Goal: Task Accomplishment & Management: Use online tool/utility

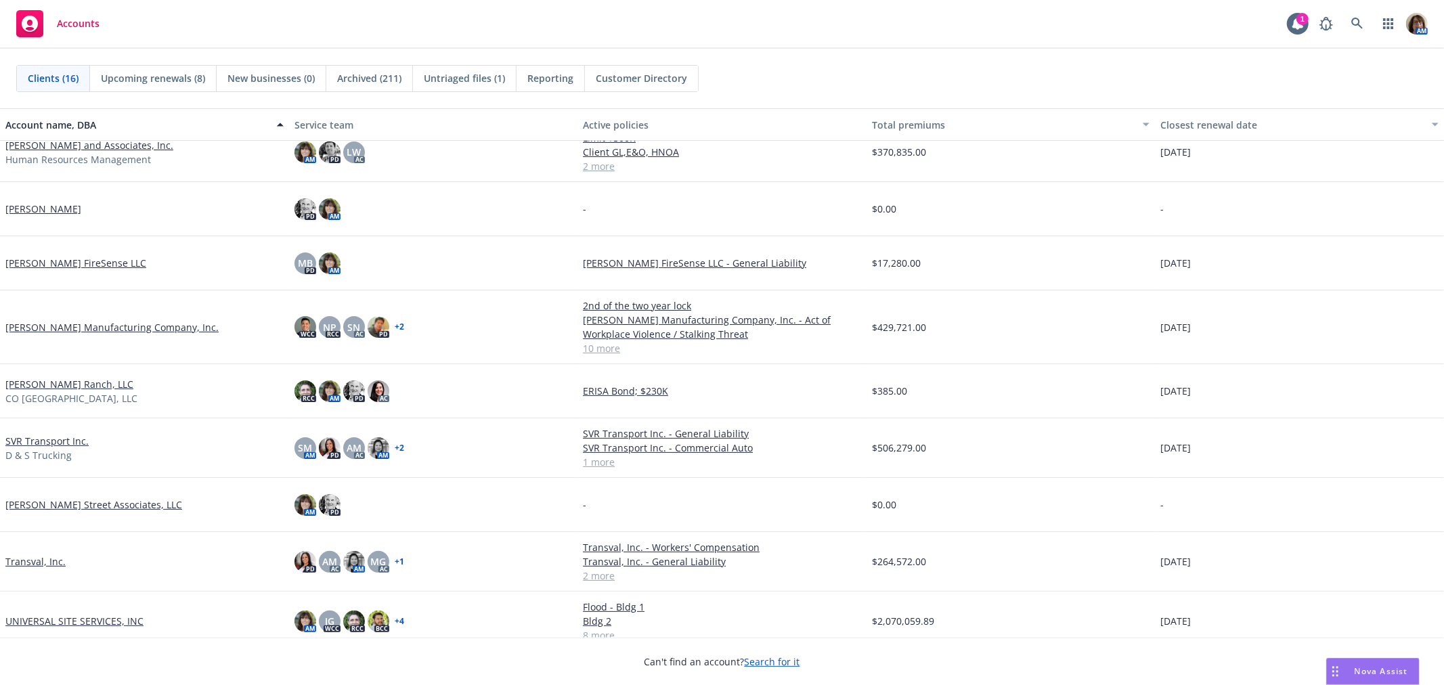
scroll to position [301, 0]
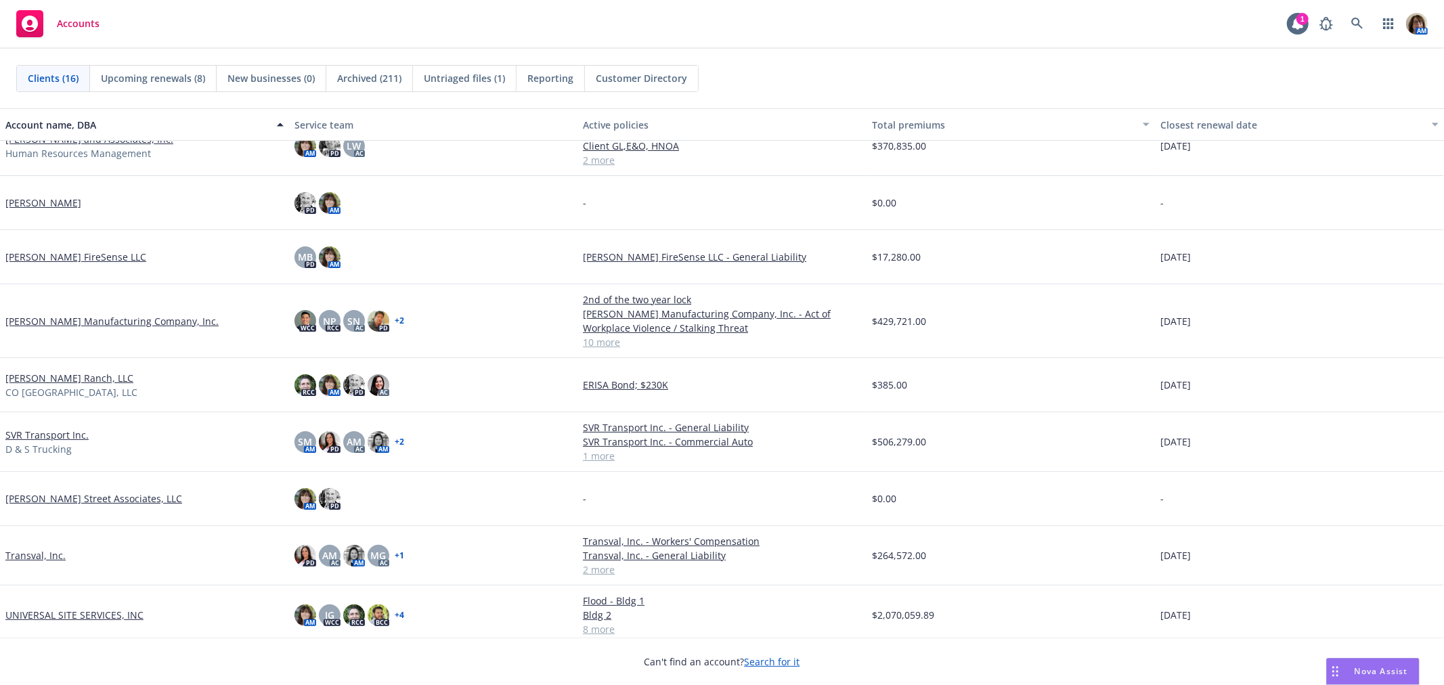
click at [37, 201] on link "Lido Cantarutti" at bounding box center [43, 203] width 76 height 14
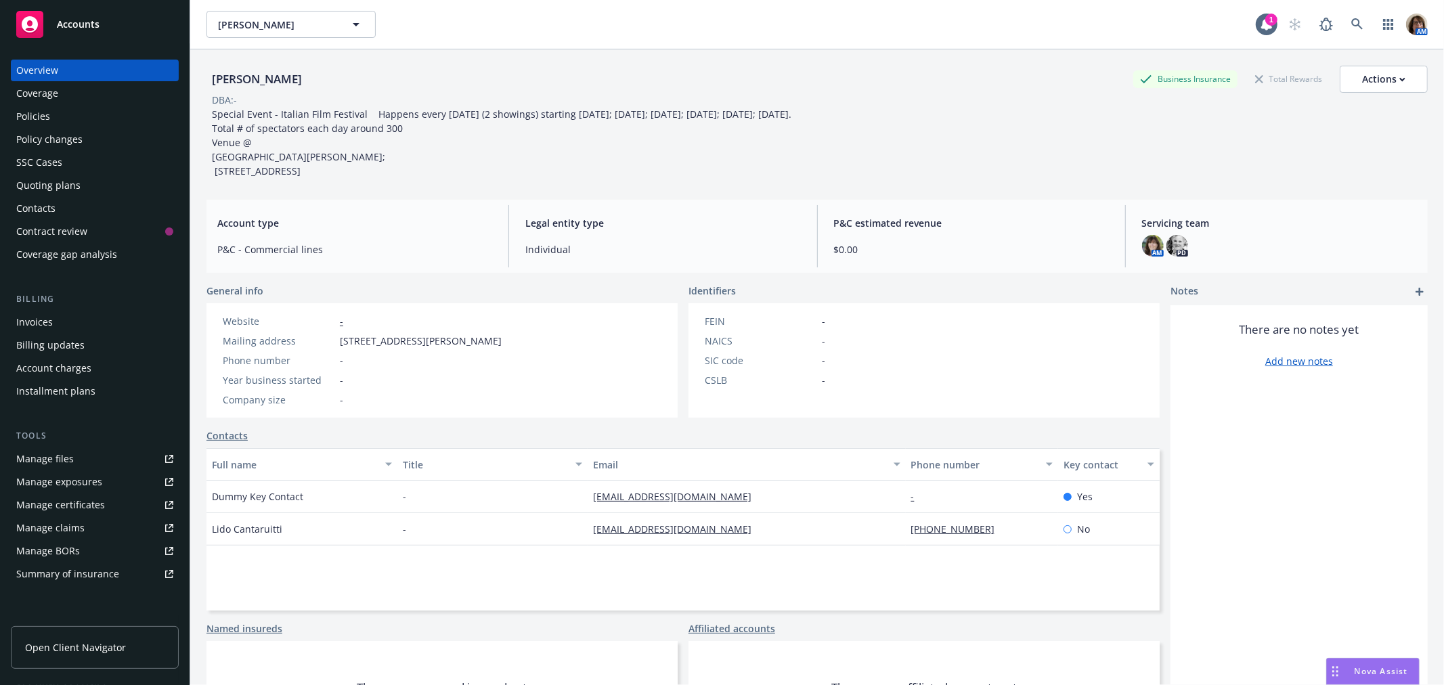
click at [34, 111] on div "Policies" at bounding box center [33, 117] width 34 height 22
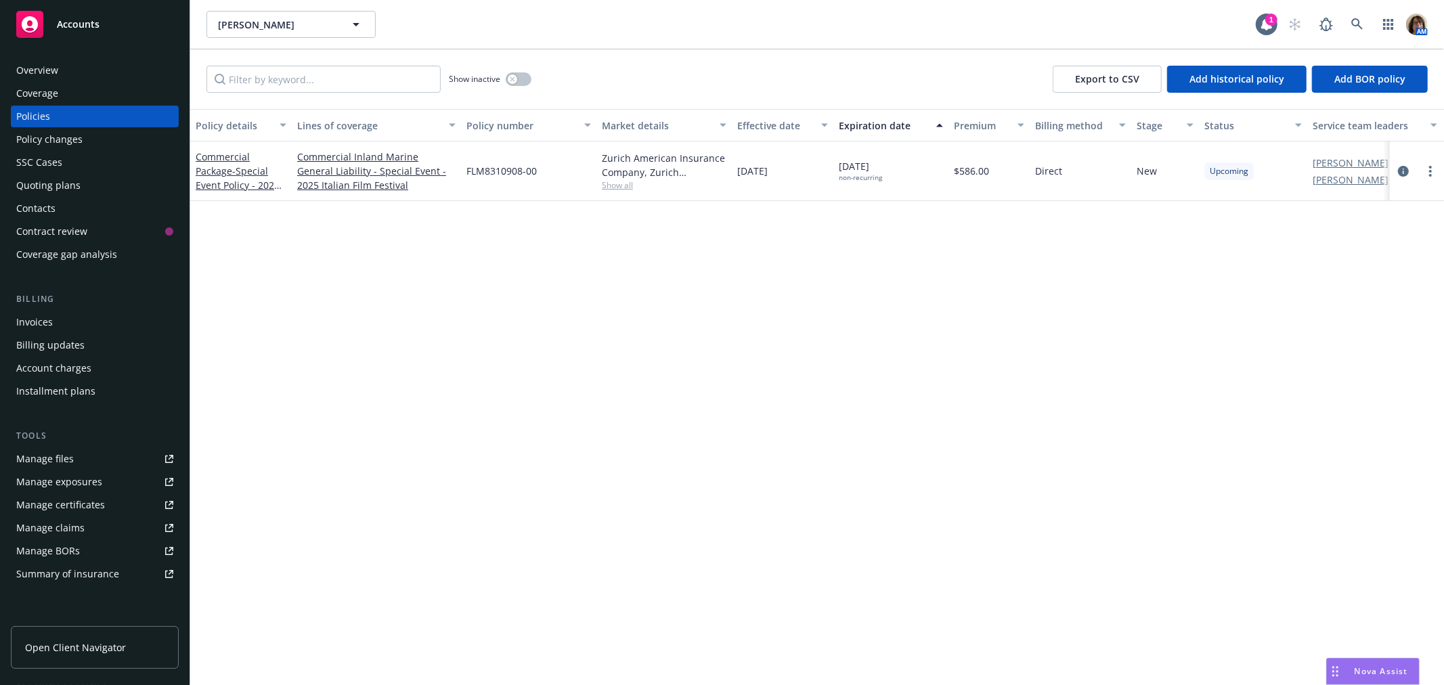
click at [68, 28] on span "Accounts" at bounding box center [78, 24] width 43 height 11
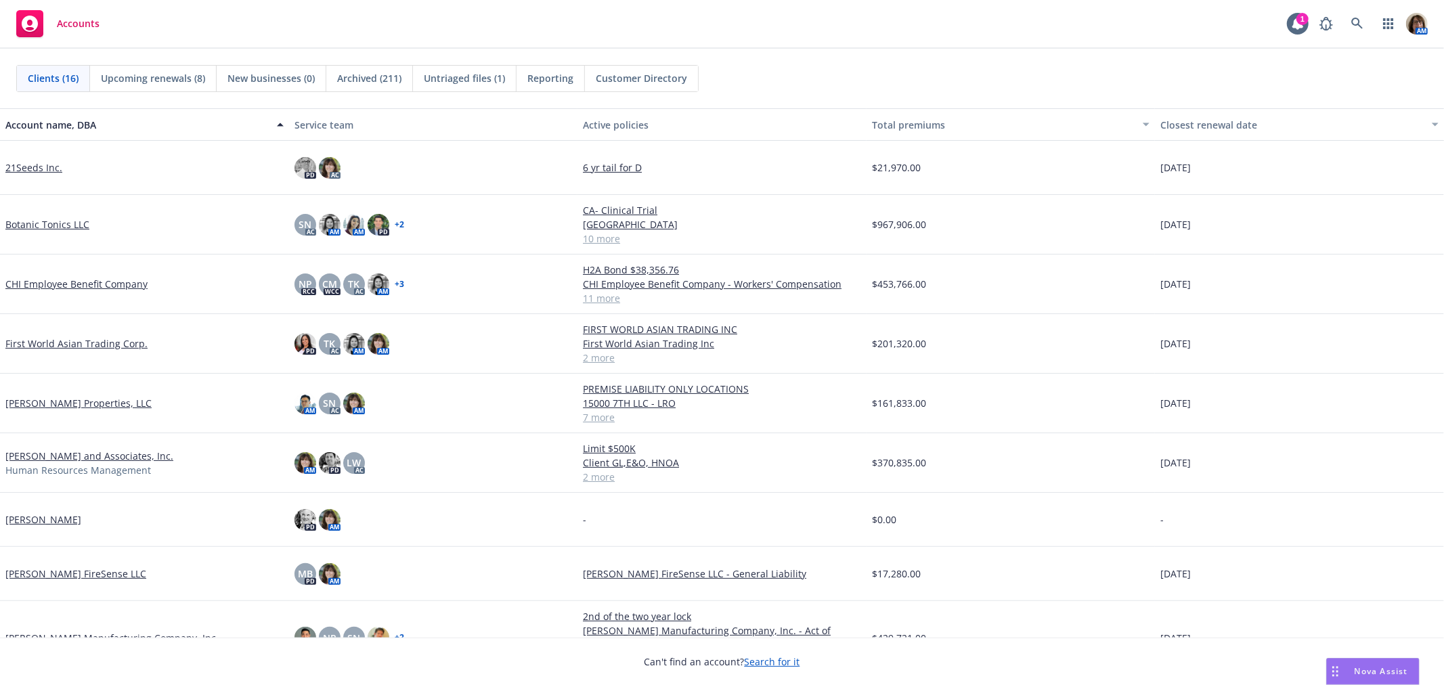
scroll to position [75, 0]
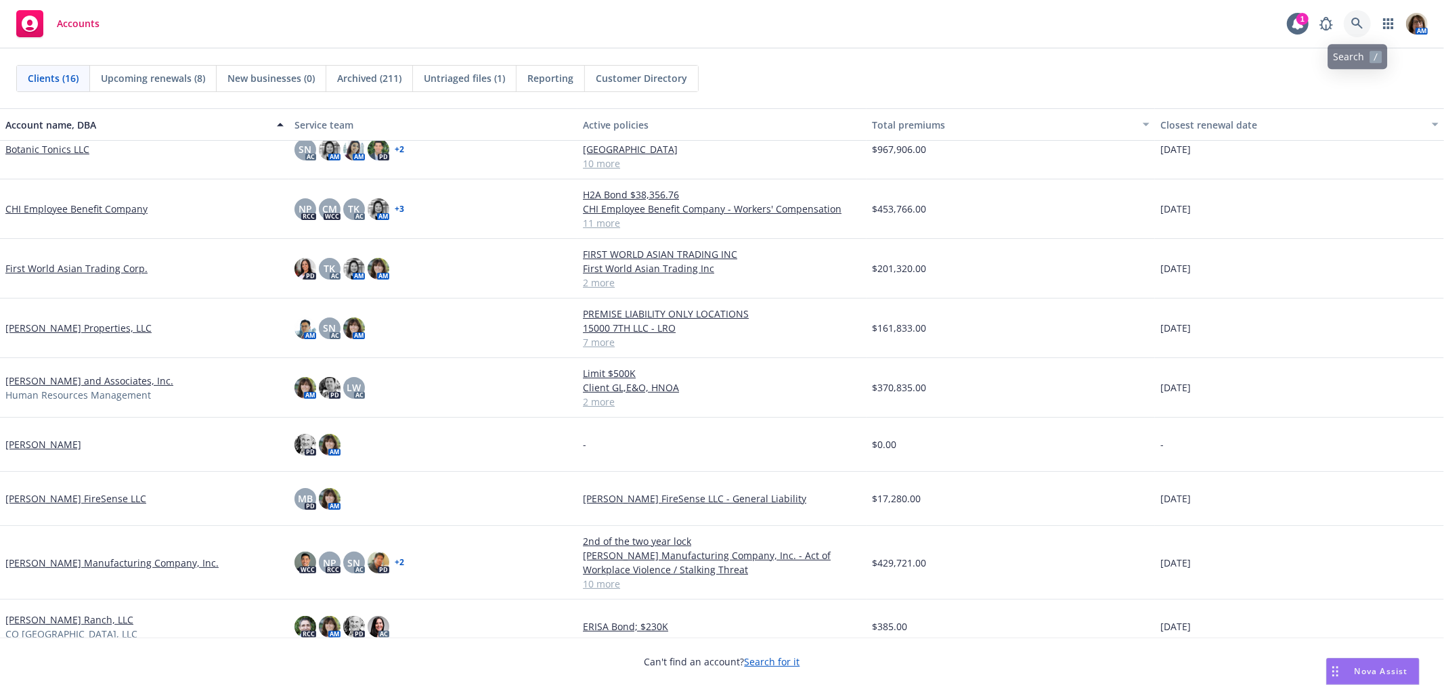
click at [1356, 25] on icon at bounding box center [1357, 24] width 12 height 12
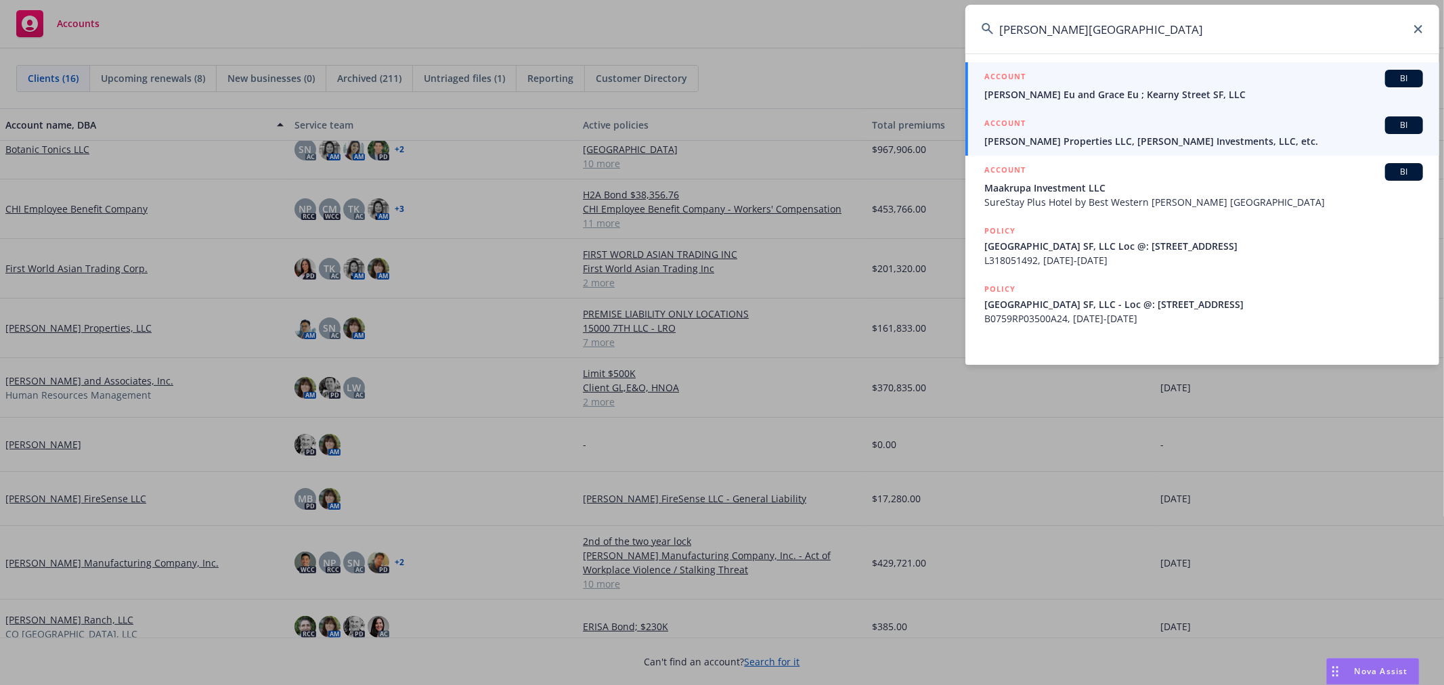
type input "Kearney street"
click at [1077, 92] on span "James K. Eu and Grace Eu ; Kearny Street SF, LLC" at bounding box center [1203, 94] width 439 height 14
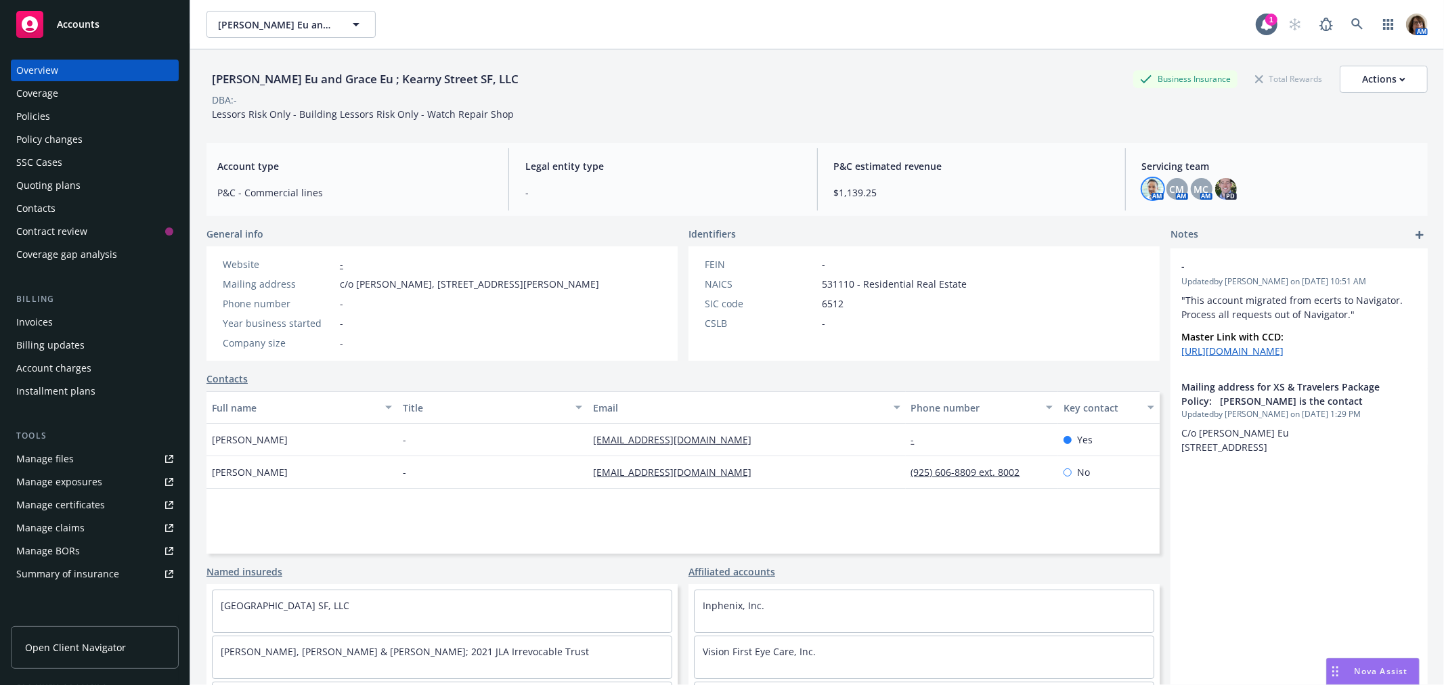
click at [1142, 195] on img at bounding box center [1153, 189] width 22 height 22
click at [1171, 195] on span "CM" at bounding box center [1177, 189] width 15 height 14
click at [1200, 196] on div "MC" at bounding box center [1202, 189] width 22 height 22
click at [1170, 190] on span "CM" at bounding box center [1177, 189] width 15 height 14
click at [1142, 184] on img at bounding box center [1153, 189] width 22 height 22
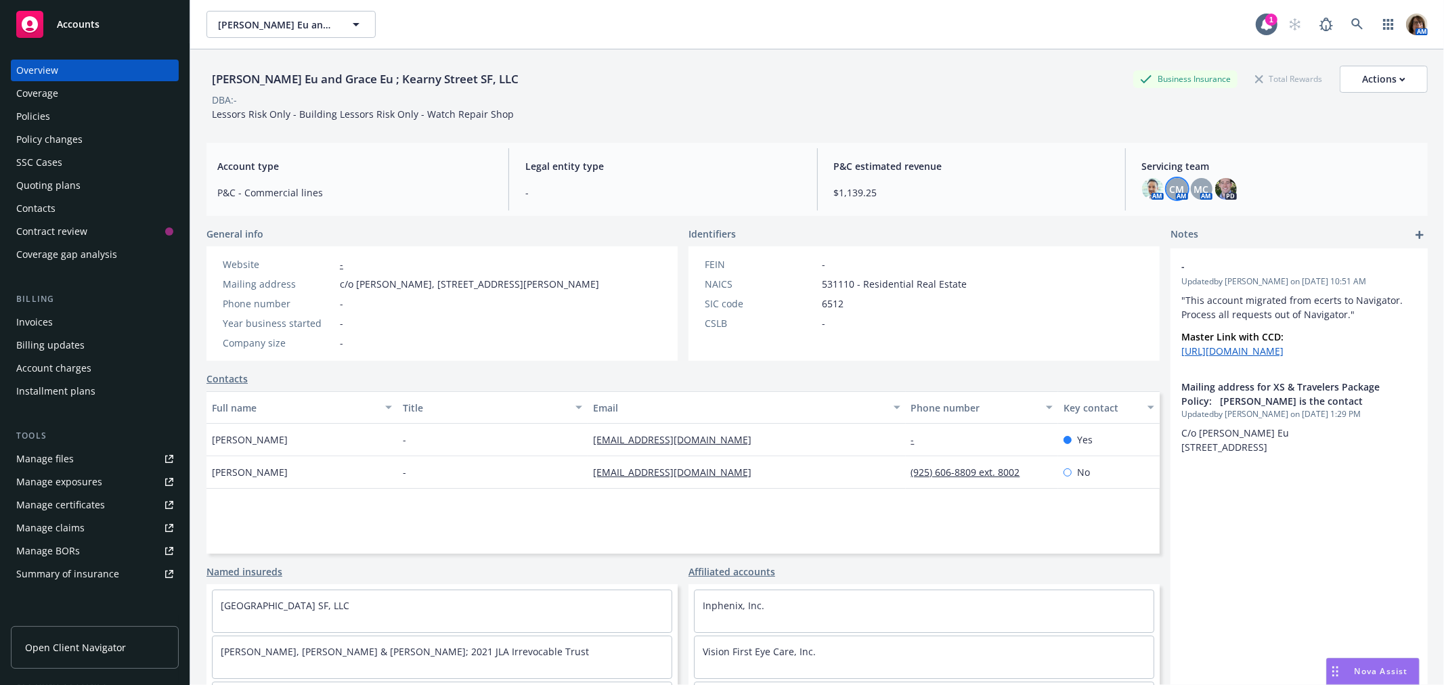
click at [1170, 186] on span "CM" at bounding box center [1177, 189] width 15 height 14
click at [1195, 192] on span "MC" at bounding box center [1201, 189] width 15 height 14
click at [35, 115] on div "Policies" at bounding box center [33, 117] width 34 height 22
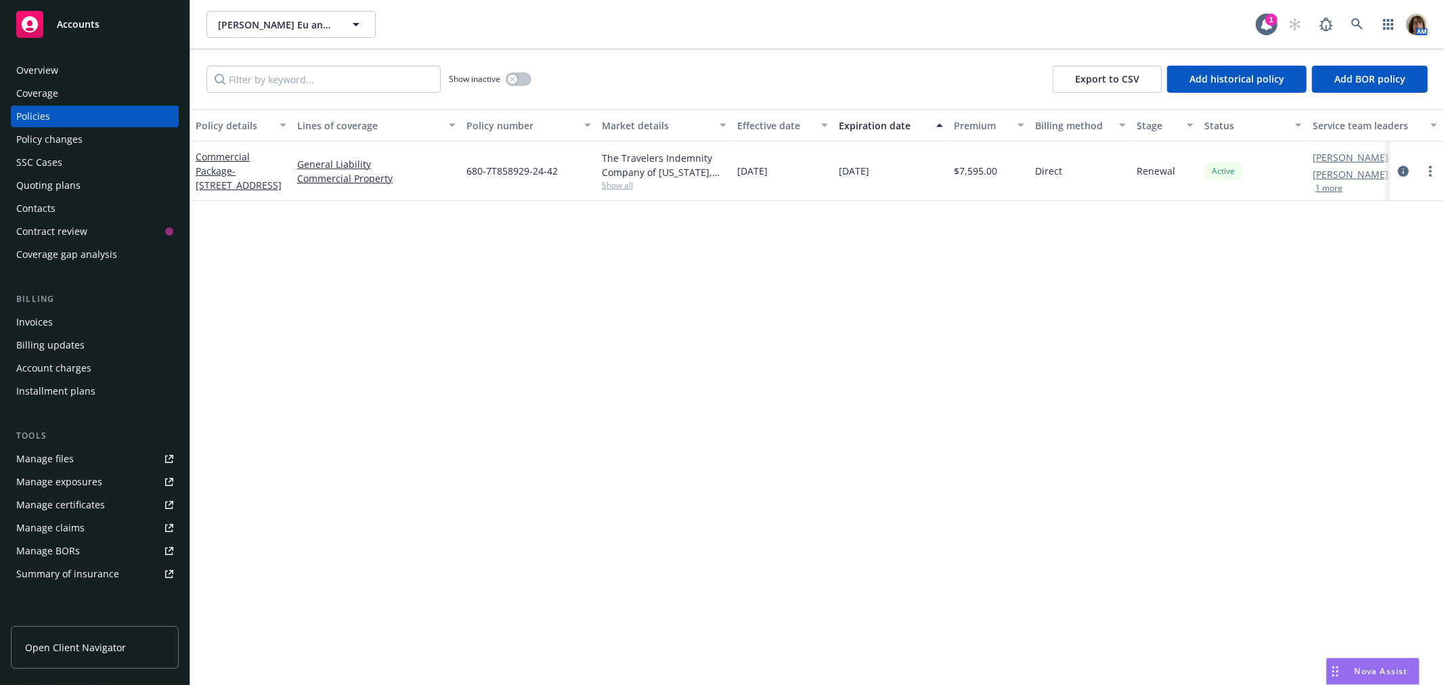
click at [50, 183] on div "Quoting plans" at bounding box center [48, 186] width 64 height 22
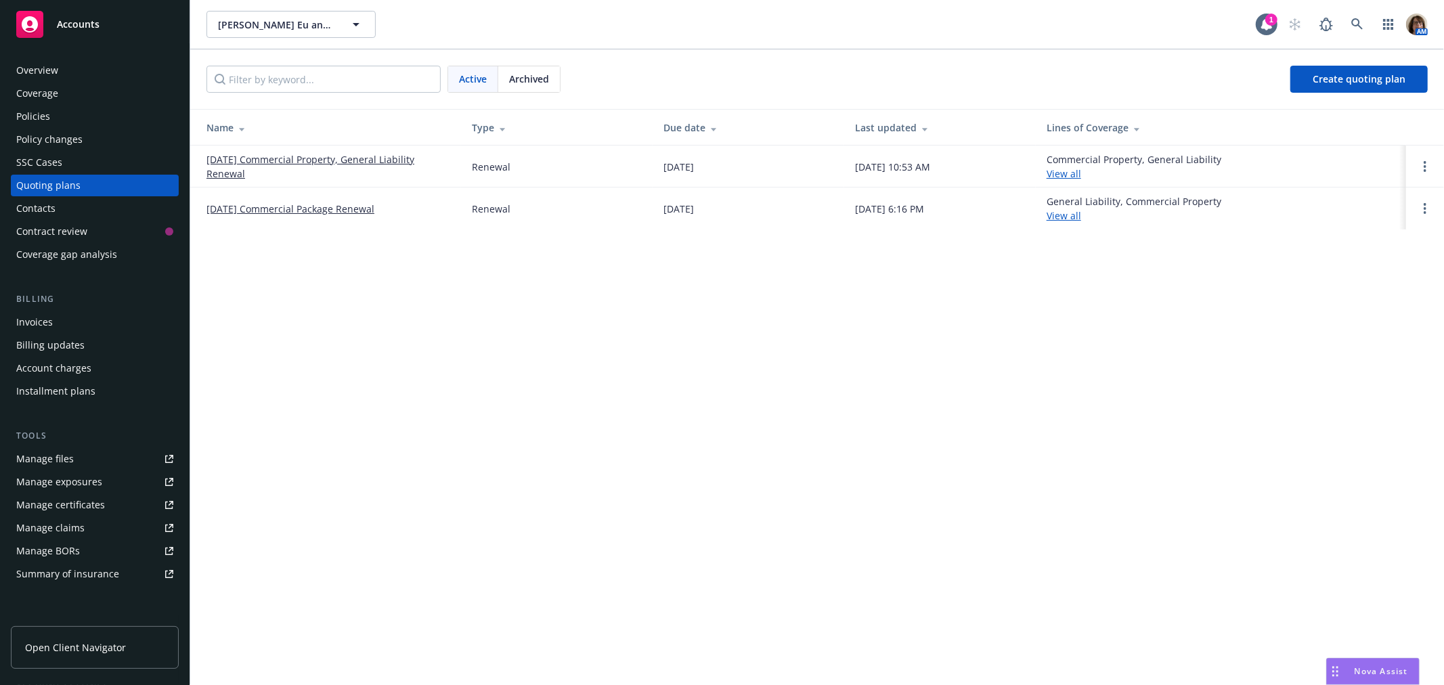
click at [321, 158] on link "08/14/25 Commercial Property, General Liability Renewal" at bounding box center [328, 166] width 244 height 28
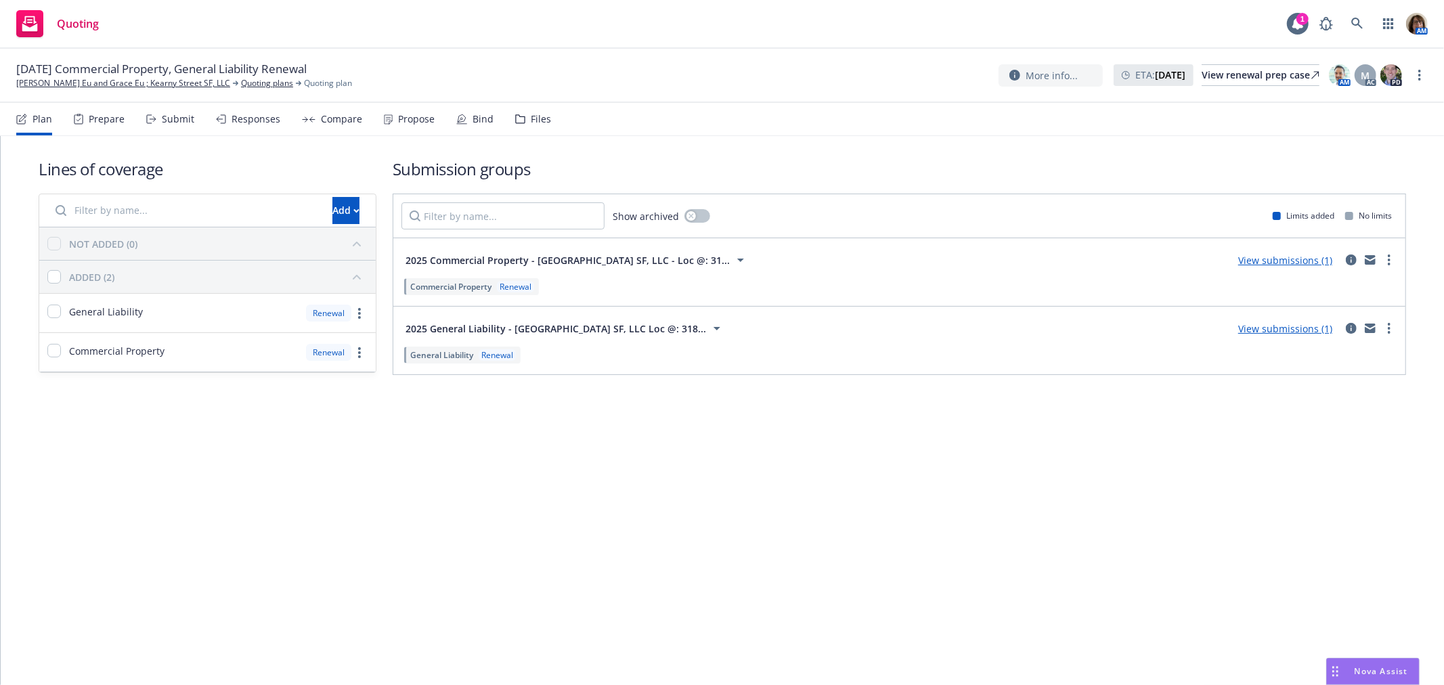
click at [477, 120] on div "Bind" at bounding box center [483, 119] width 21 height 11
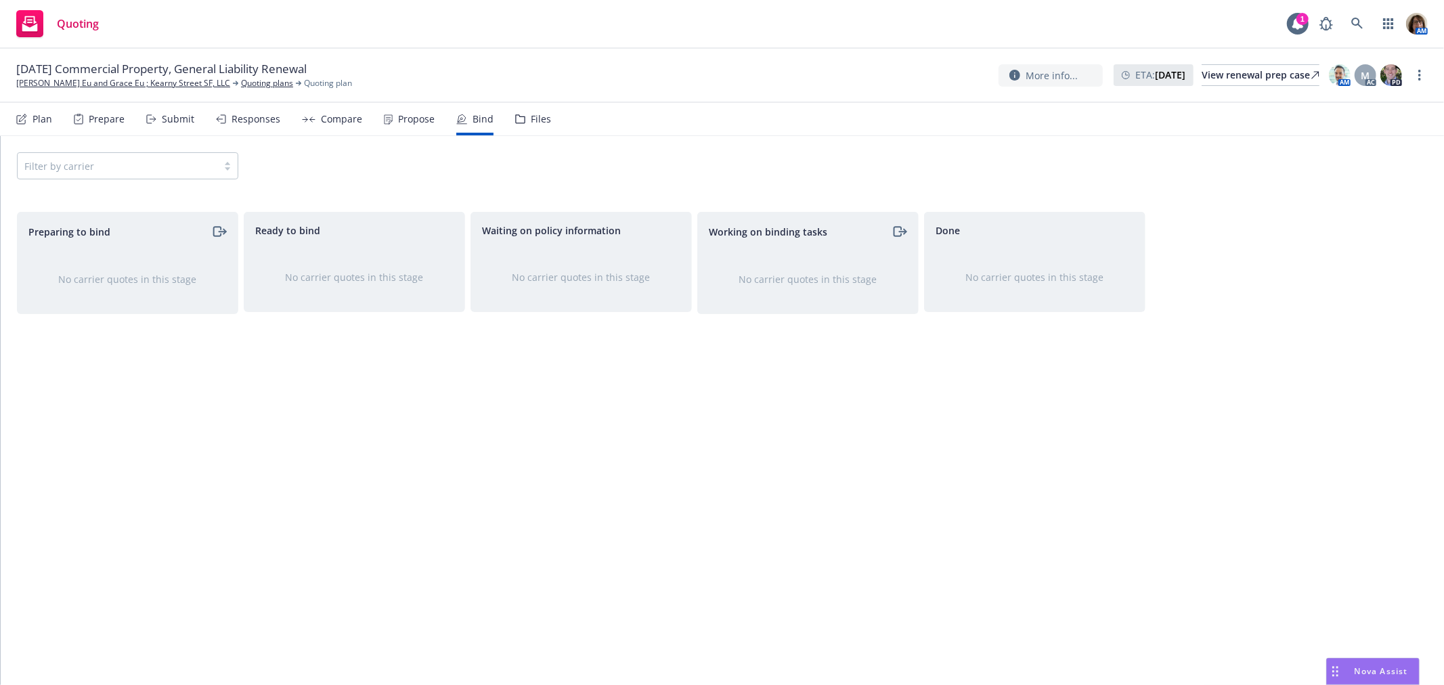
click at [183, 120] on div "Submit" at bounding box center [178, 119] width 32 height 11
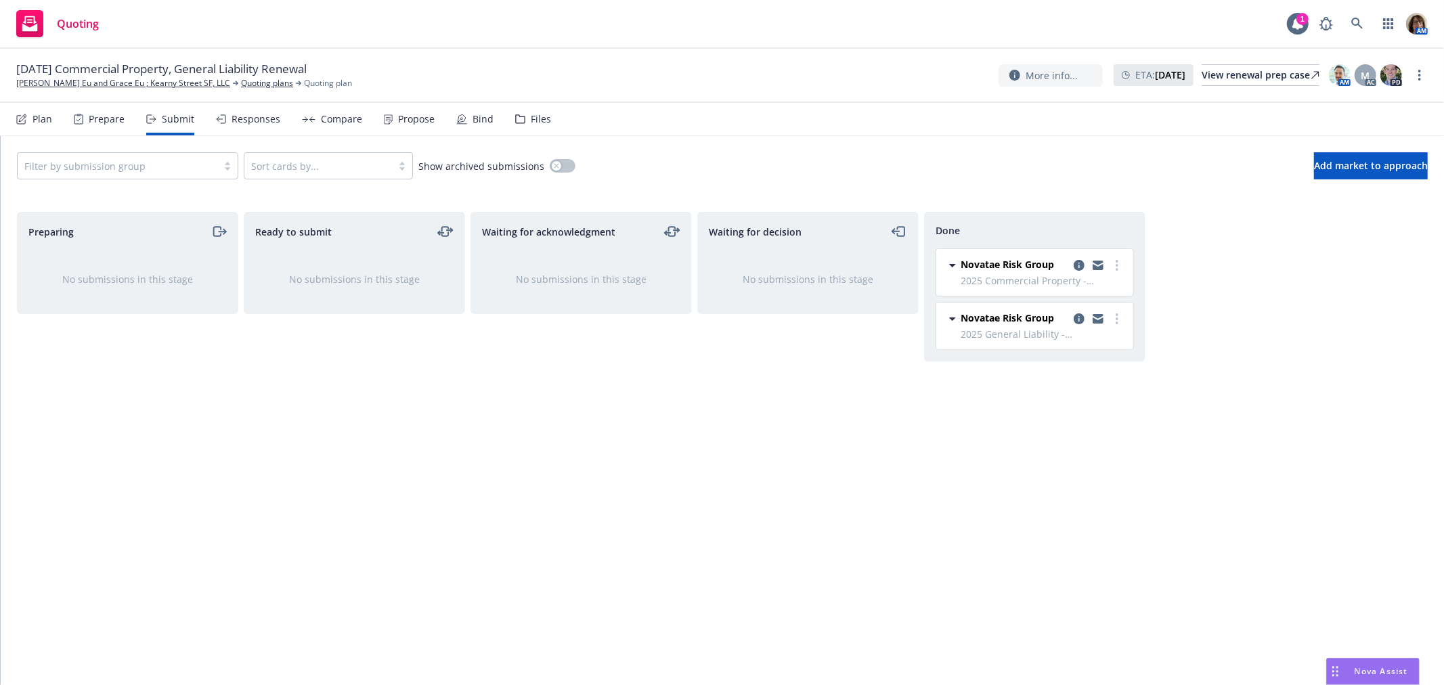
click at [244, 123] on div "Responses" at bounding box center [256, 119] width 49 height 11
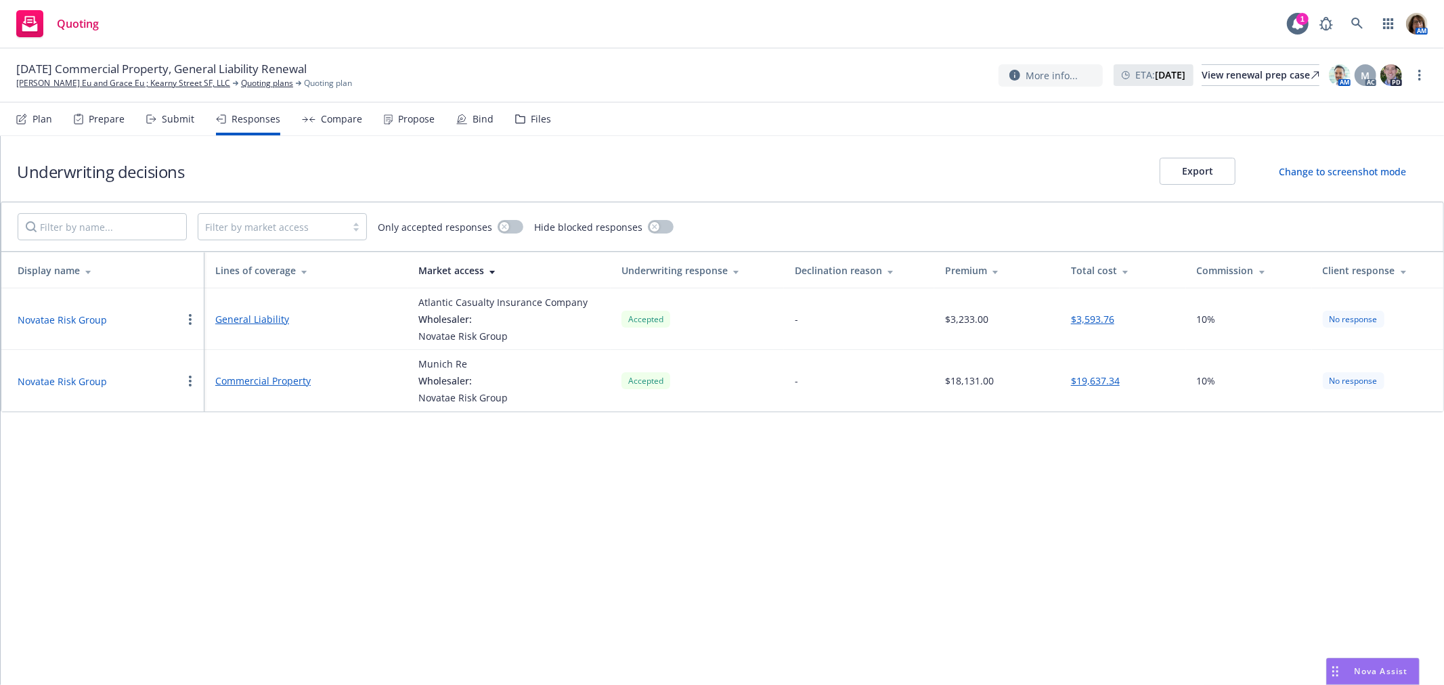
click at [335, 119] on div "Compare" at bounding box center [341, 119] width 41 height 11
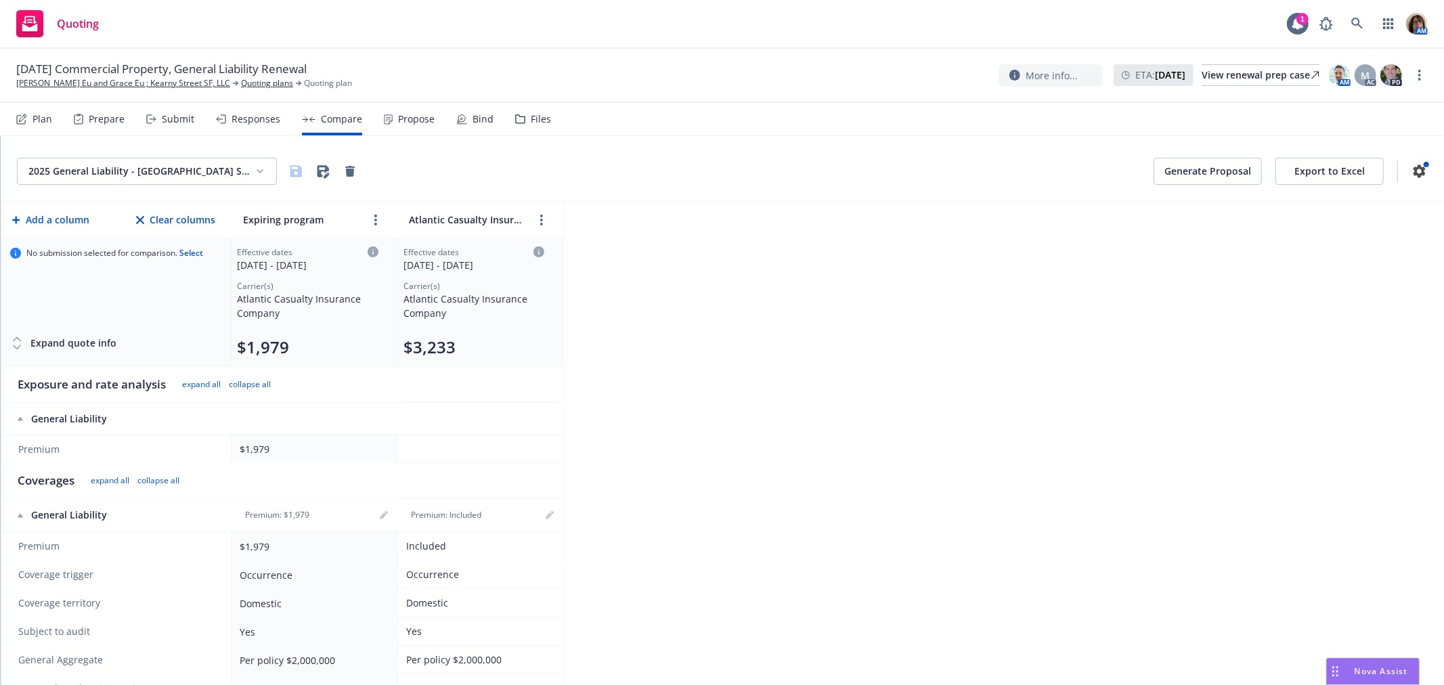
click at [410, 120] on div "Propose" at bounding box center [416, 119] width 37 height 11
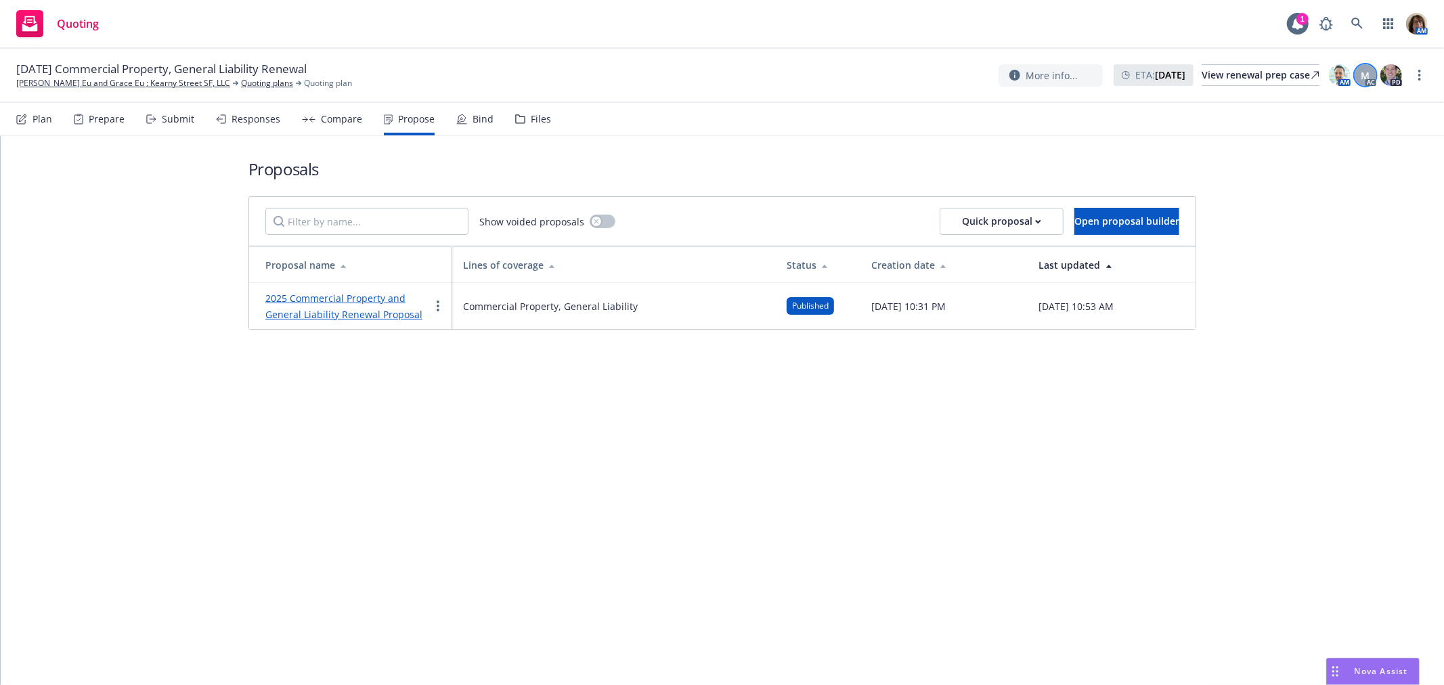
click at [1365, 79] on span "M" at bounding box center [1365, 75] width 9 height 14
click at [1357, 22] on icon at bounding box center [1357, 24] width 12 height 12
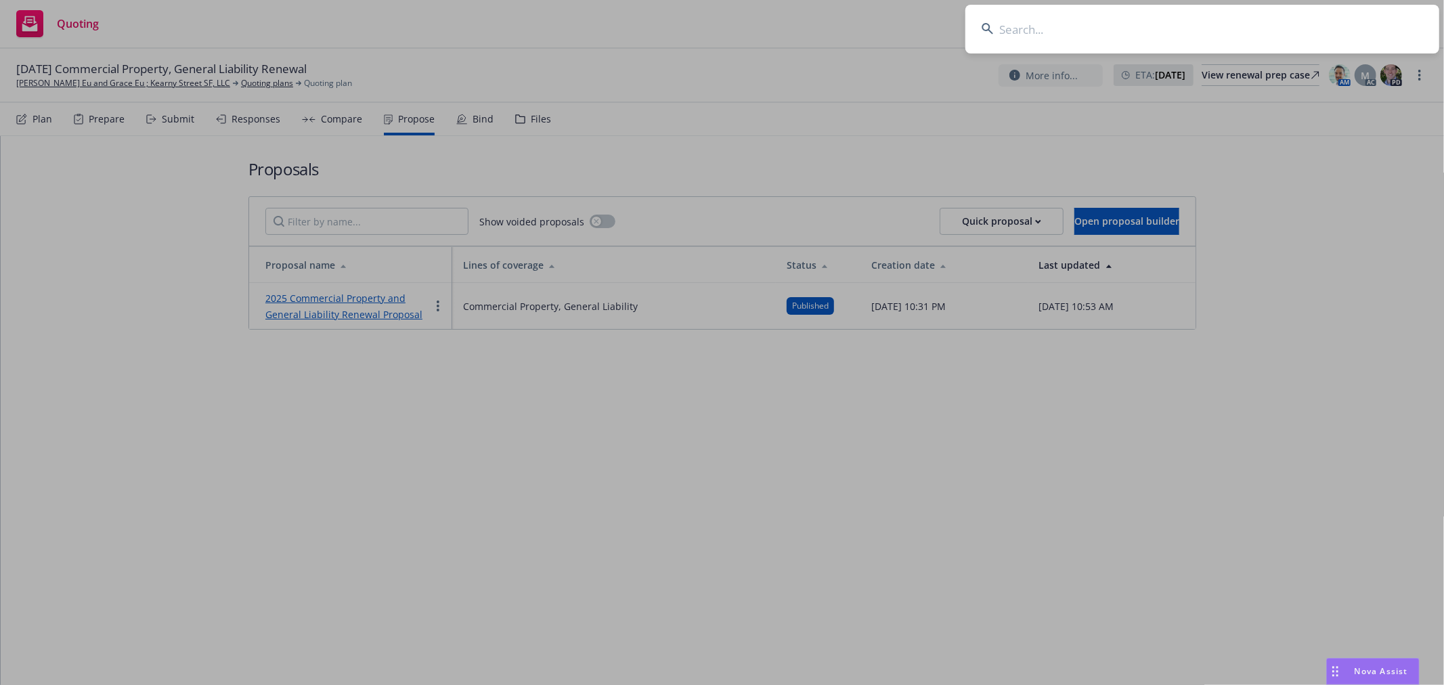
type input "FNY HOLDINGS, LLC"
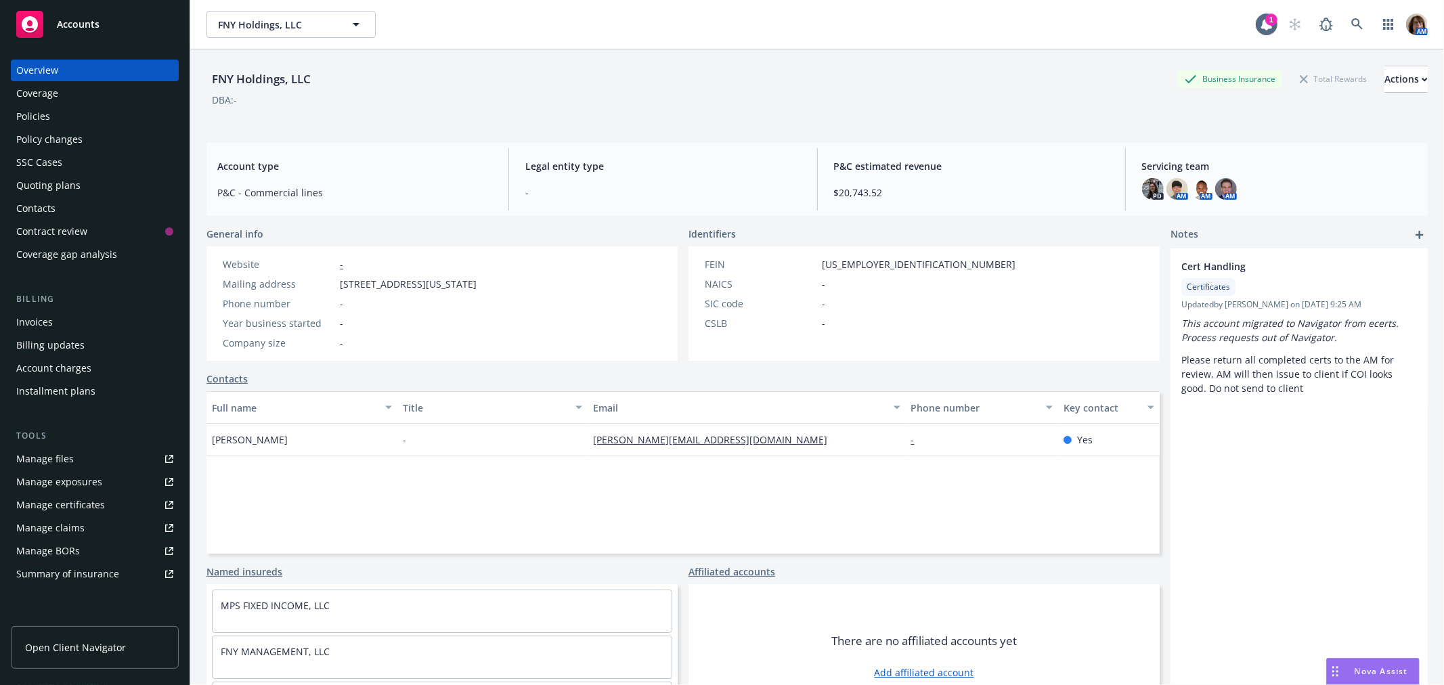
click at [38, 118] on div "Policies" at bounding box center [33, 117] width 34 height 22
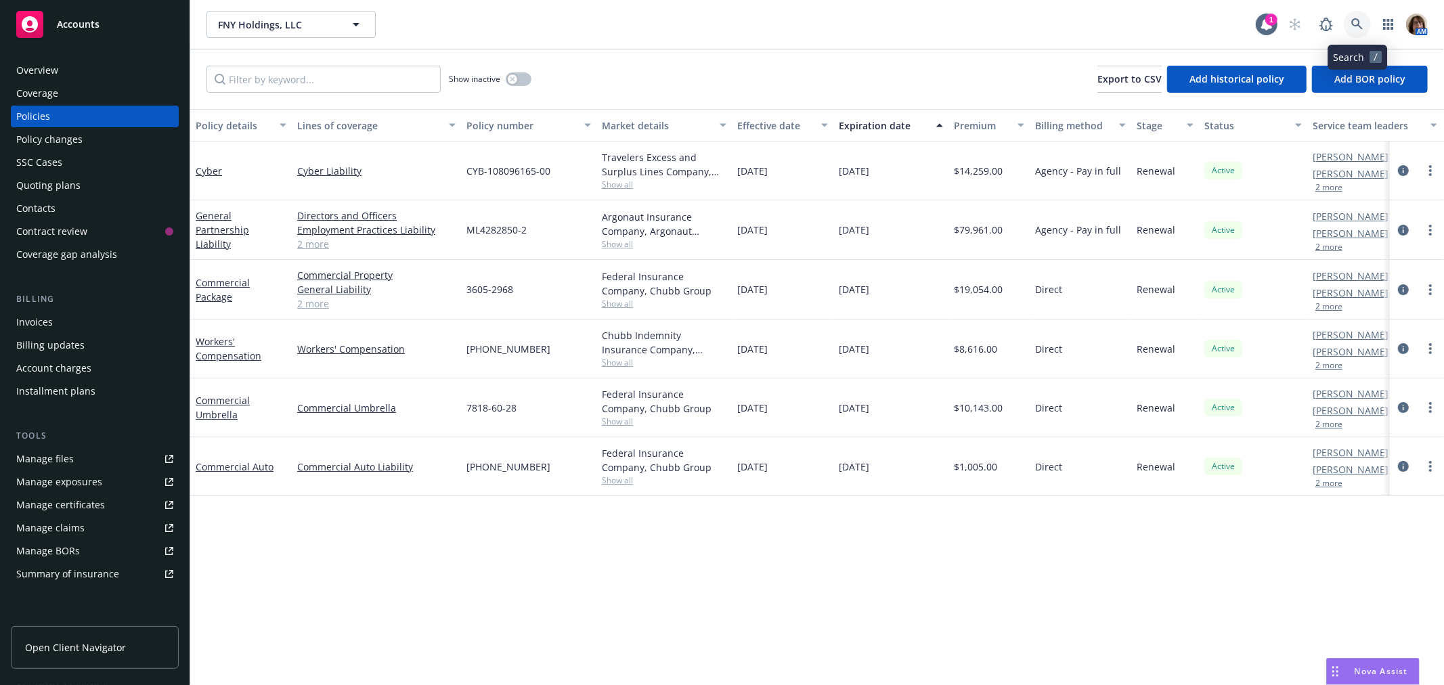
click at [1356, 19] on icon at bounding box center [1357, 24] width 12 height 12
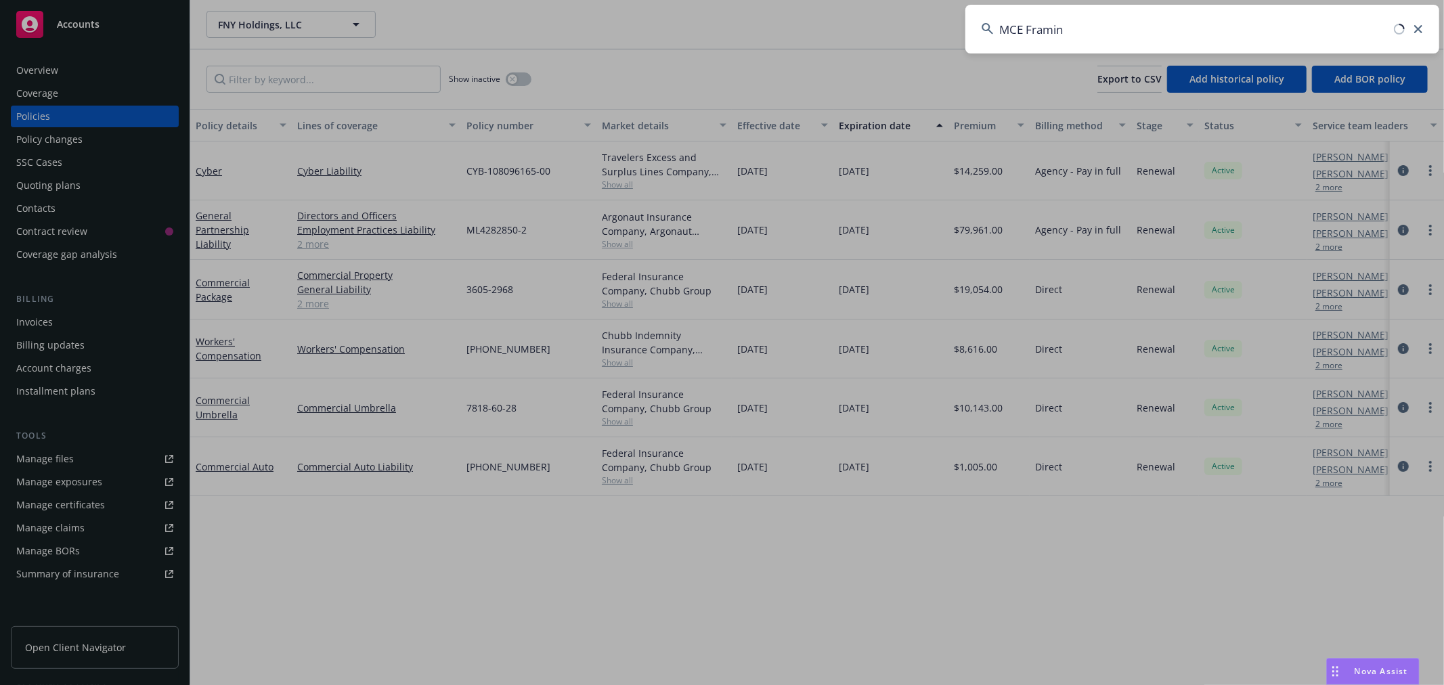
type input "MCE Framing"
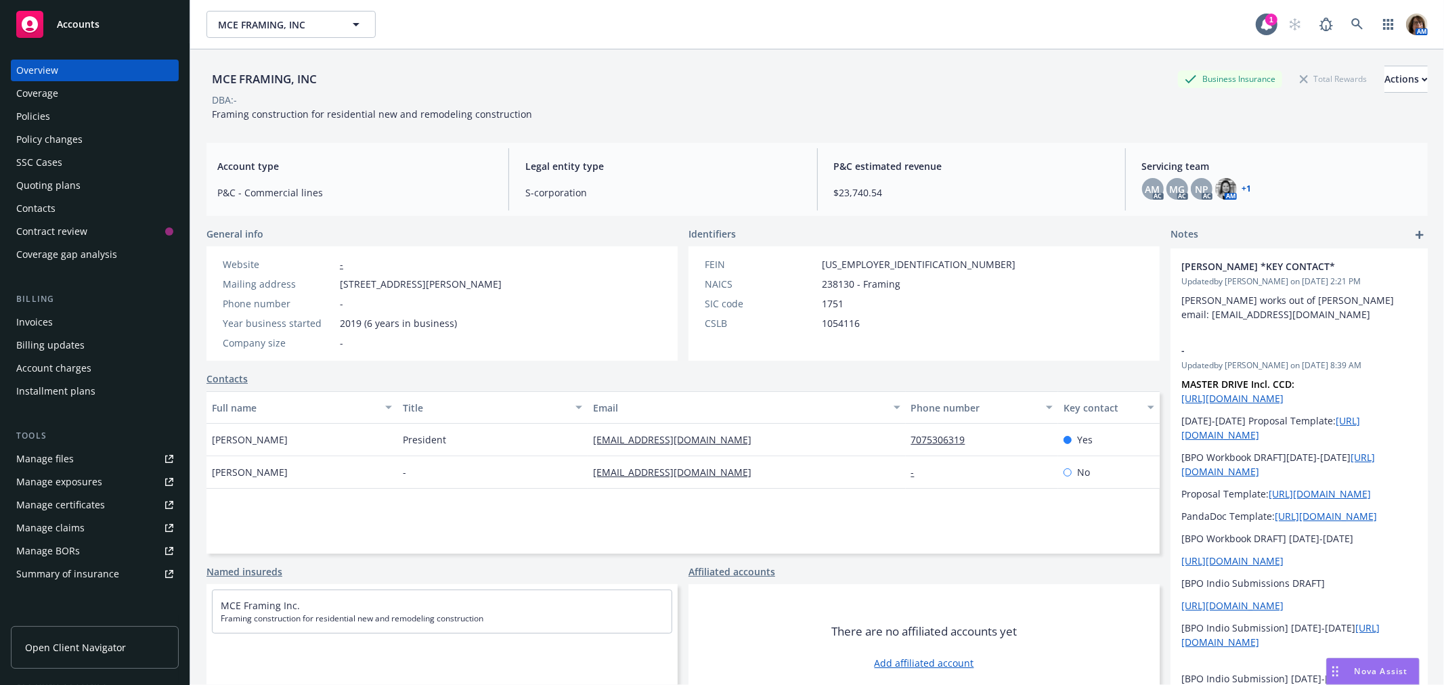
click at [44, 184] on div "Quoting plans" at bounding box center [48, 186] width 64 height 22
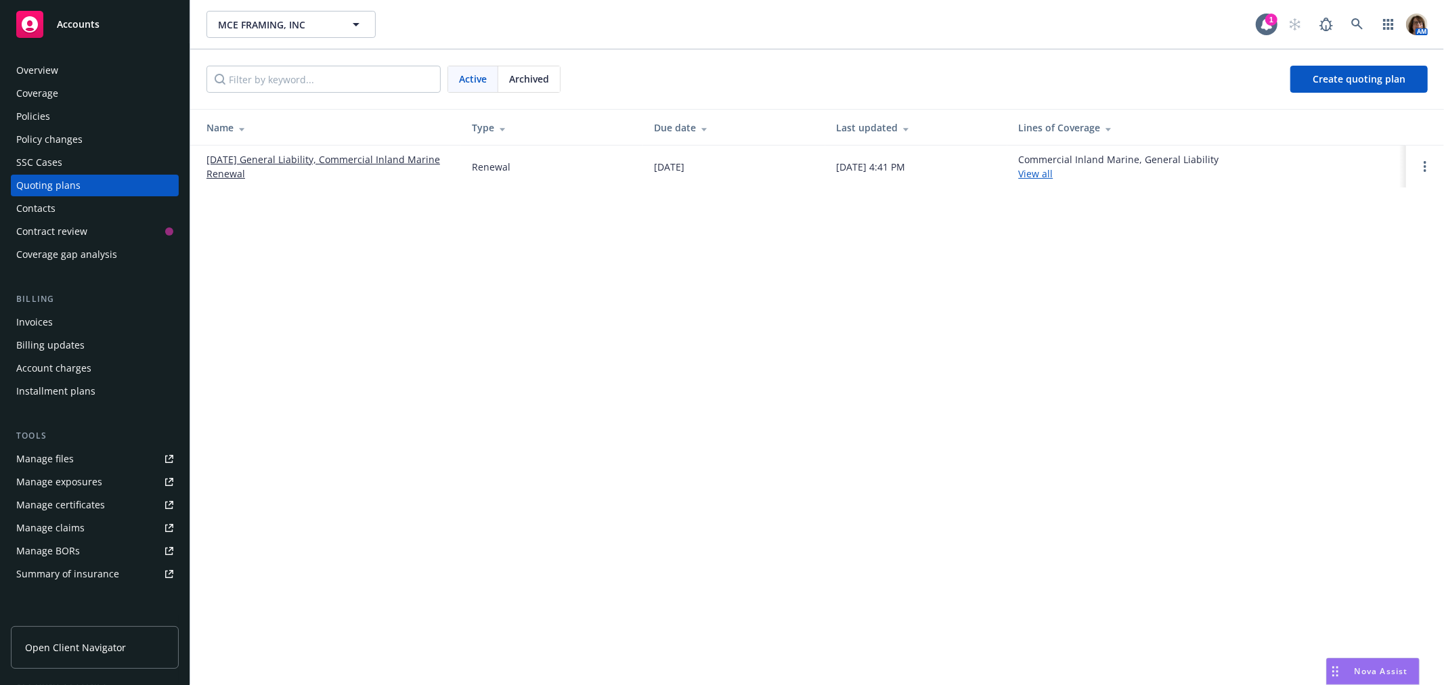
click at [325, 160] on link "[DATE] General Liability, Commercial Inland Marine Renewal" at bounding box center [328, 166] width 244 height 28
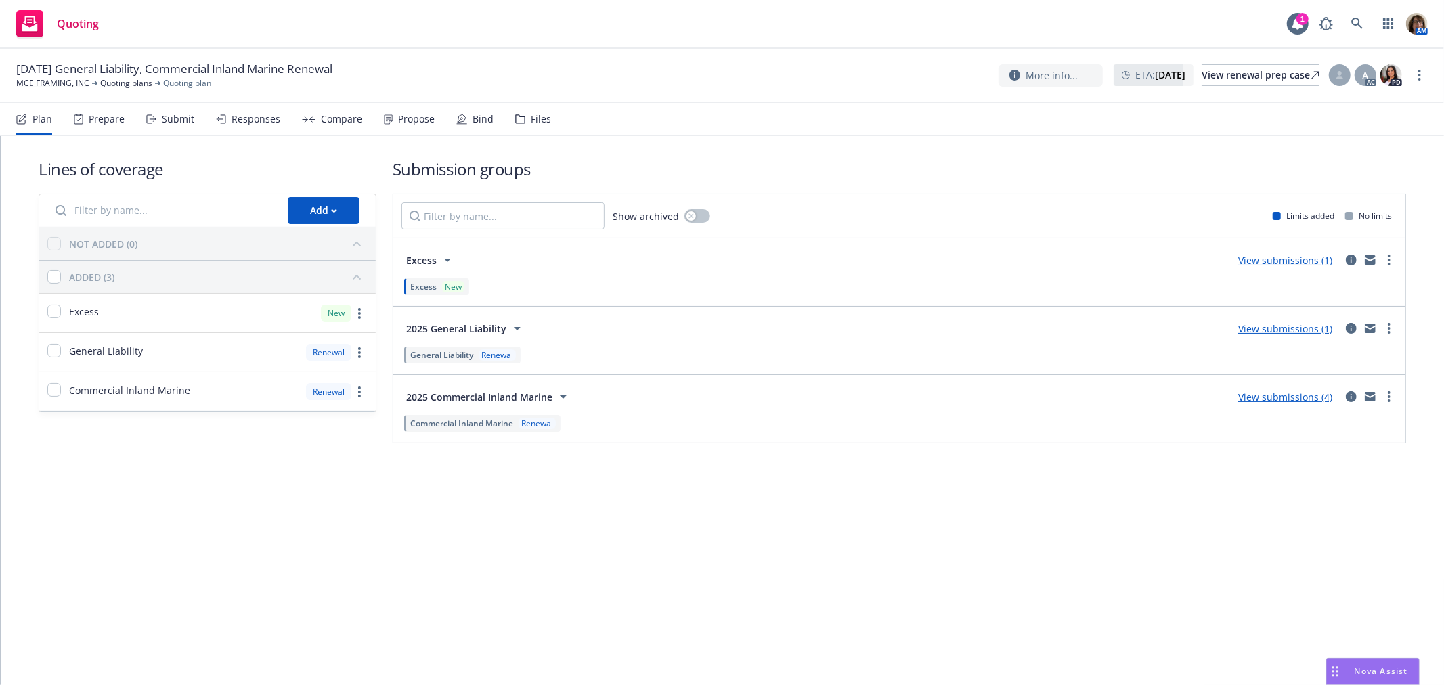
click at [166, 125] on div "Submit" at bounding box center [170, 119] width 48 height 32
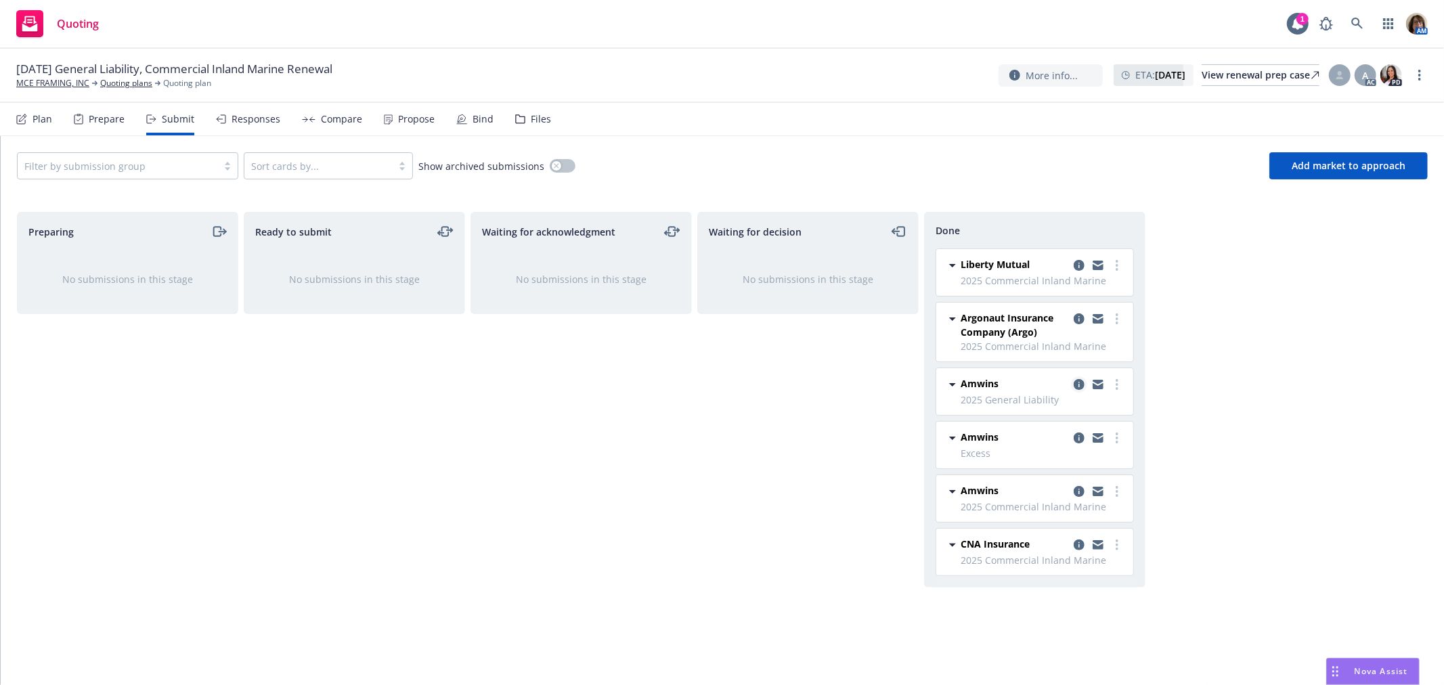
click at [1078, 382] on icon "copy logging email" at bounding box center [1079, 384] width 11 height 11
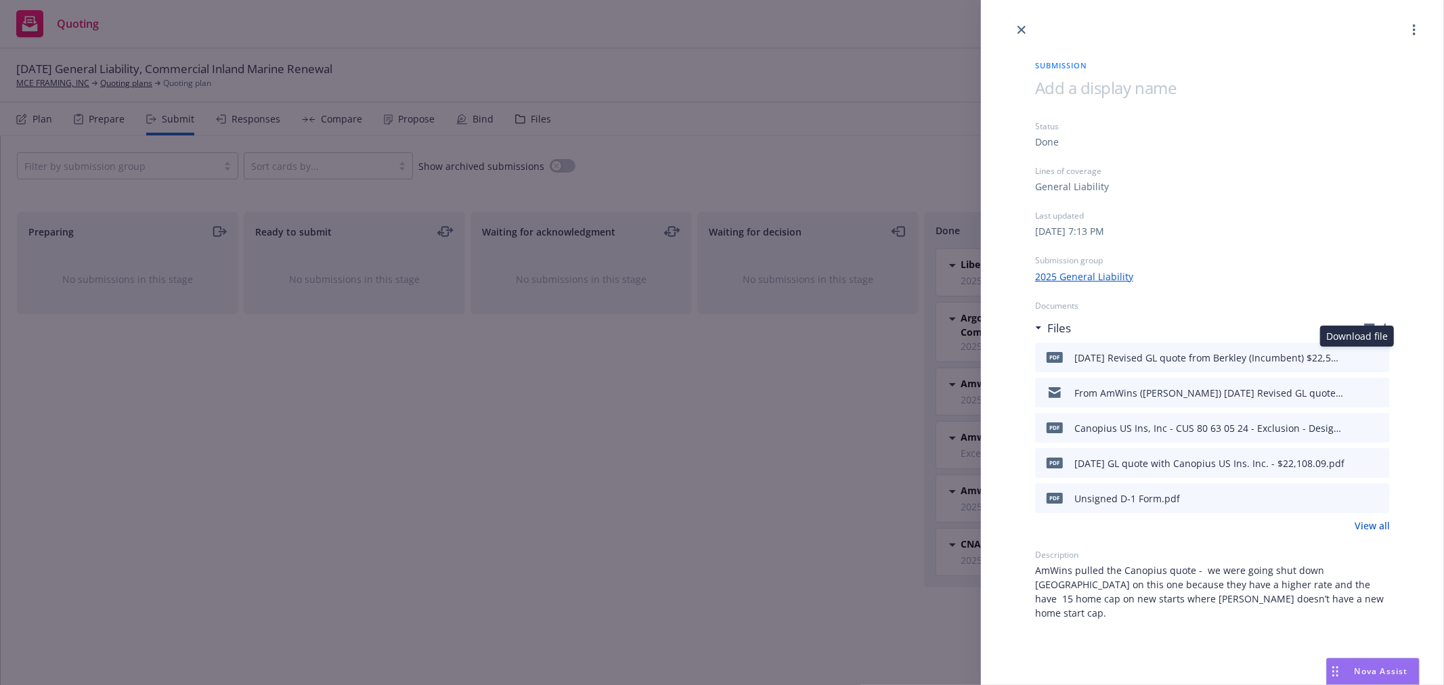
click at [1355, 356] on icon "download file" at bounding box center [1355, 355] width 9 height 8
click at [1026, 27] on link "close" at bounding box center [1021, 30] width 16 height 16
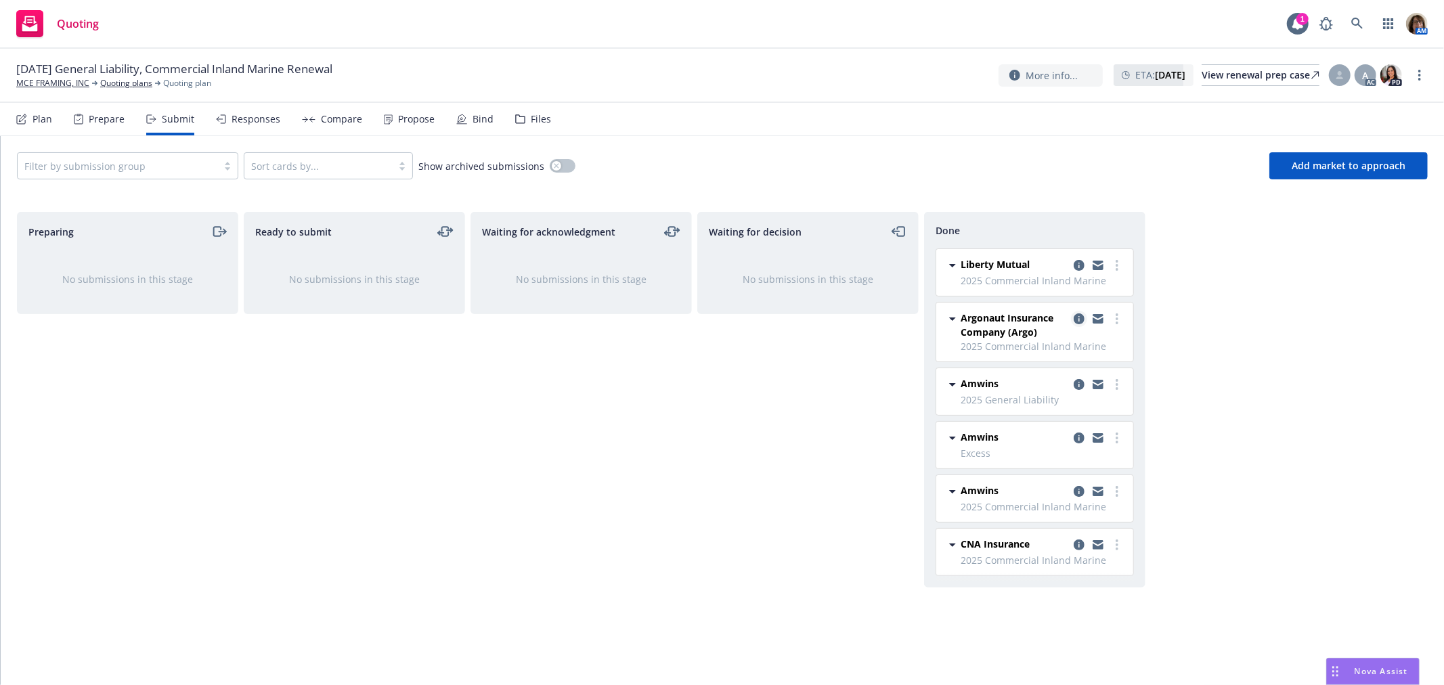
click at [1079, 319] on icon "copy logging email" at bounding box center [1079, 318] width 11 height 11
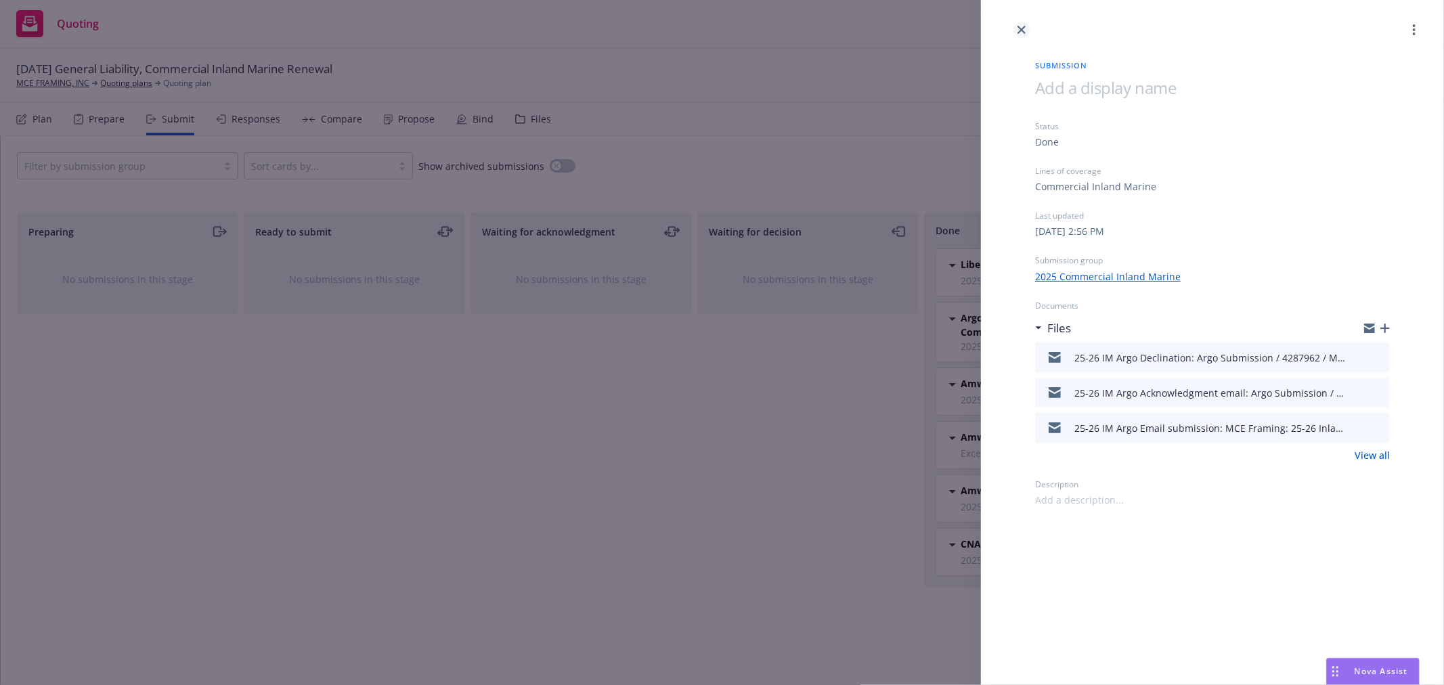
click at [1020, 27] on icon "close" at bounding box center [1021, 30] width 8 height 8
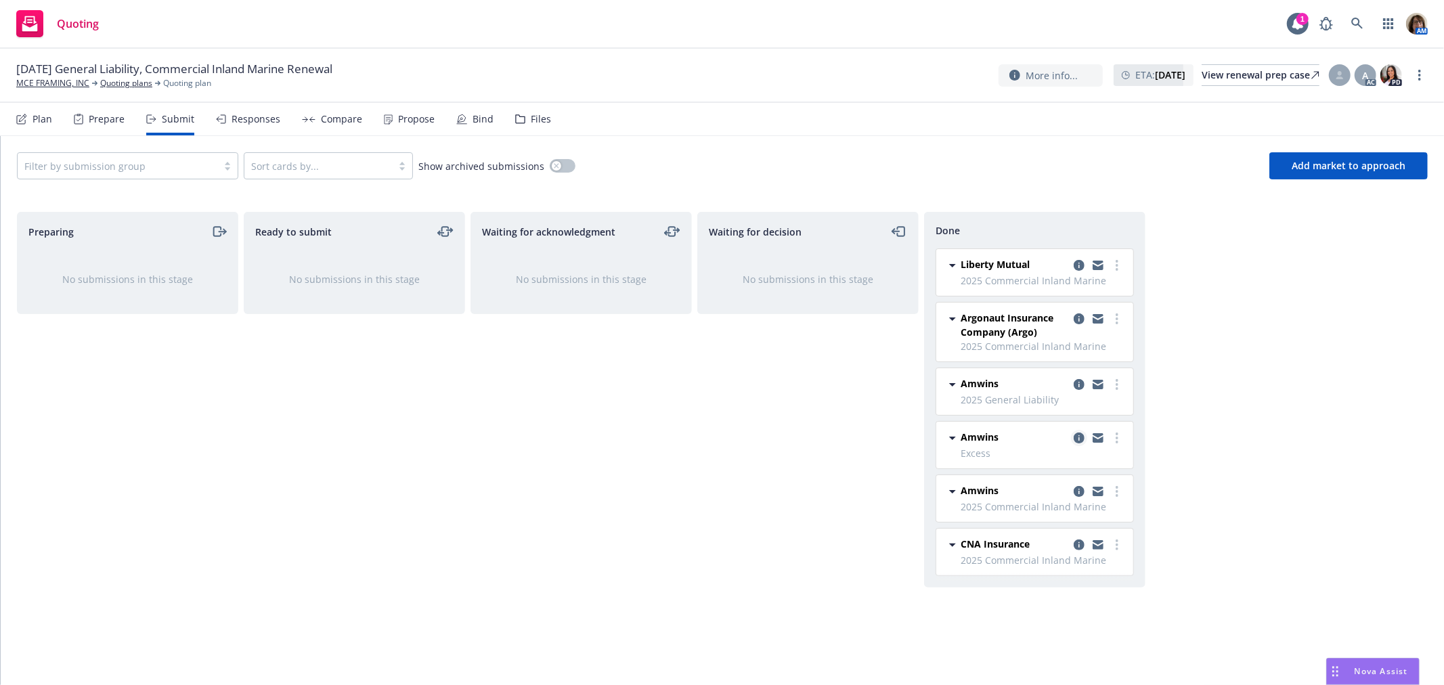
click at [1079, 437] on icon "copy logging email" at bounding box center [1079, 438] width 11 height 11
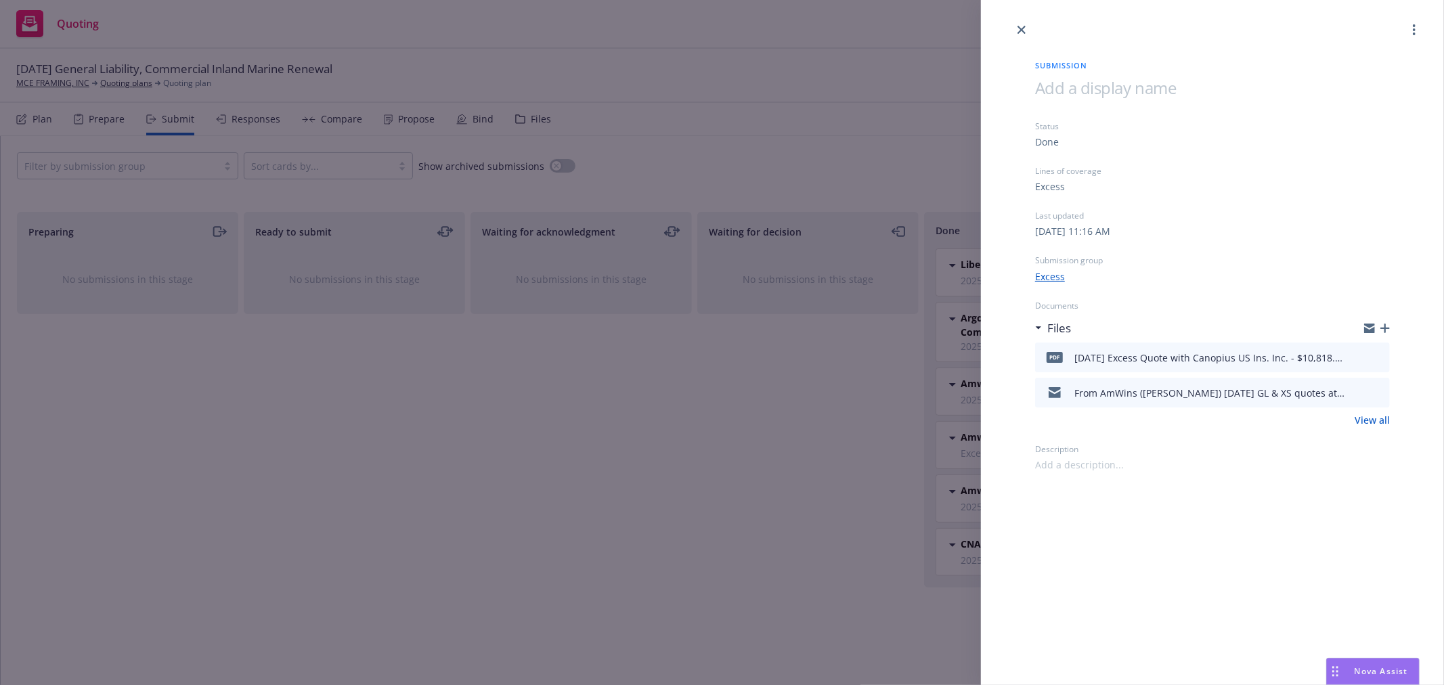
click at [1050, 465] on span at bounding box center [1079, 465] width 89 height 14
click at [1023, 28] on icon "close" at bounding box center [1021, 30] width 8 height 8
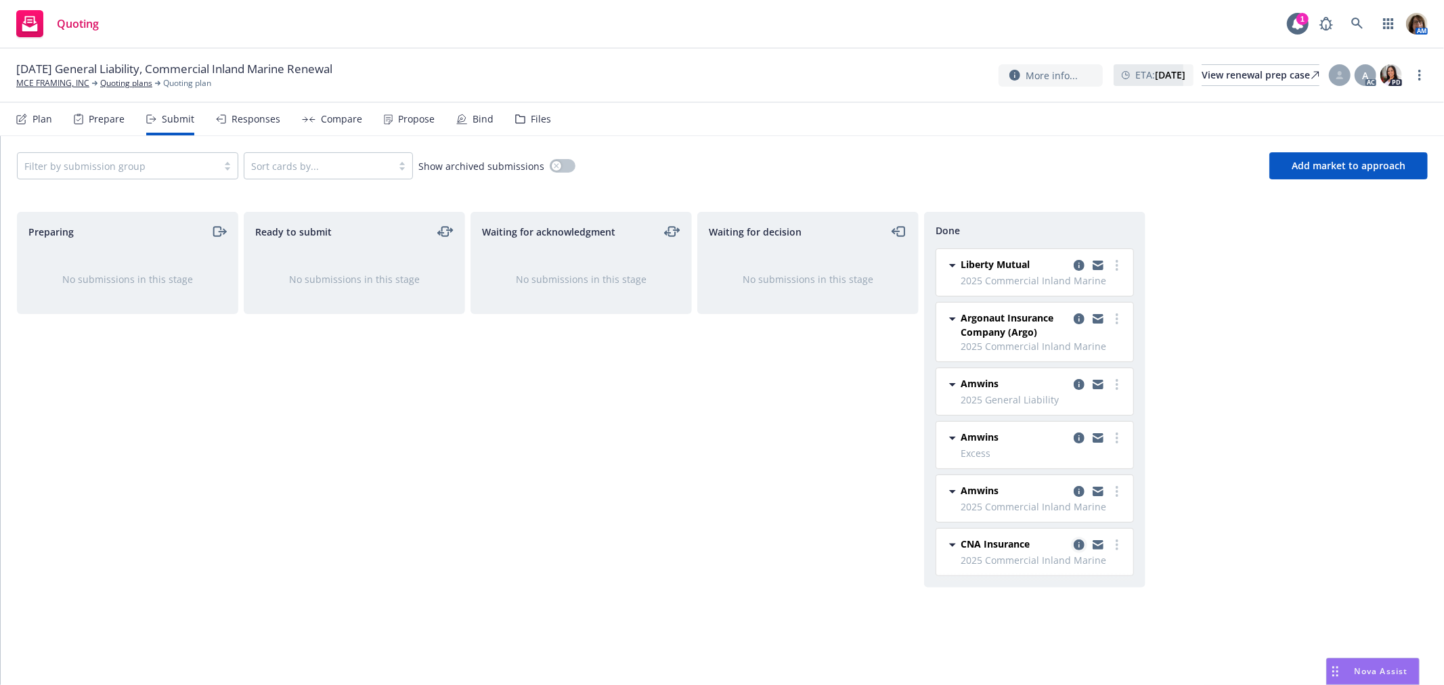
click at [1080, 545] on icon "copy logging email" at bounding box center [1079, 545] width 11 height 11
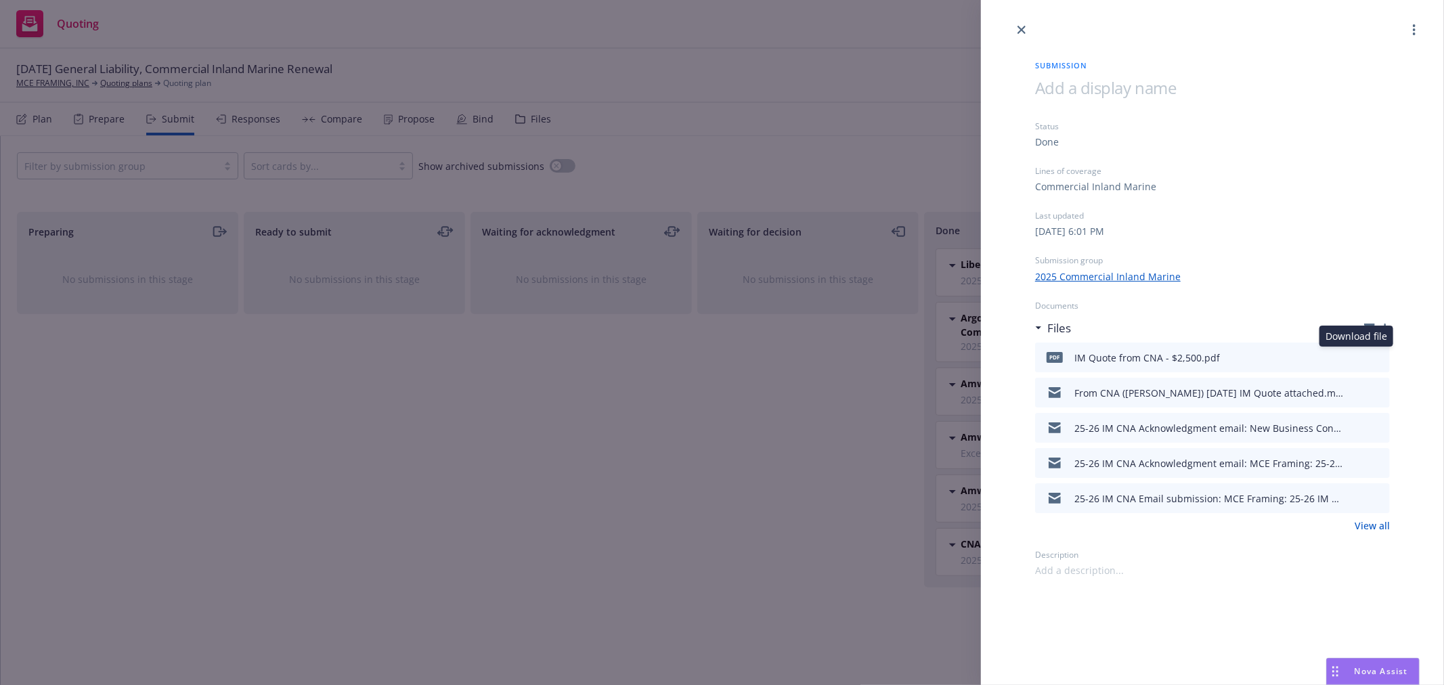
click at [1358, 353] on icon "download file" at bounding box center [1354, 356] width 11 height 11
click at [1017, 20] on div at bounding box center [1212, 19] width 463 height 38
click at [1021, 27] on icon "close" at bounding box center [1021, 30] width 8 height 8
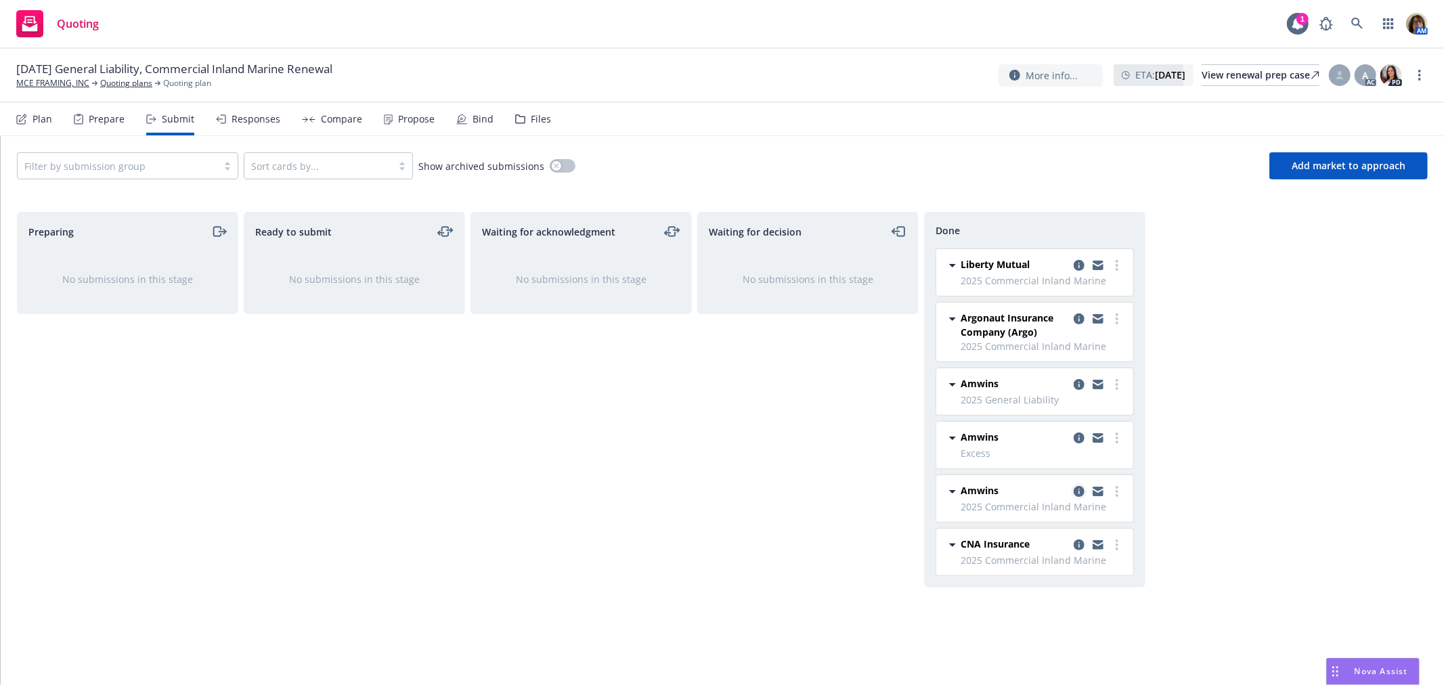
click at [1080, 488] on icon "copy logging email" at bounding box center [1079, 491] width 11 height 11
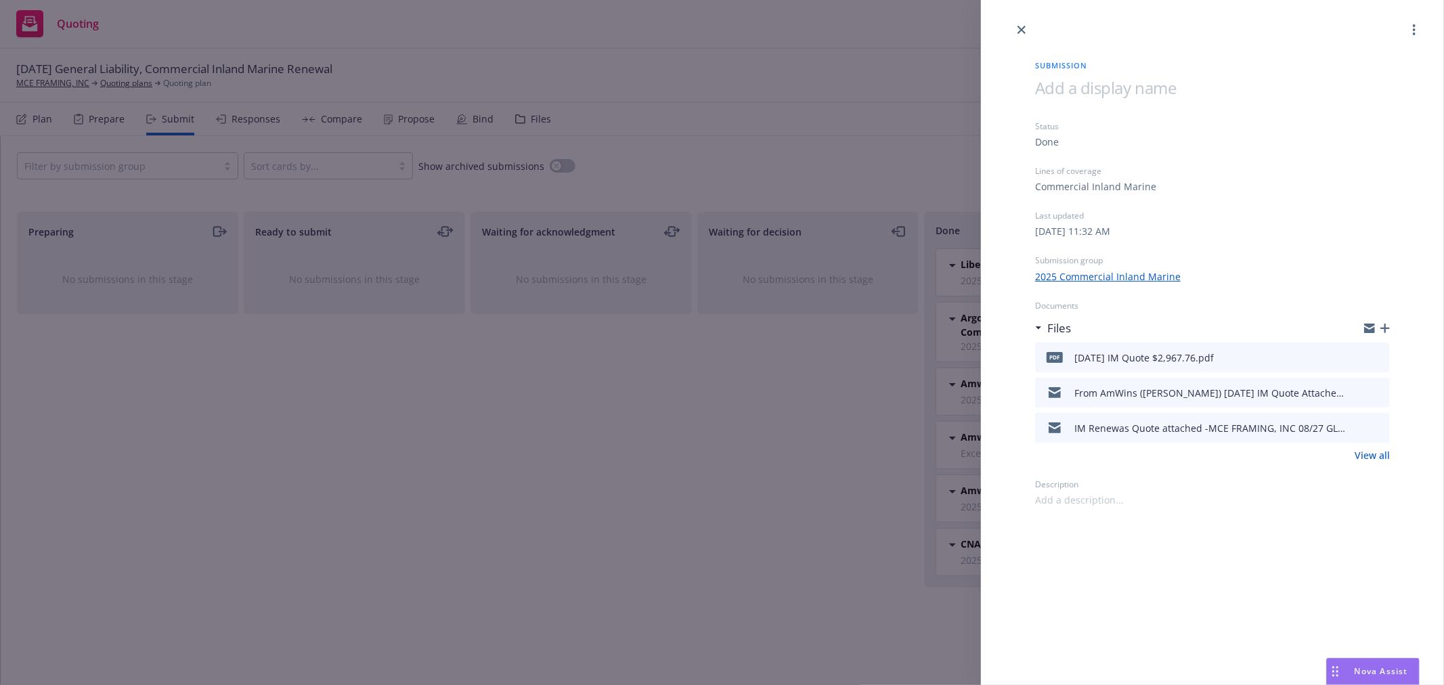
click at [1355, 355] on icon "download file" at bounding box center [1354, 356] width 11 height 11
click at [1021, 28] on icon "close" at bounding box center [1021, 30] width 8 height 8
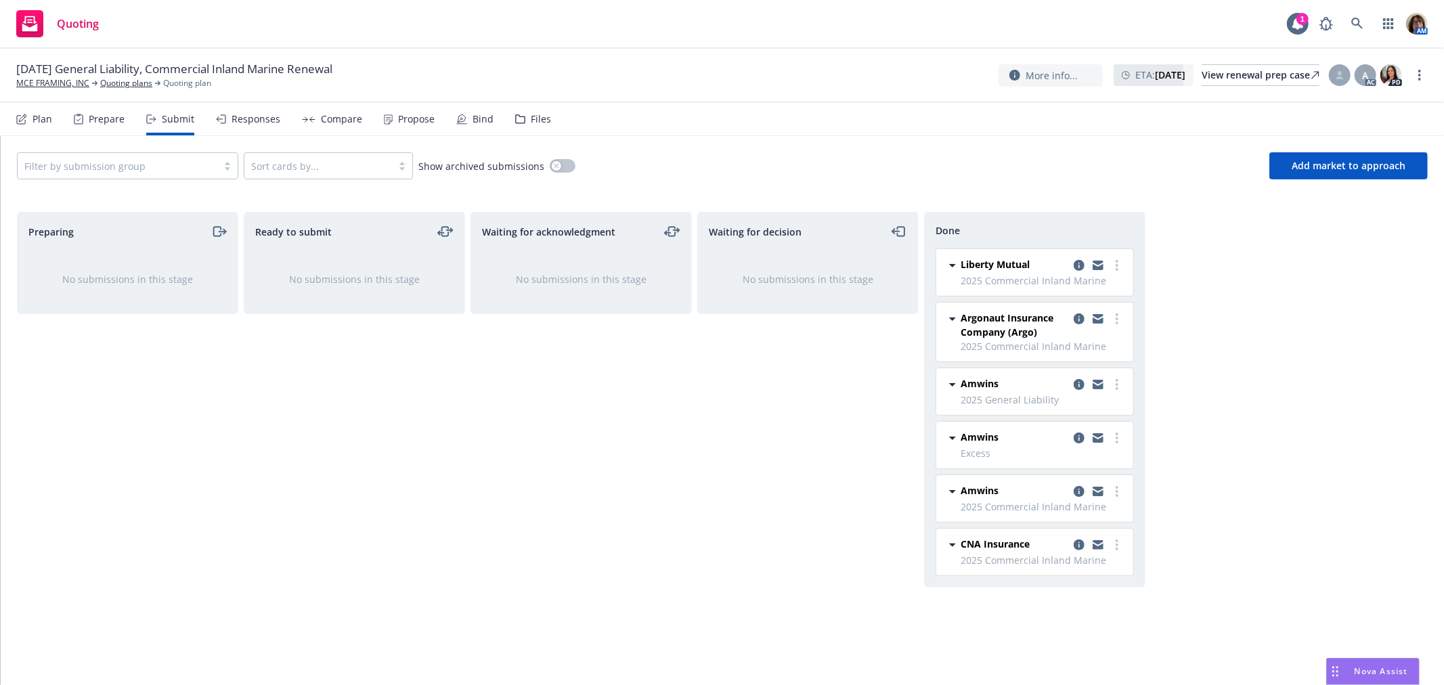
click at [256, 115] on div "Responses" at bounding box center [256, 119] width 49 height 11
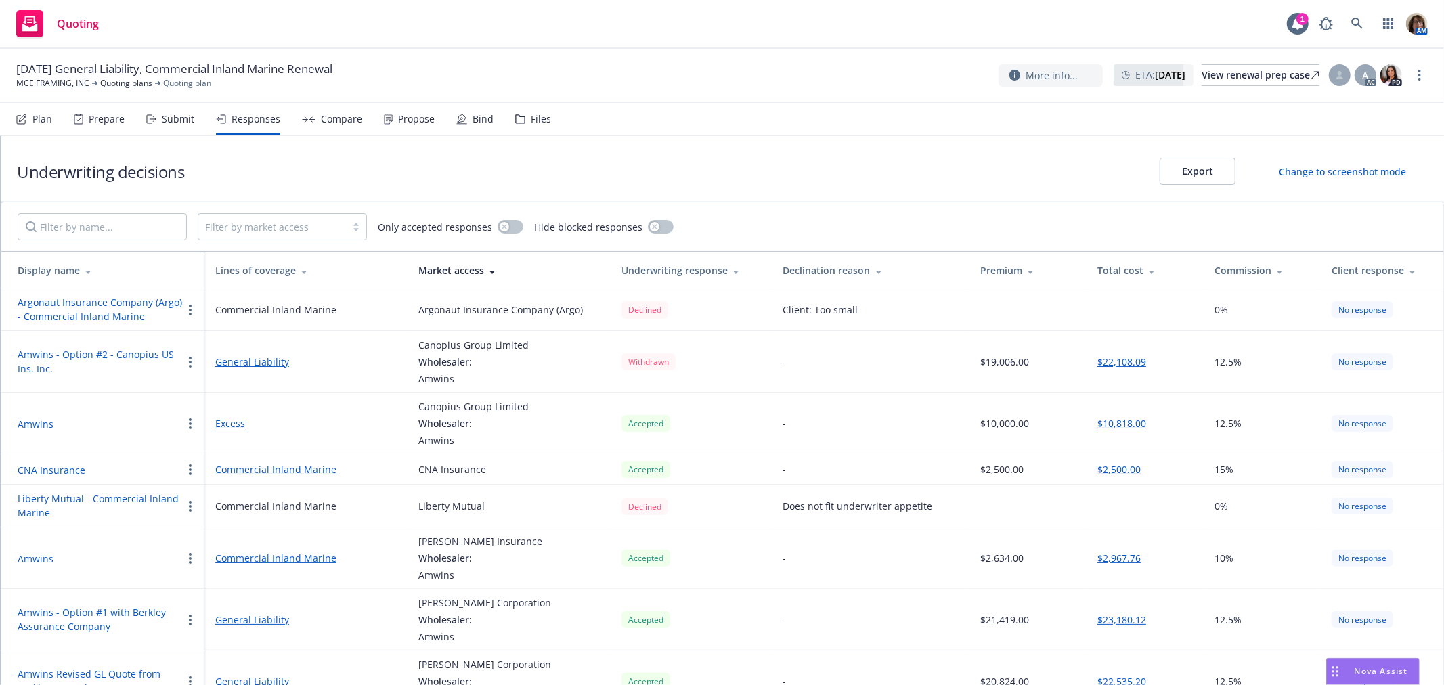
click at [189, 422] on icon "button" at bounding box center [190, 423] width 3 height 11
click at [231, 450] on span "Withdraw carrier quote" at bounding box center [251, 449] width 139 height 13
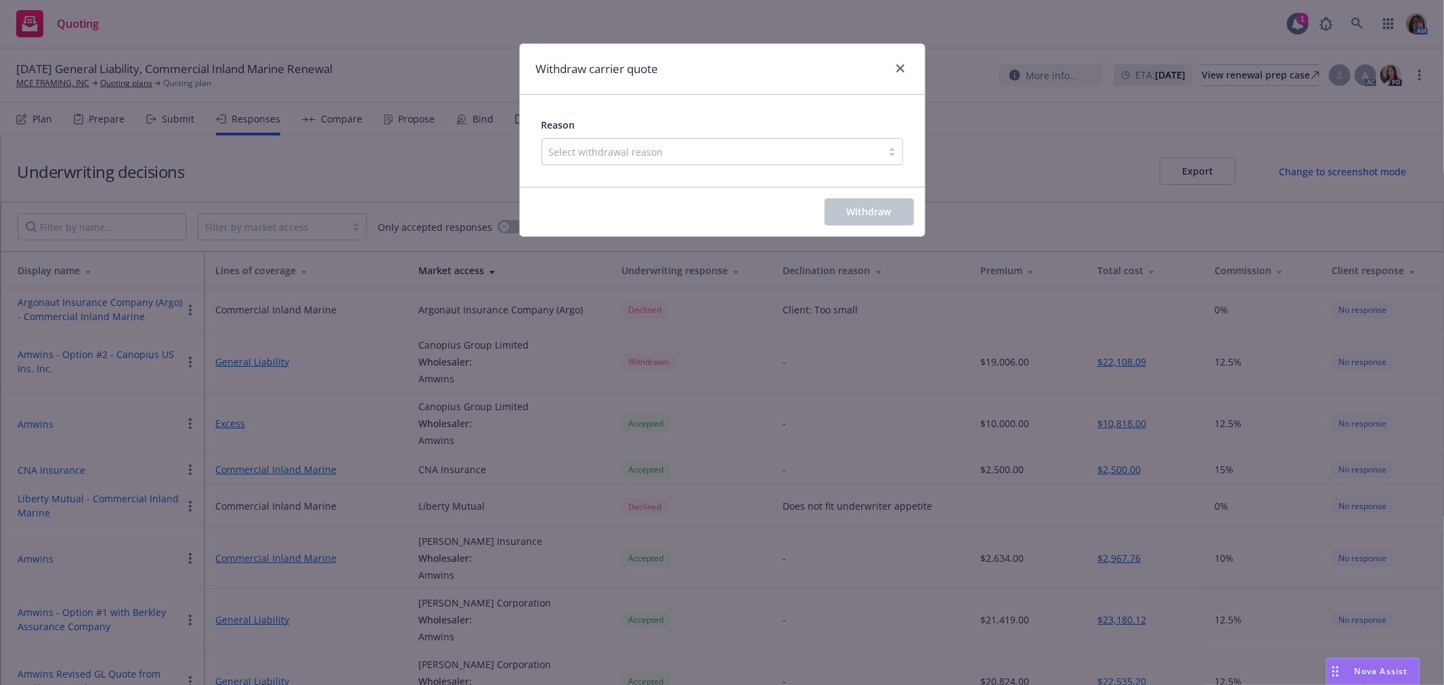
click at [644, 151] on div at bounding box center [712, 152] width 326 height 16
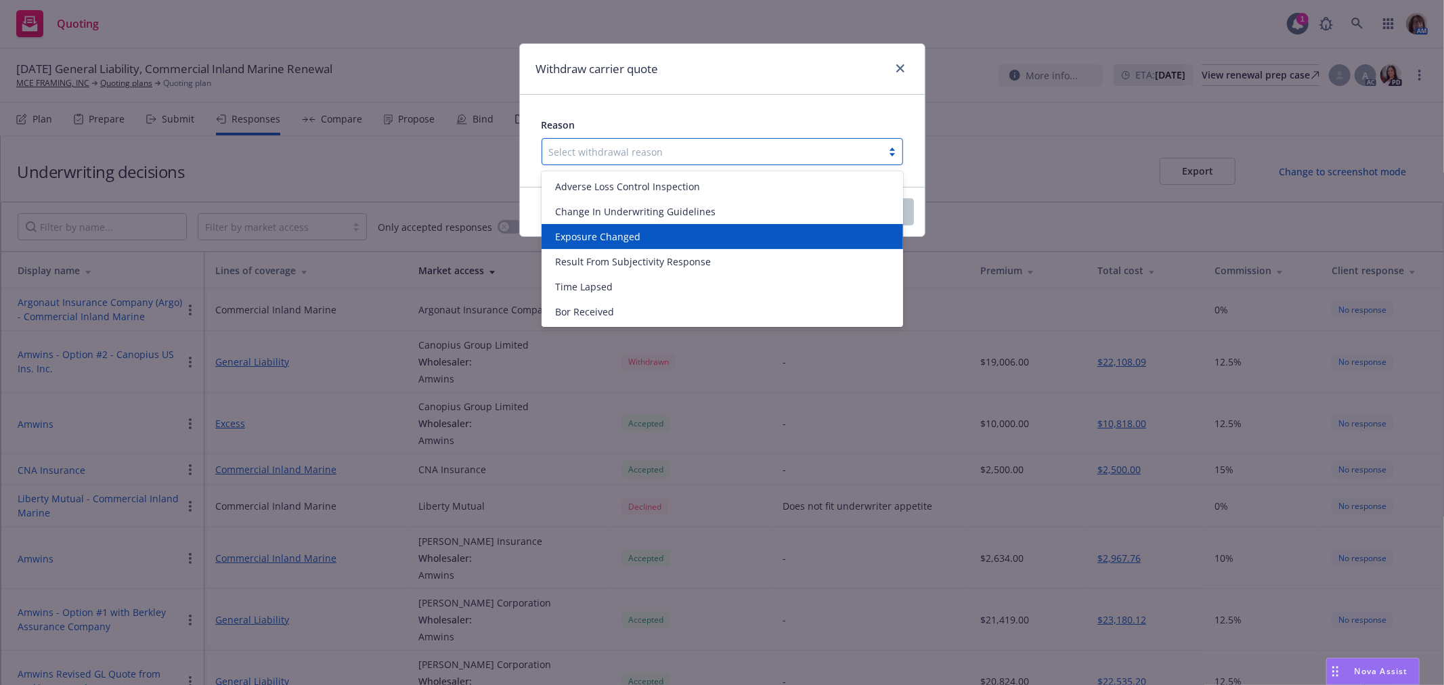
click at [621, 229] on span "Exposure Changed" at bounding box center [597, 236] width 85 height 14
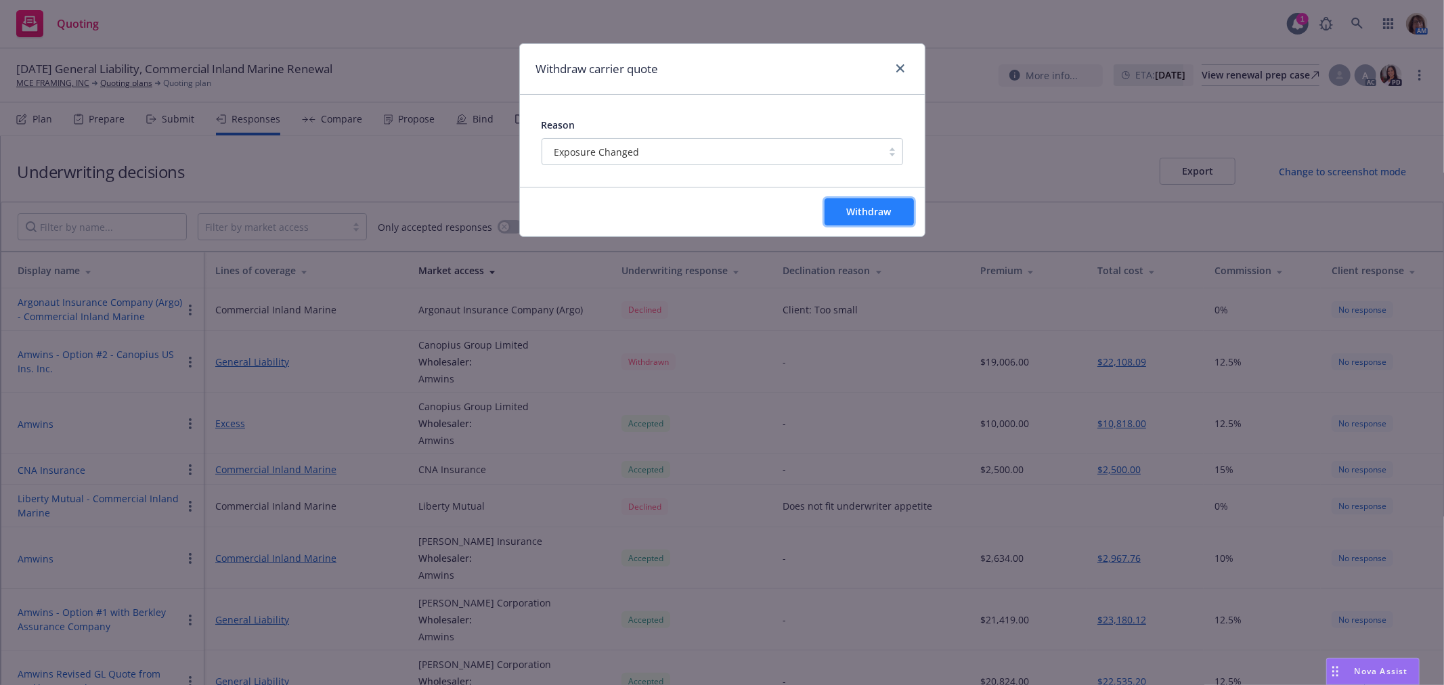
click at [881, 208] on span "Withdraw" at bounding box center [869, 211] width 45 height 13
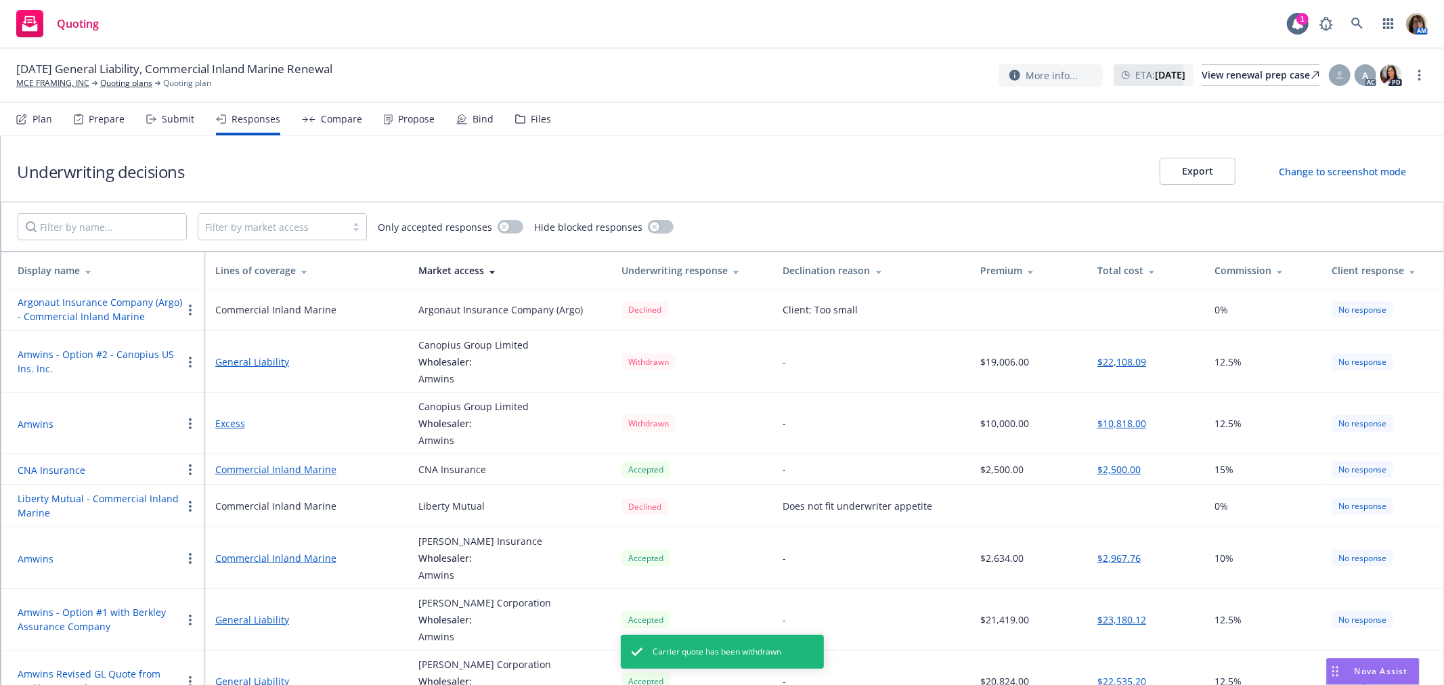
click at [338, 118] on div "Compare" at bounding box center [341, 119] width 41 height 11
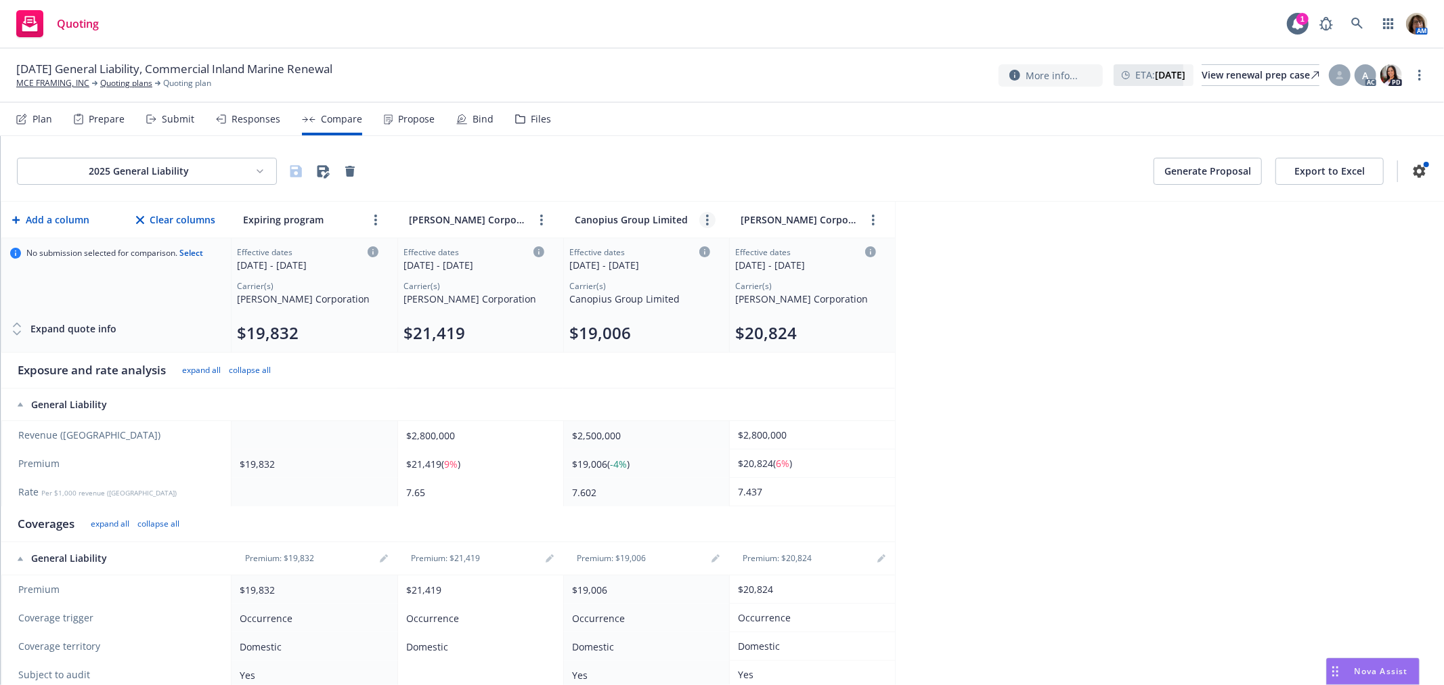
click at [707, 219] on circle "more" at bounding box center [707, 220] width 3 height 3
click at [765, 250] on icon "close" at bounding box center [762, 250] width 8 height 8
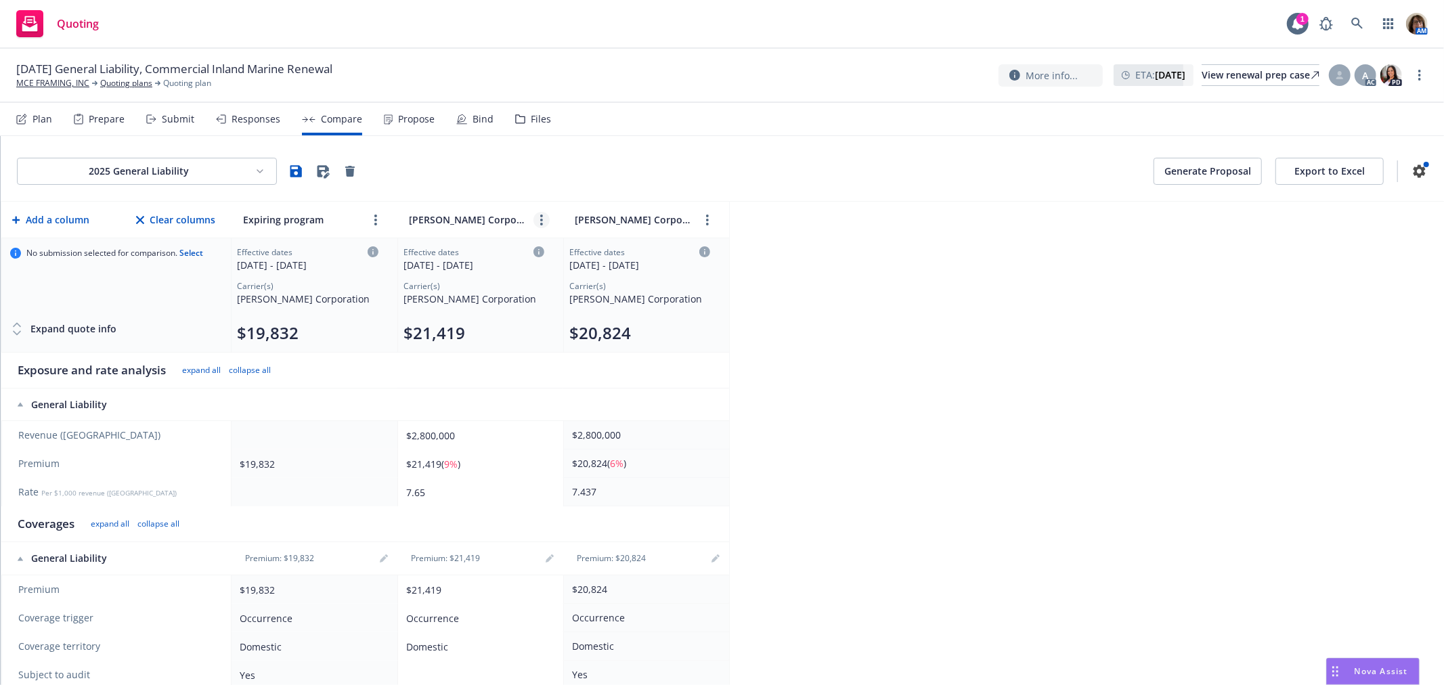
click at [543, 218] on link "more" at bounding box center [541, 220] width 16 height 16
click at [584, 250] on icon "close" at bounding box center [585, 250] width 8 height 8
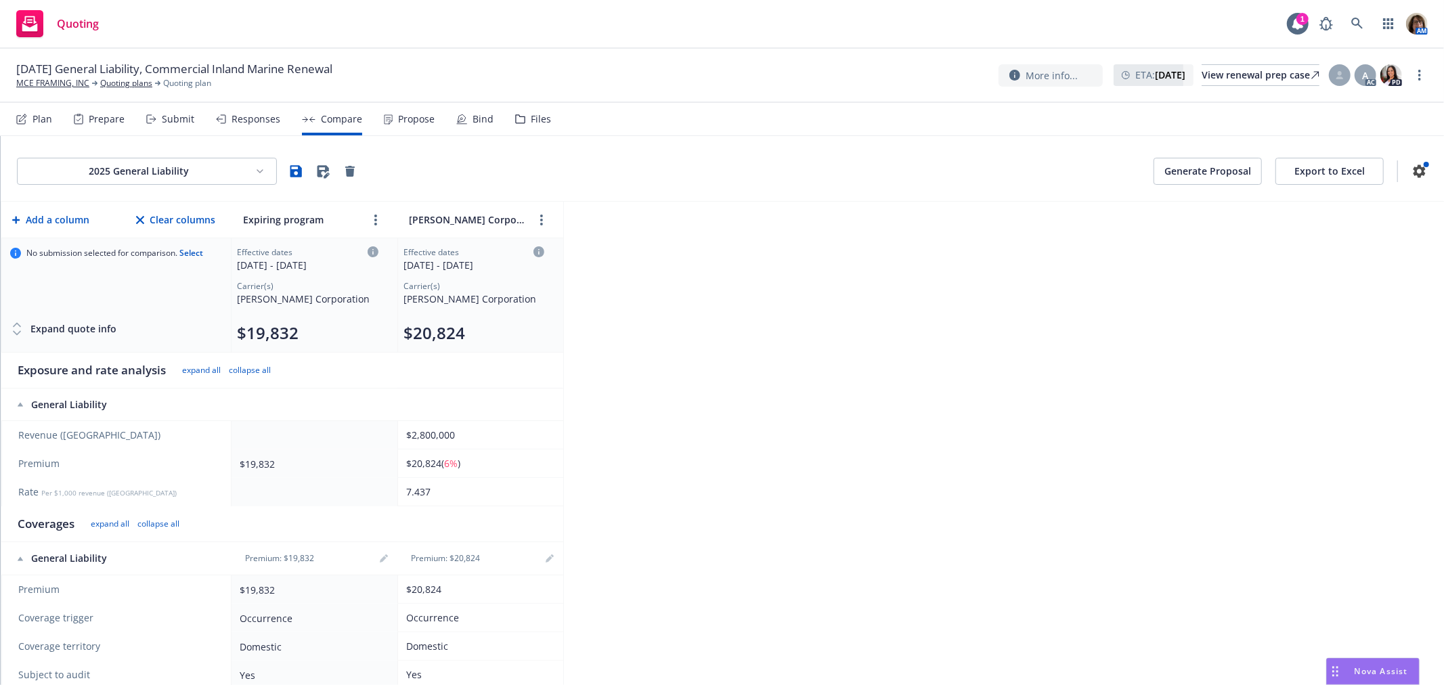
click at [17, 332] on icon at bounding box center [17, 333] width 14 height 14
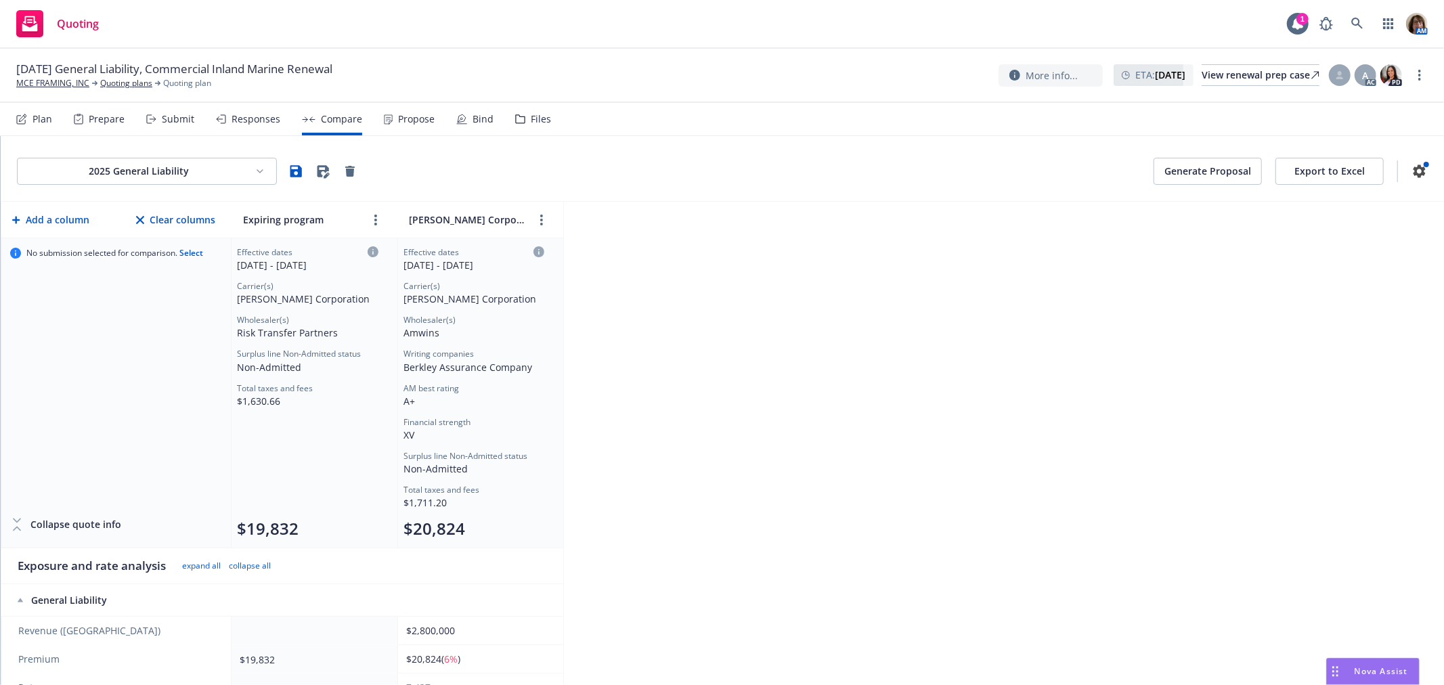
click at [550, 540] on td "Effective dates 08/27/2025 - 08/27/2026 Carrier(s) W.R. Berkley Corporation Who…" at bounding box center [480, 393] width 166 height 310
click at [260, 171] on html "Quoting 1 AM 08/27/25 General Liability, Commercial Inland Marine Renewal MCE F…" at bounding box center [722, 342] width 1444 height 685
click at [491, 171] on html "Quoting 1 AM 08/27/25 General Liability, Commercial Inland Marine Renewal MCE F…" at bounding box center [722, 342] width 1444 height 685
click at [294, 171] on icon "button" at bounding box center [296, 171] width 12 height 12
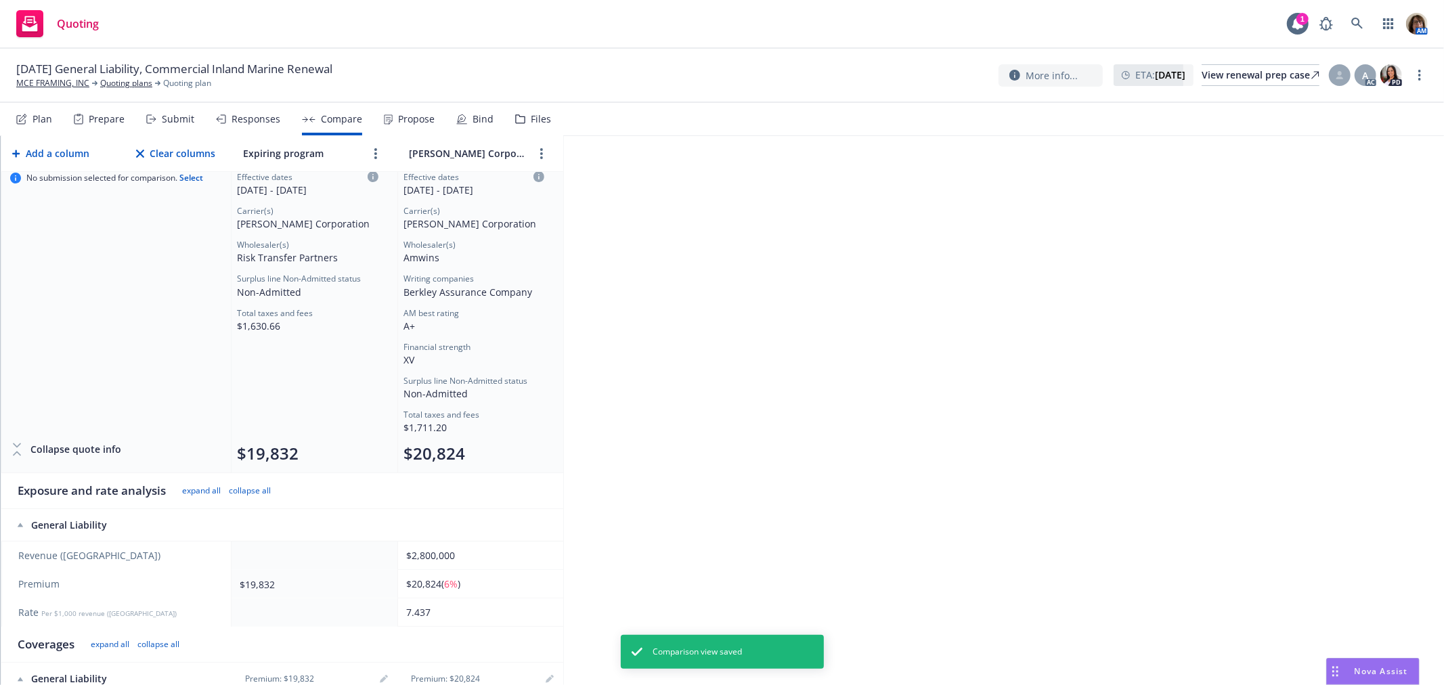
scroll to position [150, 0]
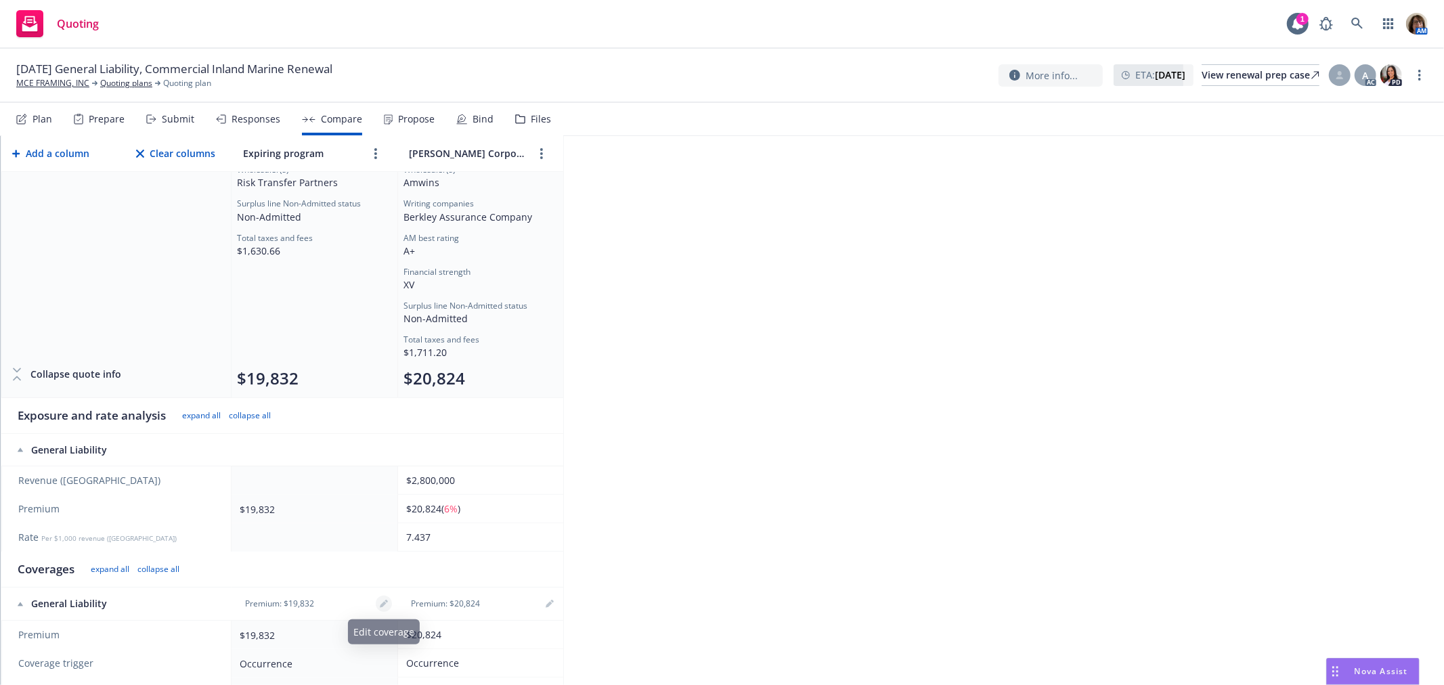
click at [385, 604] on icon "editPencil" at bounding box center [383, 604] width 7 height 7
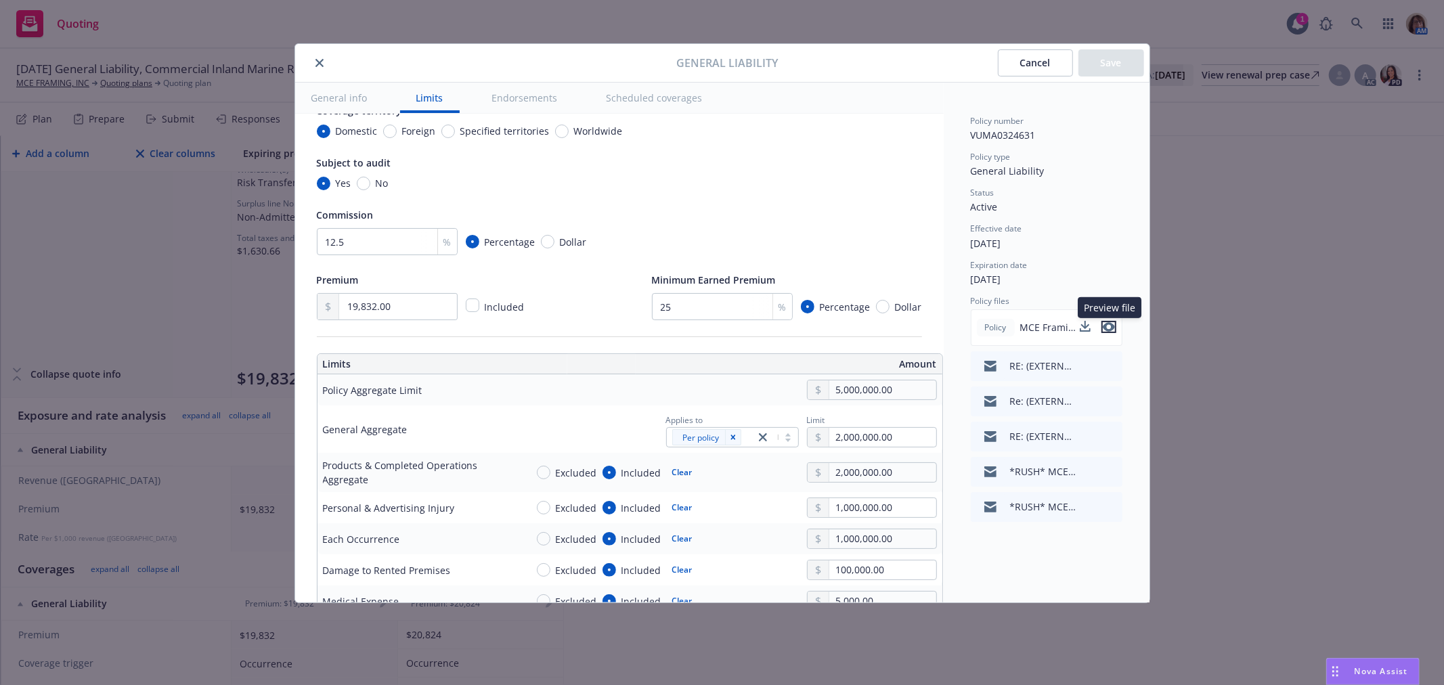
click at [1110, 328] on icon "preview file" at bounding box center [1109, 326] width 12 height 9
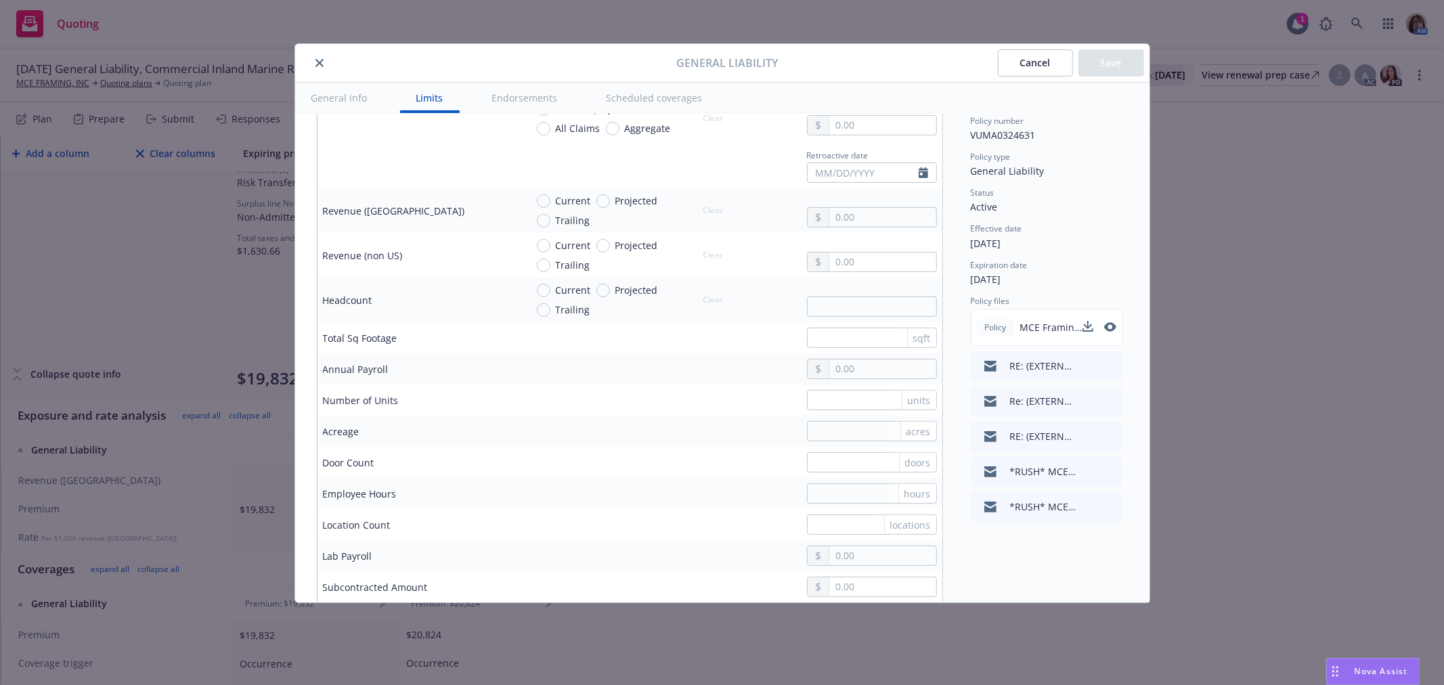
scroll to position [978, 0]
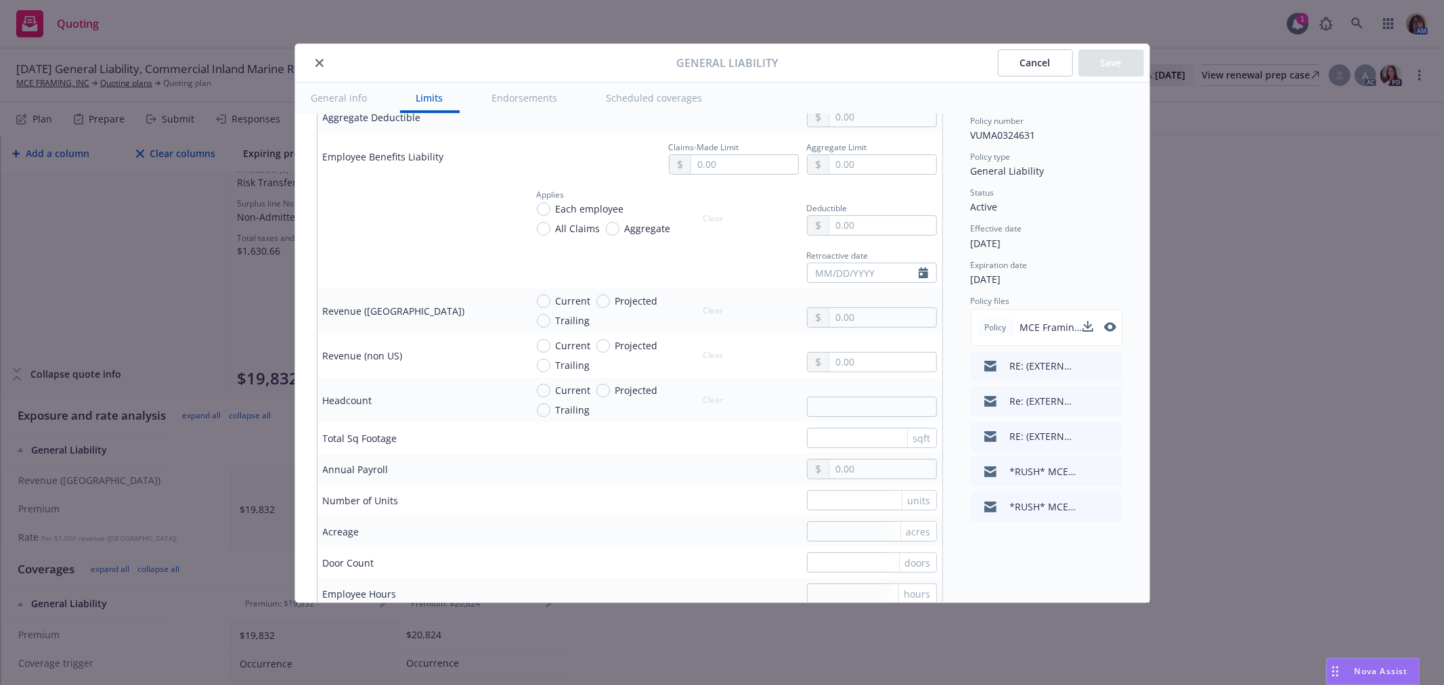
click at [610, 301] on span "Projected" at bounding box center [634, 301] width 48 height 14
click at [608, 301] on input "Projected" at bounding box center [603, 301] width 14 height 14
radio input "true"
click at [843, 320] on input "text" at bounding box center [882, 317] width 106 height 19
type input "2,800,000.00"
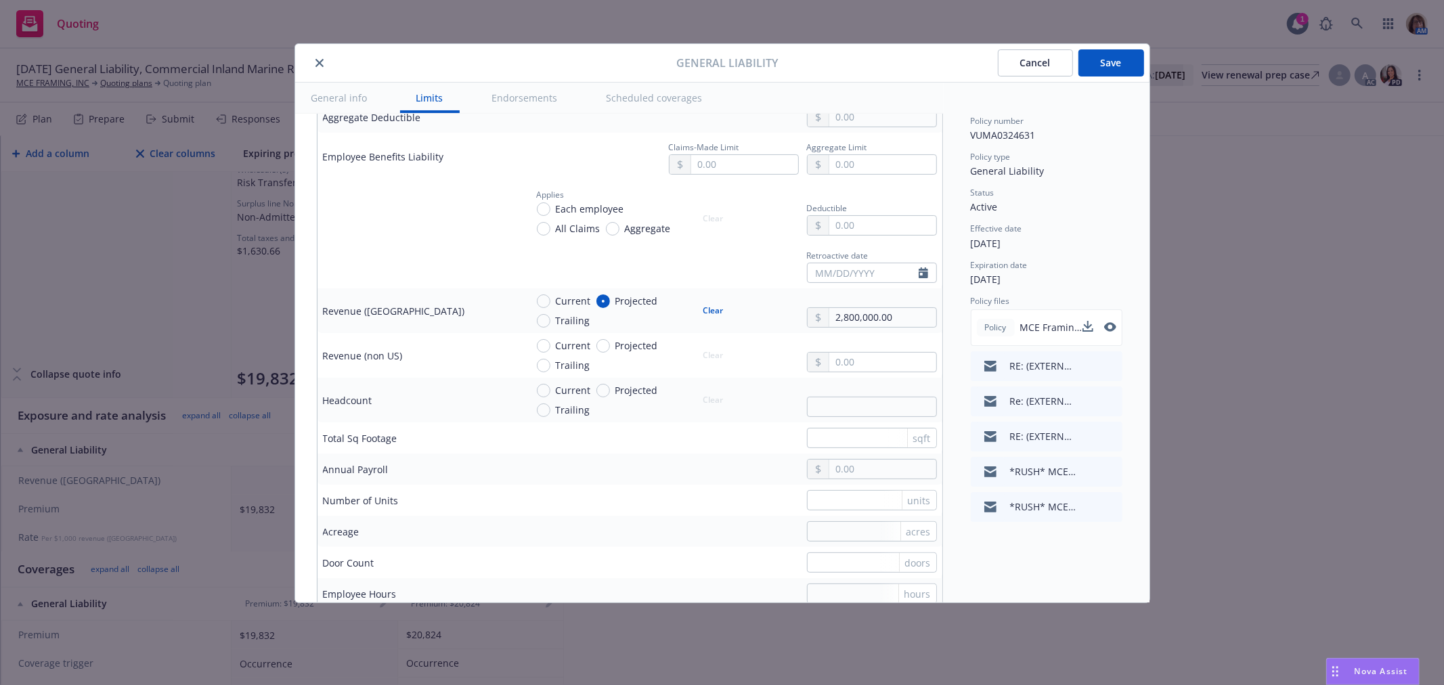
click at [1101, 65] on button "Save" at bounding box center [1111, 62] width 66 height 27
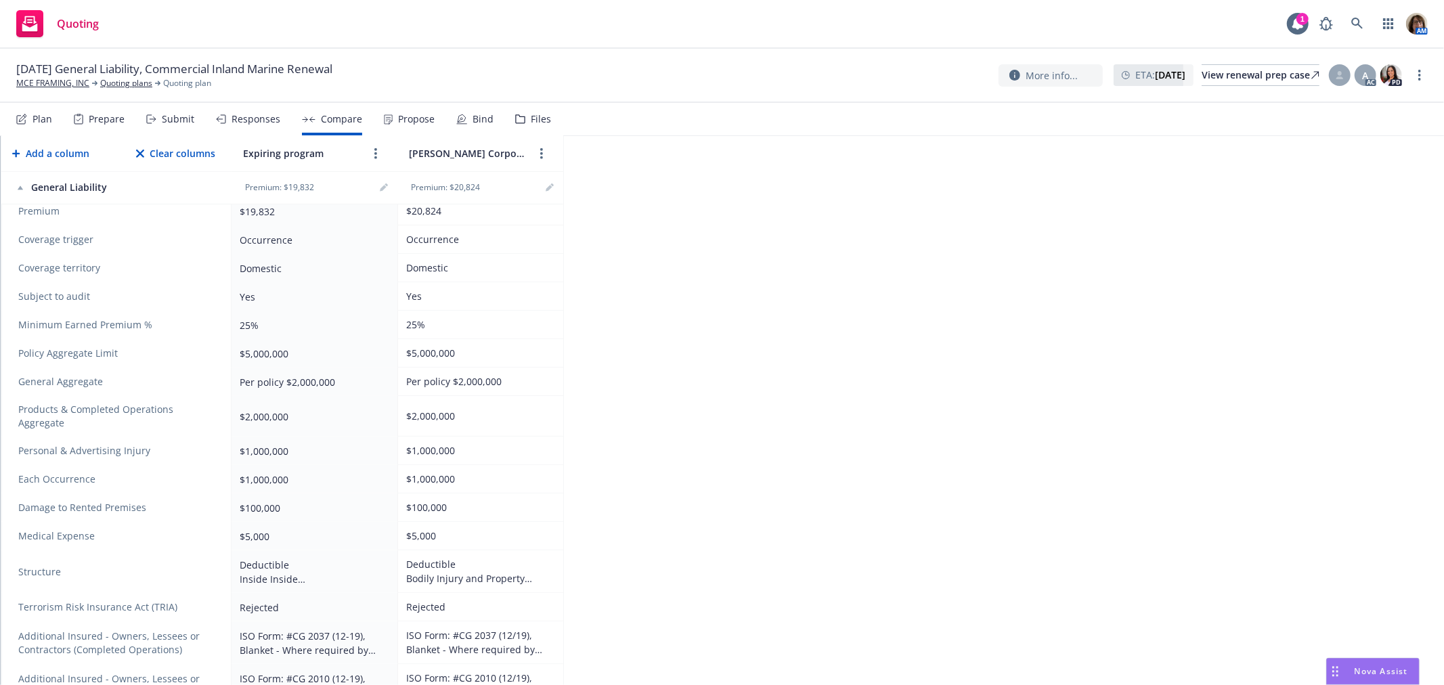
scroll to position [601, 0]
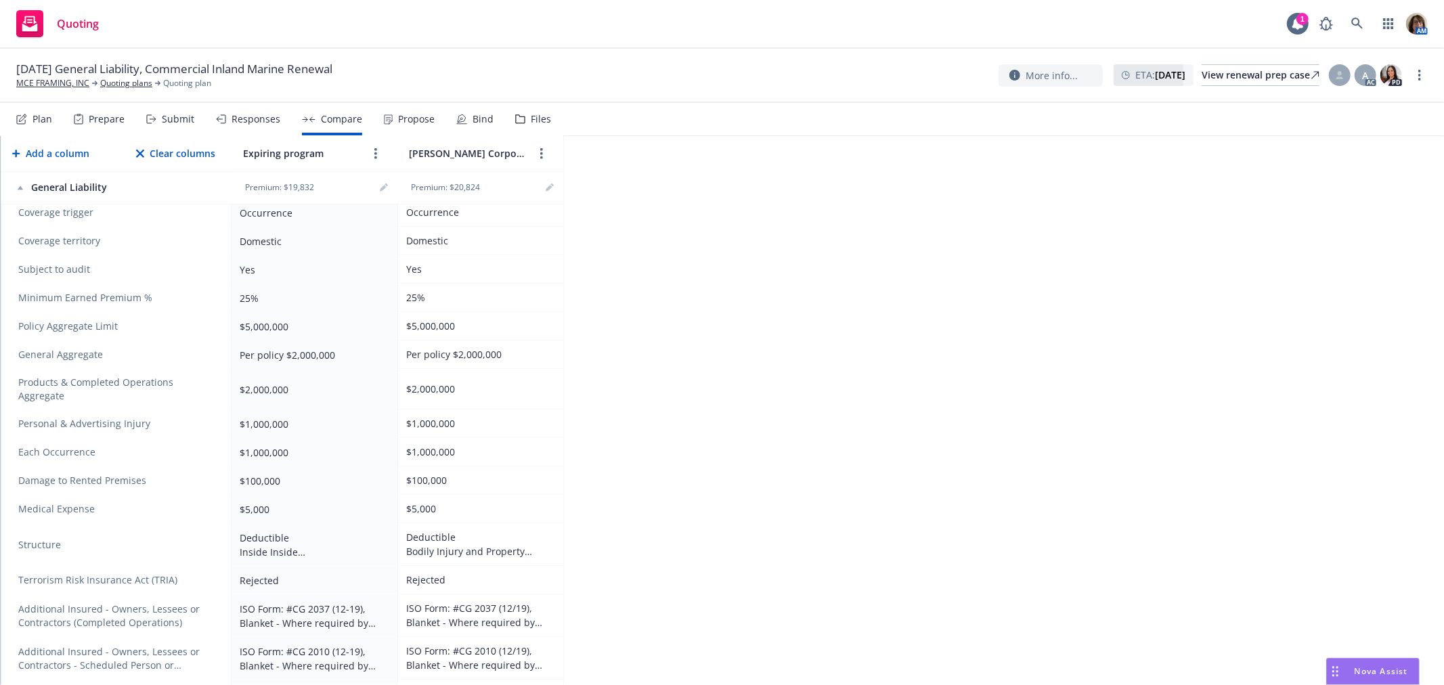
click at [259, 531] on div "Deductible Inside Inside Bodily Injury and Property Damage combined $5,000" at bounding box center [312, 545] width 144 height 28
click at [382, 188] on icon "editPencil" at bounding box center [383, 188] width 7 height 7
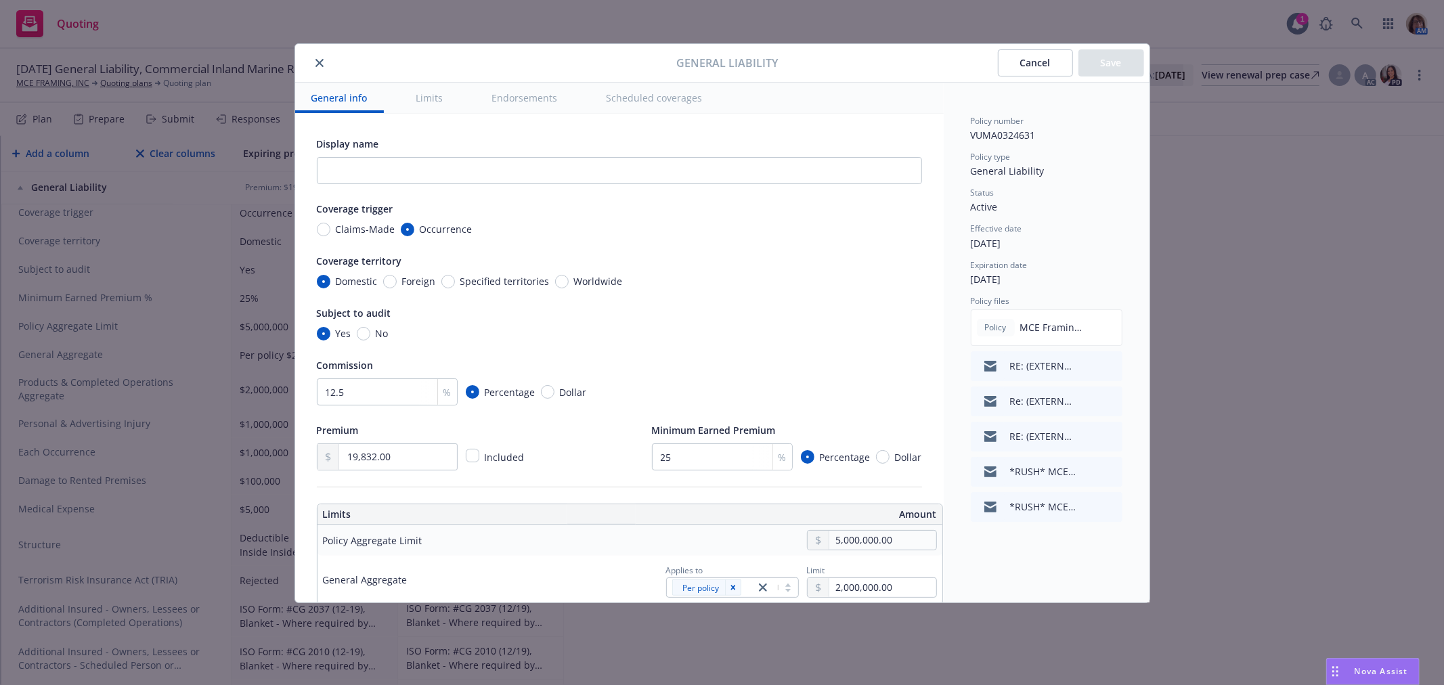
radio input "true"
type input "2,800,000.00"
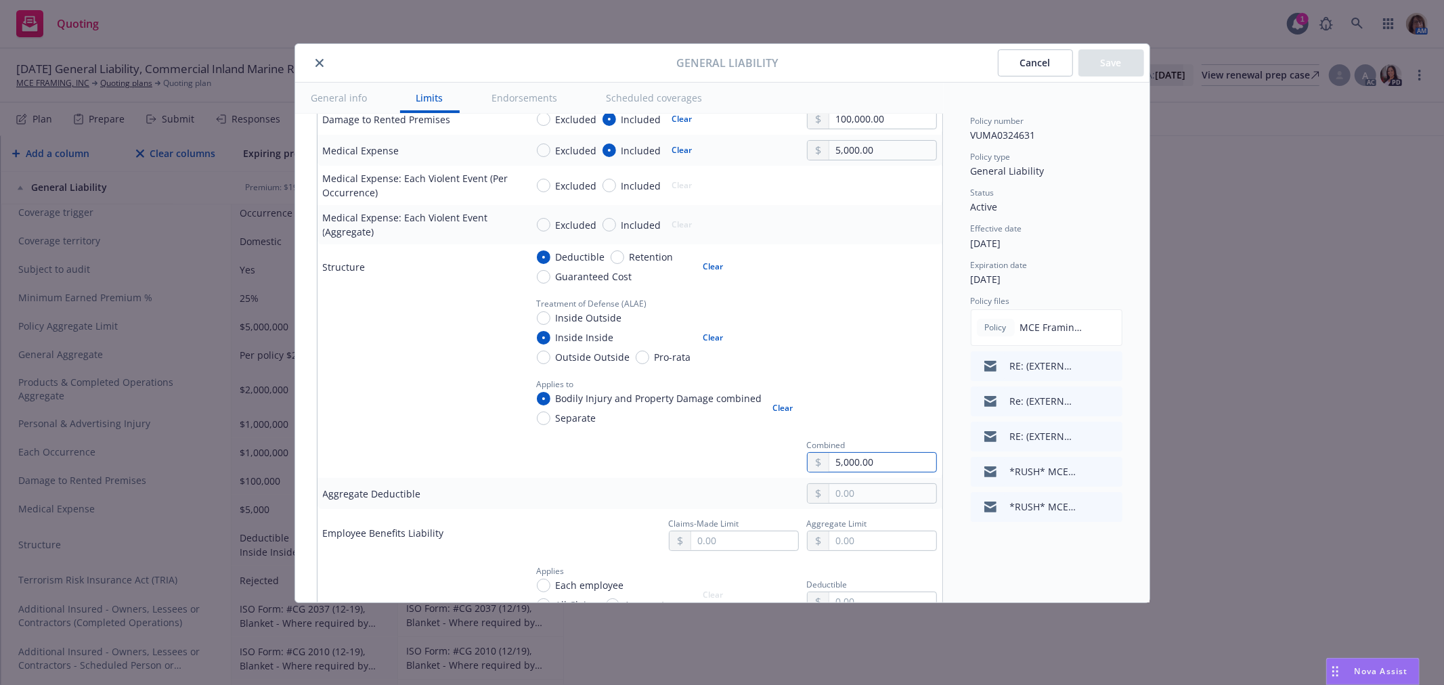
click at [829, 458] on input "5,000.00" at bounding box center [882, 462] width 106 height 19
click at [584, 502] on div at bounding box center [731, 493] width 411 height 20
click at [711, 339] on button "Clear" at bounding box center [713, 337] width 37 height 19
click at [845, 459] on input "5,000.00" at bounding box center [882, 462] width 106 height 19
click at [887, 470] on input "5,000.00" at bounding box center [882, 462] width 106 height 19
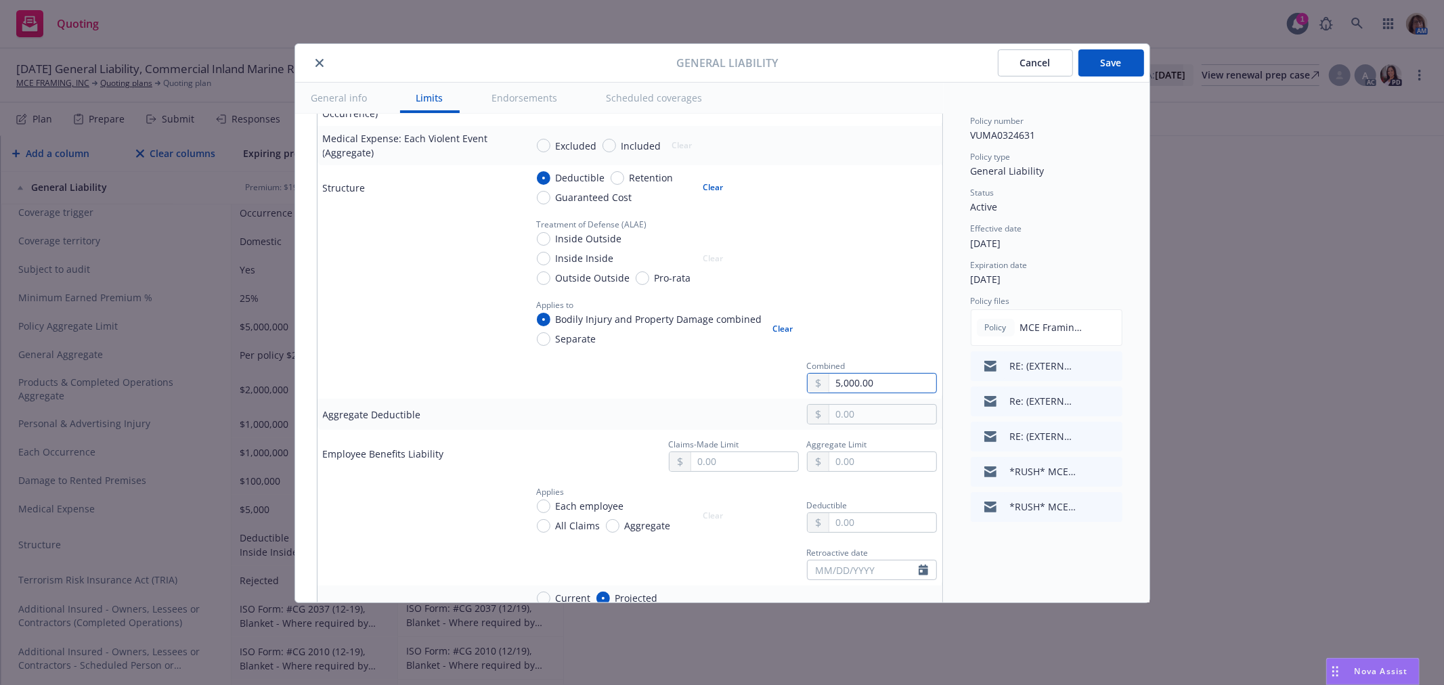
scroll to position [677, 0]
click at [542, 262] on input "Inside Inside" at bounding box center [544, 262] width 14 height 14
radio input "true"
click at [322, 62] on icon "close" at bounding box center [319, 63] width 8 height 8
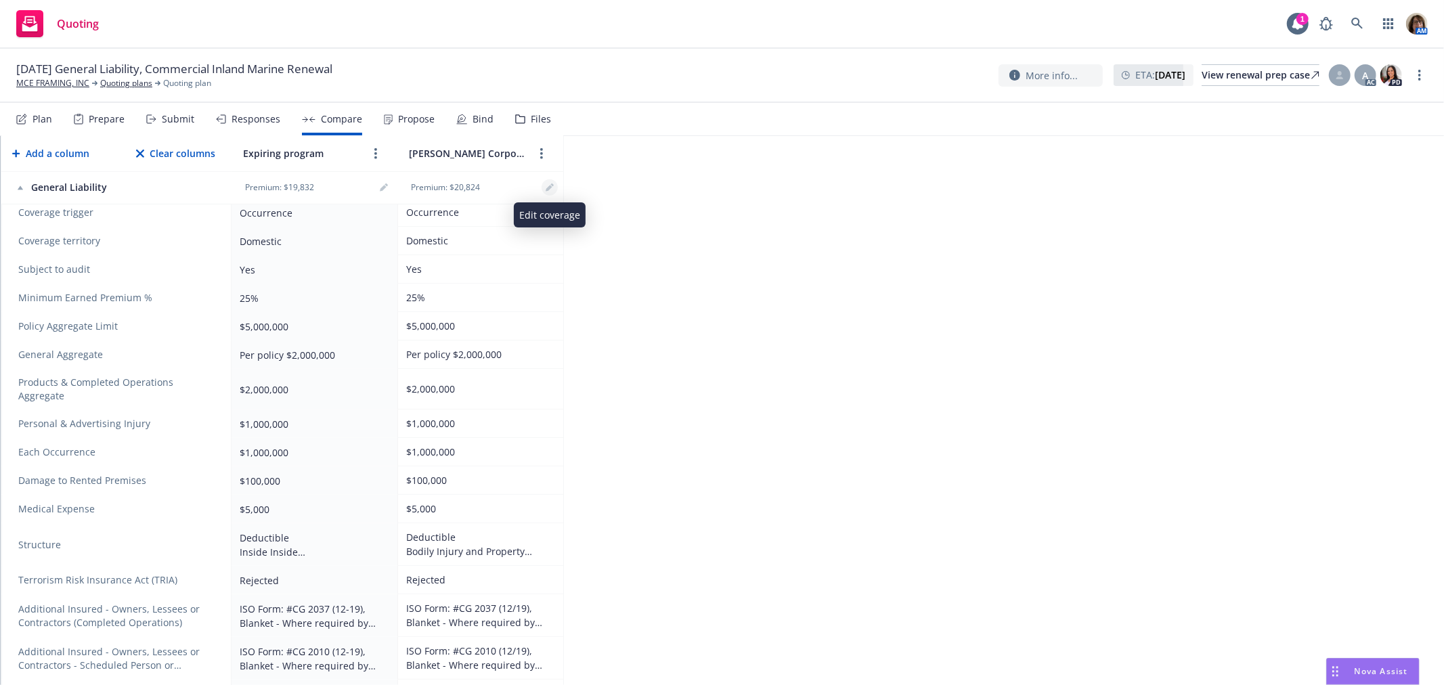
click at [550, 183] on icon "editPencil" at bounding box center [550, 187] width 8 height 8
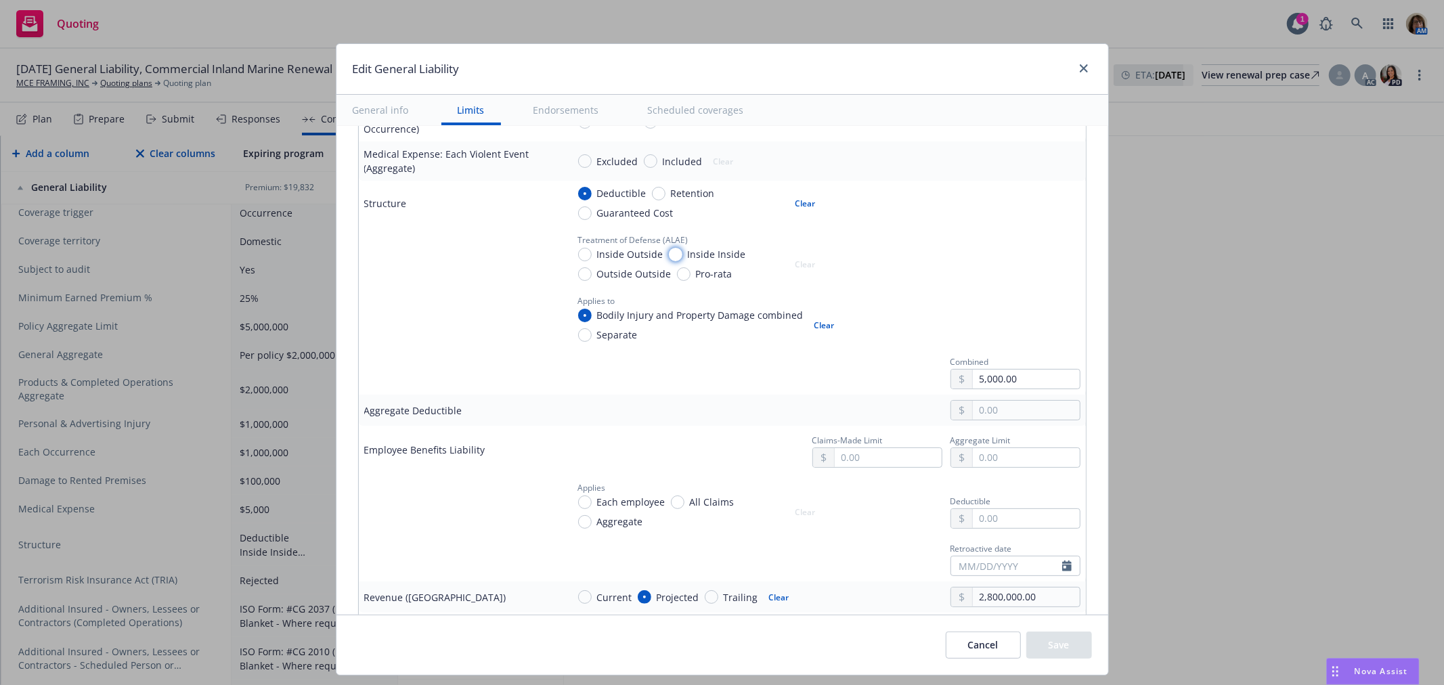
click at [669, 255] on input "Inside Inside" at bounding box center [676, 255] width 14 height 14
radio input "true"
click at [1049, 644] on button "Save" at bounding box center [1059, 645] width 66 height 27
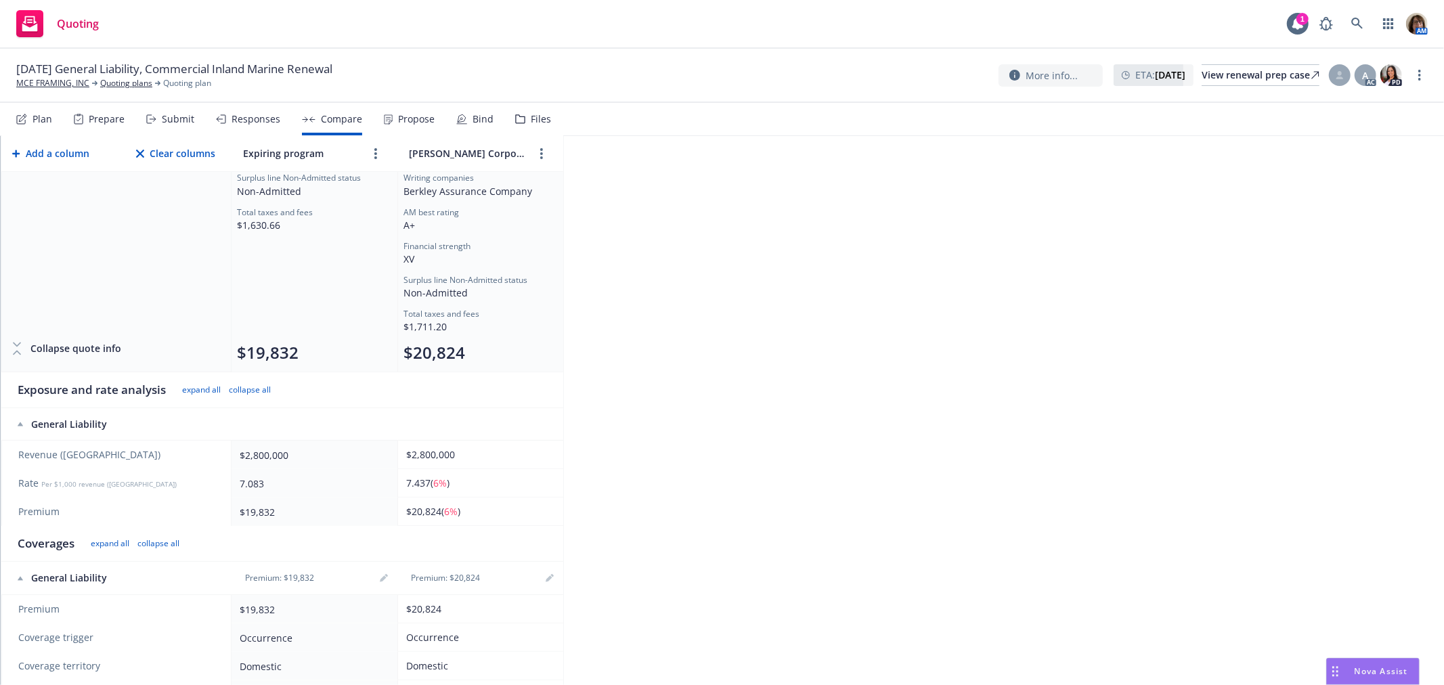
scroll to position [0, 0]
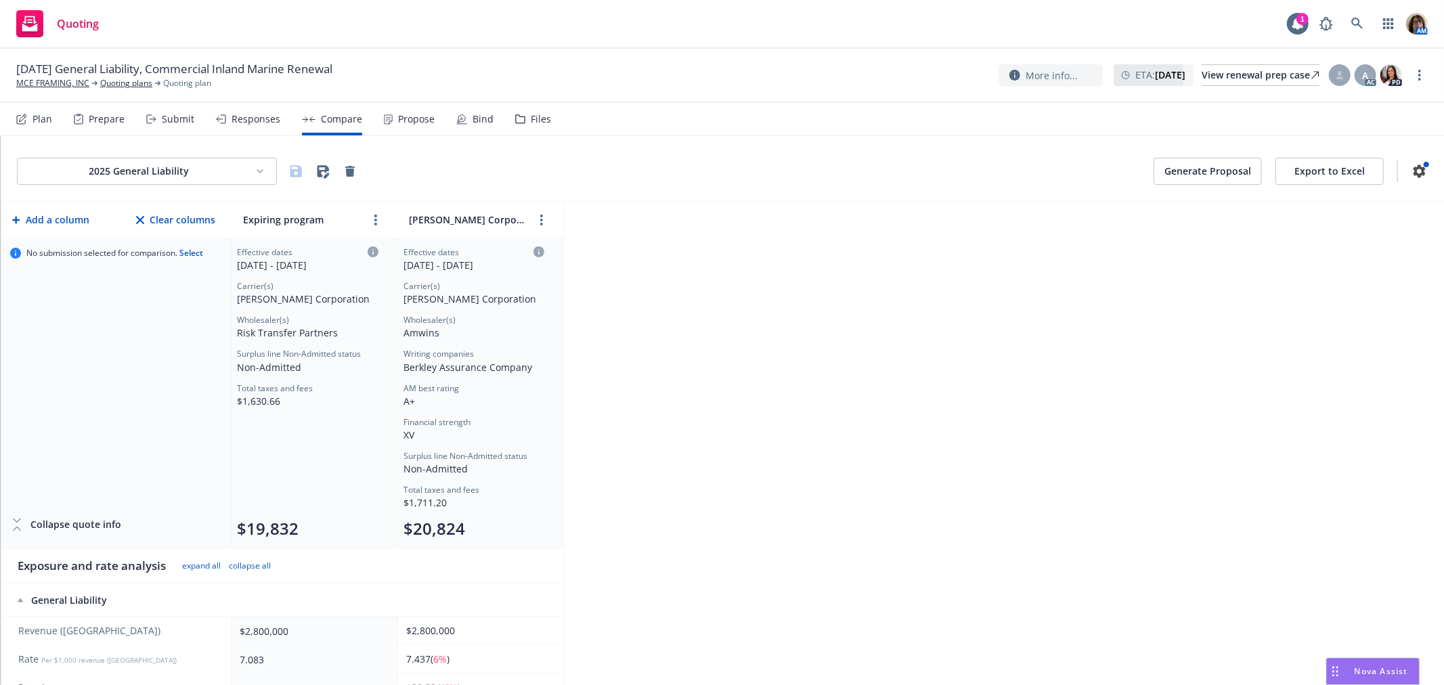
click at [259, 170] on html "Quoting 1 AM 08/27/25 General Liability, Commercial Inland Marine Renewal MCE F…" at bounding box center [722, 342] width 1444 height 685
click at [113, 218] on div "2025 Commercial Inland Marine" at bounding box center [149, 222] width 189 height 22
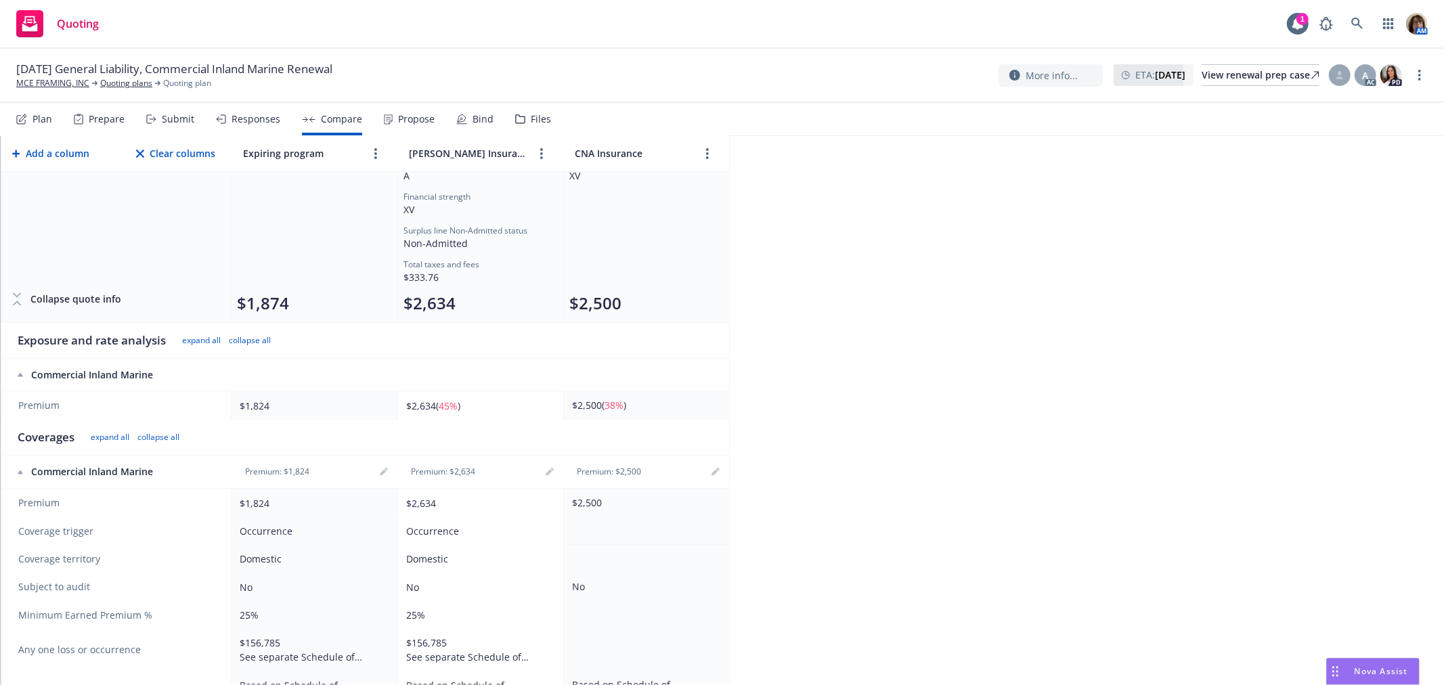
scroll to position [301, 0]
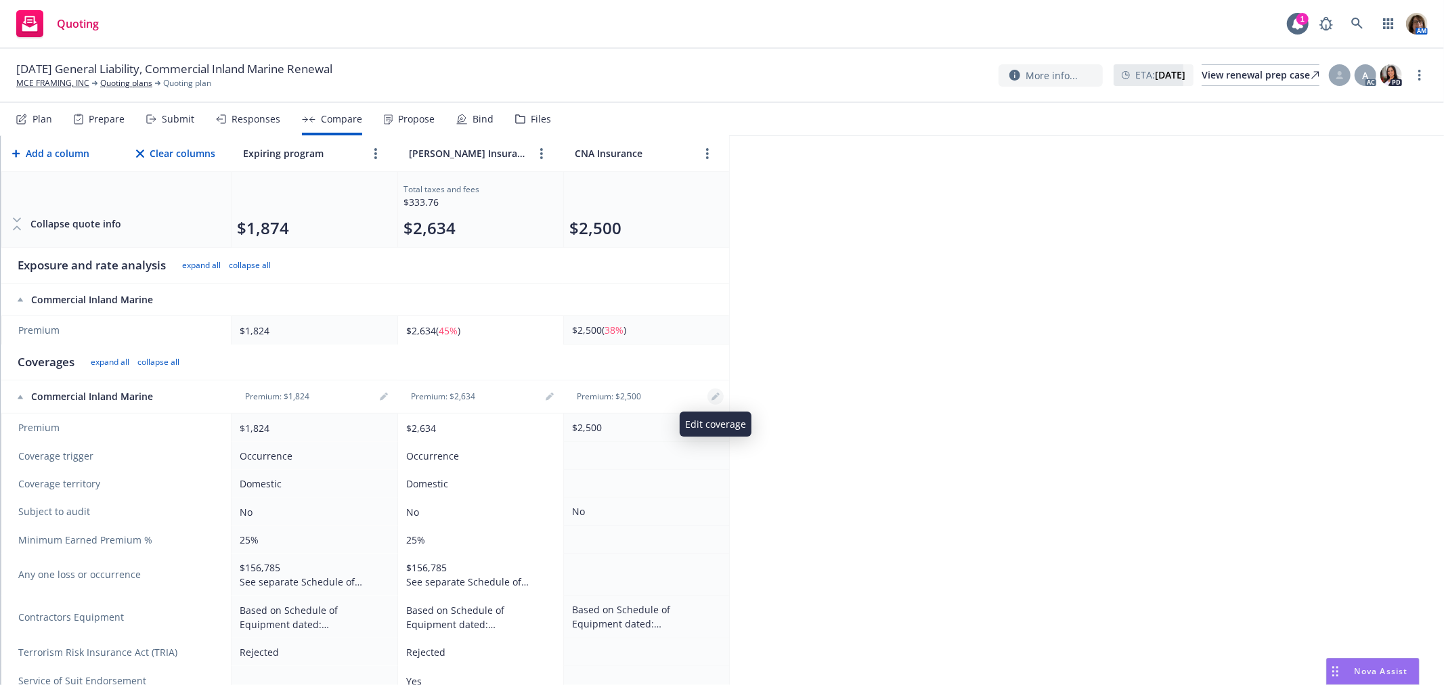
click at [722, 394] on link "editPencil" at bounding box center [715, 397] width 16 height 16
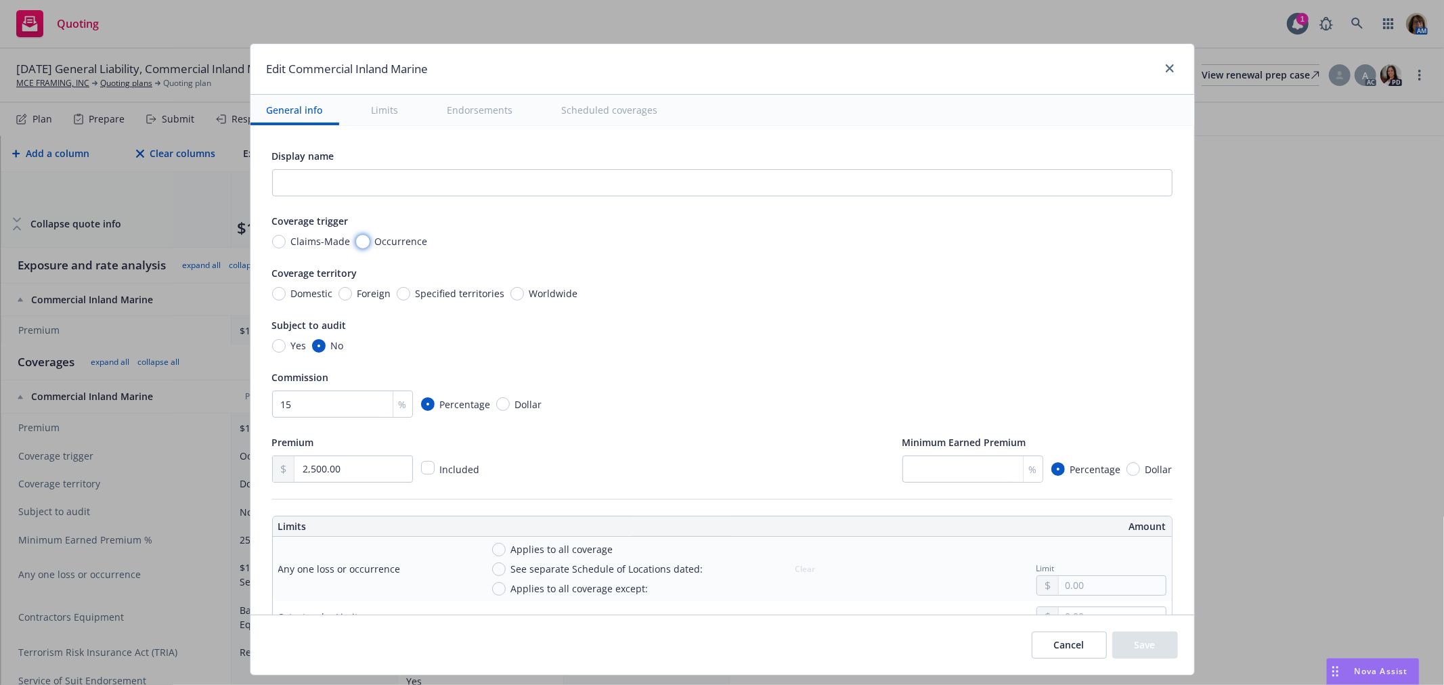
click at [357, 242] on input "Occurrence" at bounding box center [363, 242] width 14 height 14
radio input "true"
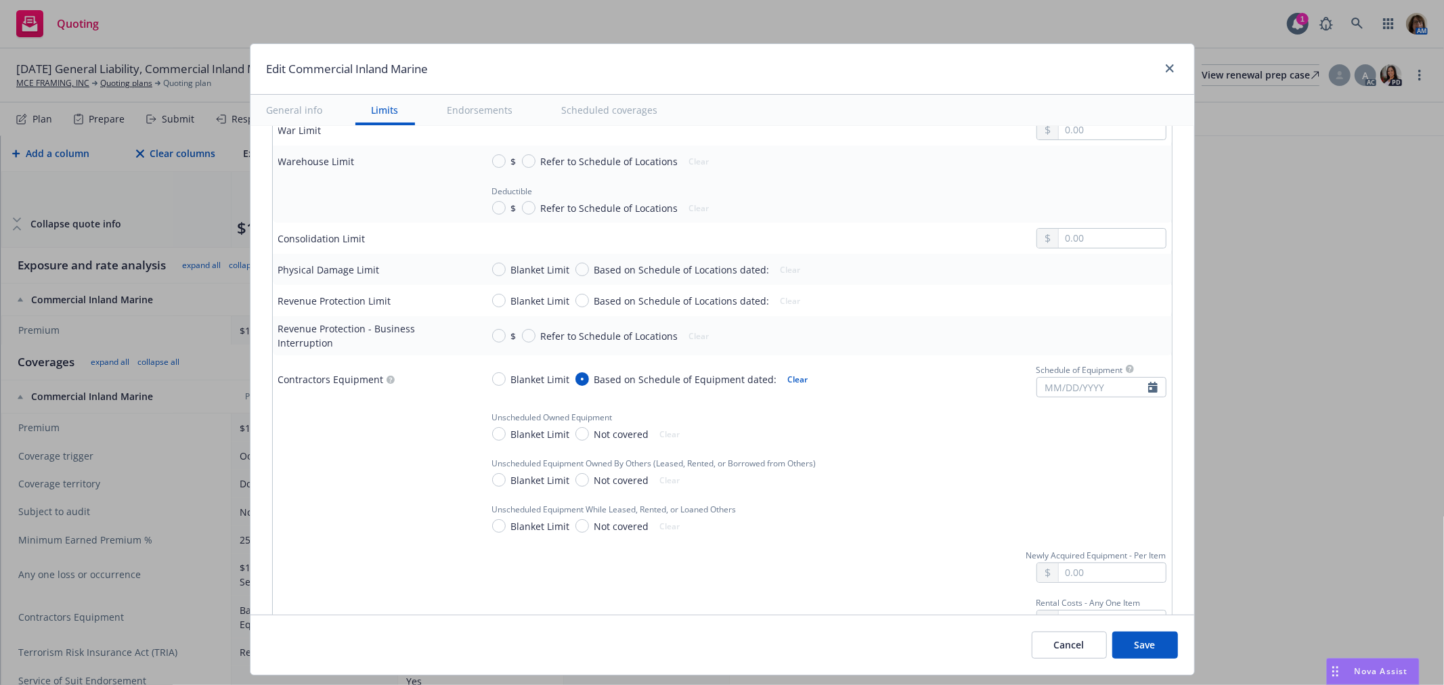
scroll to position [1278, 0]
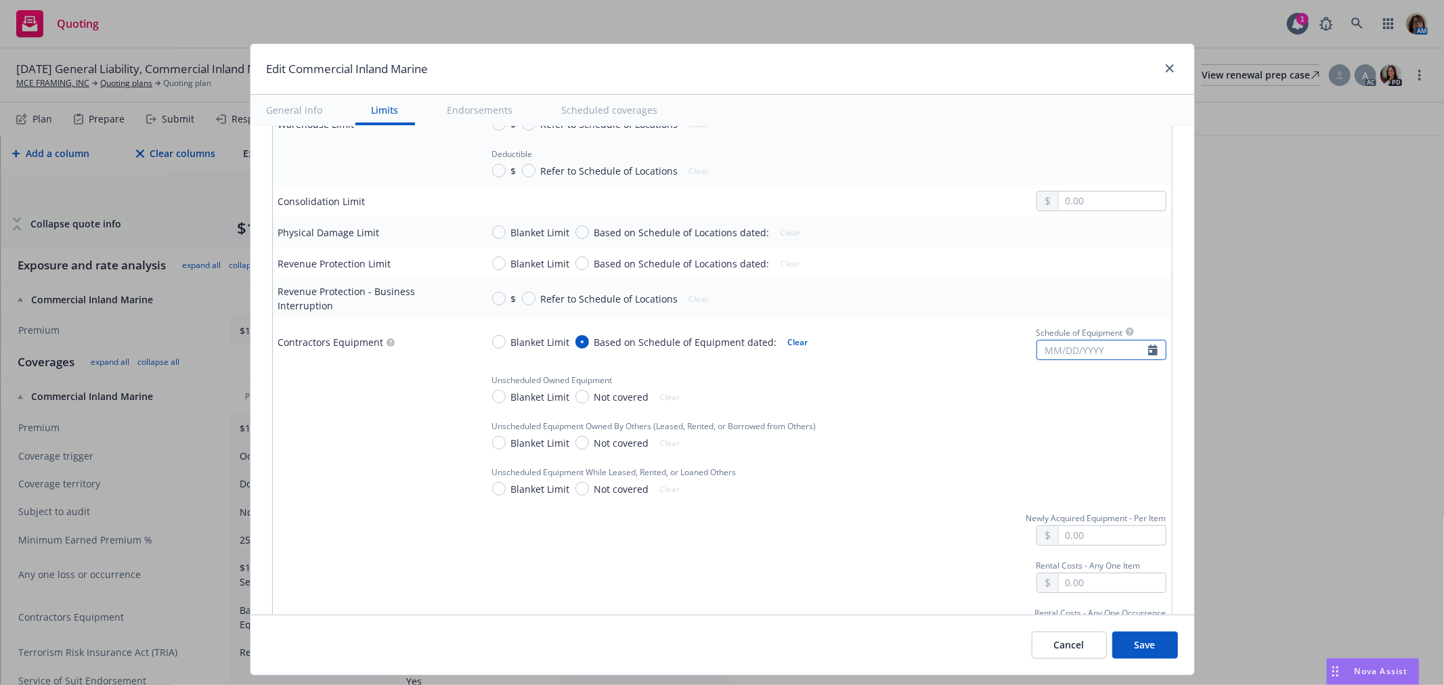
click at [1041, 341] on input "text" at bounding box center [1092, 350] width 111 height 19
select select "8"
click at [1057, 502] on span "18" at bounding box center [1061, 499] width 20 height 17
type input "08/18/2025"
click at [493, 438] on input "Blanket Limit" at bounding box center [499, 443] width 14 height 14
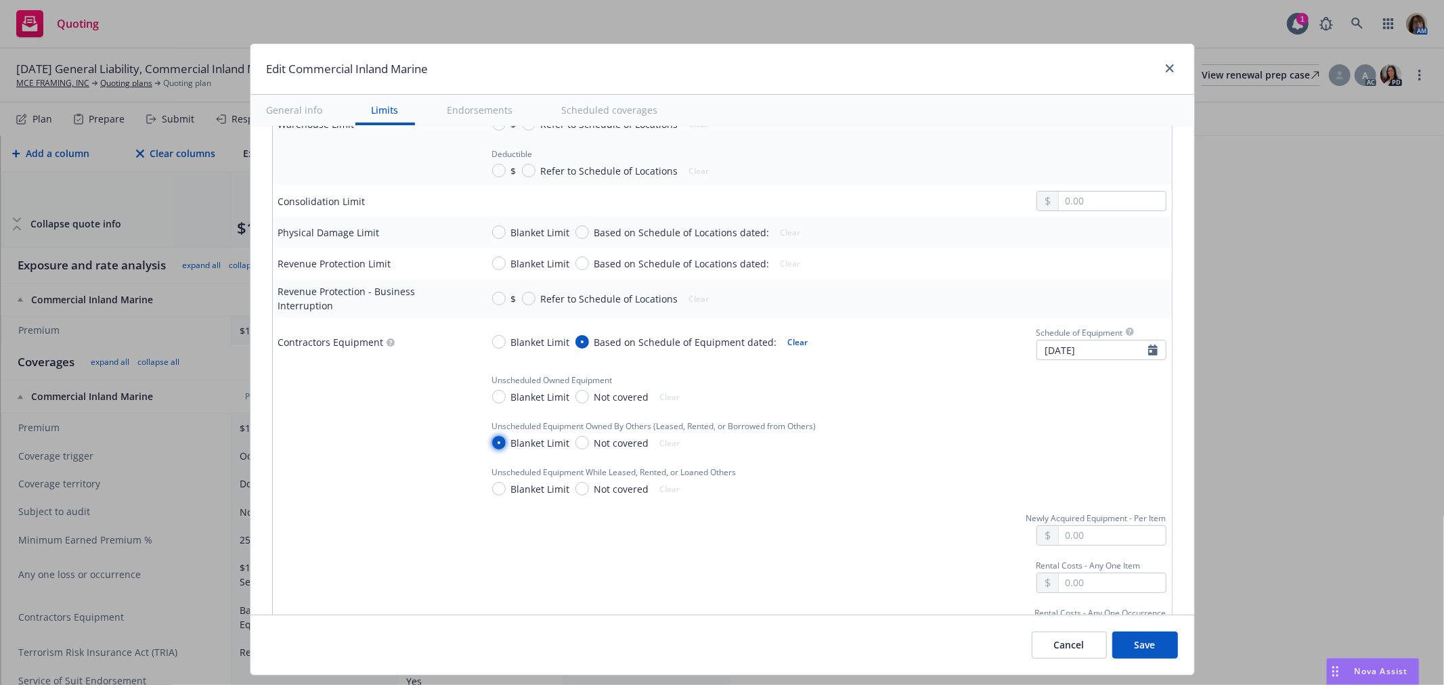
radio input "true"
click at [1059, 437] on input "text" at bounding box center [1112, 443] width 106 height 19
type input "50,000.00"
click at [747, 487] on div "Unscheduled Equipment While Leased, Rented, or Loaned Others Blanket Limit Not …" at bounding box center [652, 481] width 343 height 35
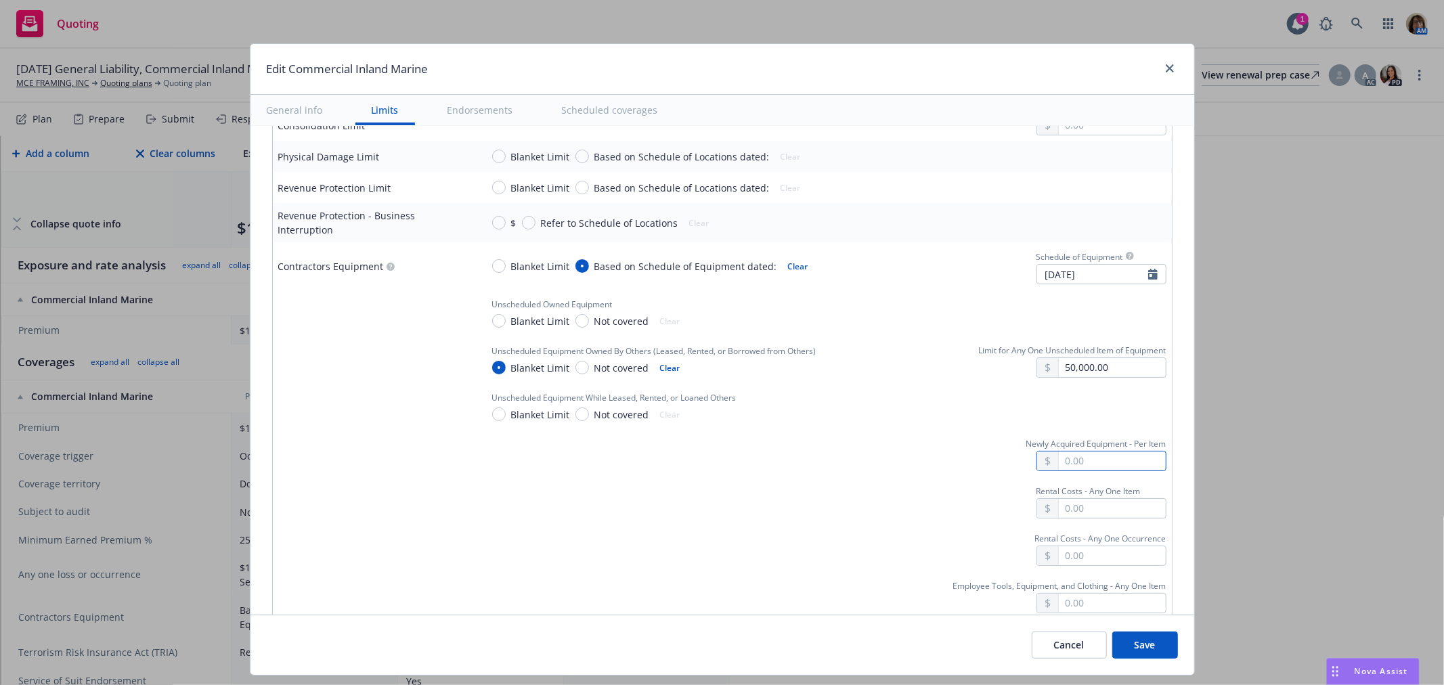
click at [1059, 454] on input "text" at bounding box center [1112, 461] width 106 height 19
type input "2,500.00"
click at [1059, 502] on input "text" at bounding box center [1112, 508] width 106 height 19
click at [1064, 546] on input "text" at bounding box center [1112, 555] width 106 height 19
click at [1059, 594] on input "text" at bounding box center [1112, 603] width 106 height 19
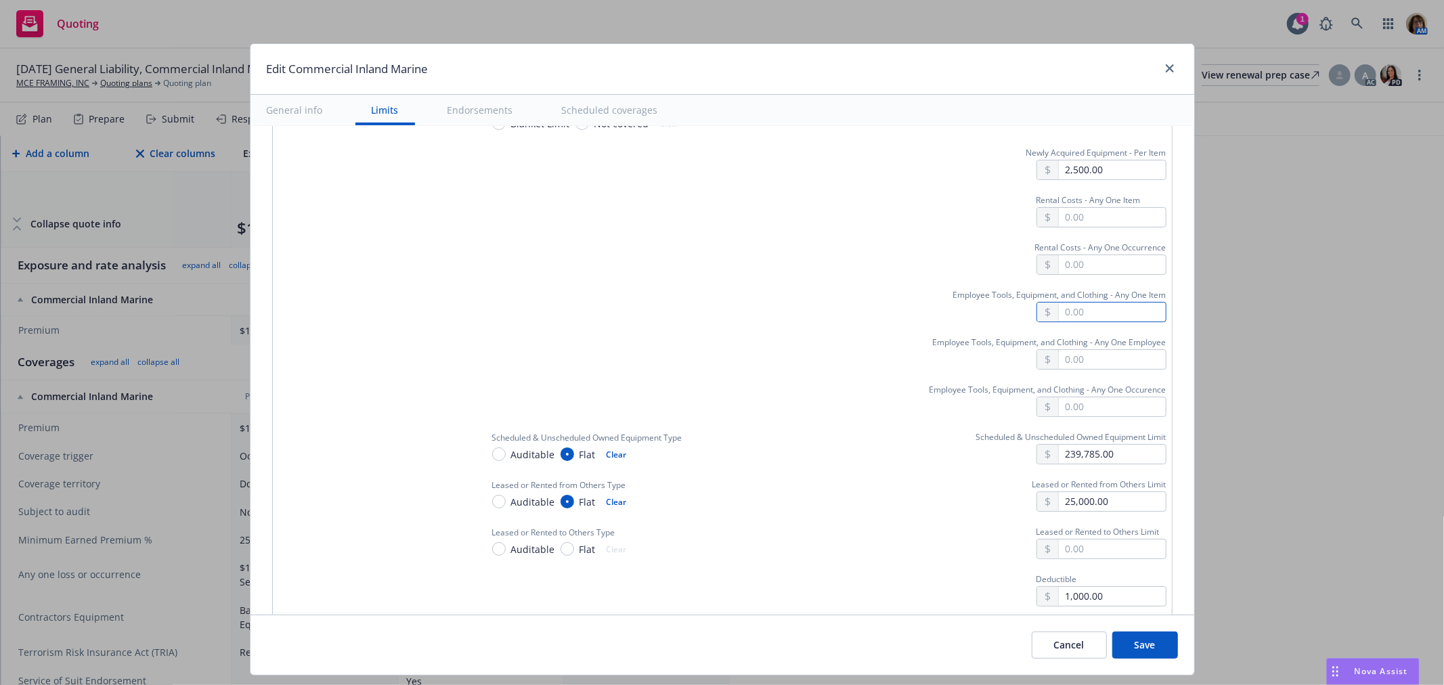
scroll to position [1654, 0]
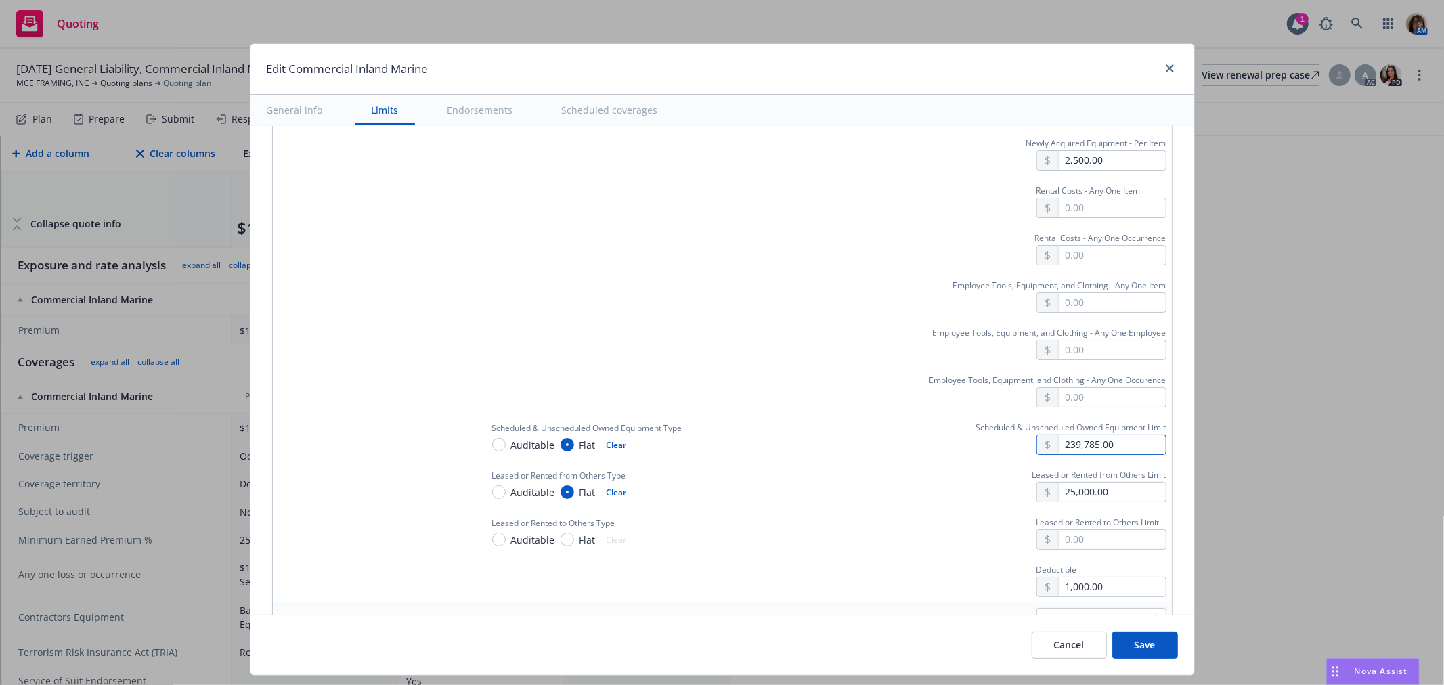
click at [1105, 441] on input "239,785.00" at bounding box center [1112, 444] width 106 height 19
drag, startPoint x: 1103, startPoint y: 441, endPoint x: 994, endPoint y: 441, distance: 109.7
click at [994, 441] on div "239,785.00" at bounding box center [1071, 445] width 190 height 20
type input "164,785.00"
click at [1101, 483] on input "25,000.00" at bounding box center [1112, 492] width 106 height 19
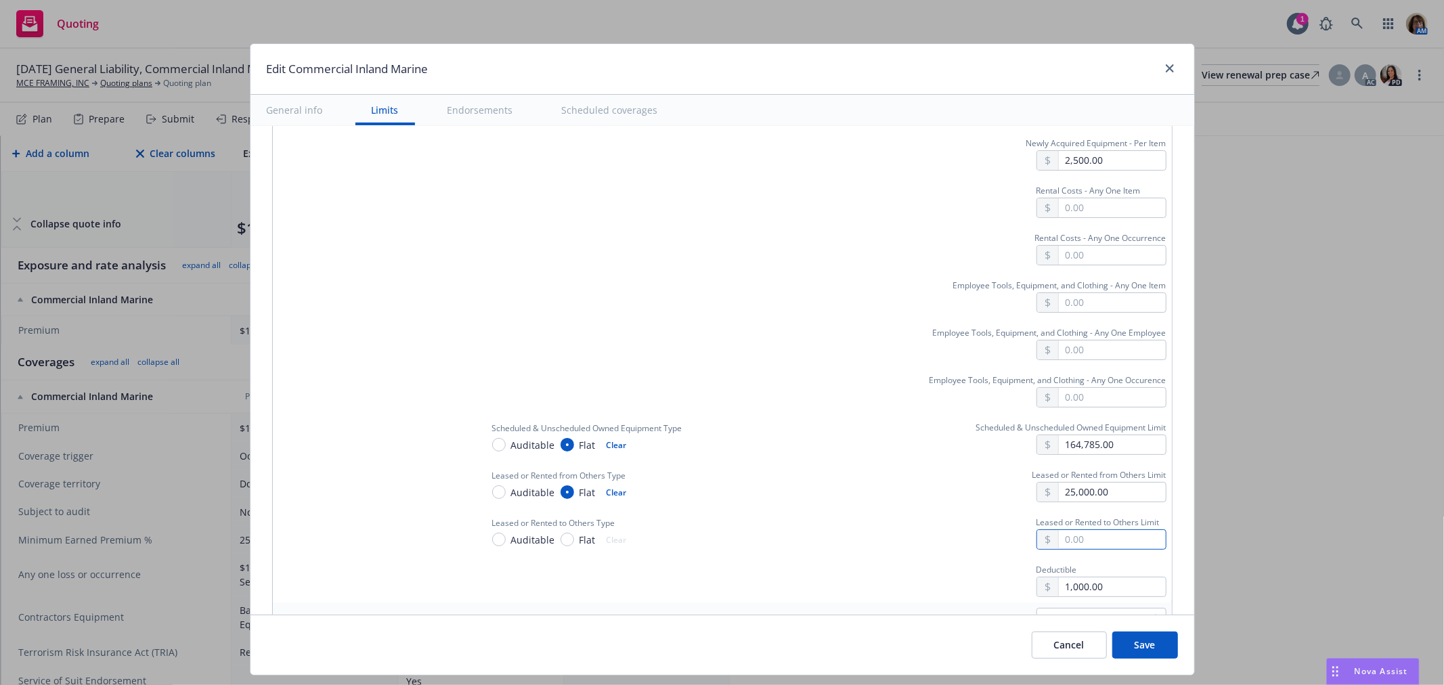
click at [1090, 530] on input "text" at bounding box center [1112, 539] width 106 height 19
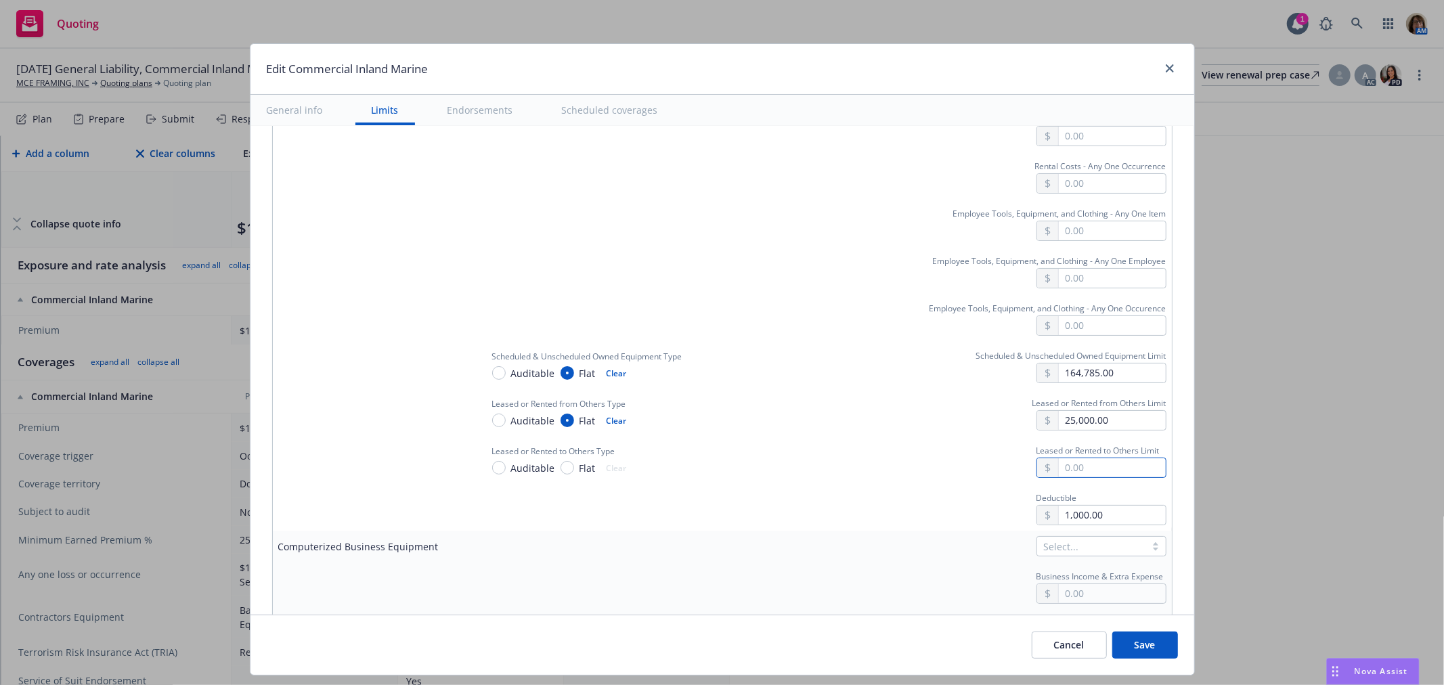
scroll to position [1730, 0]
click at [1093, 504] on input "1,000.00" at bounding box center [1112, 511] width 106 height 19
click at [1066, 538] on div at bounding box center [1068, 543] width 49 height 16
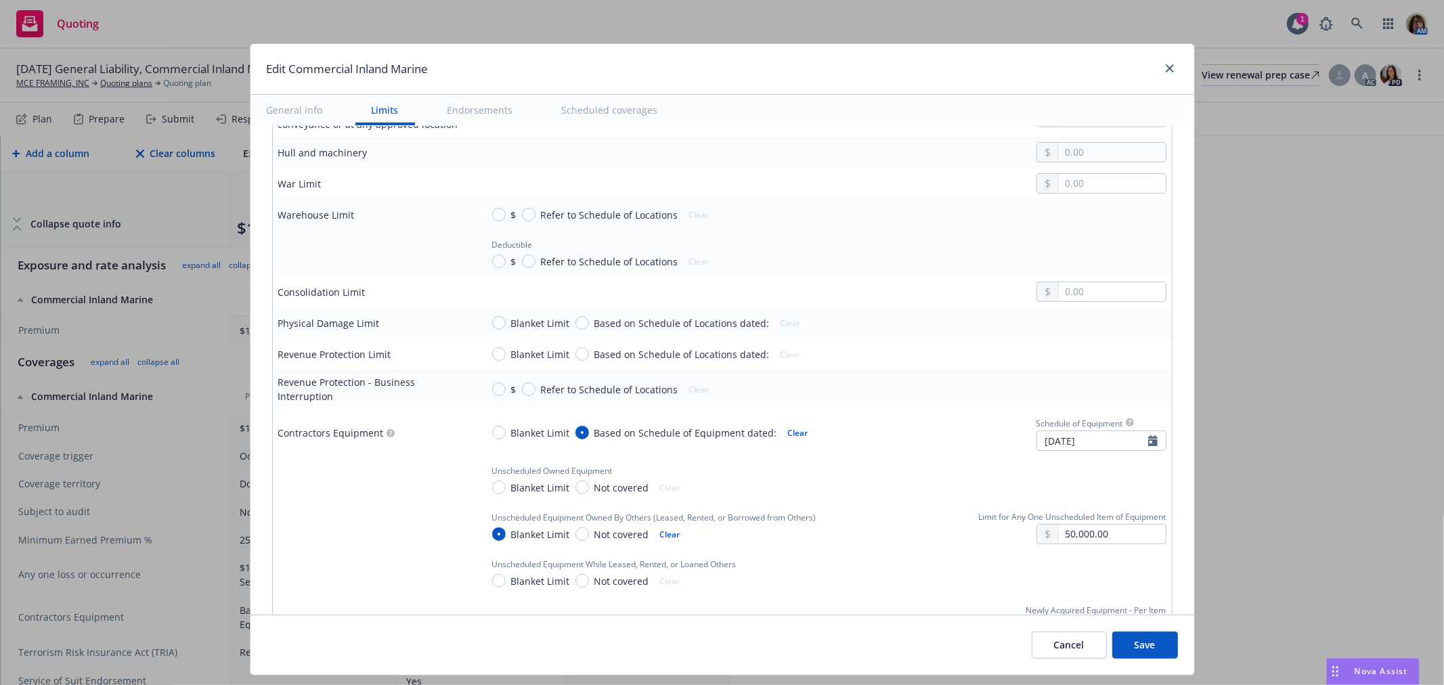
scroll to position [1488, 0]
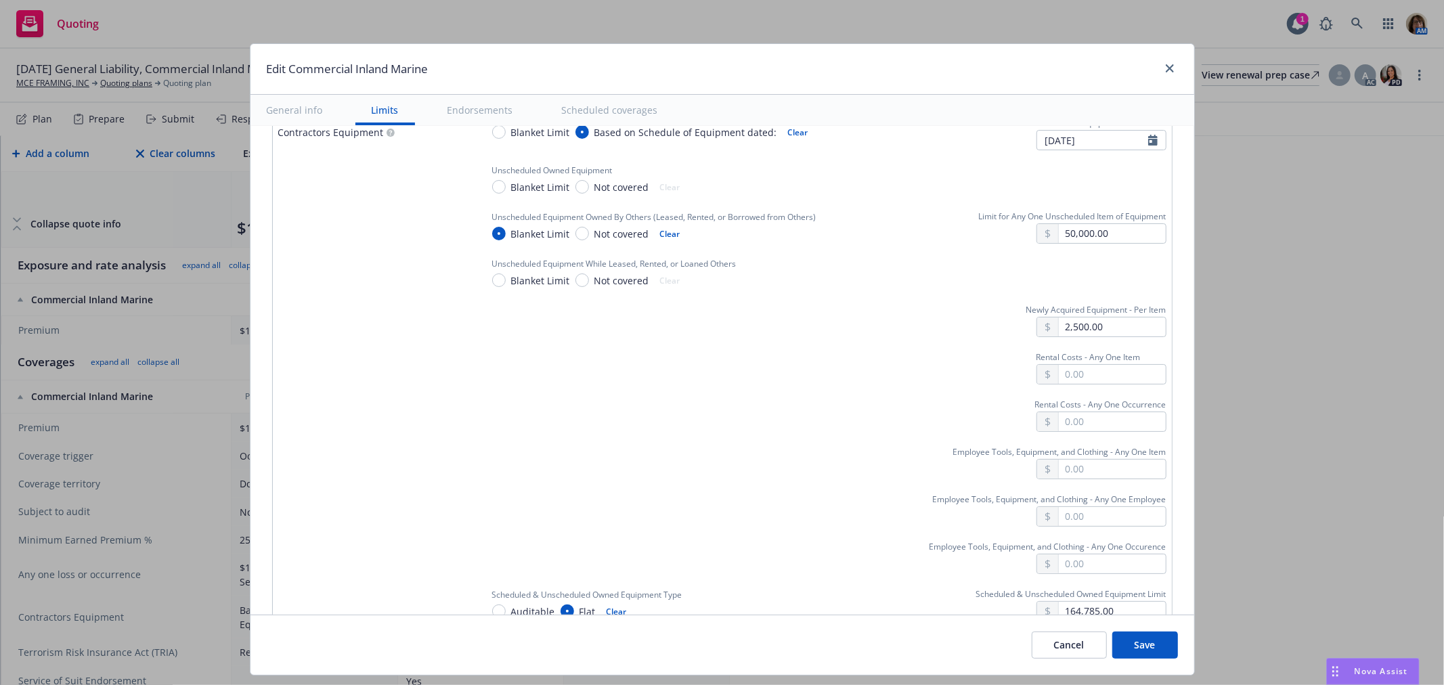
click at [1139, 644] on button "Save" at bounding box center [1145, 645] width 66 height 27
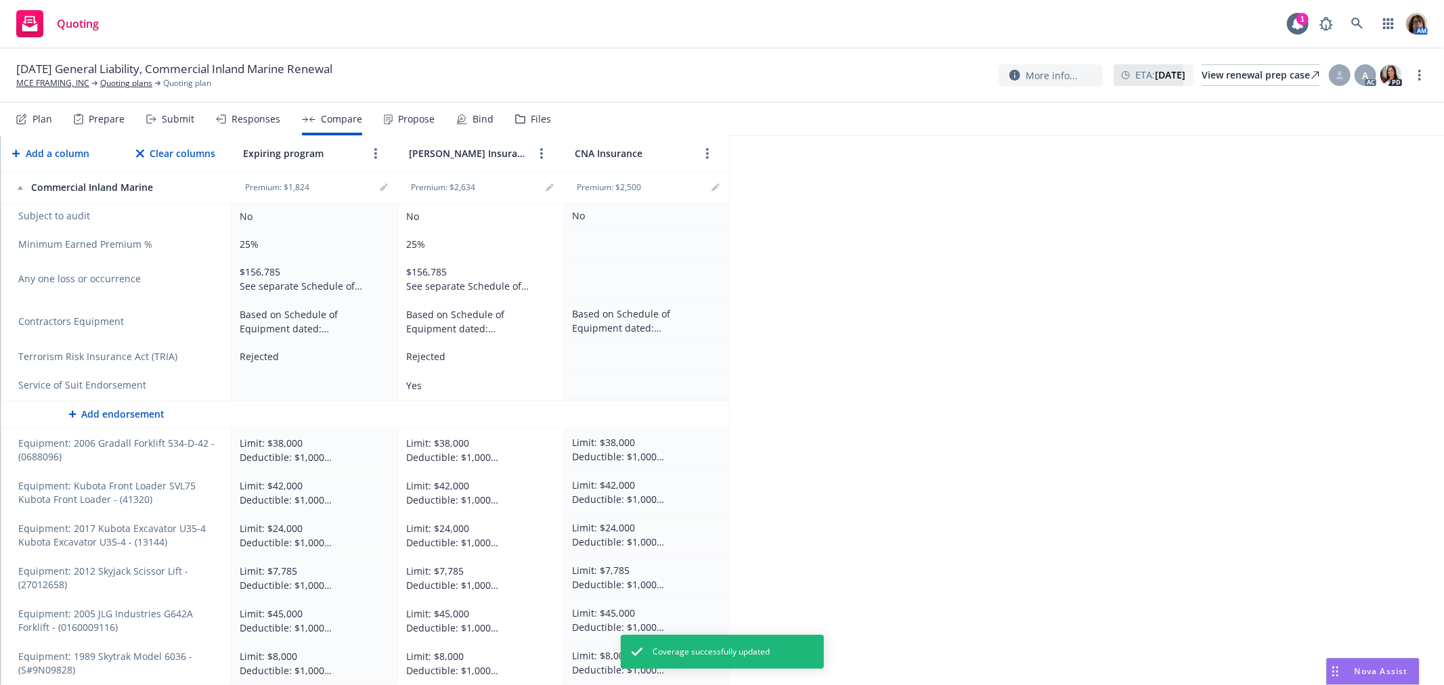
scroll to position [523, 0]
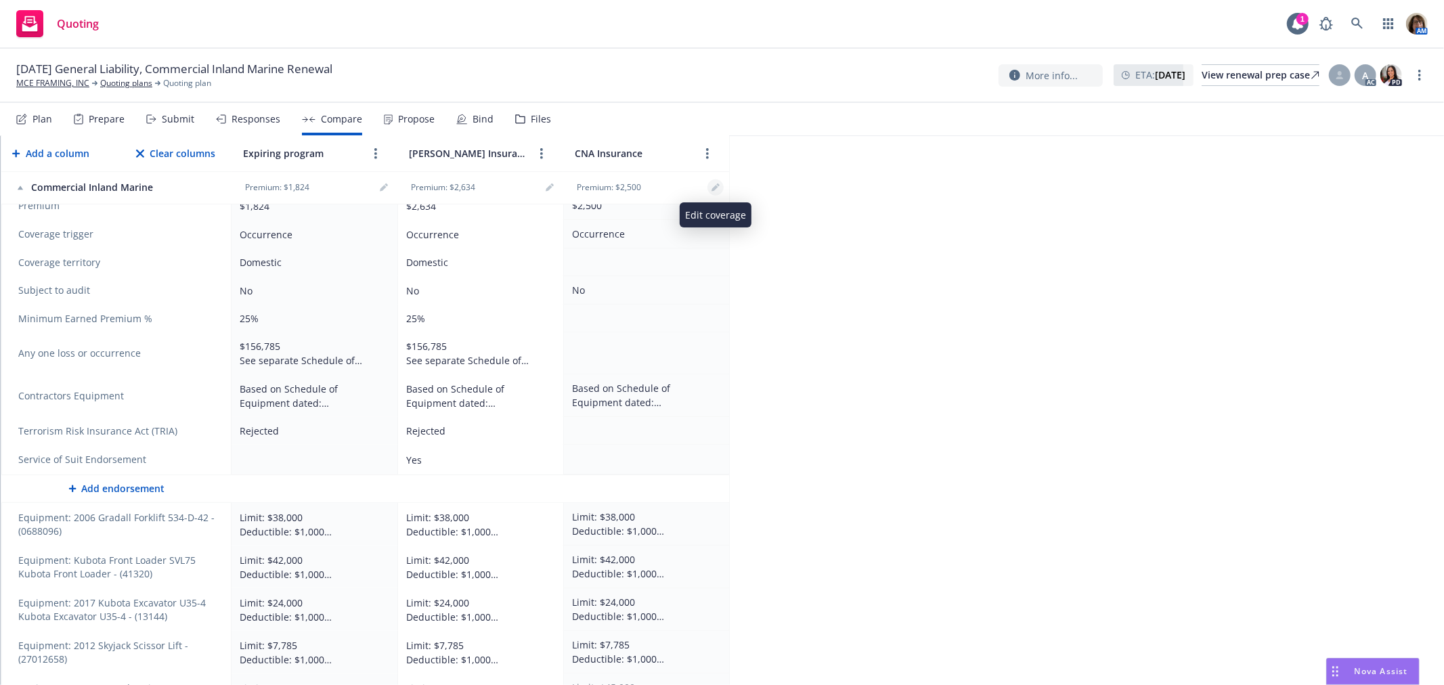
click at [721, 188] on link "editPencil" at bounding box center [715, 187] width 16 height 16
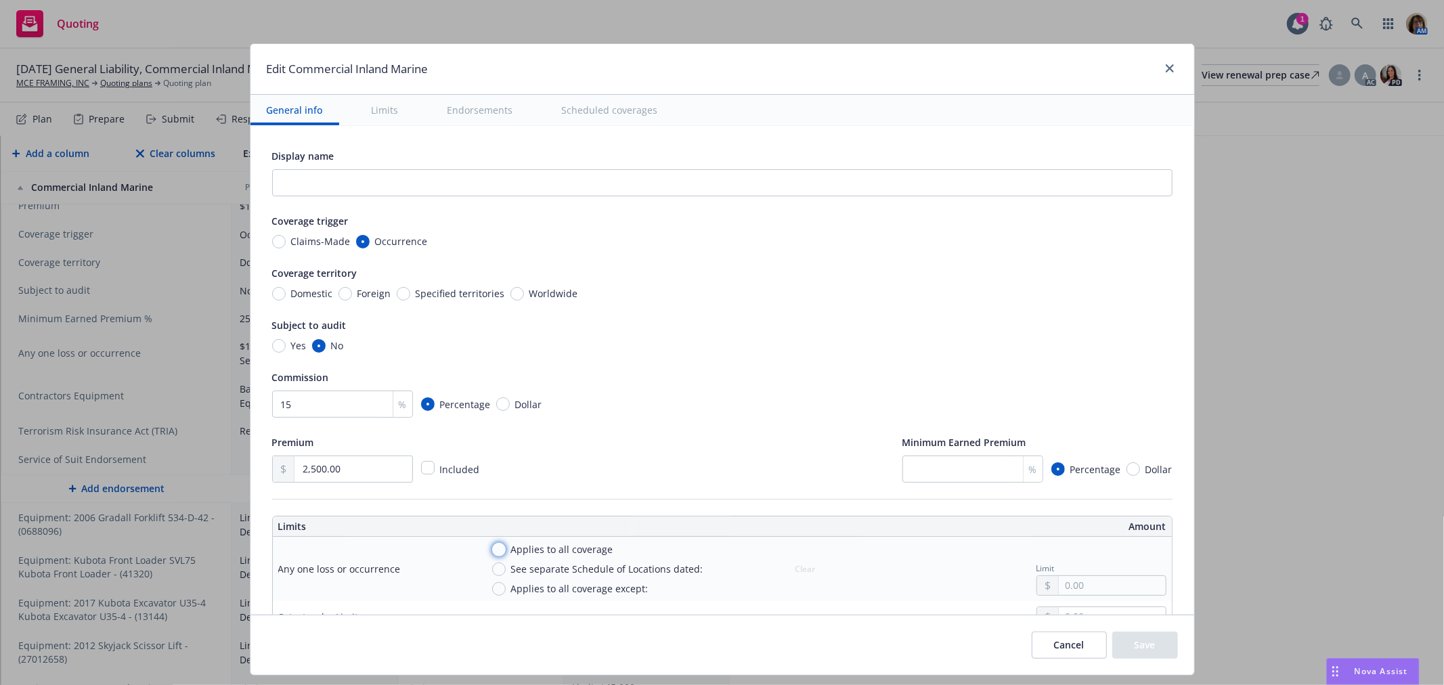
click at [492, 549] on input "Applies to all coverage" at bounding box center [499, 550] width 14 height 14
radio input "true"
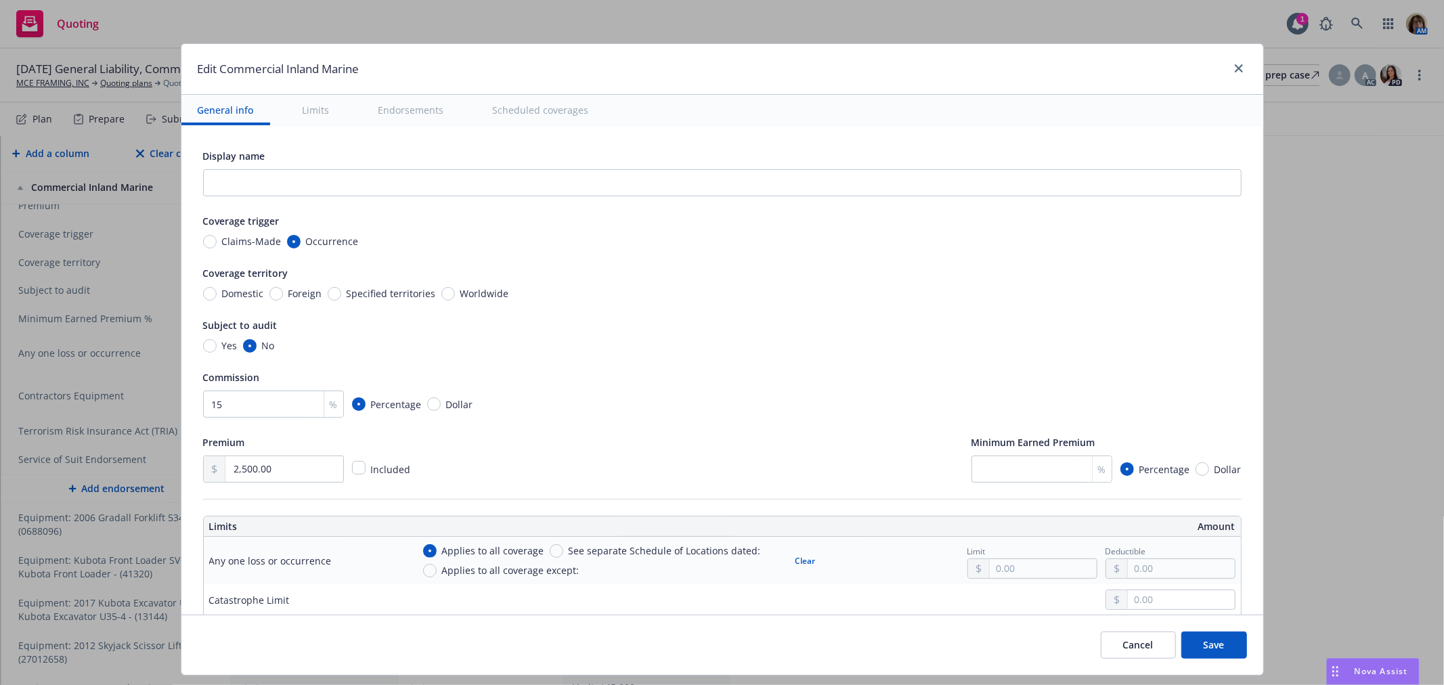
click at [1221, 651] on button "Save" at bounding box center [1214, 645] width 66 height 27
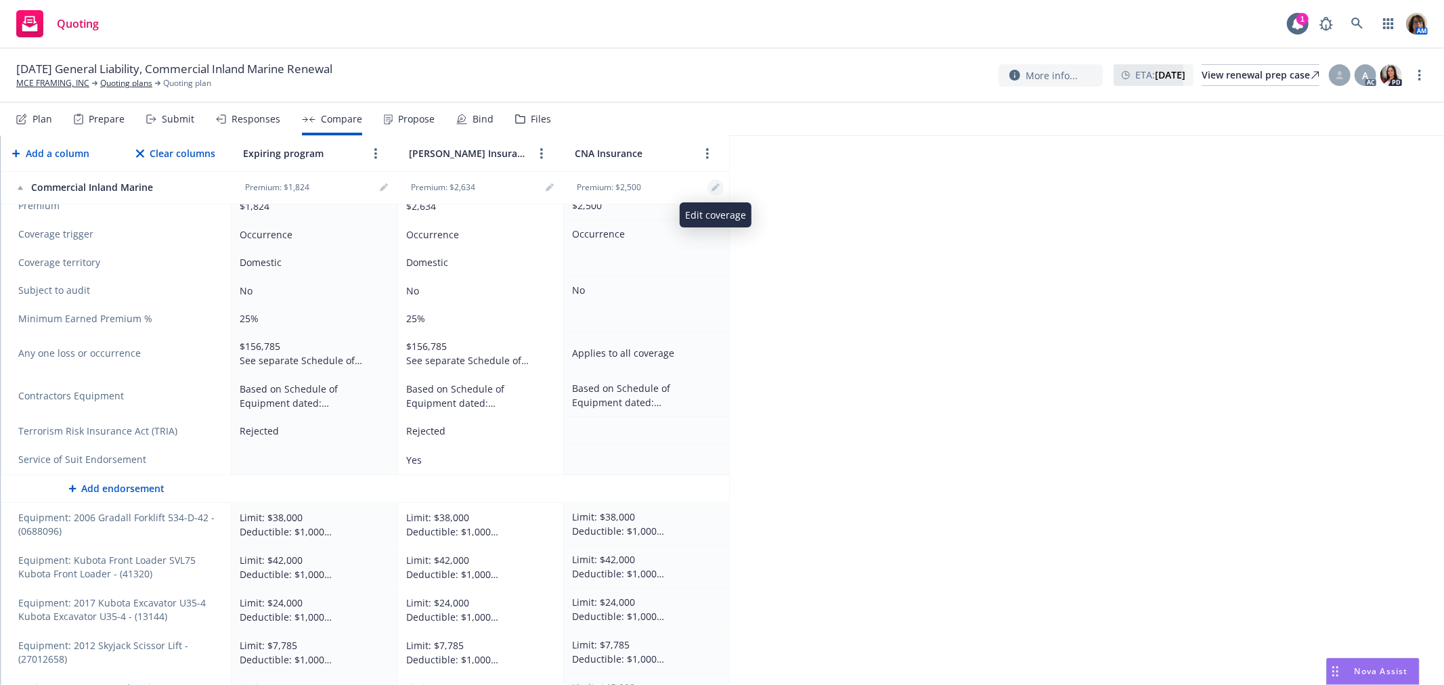
click at [720, 183] on link "editPencil" at bounding box center [715, 187] width 16 height 16
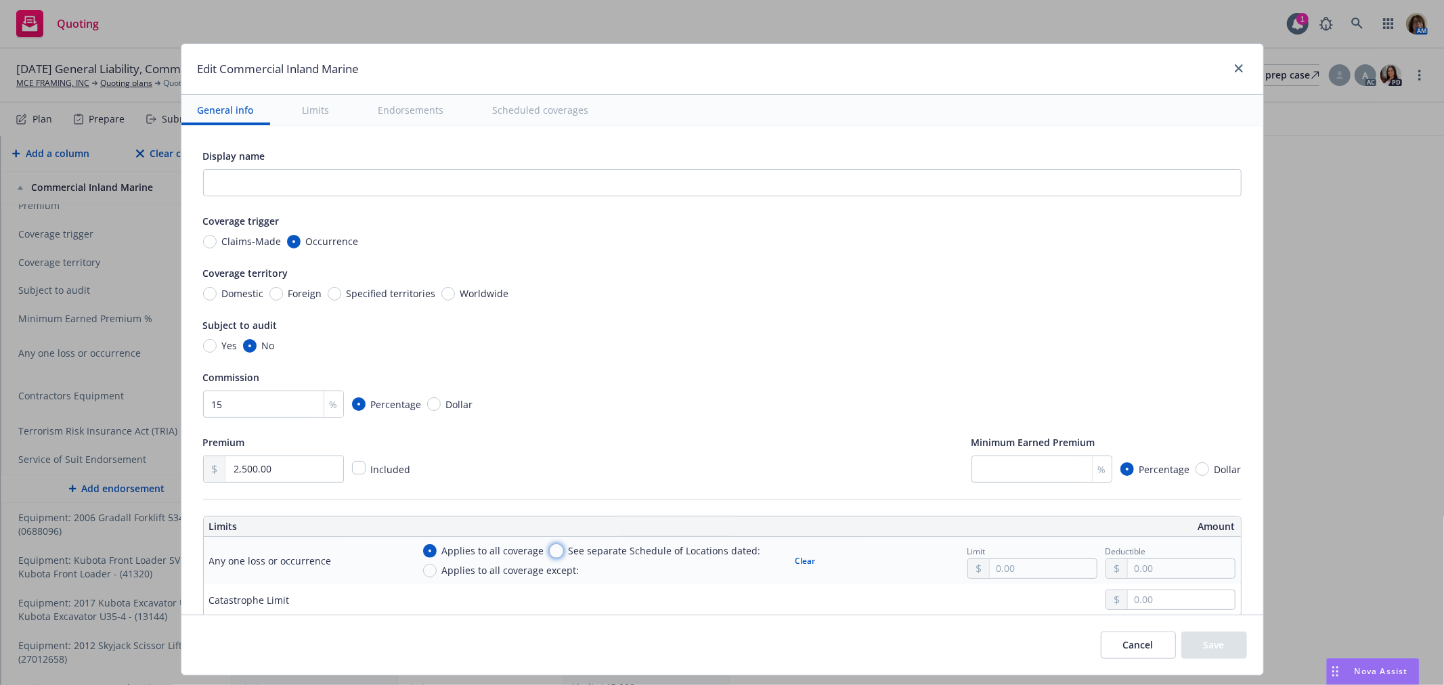
click at [550, 549] on input "See separate Schedule of Locations dated:" at bounding box center [557, 551] width 14 height 14
radio input "true"
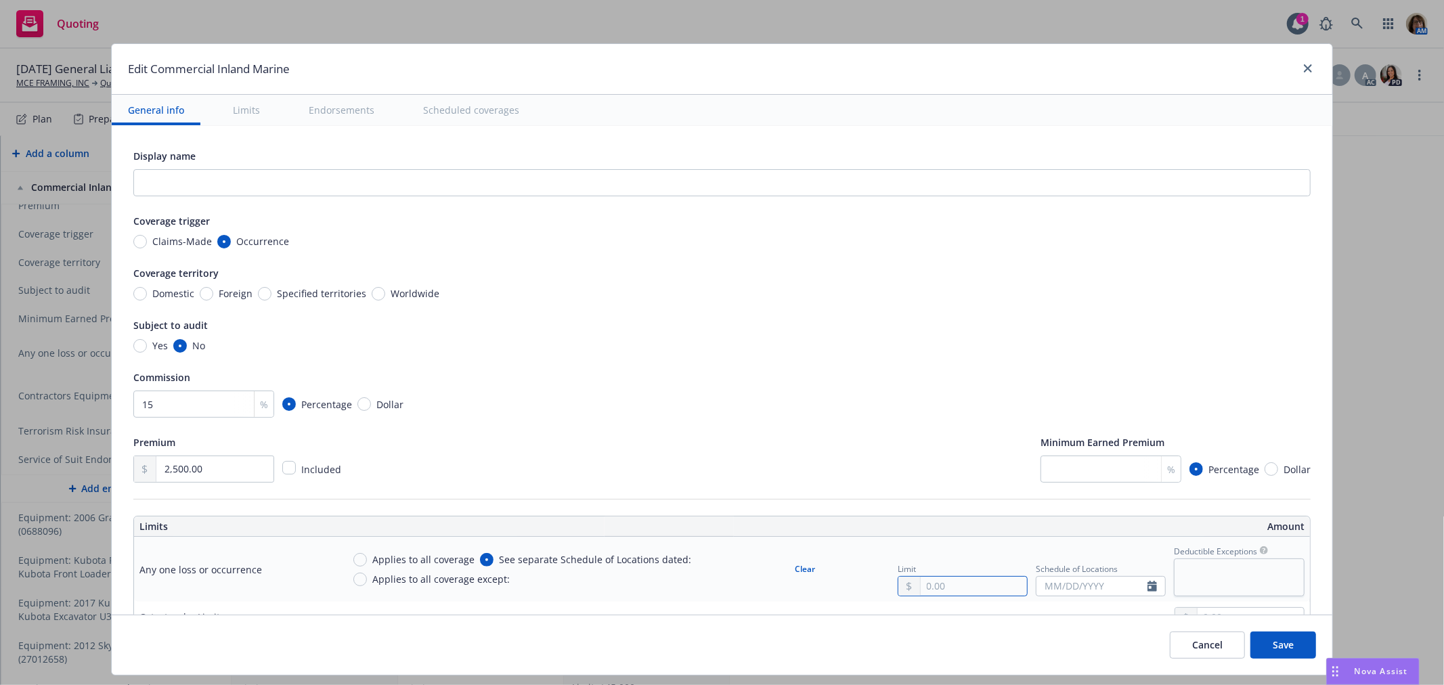
click at [921, 587] on input "text" at bounding box center [974, 586] width 106 height 19
click at [921, 580] on input "text" at bounding box center [974, 586] width 106 height 19
type input "164,785.00"
select select "8"
click at [1099, 525] on span "27" at bounding box center [1106, 527] width 20 height 17
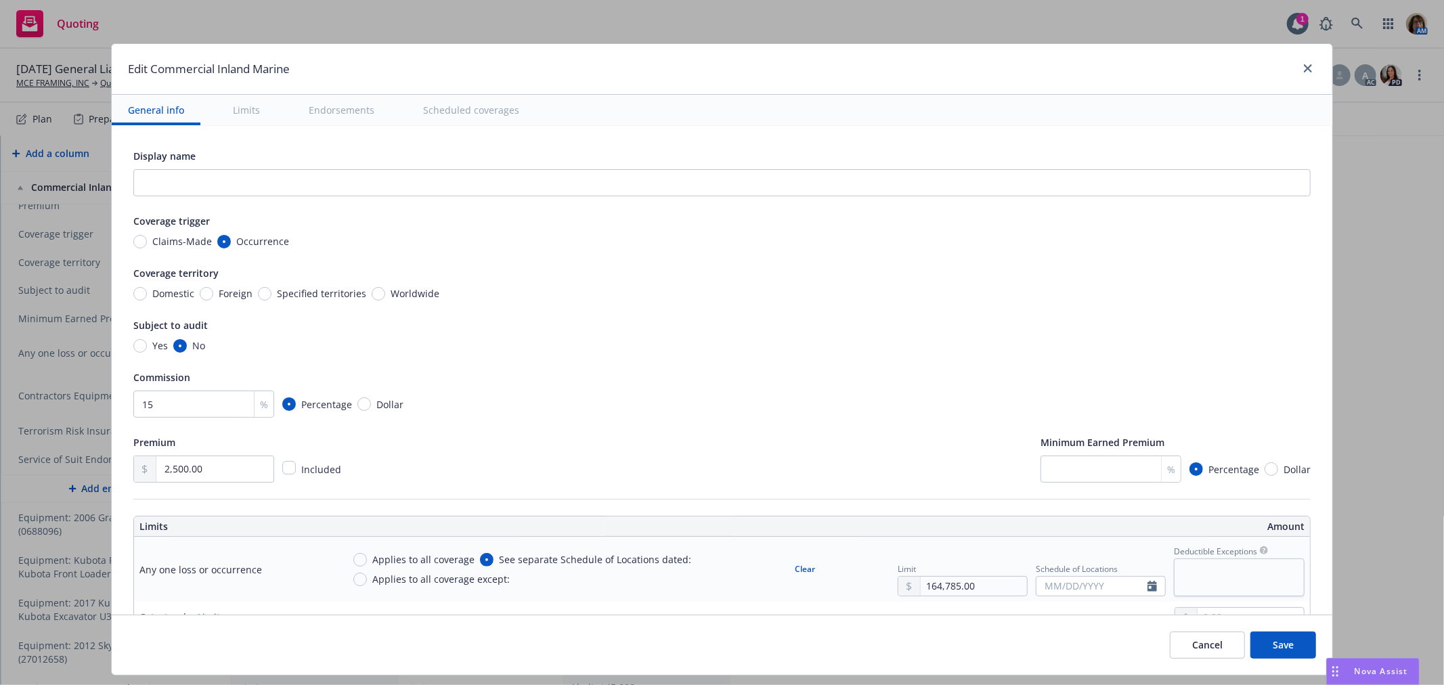
type input "08/27/2025"
click at [1174, 569] on textarea at bounding box center [1239, 576] width 131 height 37
type textarea "x"
type textarea "C"
type textarea "x"
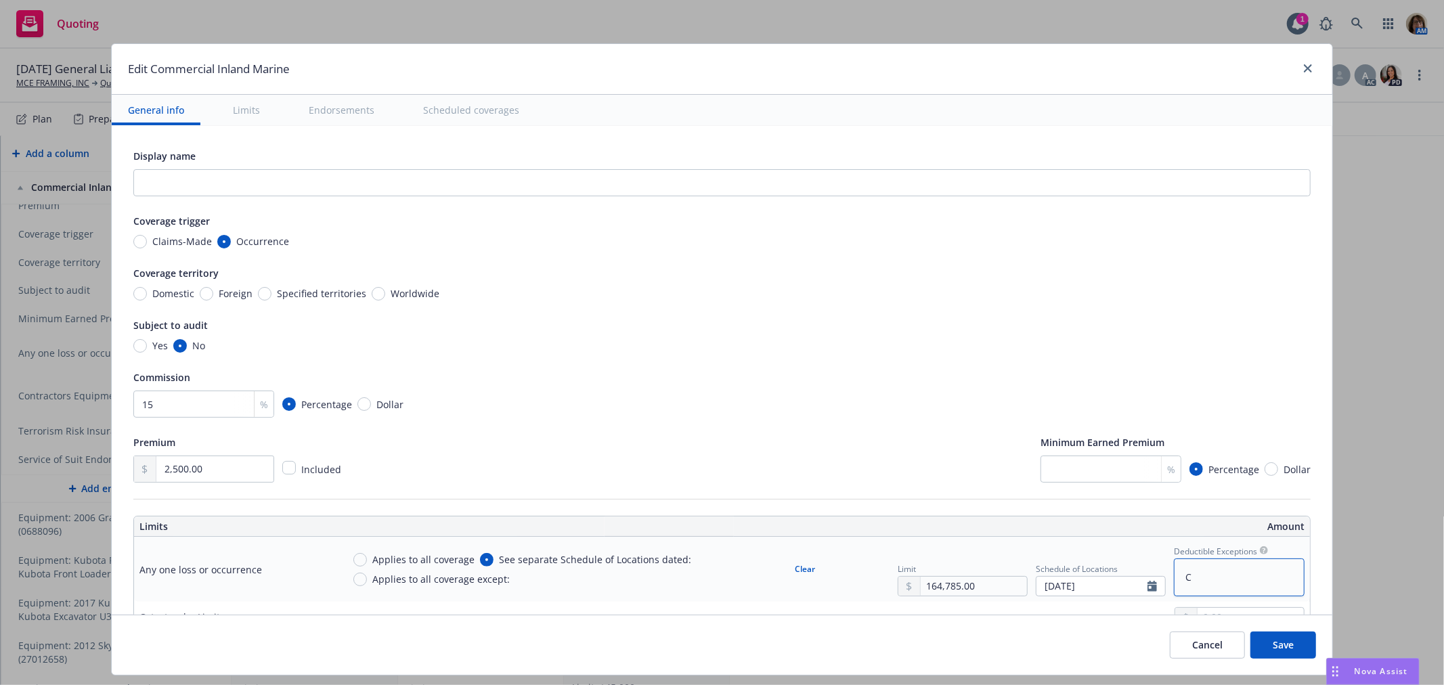
type textarea "Co"
type textarea "x"
type textarea "C"
type textarea "x"
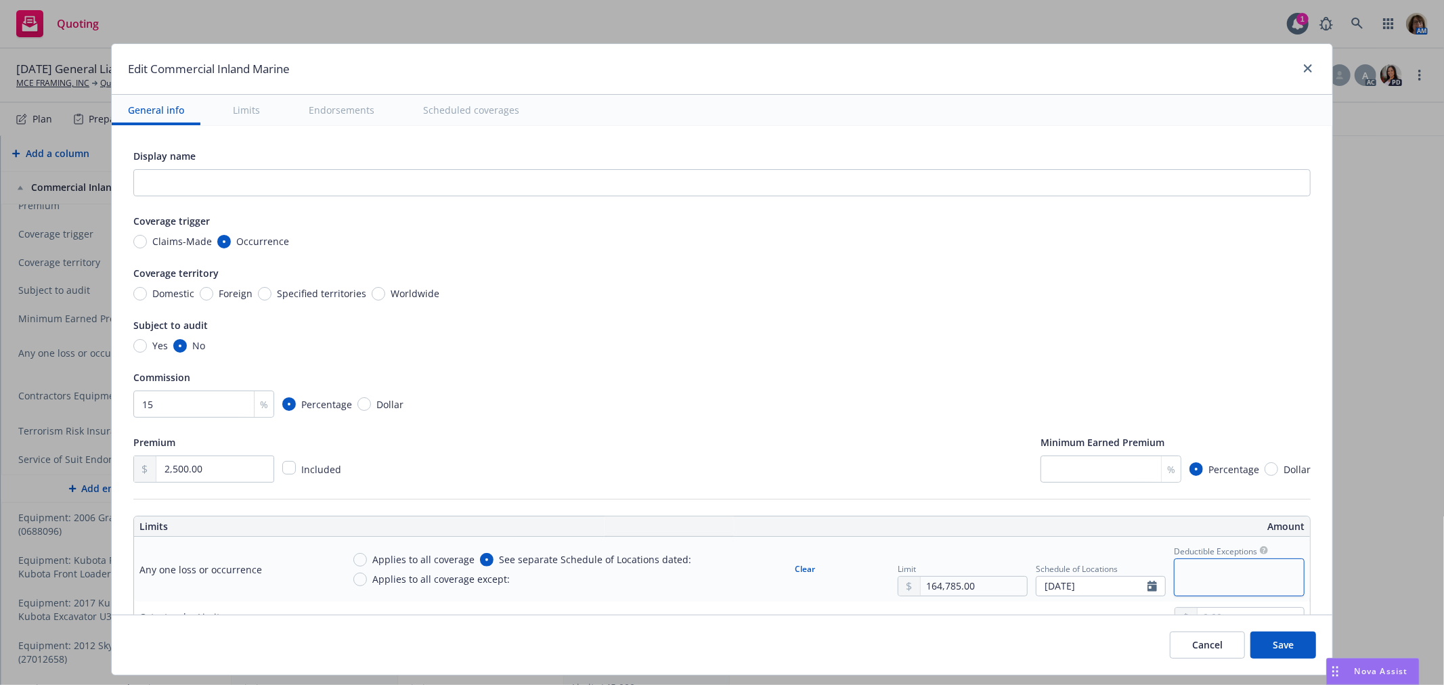
type textarea "1"
type textarea "x"
type textarea "1,"
type textarea "x"
type textarea "1,0"
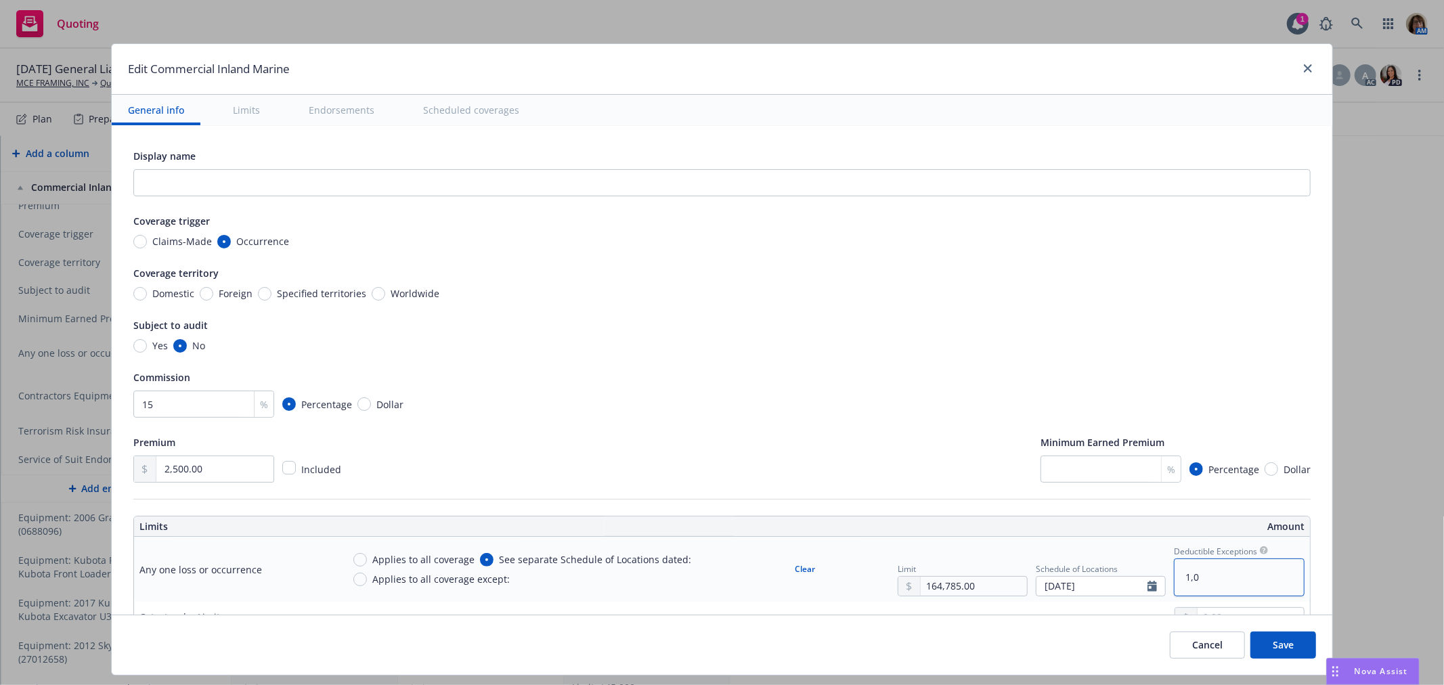
type textarea "x"
type textarea "1,00"
type textarea "x"
type textarea "1,000"
click at [1174, 581] on textarea "1,000" at bounding box center [1239, 576] width 131 height 37
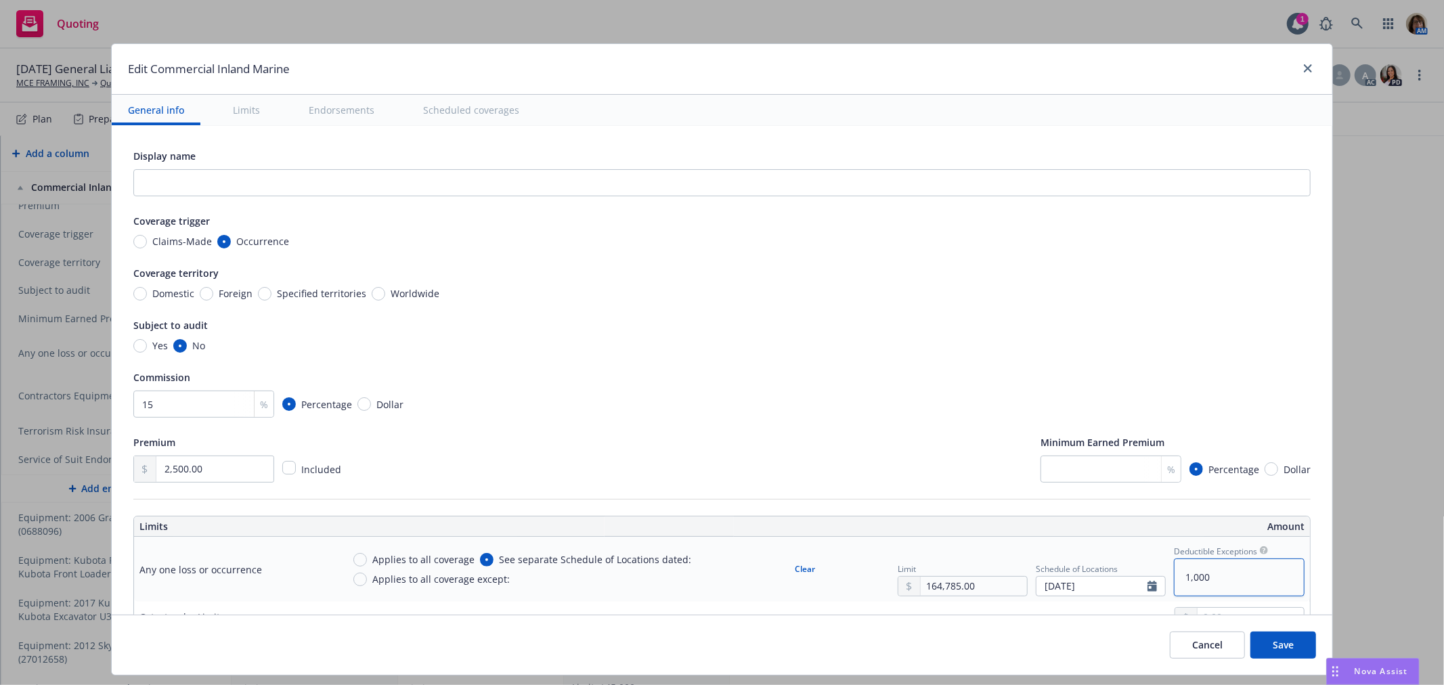
type textarea "x"
type textarea "$1,000"
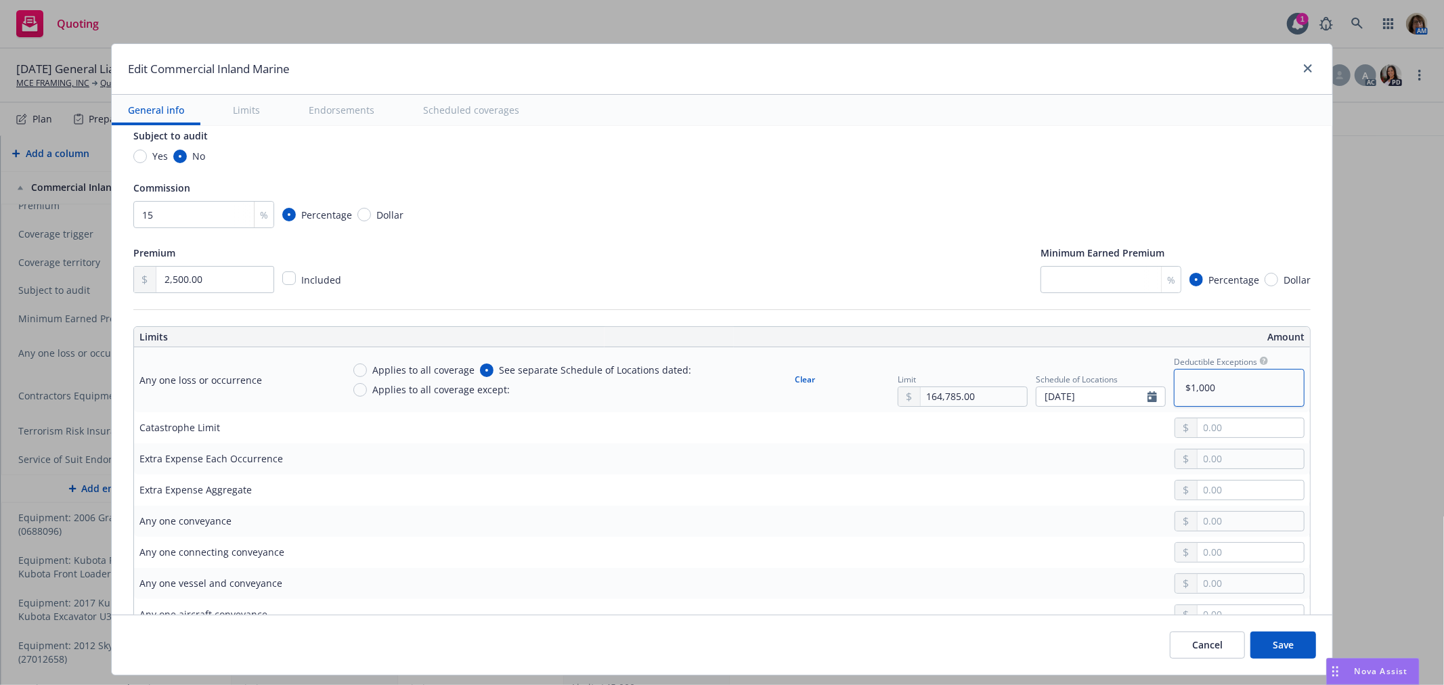
type textarea "x"
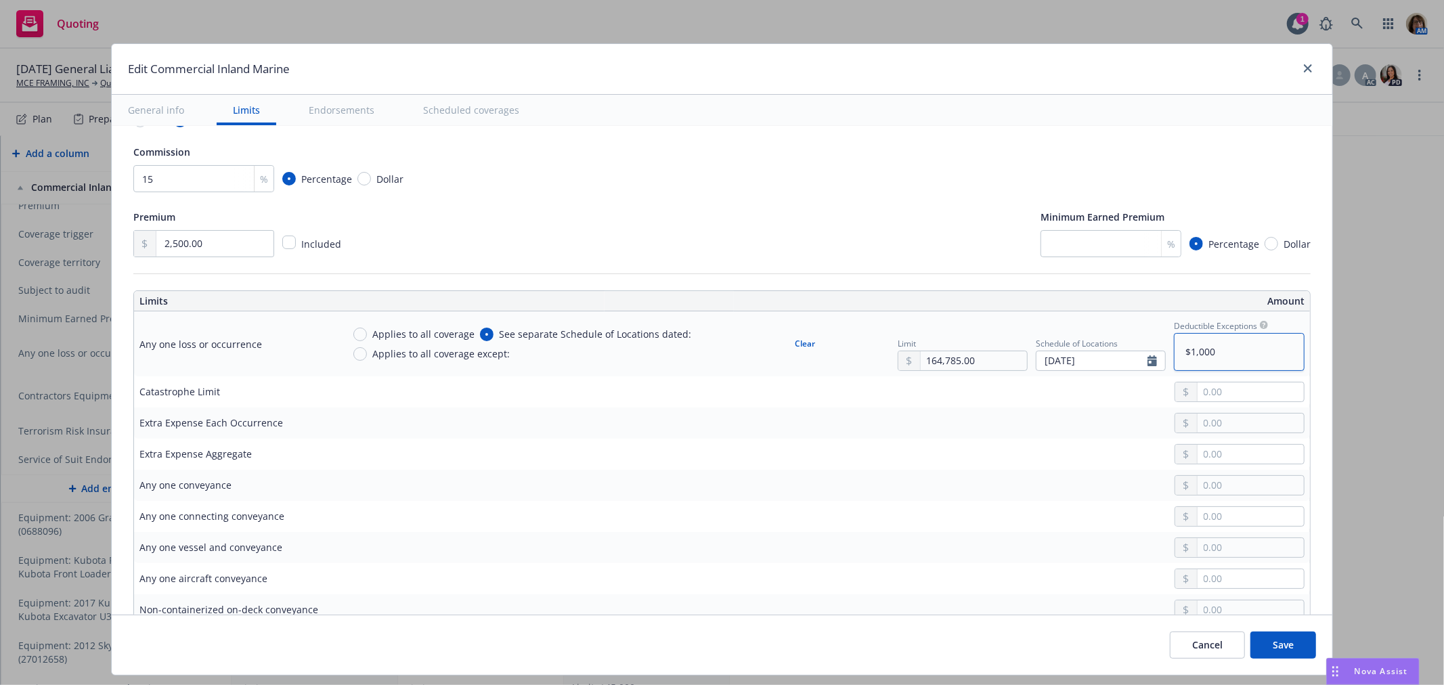
type textarea "$1,000"
click at [1280, 645] on button "Save" at bounding box center [1283, 645] width 66 height 27
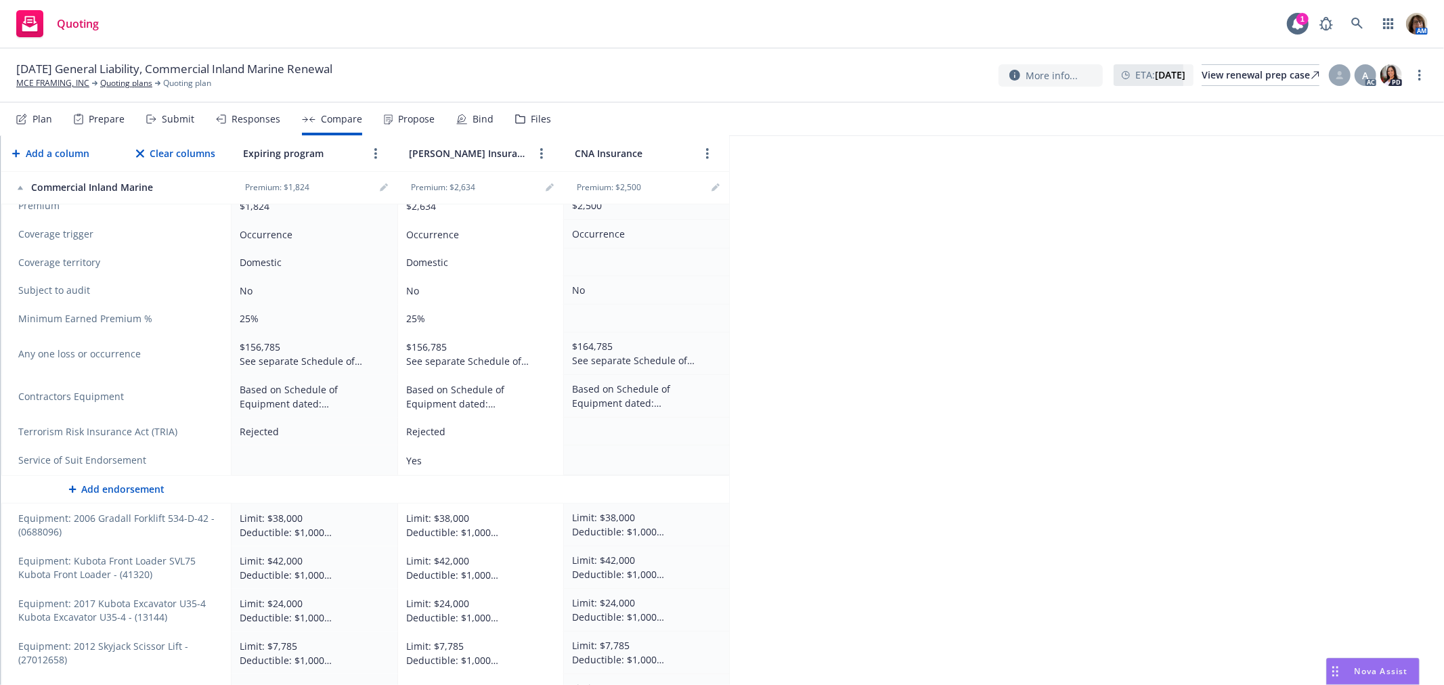
click at [244, 118] on div "Responses" at bounding box center [256, 119] width 49 height 11
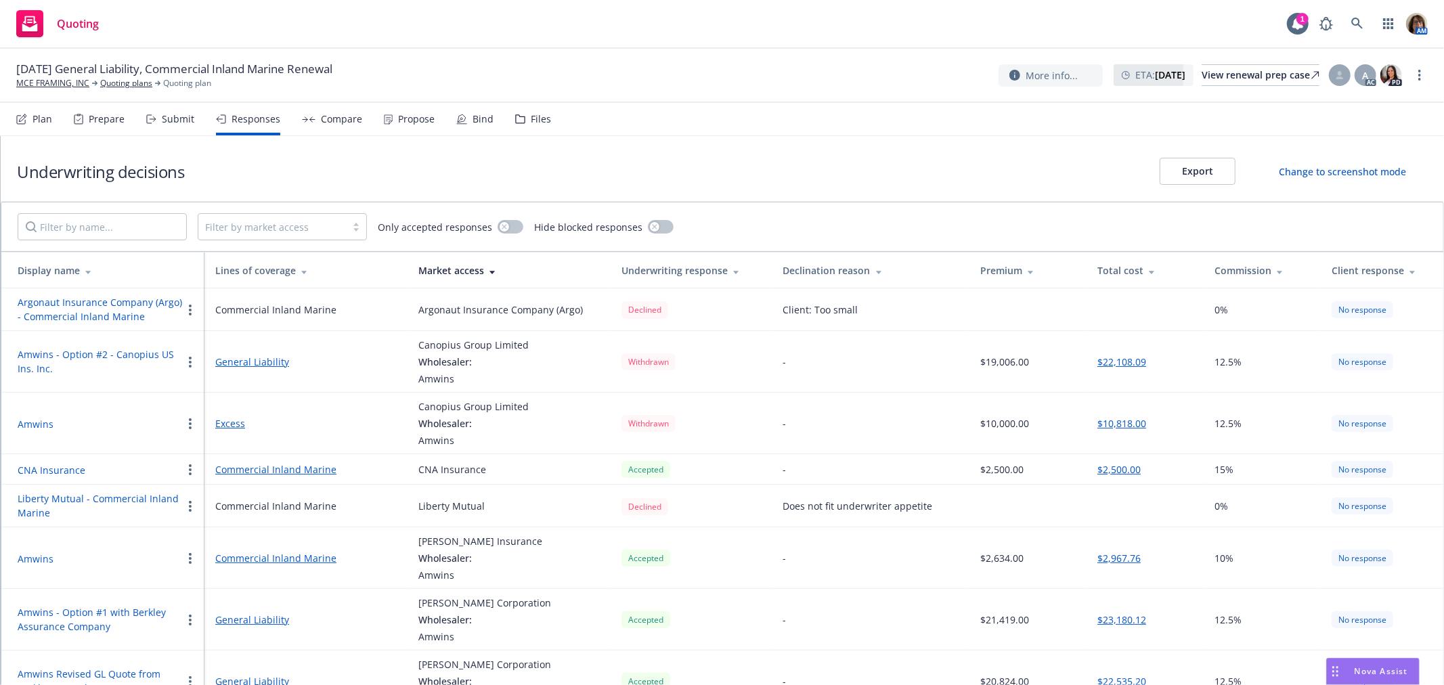
click at [177, 118] on div "Submit" at bounding box center [178, 119] width 32 height 11
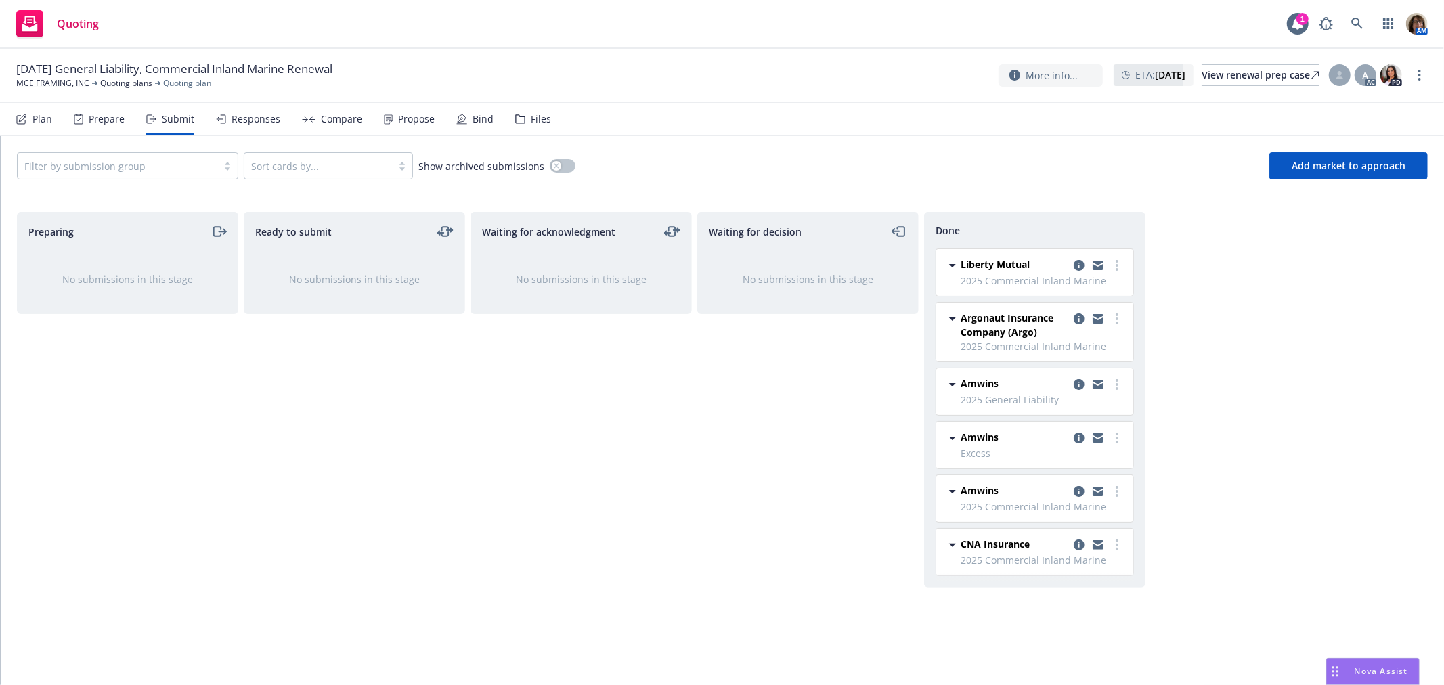
click at [41, 116] on div "Plan" at bounding box center [42, 119] width 20 height 11
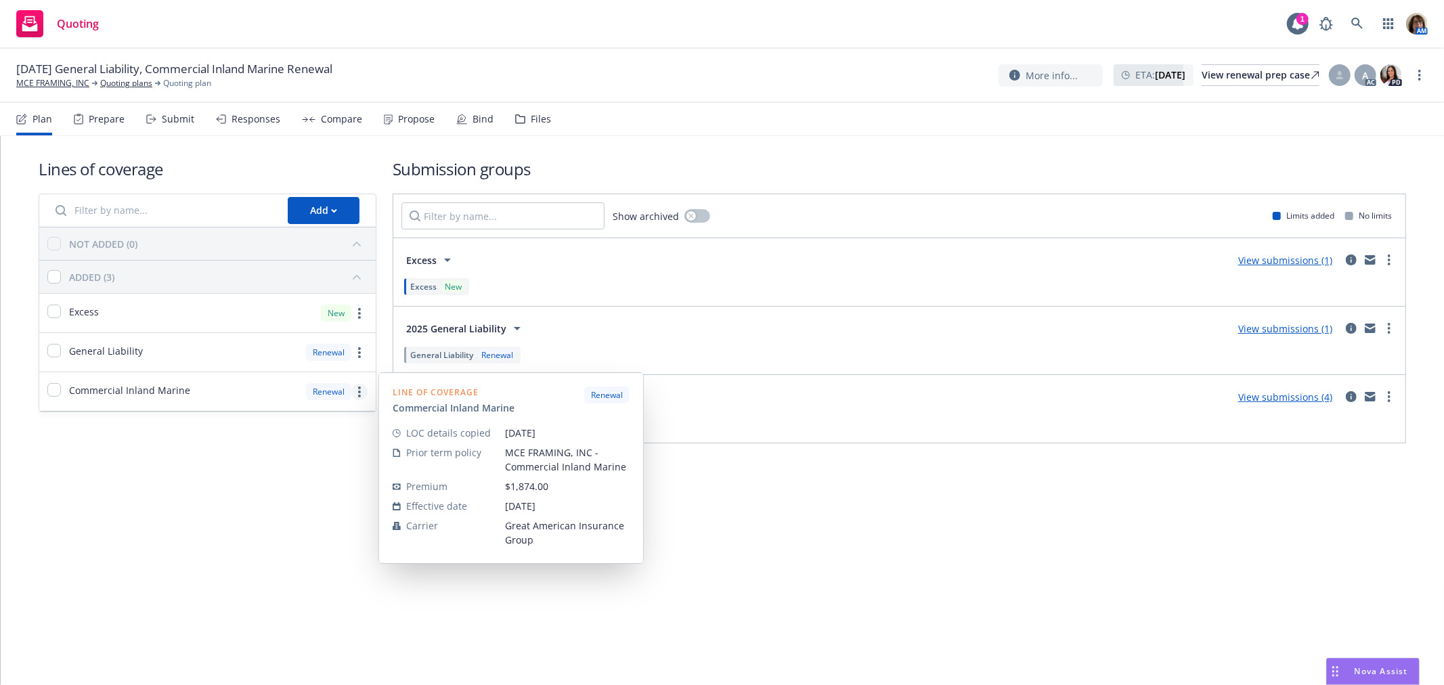
click at [360, 391] on icon "more" at bounding box center [359, 392] width 3 height 11
click at [256, 478] on span "Edit prior term coverage details" at bounding box center [250, 479] width 176 height 13
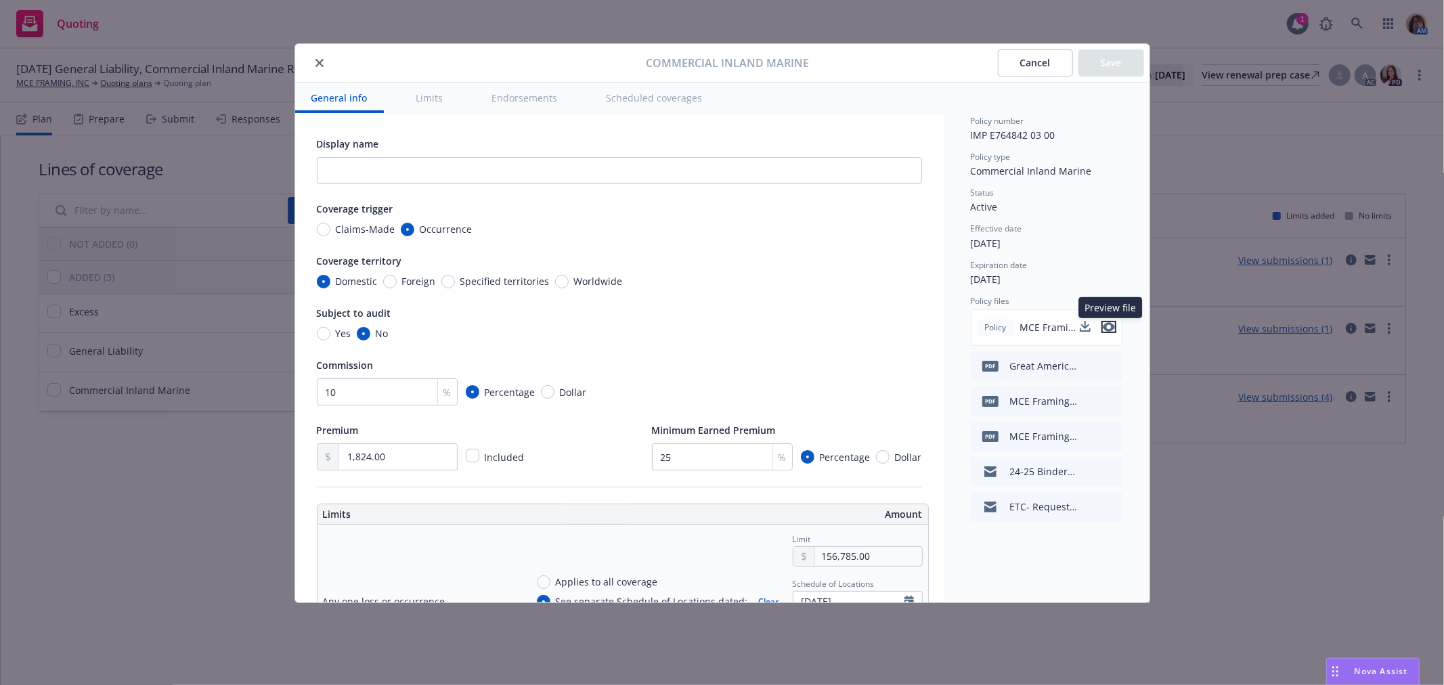
click at [1112, 329] on icon "preview file" at bounding box center [1109, 326] width 12 height 9
type textarea "x"
click at [320, 61] on icon "close" at bounding box center [319, 63] width 8 height 8
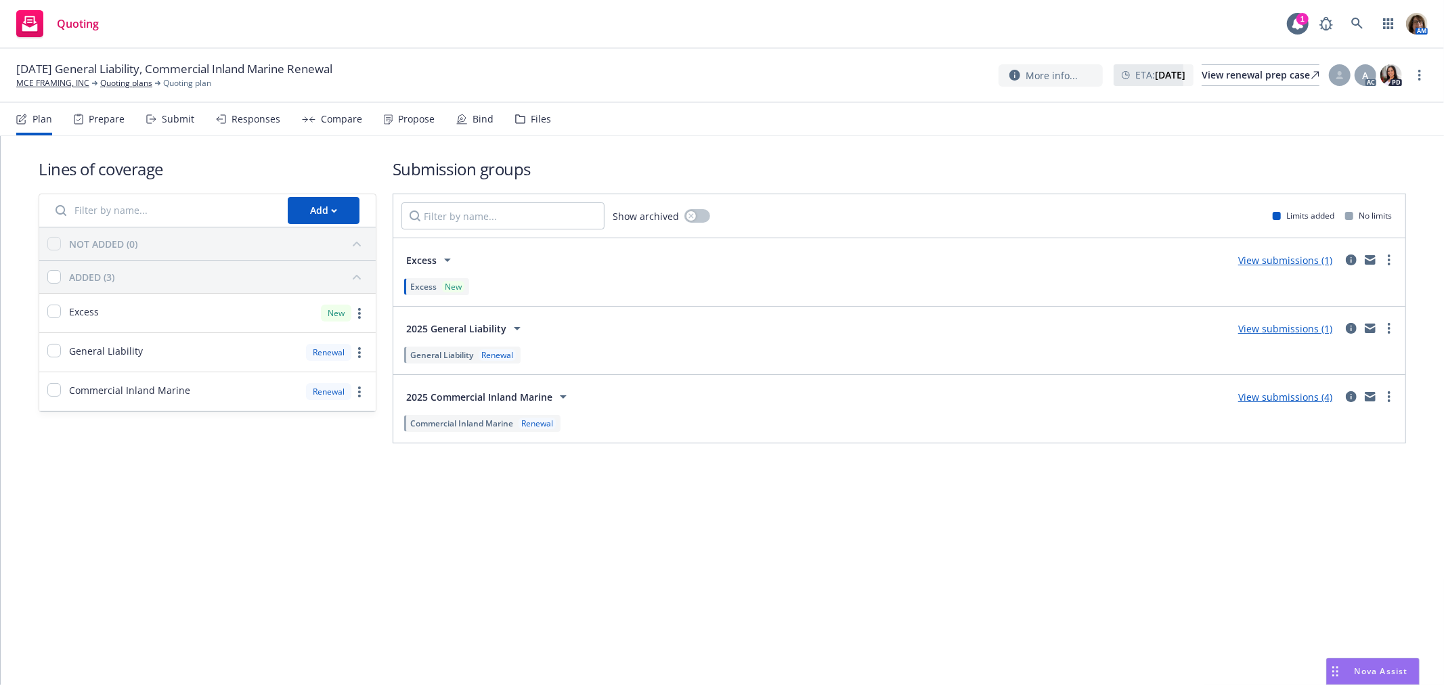
click at [179, 120] on div "Submit" at bounding box center [178, 119] width 32 height 11
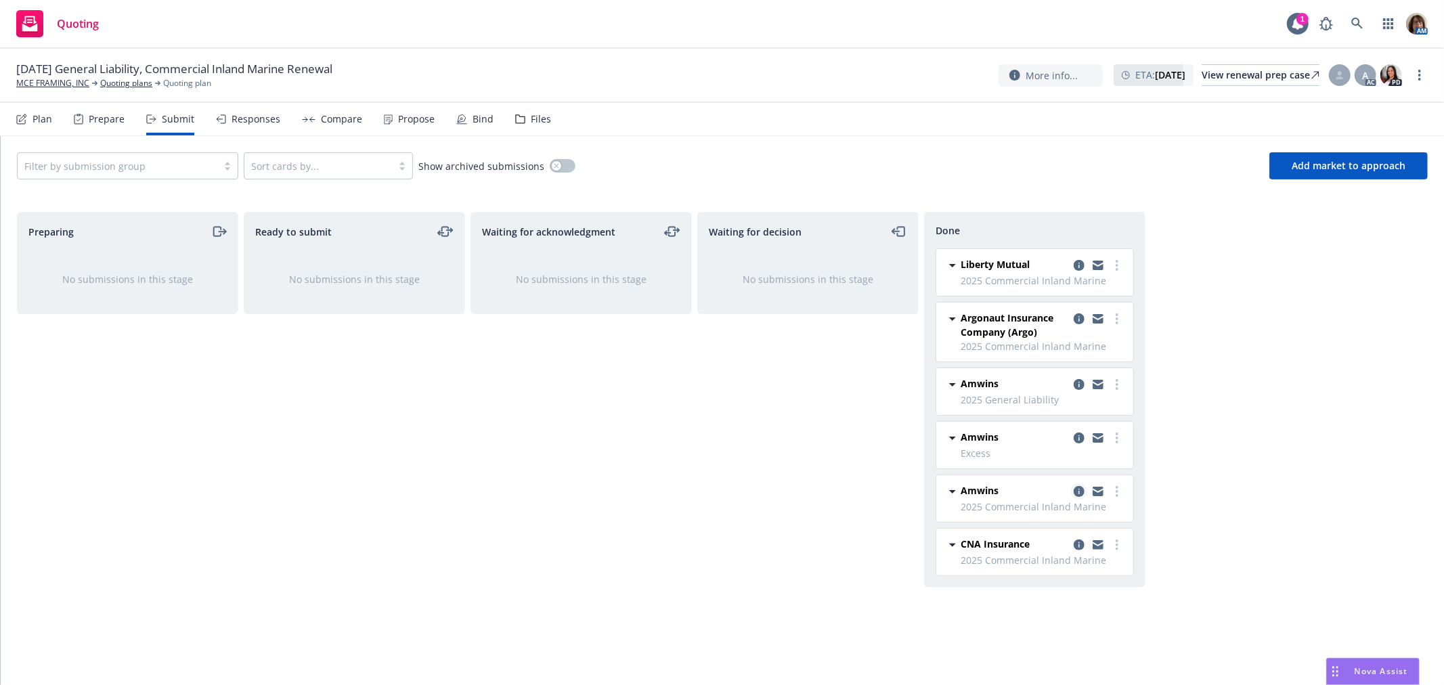
click at [1078, 492] on icon "copy logging email" at bounding box center [1079, 491] width 11 height 11
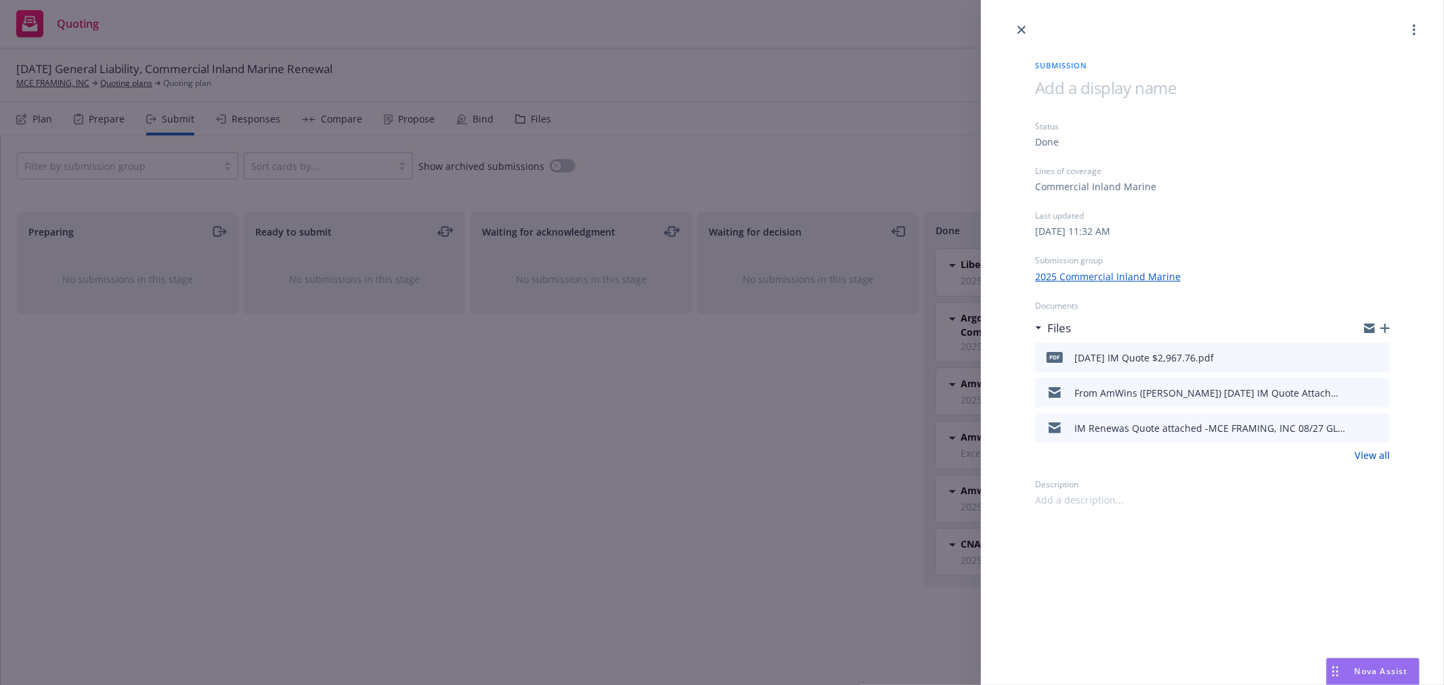
click at [1379, 391] on icon "preview file" at bounding box center [1377, 391] width 12 height 9
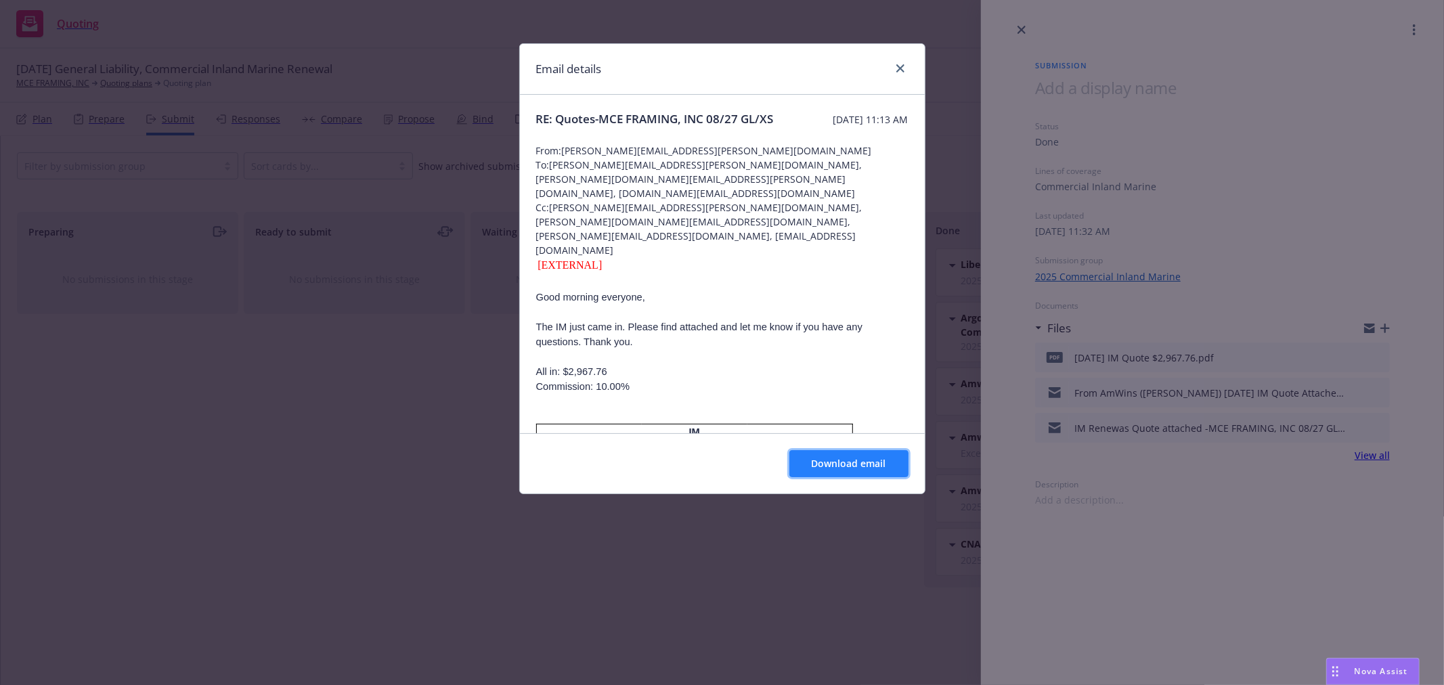
click at [851, 457] on span "Download email" at bounding box center [849, 463] width 74 height 13
click at [712, 364] on p "All in: $2,967.76" at bounding box center [722, 371] width 372 height 15
click at [898, 68] on icon "close" at bounding box center [900, 68] width 8 height 8
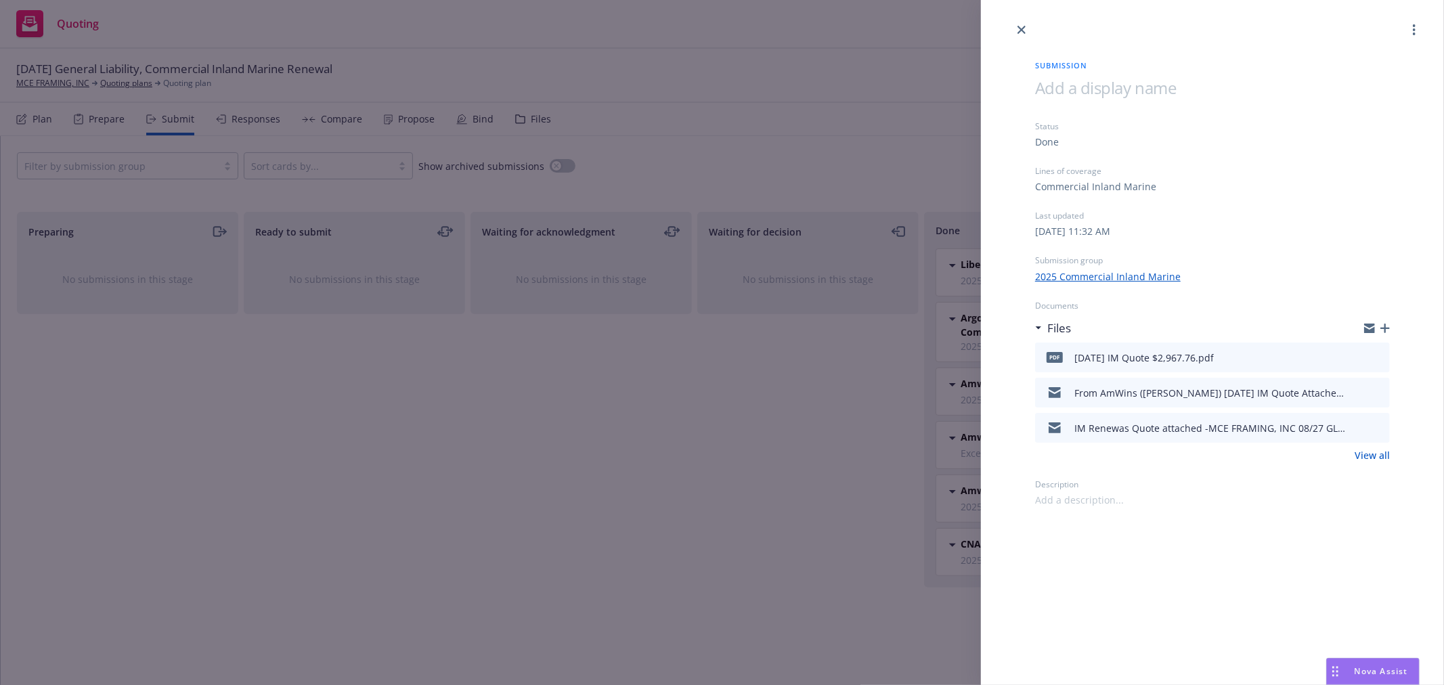
click at [1373, 324] on icon "button" at bounding box center [1369, 326] width 11 height 5
click at [1020, 28] on icon "close" at bounding box center [1021, 30] width 8 height 8
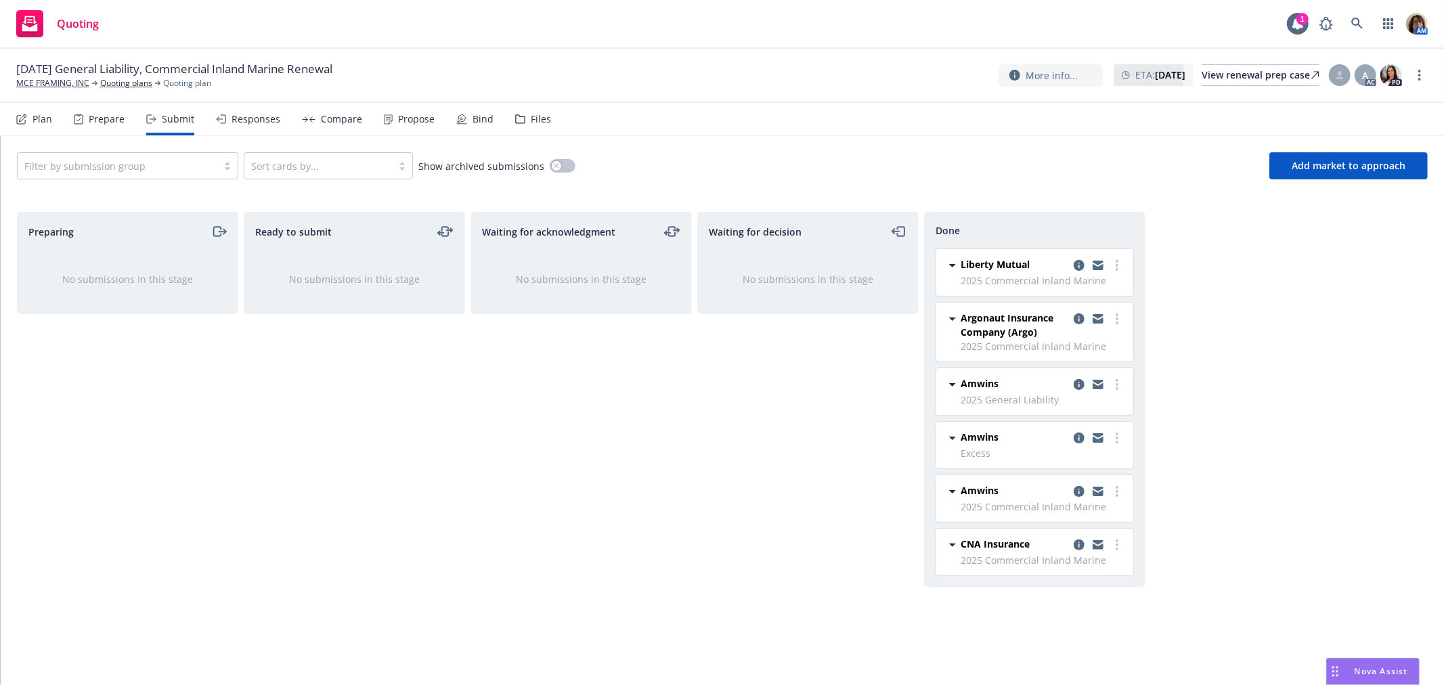
click at [240, 124] on div "Responses" at bounding box center [256, 119] width 49 height 11
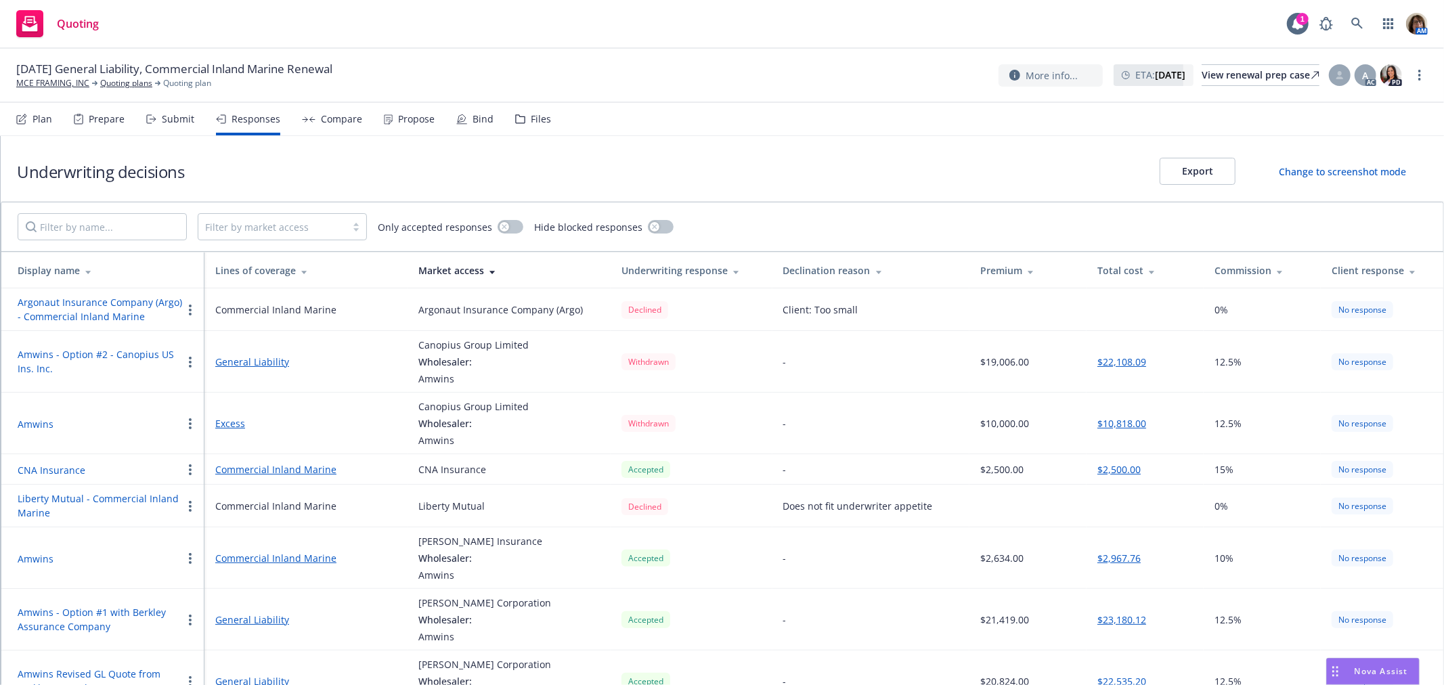
click at [1115, 551] on button "$2,967.76" at bounding box center [1118, 558] width 43 height 14
select select "CA"
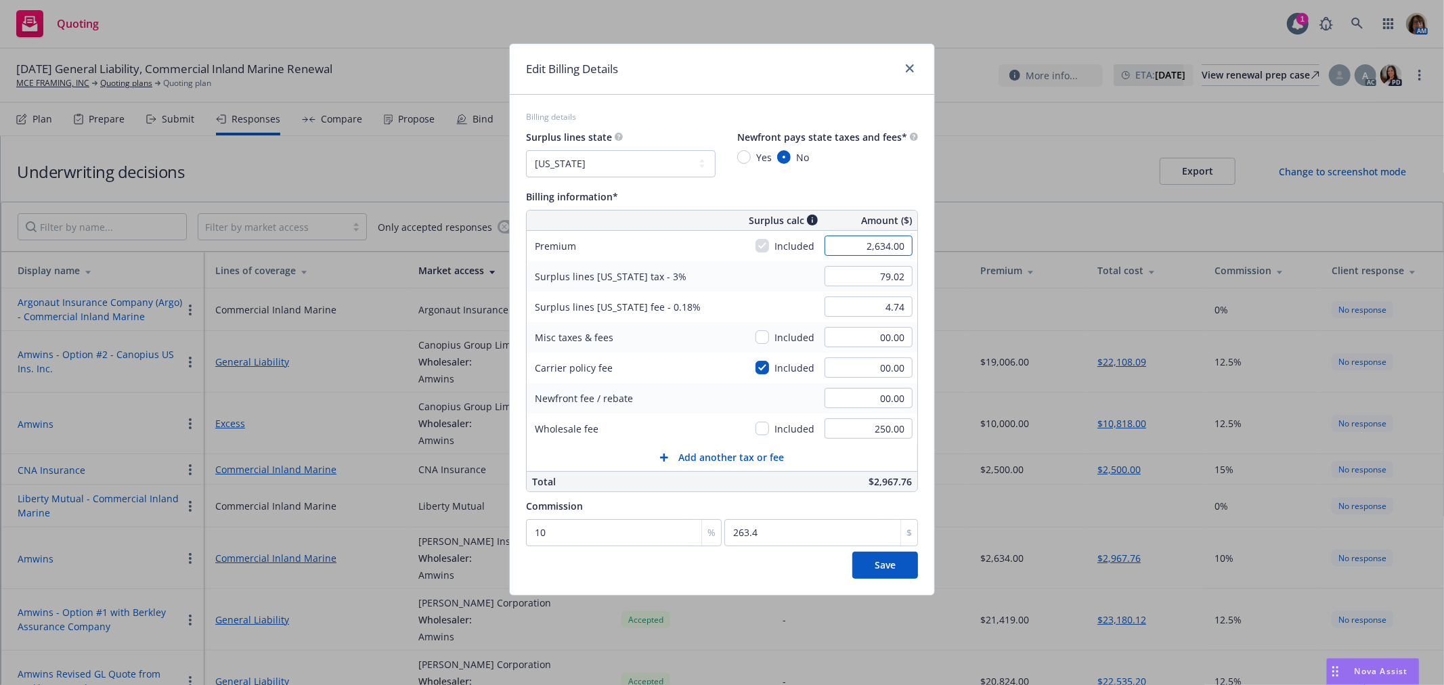
click at [856, 246] on input "2,634.00" at bounding box center [869, 246] width 88 height 20
type input "2,768.00"
type input "83.04"
type input "4.98"
type input "276.8"
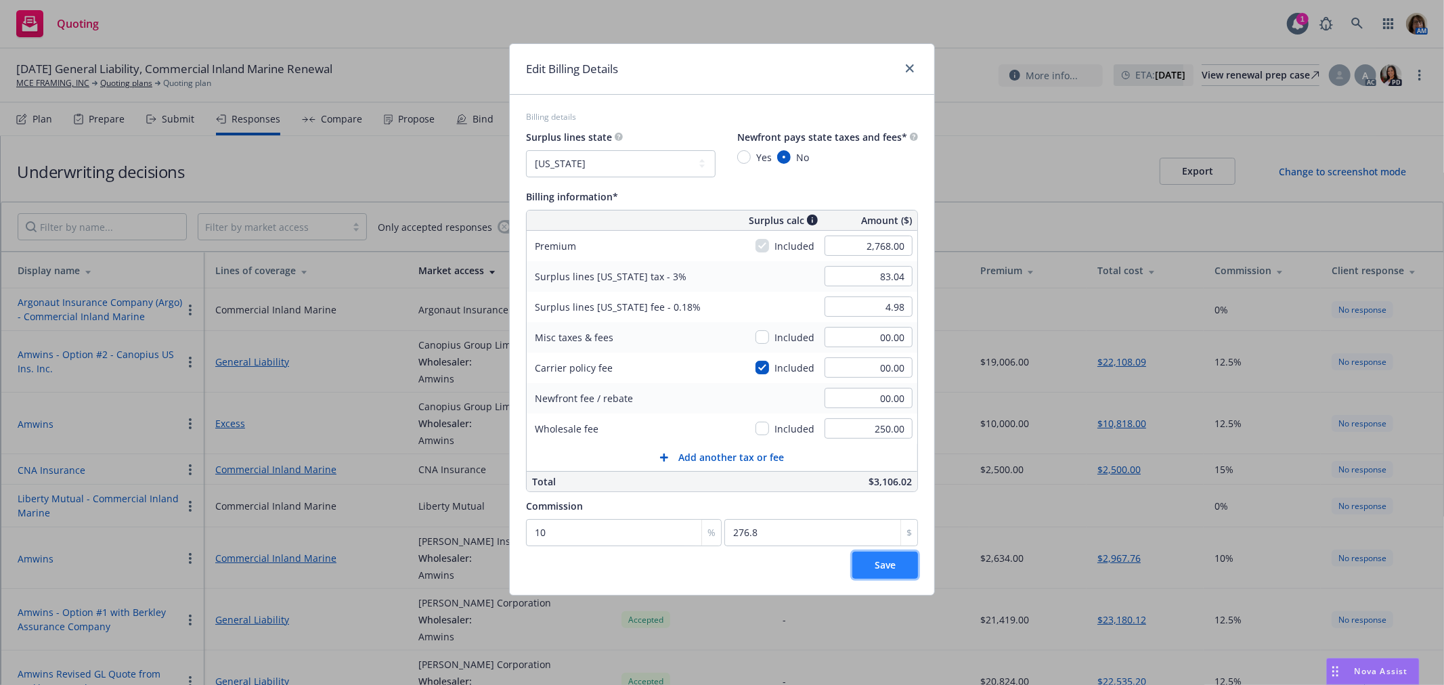
click at [889, 571] on span "Save" at bounding box center [885, 564] width 21 height 13
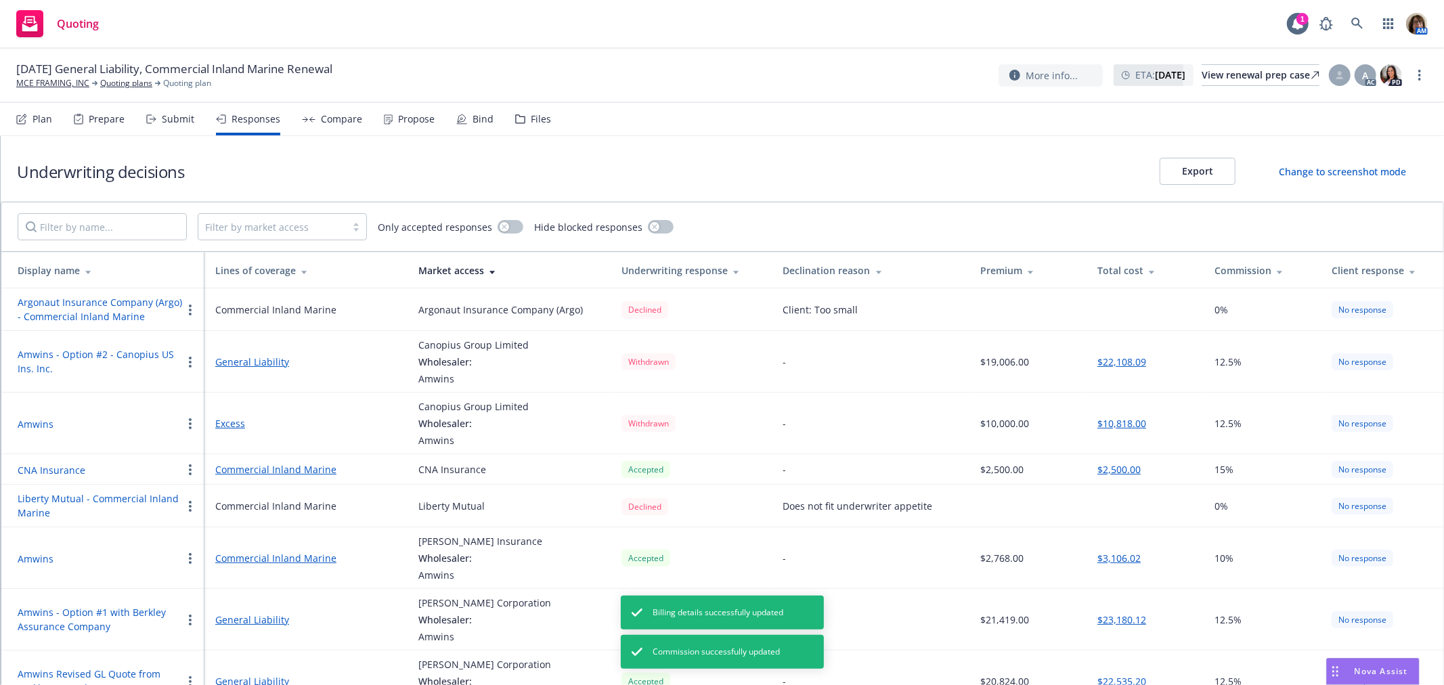
click at [261, 556] on link "Commercial Inland Marine" at bounding box center [305, 558] width 181 height 14
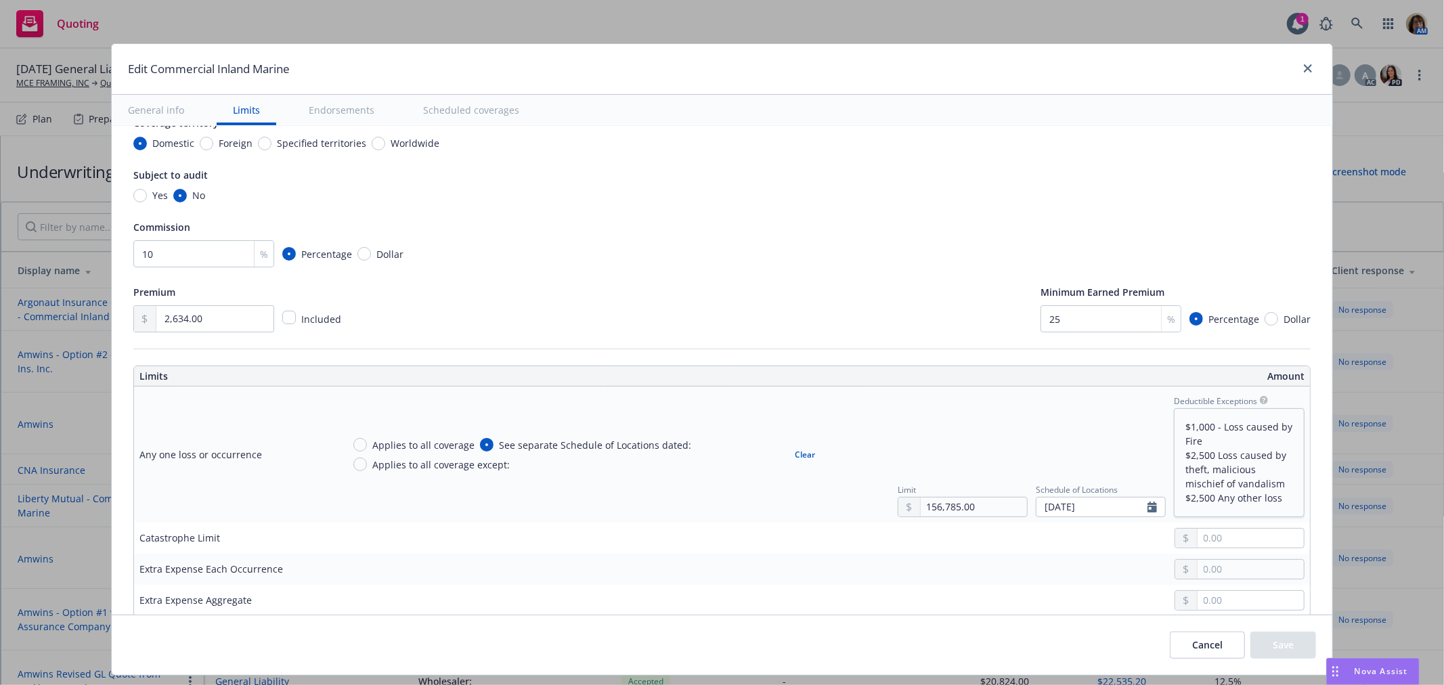
scroll to position [225, 0]
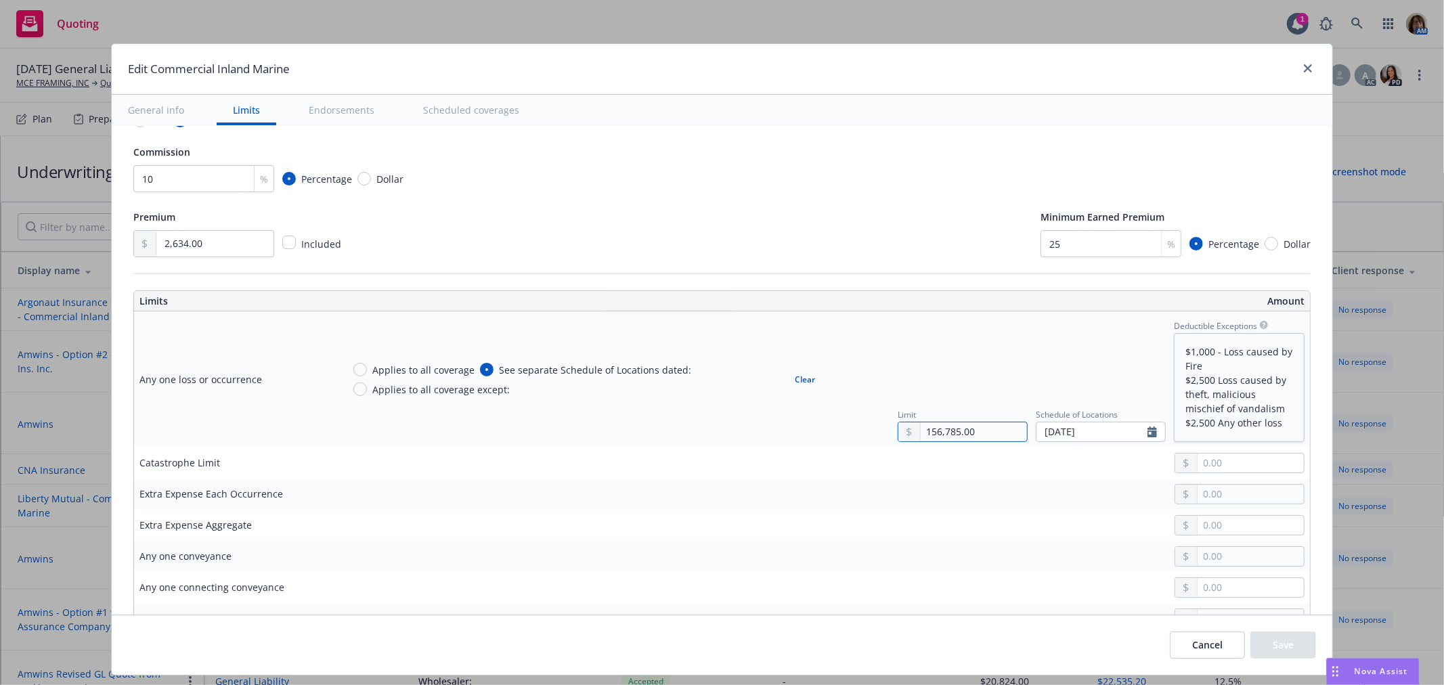
drag, startPoint x: 1058, startPoint y: 431, endPoint x: 997, endPoint y: 424, distance: 61.2
click at [997, 424] on div "156,785.00" at bounding box center [963, 432] width 130 height 20
type textarea "x"
type input "1.00"
type textarea "x"
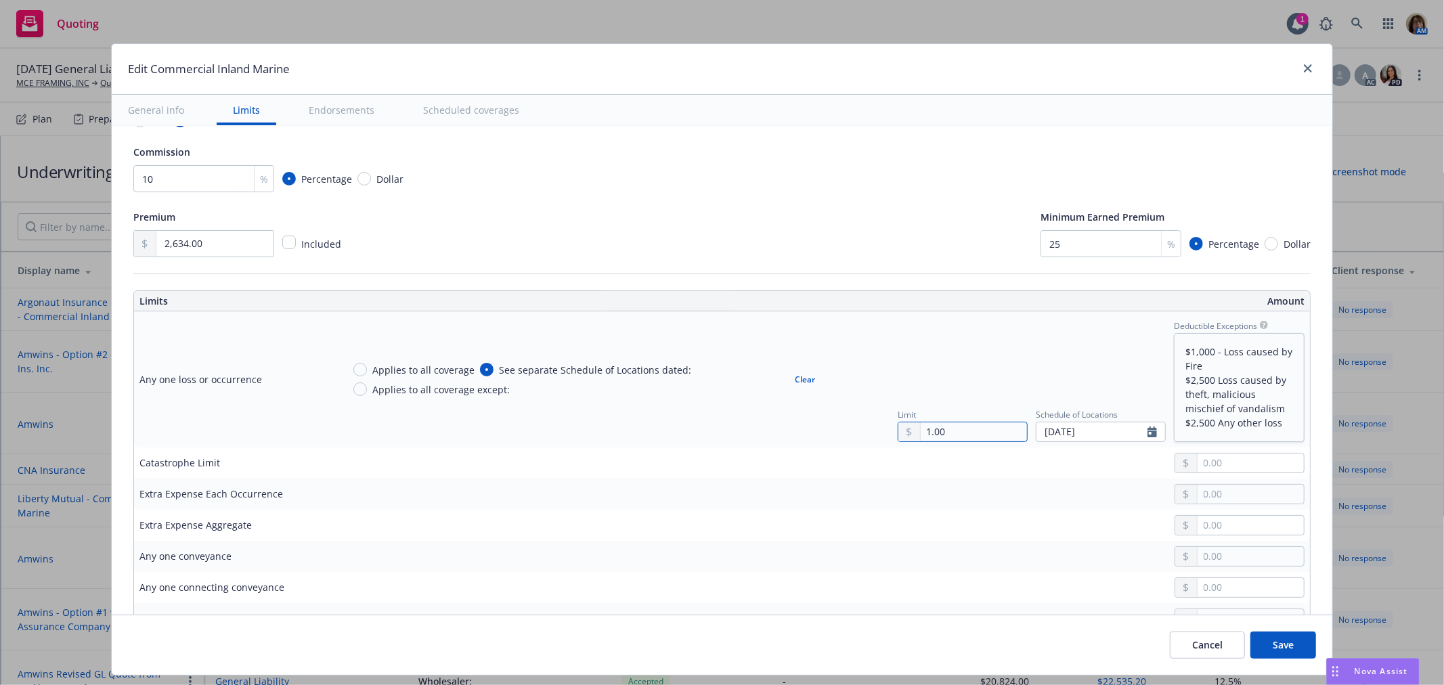
type input "16.00"
type textarea "x"
type input "164.00"
type textarea "x"
type input "1,647.00"
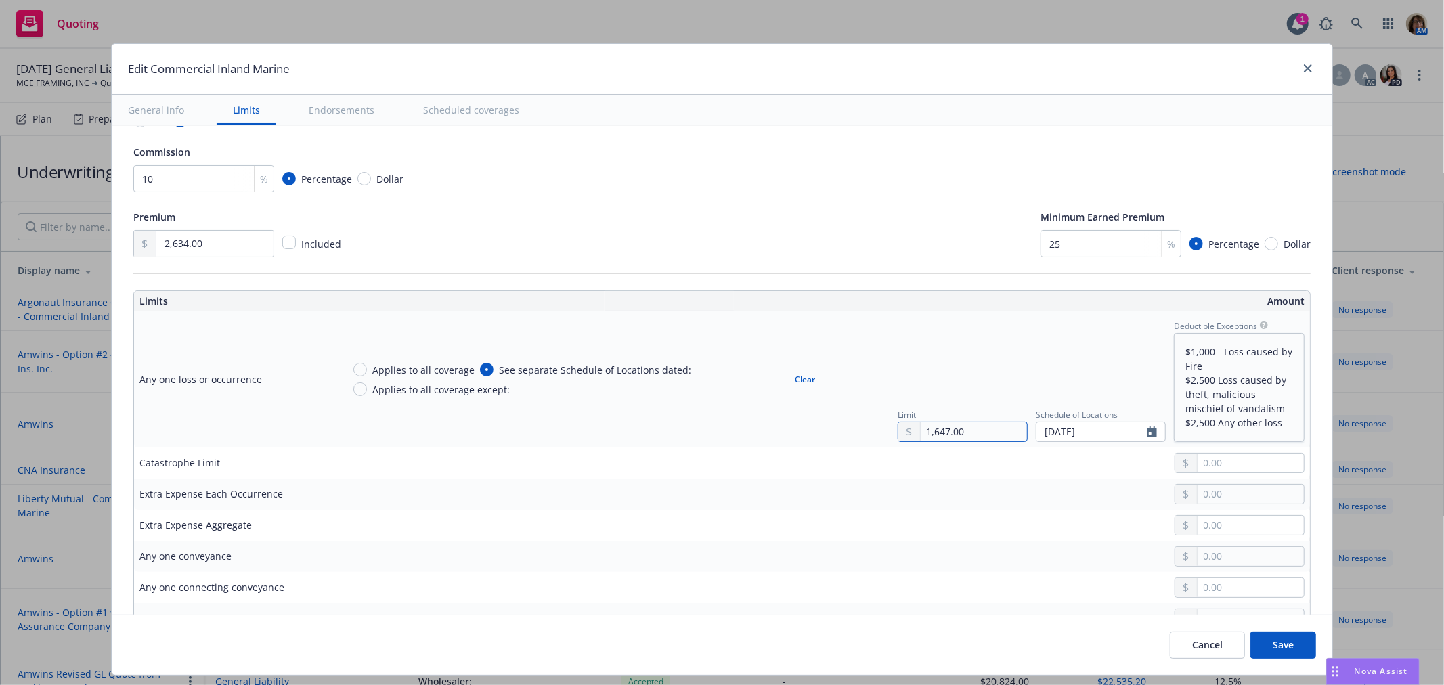
type textarea "x"
type input "16,478.00"
type textarea "x"
type input "164,785.00"
type textarea "x"
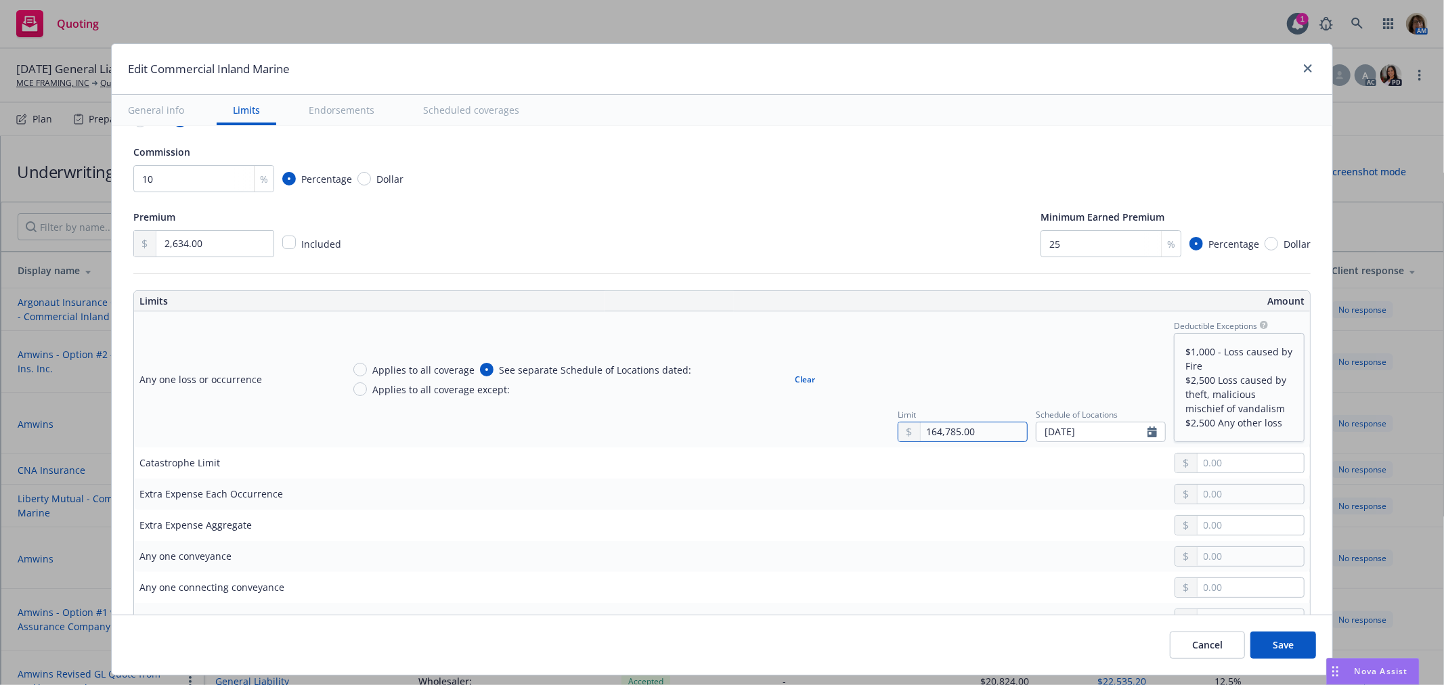
type input "164,785.00"
select select "8"
click at [1010, 463] on div at bounding box center [824, 463] width 962 height 20
click at [1316, 642] on button "Save" at bounding box center [1283, 645] width 66 height 27
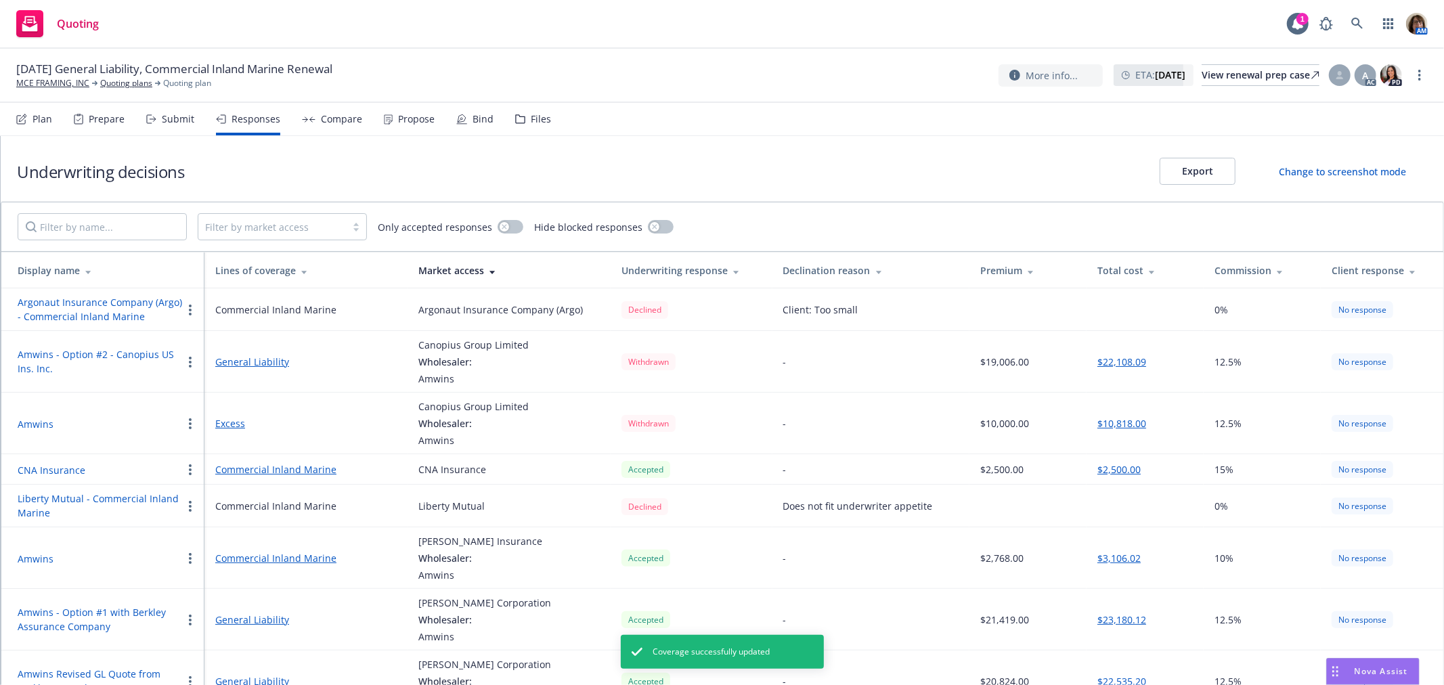
click at [342, 123] on div "Compare" at bounding box center [341, 119] width 41 height 11
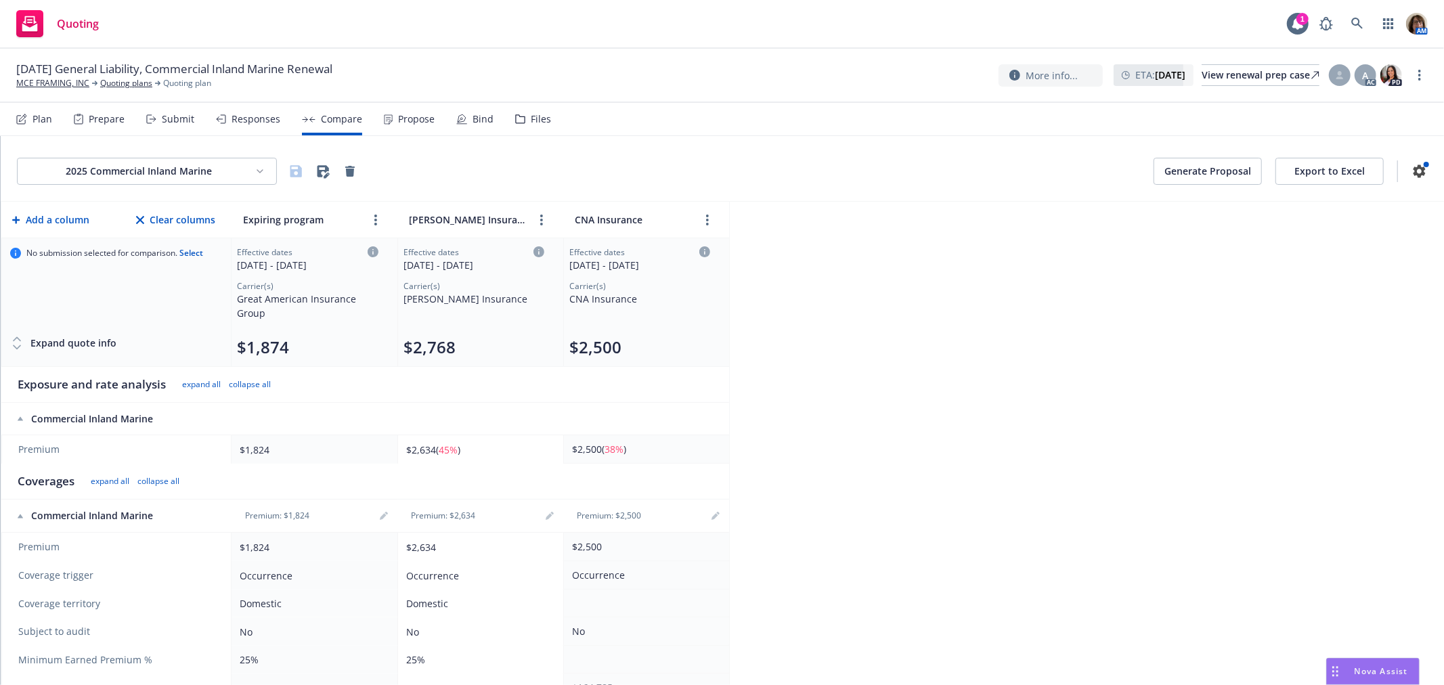
click at [16, 346] on icon at bounding box center [17, 348] width 14 height 14
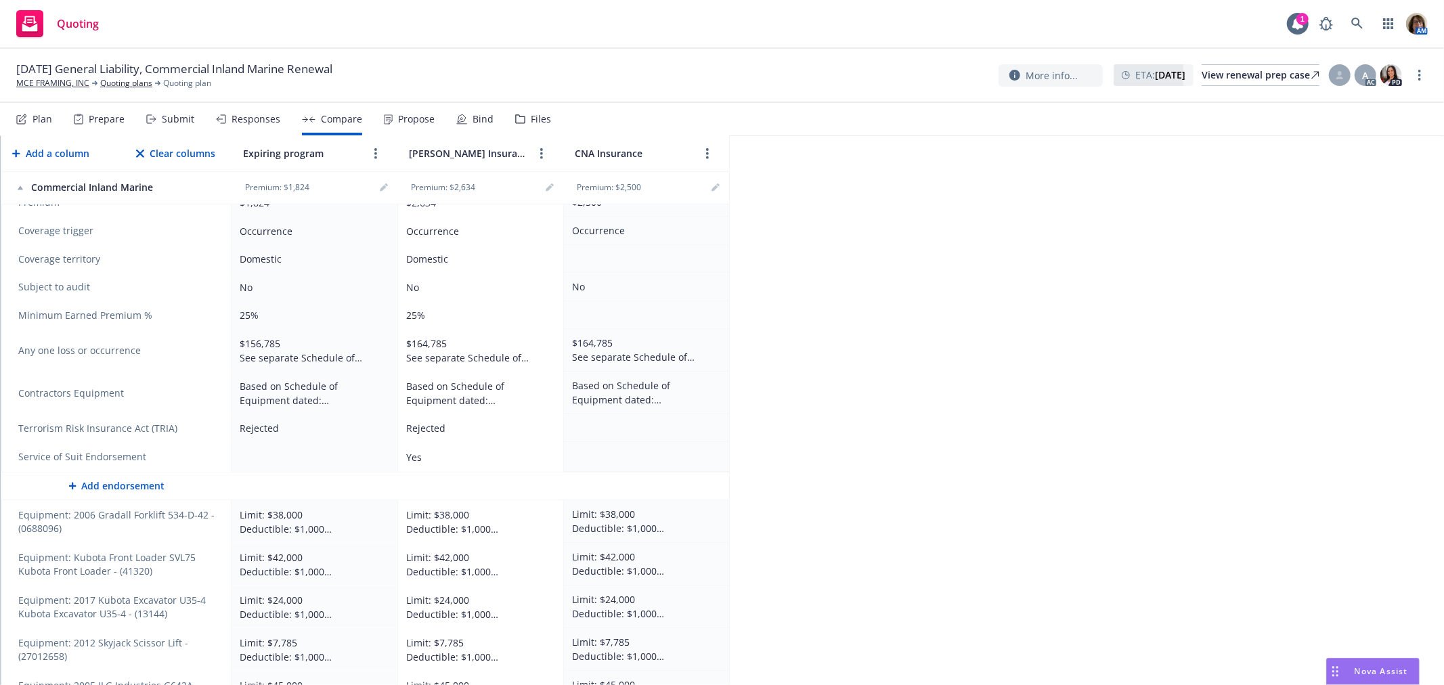
scroll to position [451, 0]
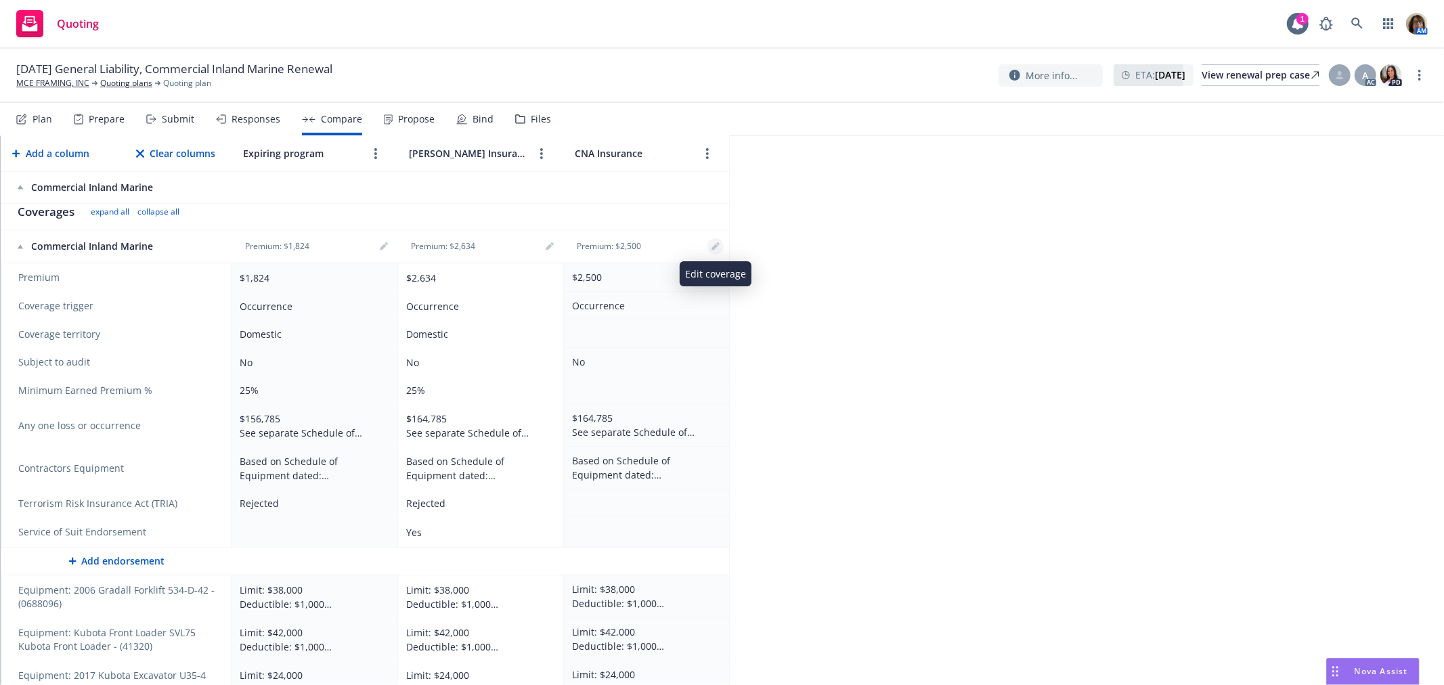
click at [718, 244] on icon "editPencil" at bounding box center [717, 243] width 3 height 3
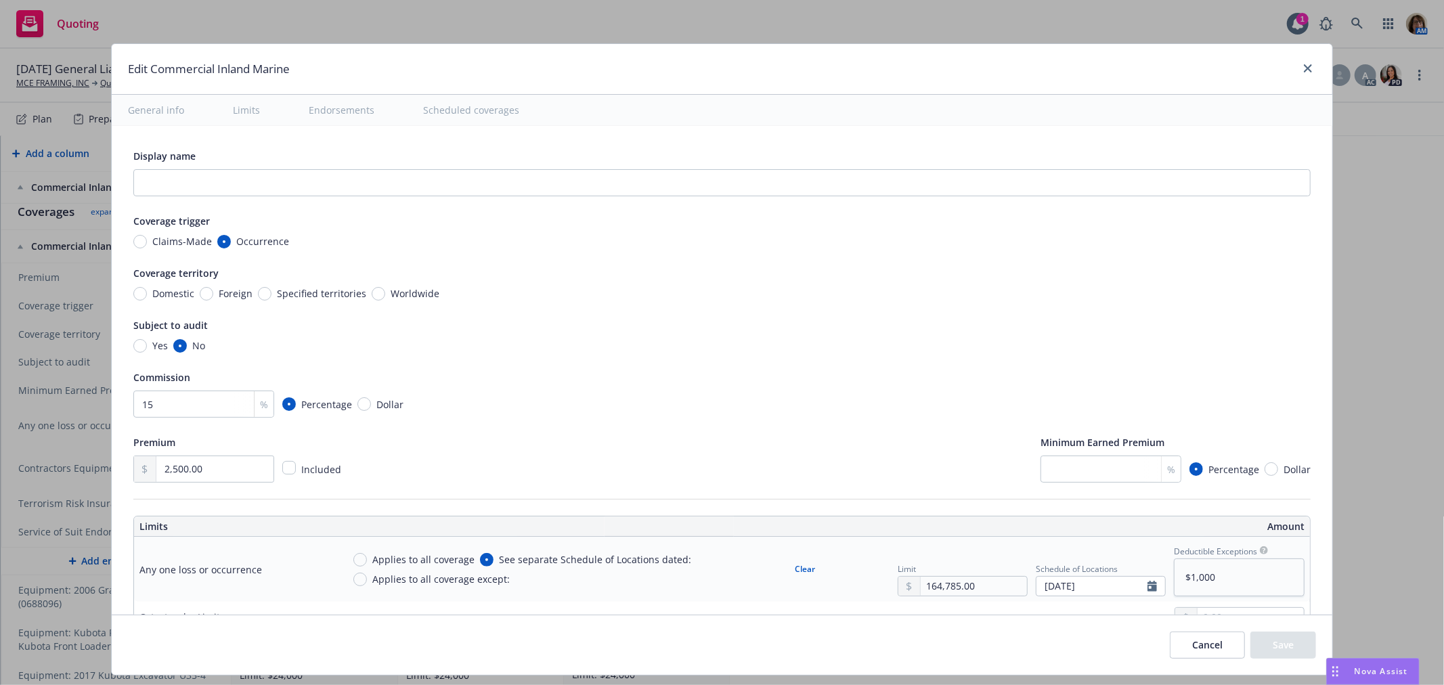
type textarea "x"
click at [137, 293] on input "Domestic" at bounding box center [140, 294] width 14 height 14
radio input "true"
click at [1281, 653] on button "Save" at bounding box center [1283, 645] width 66 height 27
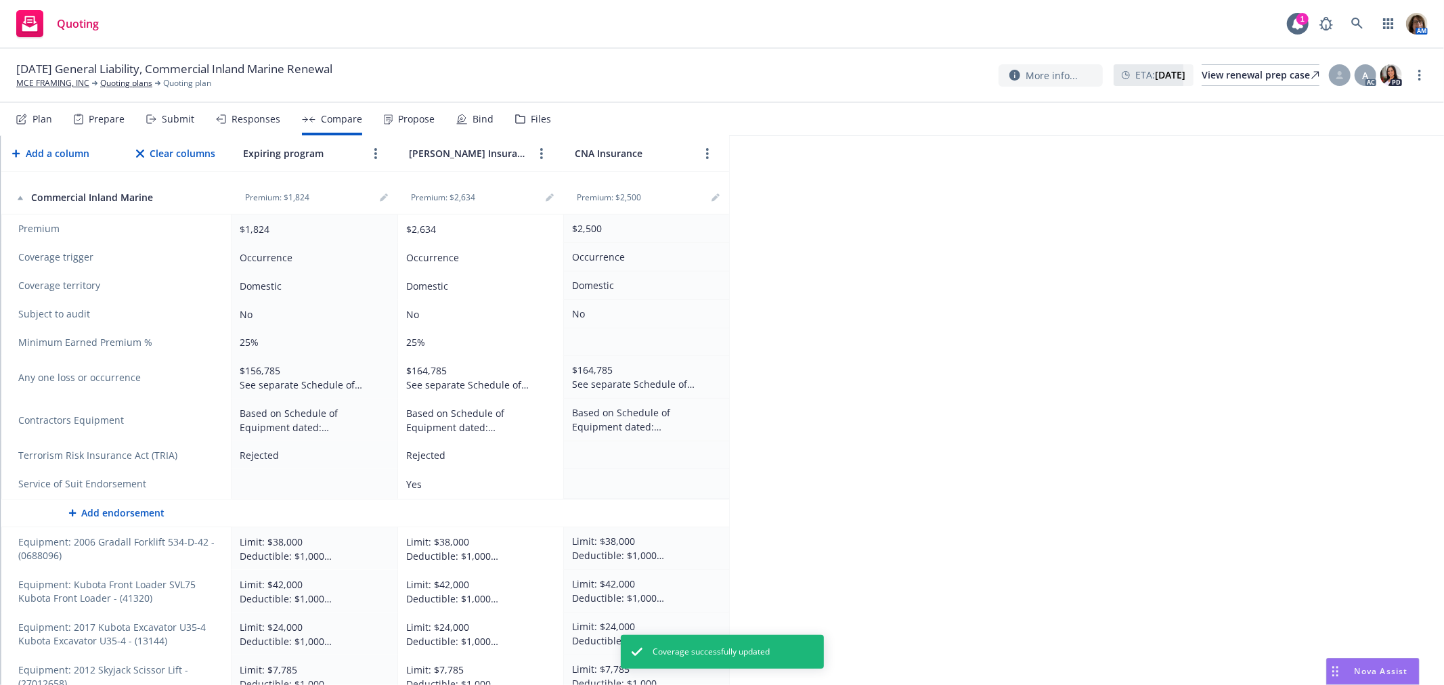
scroll to position [526, 0]
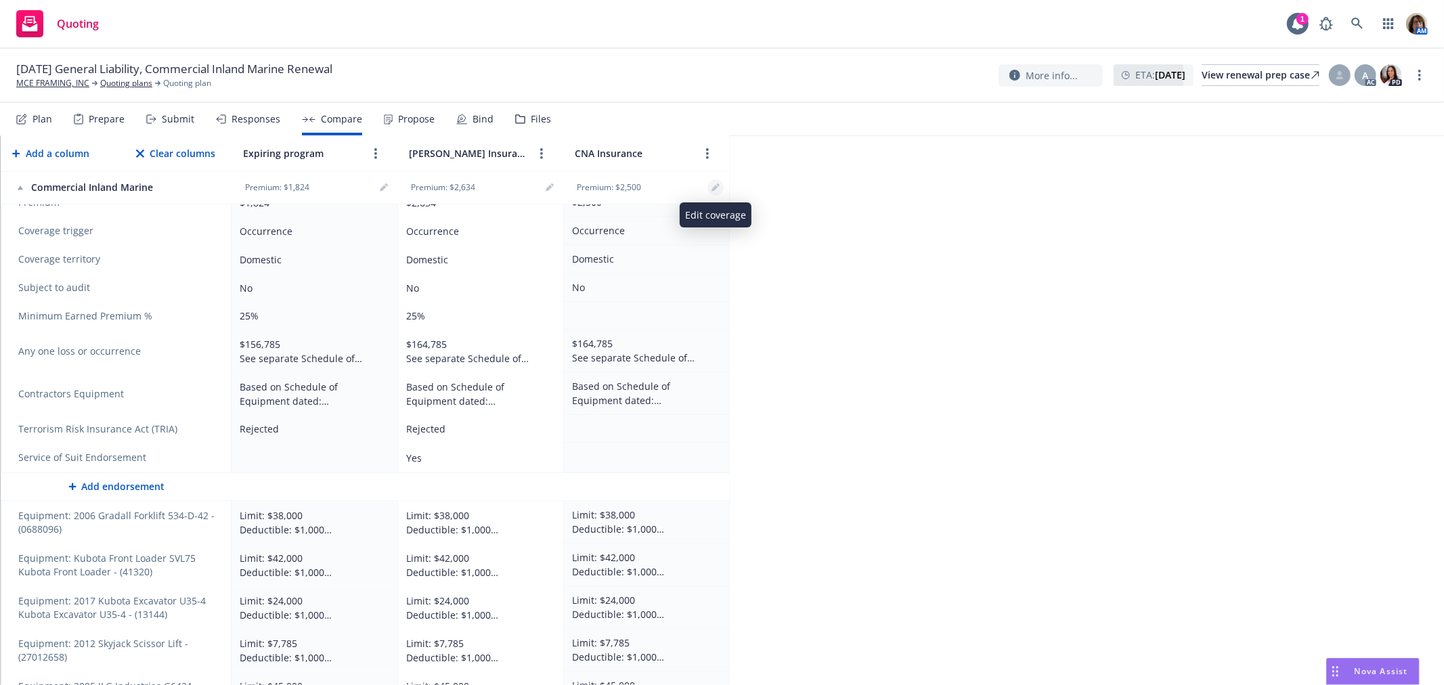
click at [714, 185] on icon "editPencil" at bounding box center [715, 187] width 8 height 8
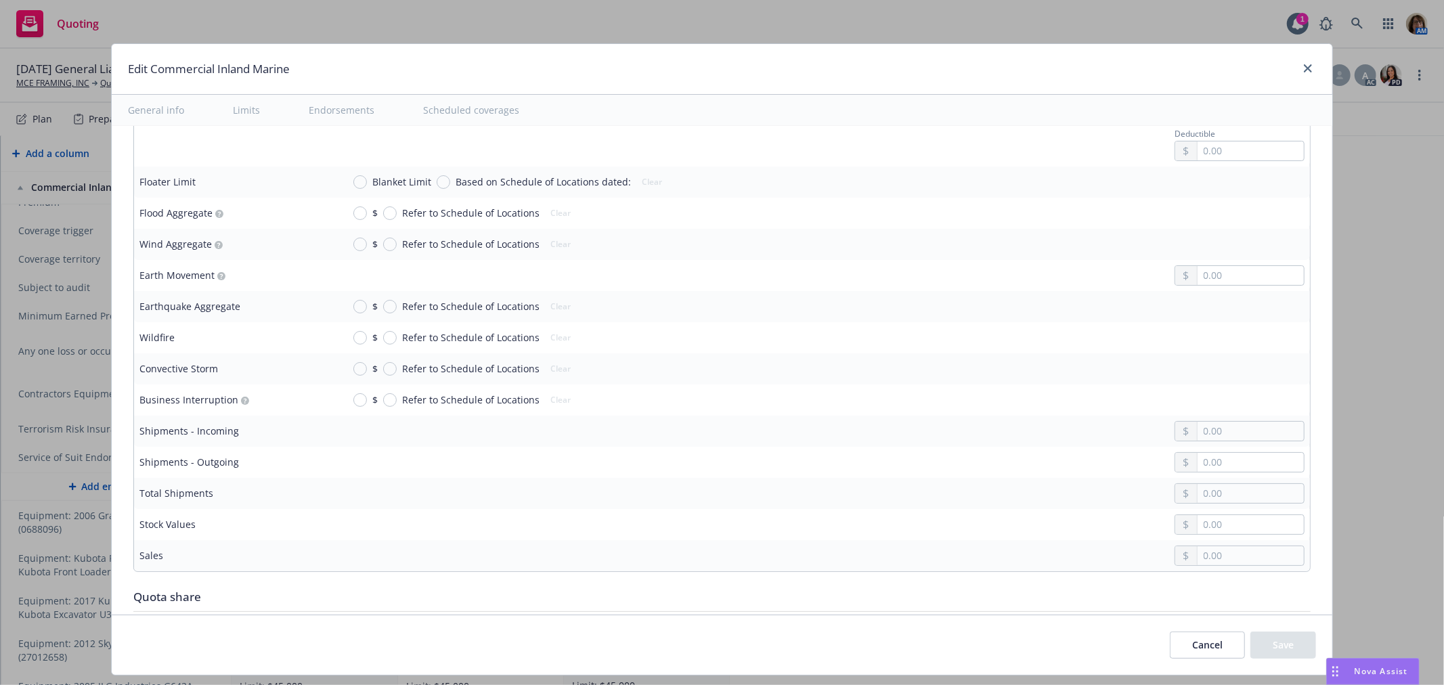
type textarea "x"
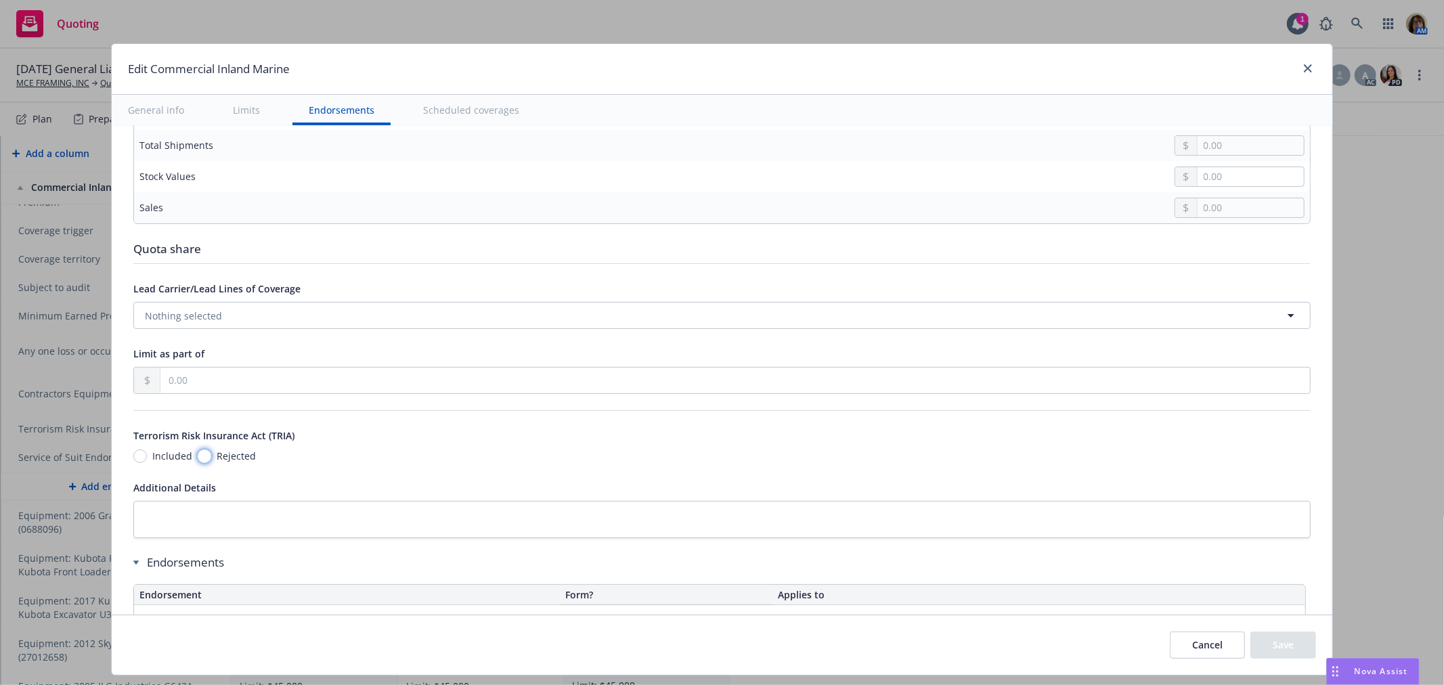
click at [198, 450] on input "Rejected" at bounding box center [205, 457] width 14 height 14
radio input "true"
click at [1290, 642] on button "Save" at bounding box center [1283, 645] width 66 height 27
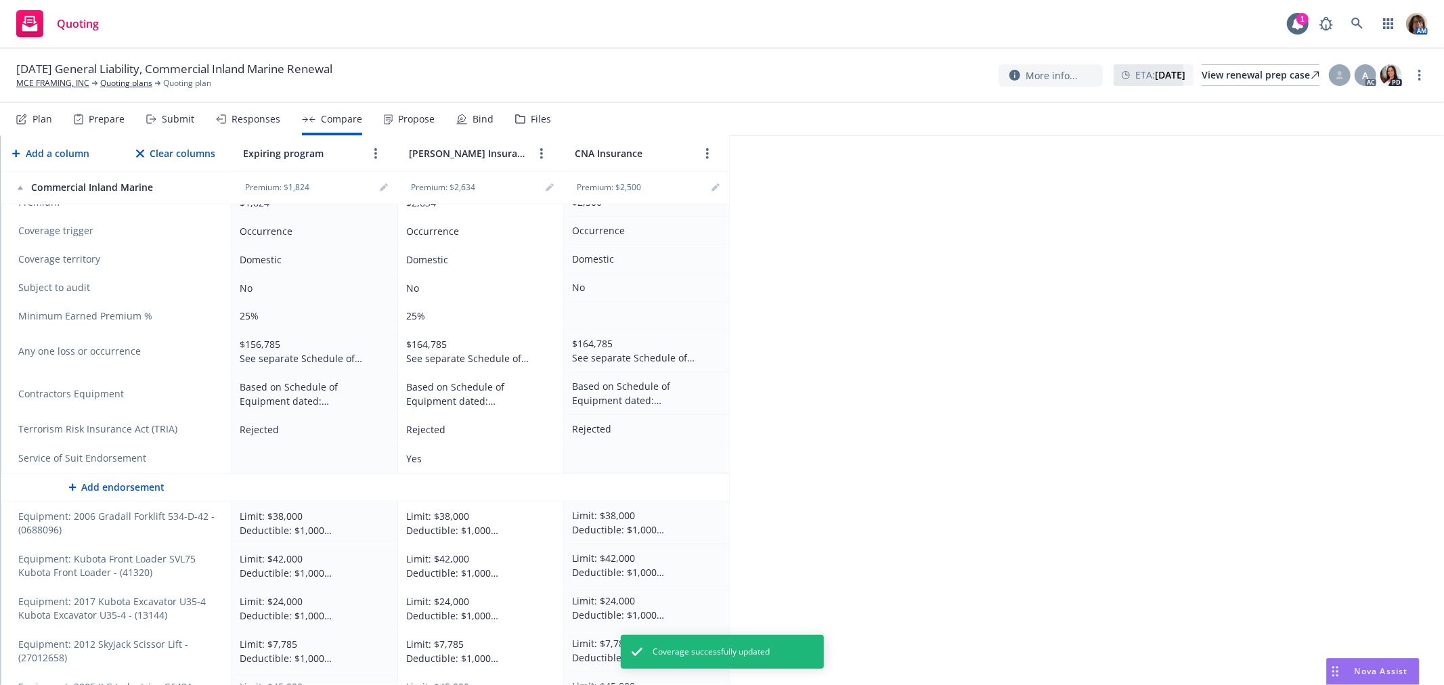
scroll to position [600, 0]
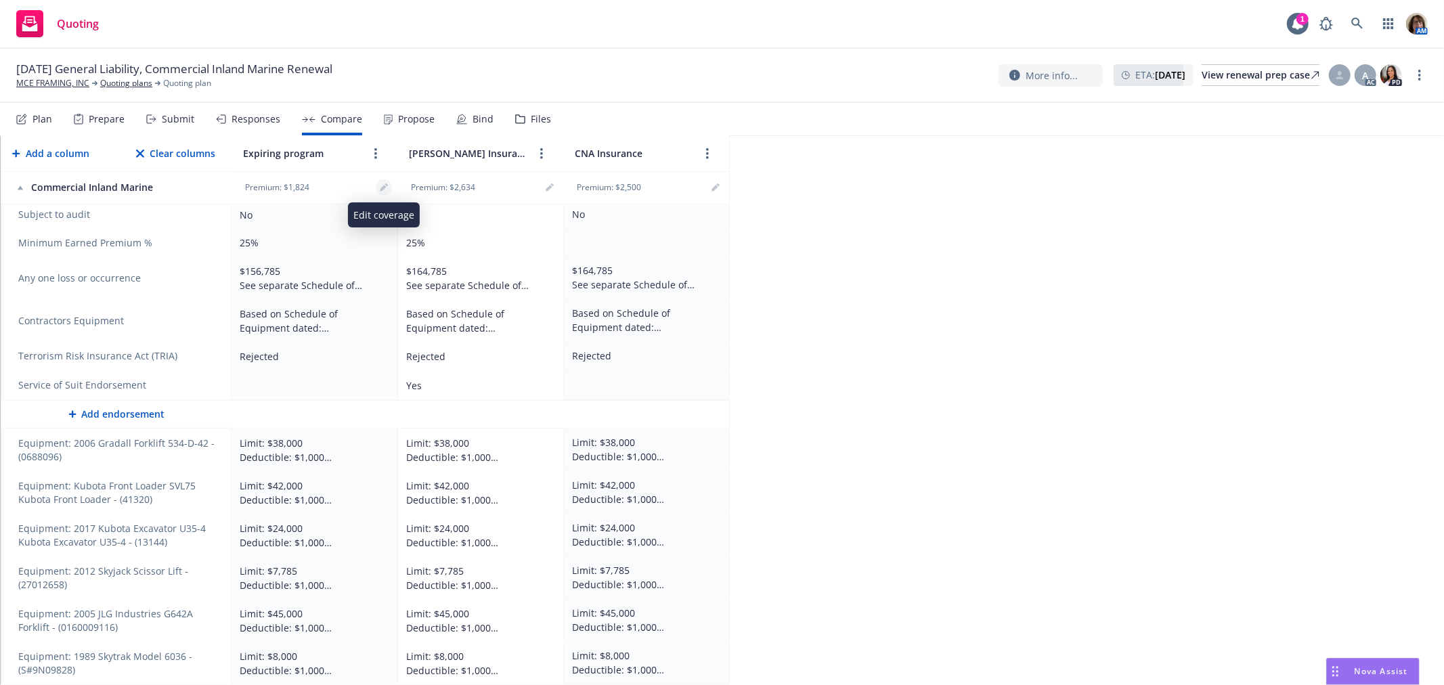
click at [386, 184] on icon "editPencil" at bounding box center [386, 184] width 3 height 3
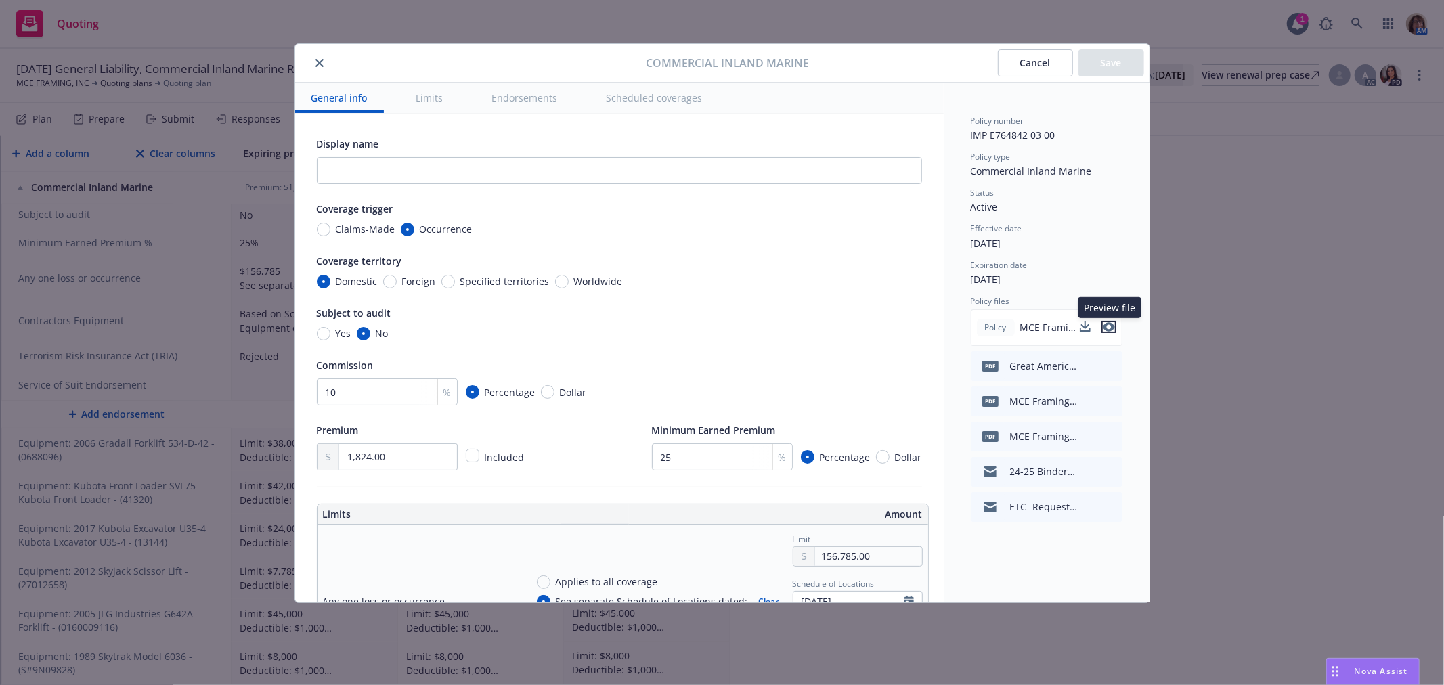
click at [1108, 326] on icon "preview file" at bounding box center [1109, 326] width 12 height 9
click at [316, 64] on icon "close" at bounding box center [319, 63] width 8 height 8
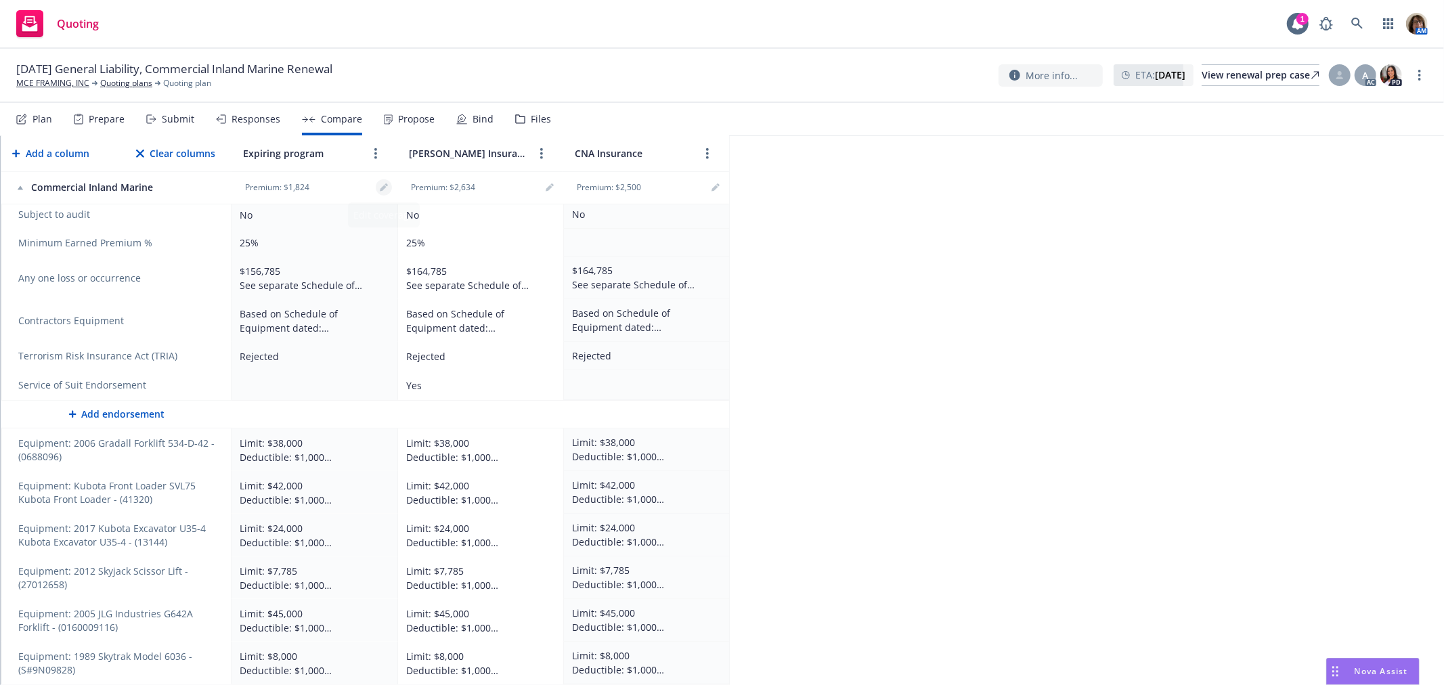
click at [383, 188] on icon "editPencil" at bounding box center [383, 188] width 7 height 7
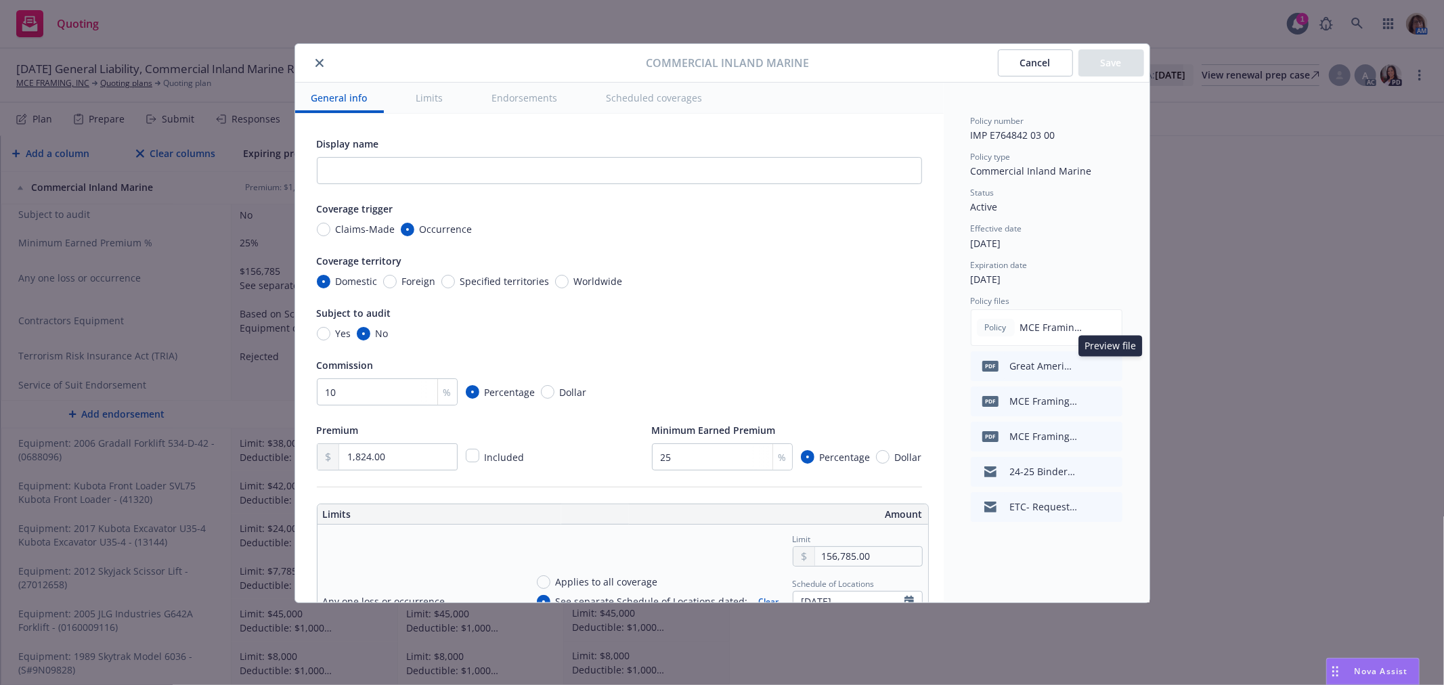
click at [1113, 364] on icon "preview file" at bounding box center [1109, 365] width 12 height 9
click at [1110, 437] on icon "preview file" at bounding box center [1109, 435] width 12 height 9
click at [1111, 401] on icon "preview file" at bounding box center [1109, 400] width 12 height 9
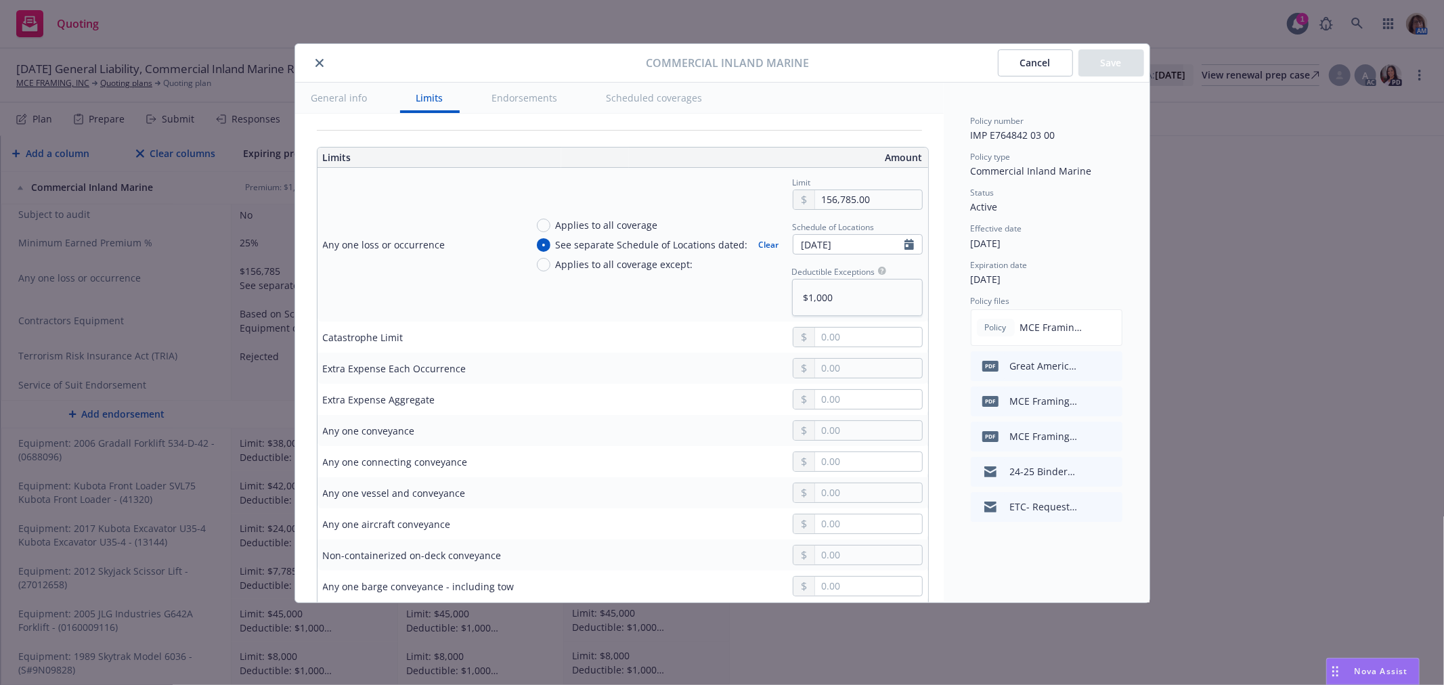
type textarea "x"
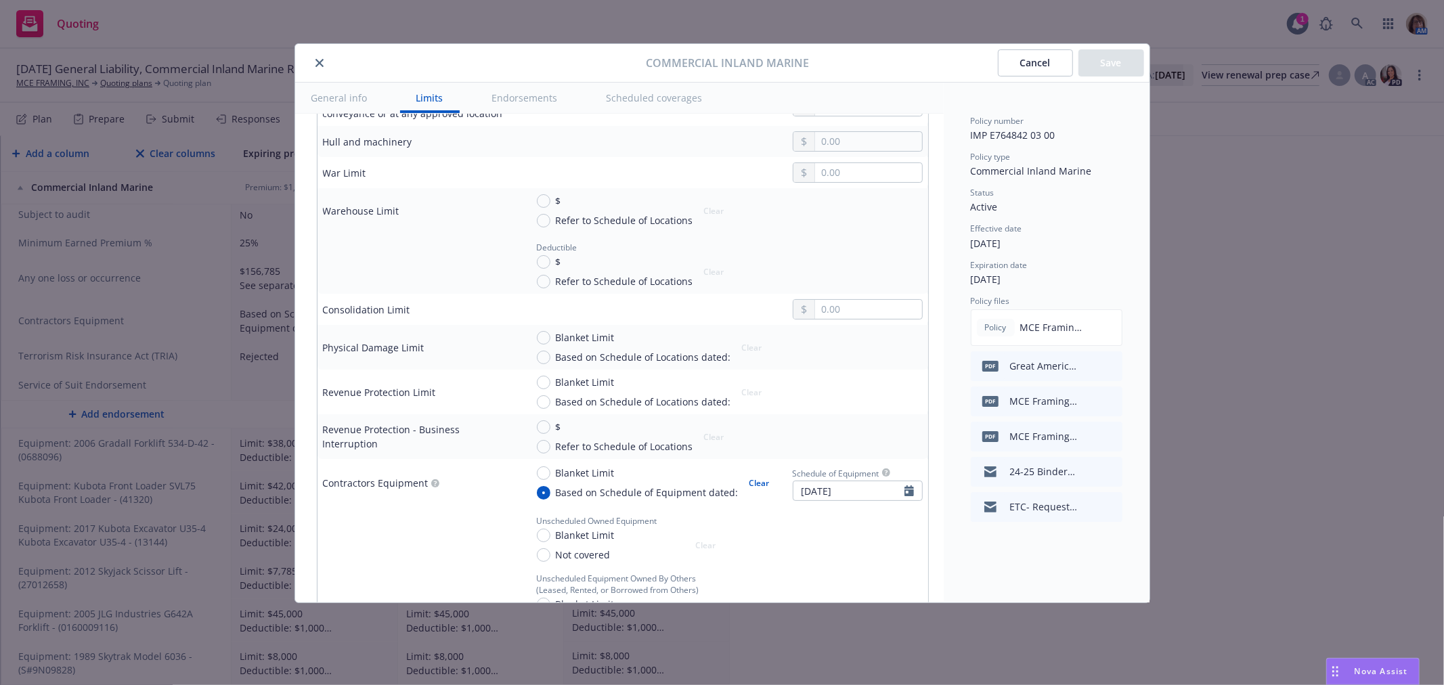
scroll to position [1278, 0]
drag, startPoint x: 320, startPoint y: 57, endPoint x: 290, endPoint y: 110, distance: 60.6
click at [320, 57] on button "close" at bounding box center [319, 63] width 16 height 16
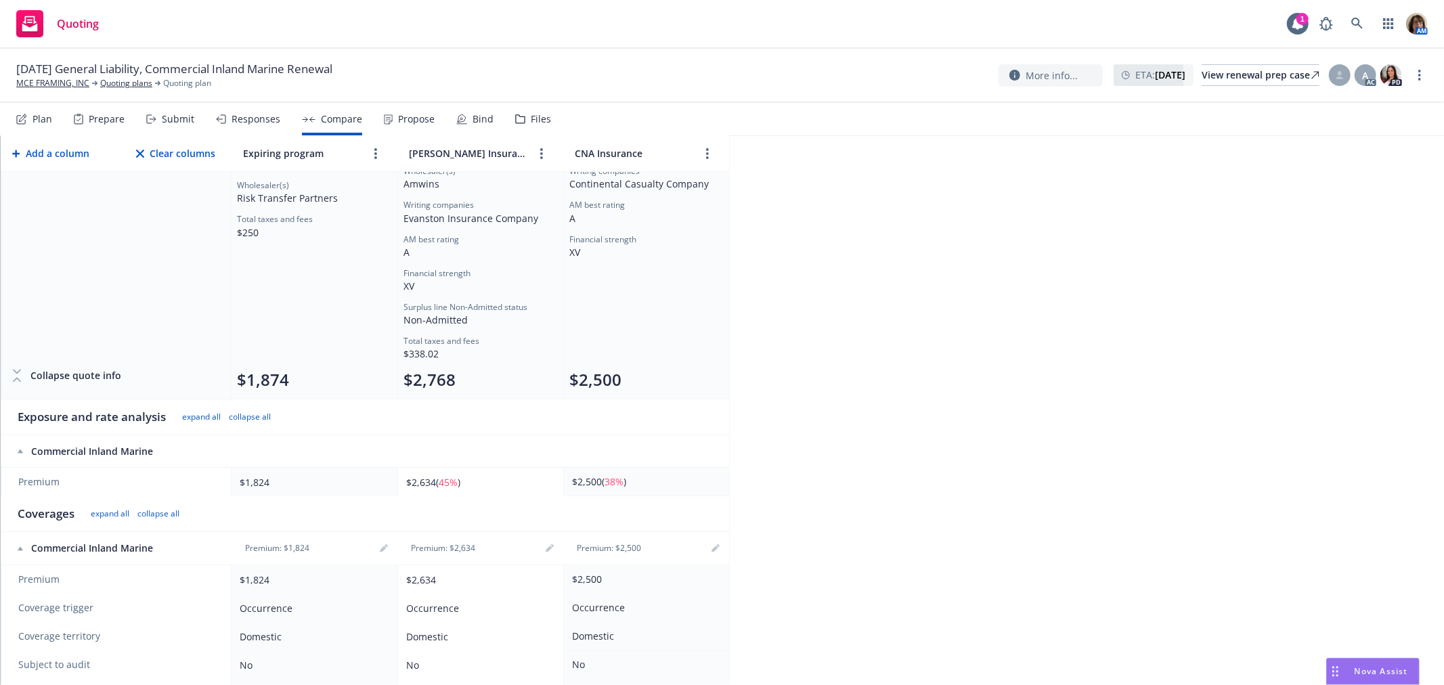
scroll to position [0, 0]
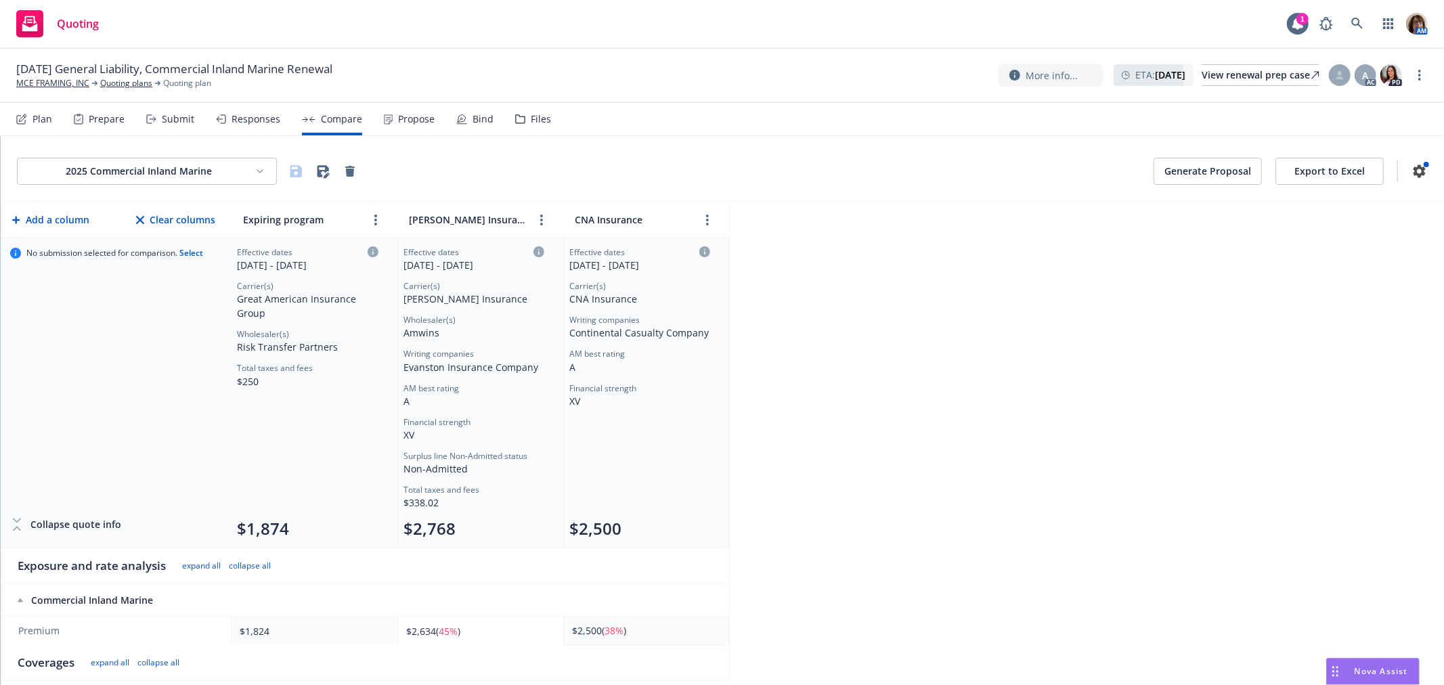
click at [1197, 173] on button "Generate Proposal" at bounding box center [1208, 171] width 108 height 27
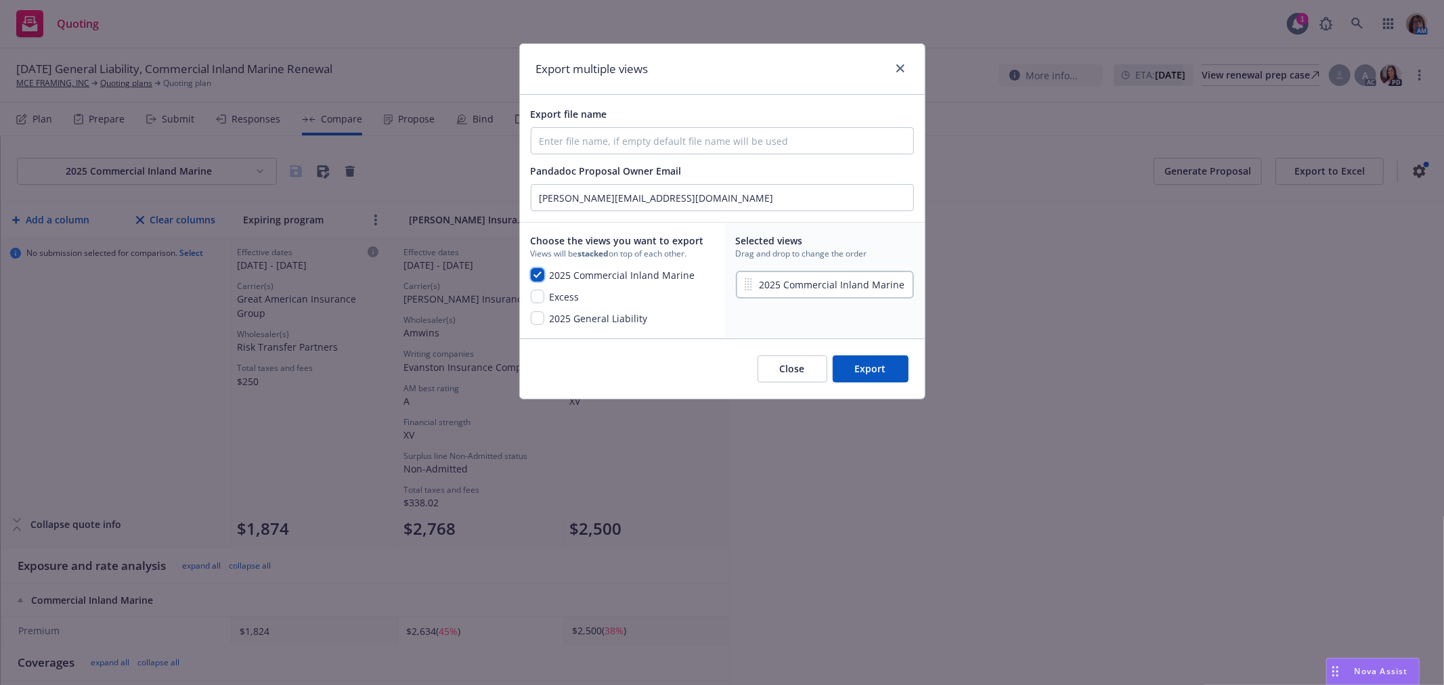
click at [532, 276] on input "checkbox" at bounding box center [538, 275] width 14 height 14
checkbox input "false"
click at [539, 315] on input "checkbox" at bounding box center [538, 318] width 14 height 14
checkbox input "true"
click at [535, 274] on input "checkbox" at bounding box center [538, 275] width 14 height 14
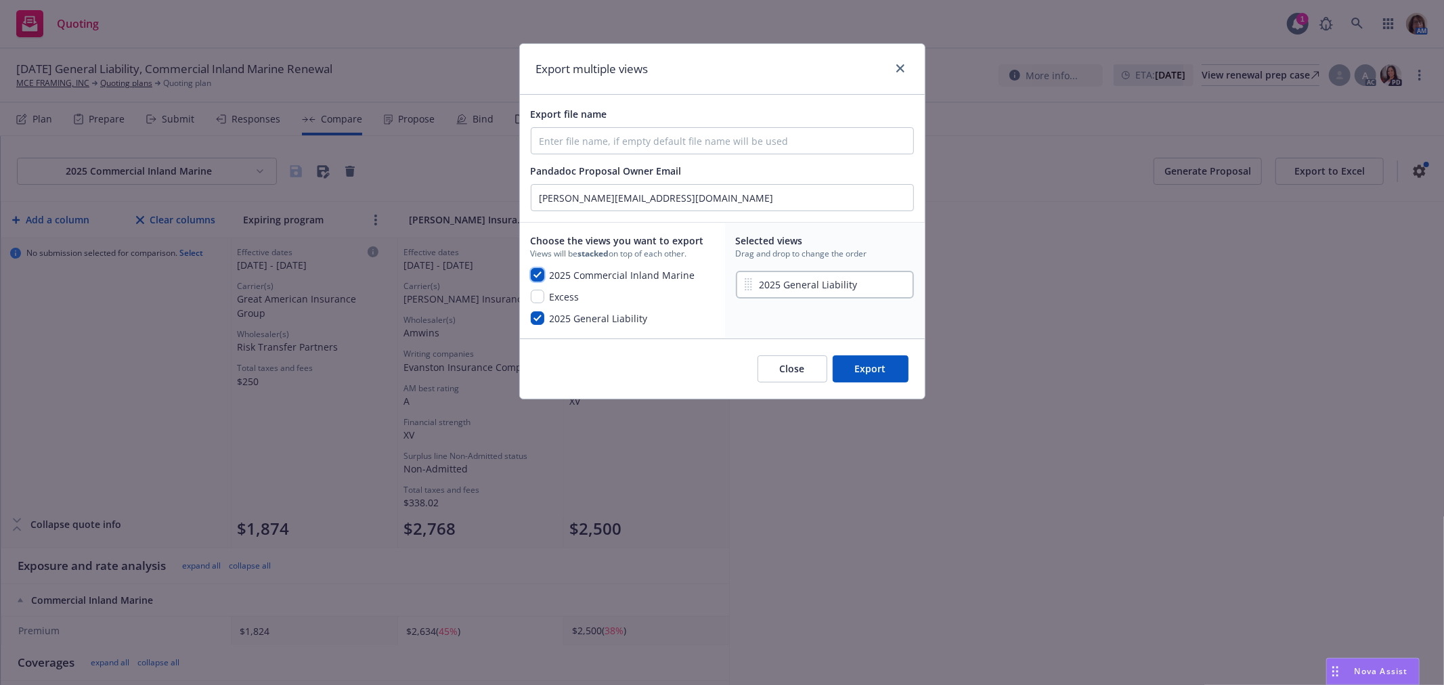
checkbox input "true"
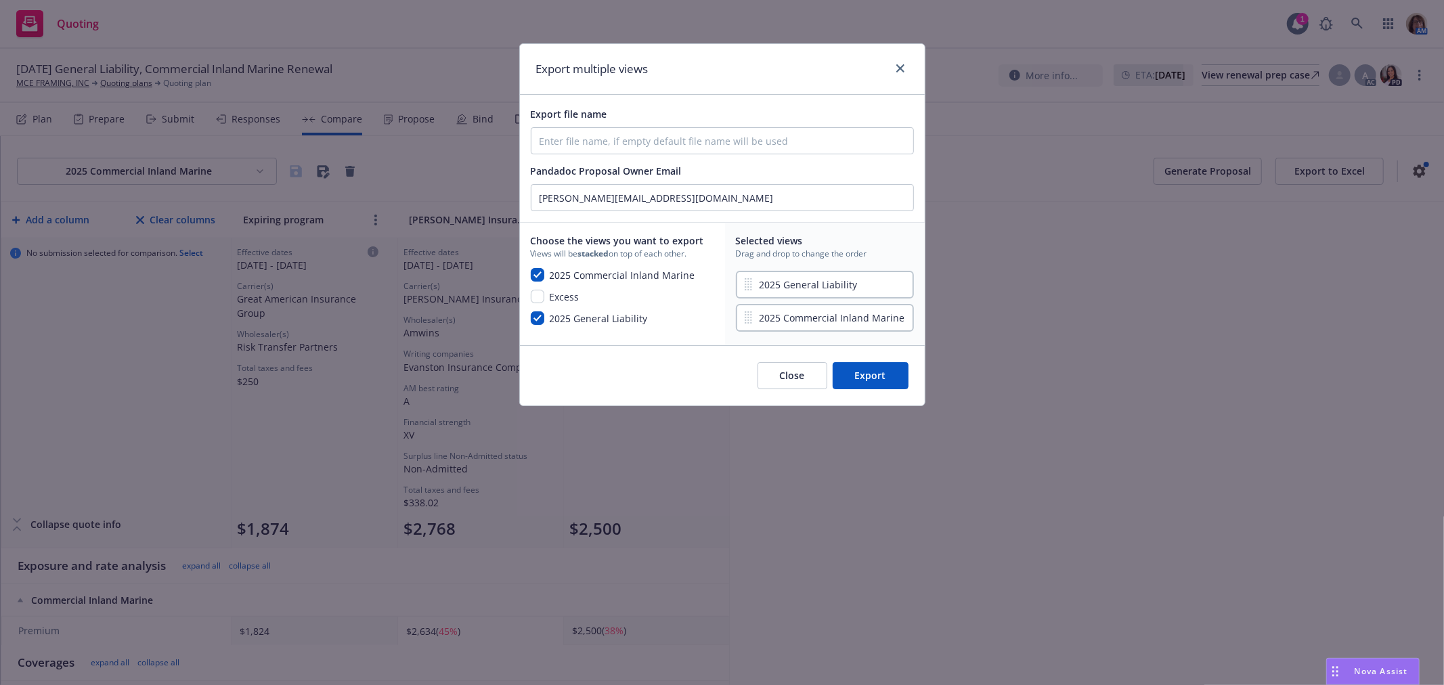
click at [867, 374] on button "Export" at bounding box center [871, 375] width 76 height 27
checkbox input "false"
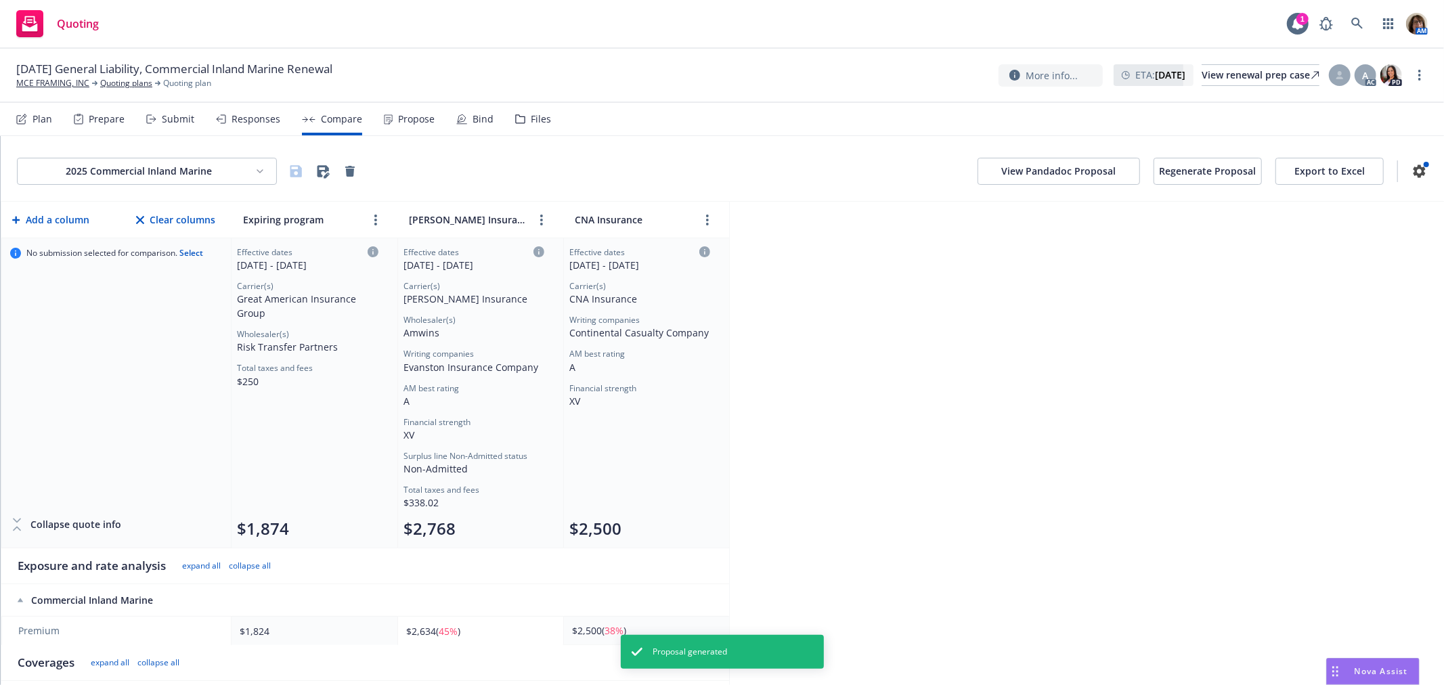
click at [1192, 168] on button "Regenerate Proposal" at bounding box center [1208, 171] width 108 height 27
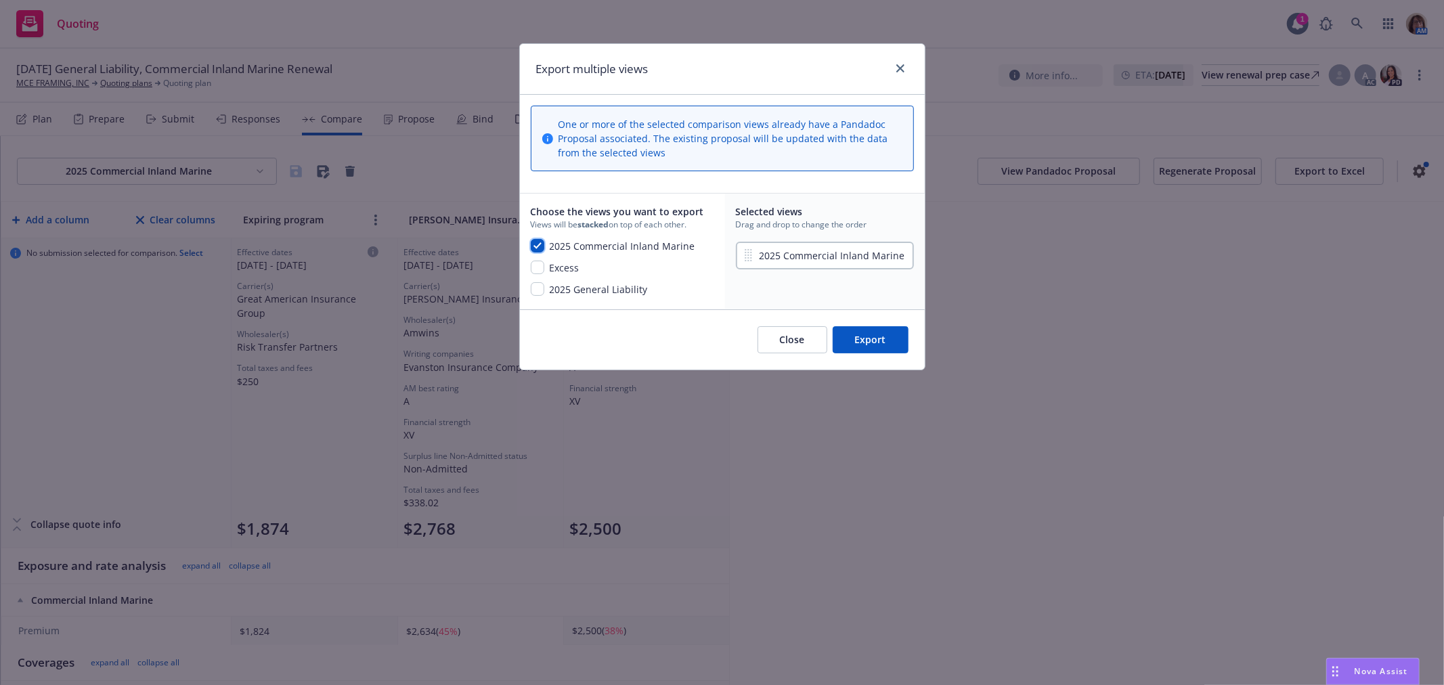
click at [542, 242] on input "checkbox" at bounding box center [538, 246] width 14 height 14
checkbox input "false"
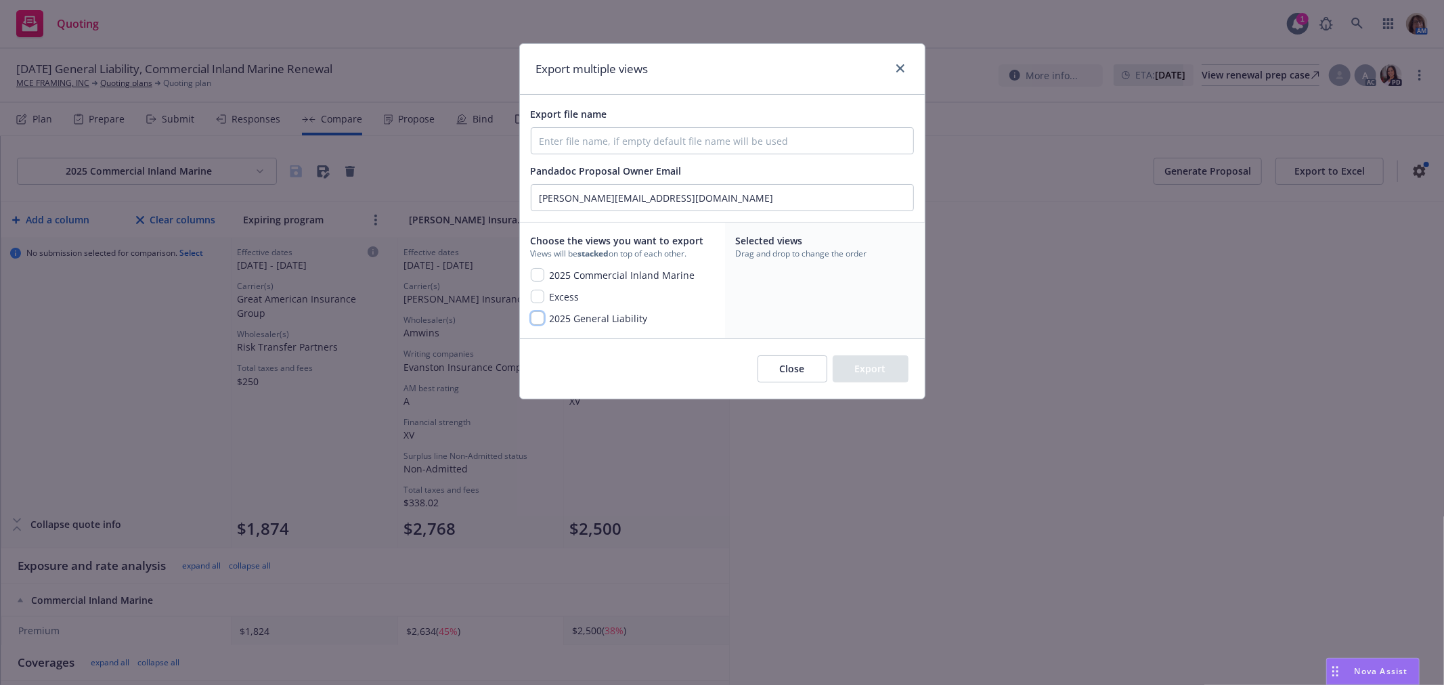
click at [536, 322] on input "checkbox" at bounding box center [538, 318] width 14 height 14
checkbox input "true"
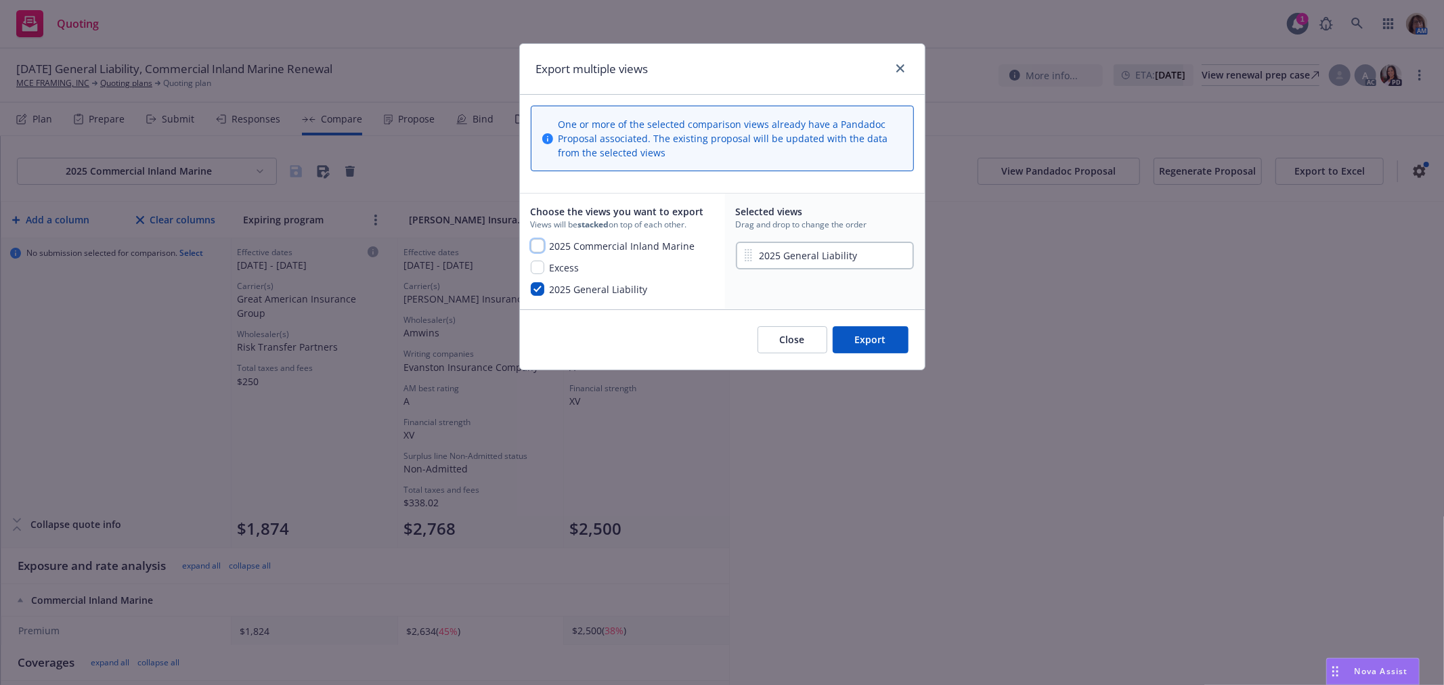
click at [540, 248] on input "checkbox" at bounding box center [538, 246] width 14 height 14
checkbox input "true"
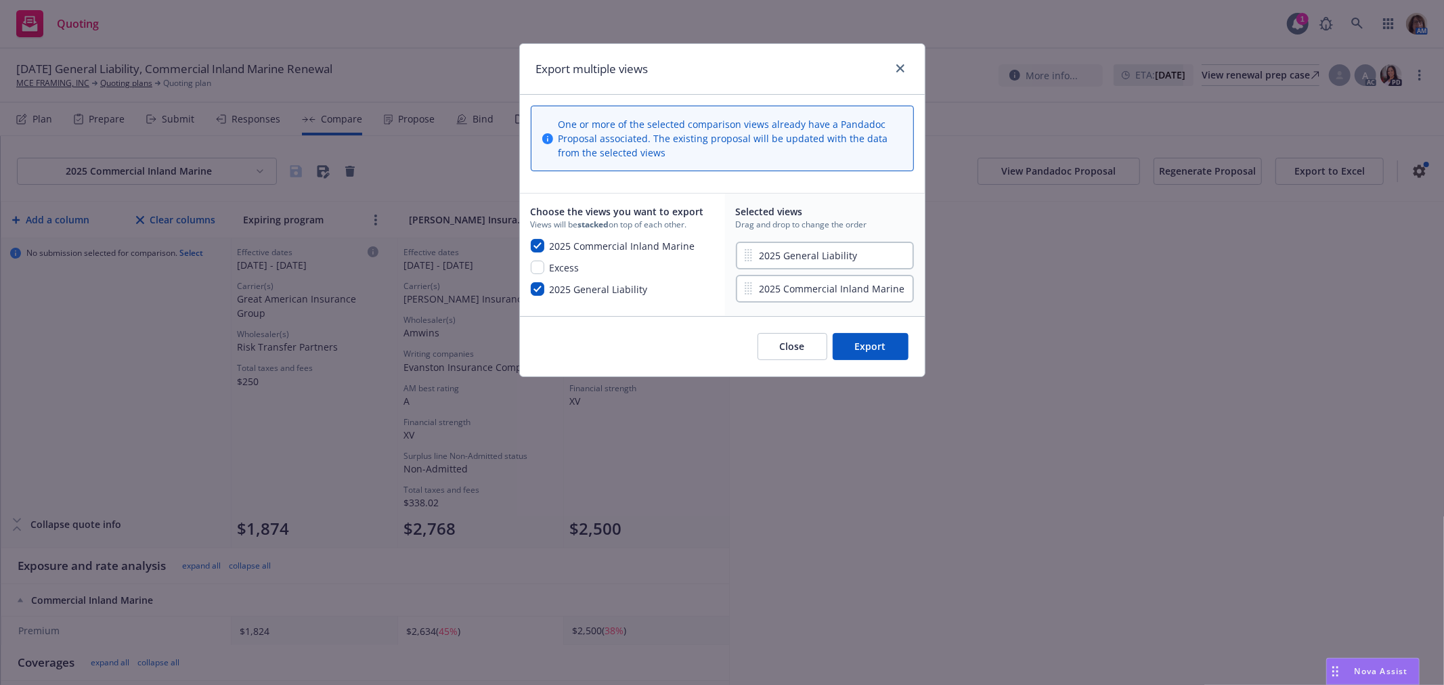
click at [867, 348] on button "Export" at bounding box center [871, 346] width 76 height 27
checkbox input "false"
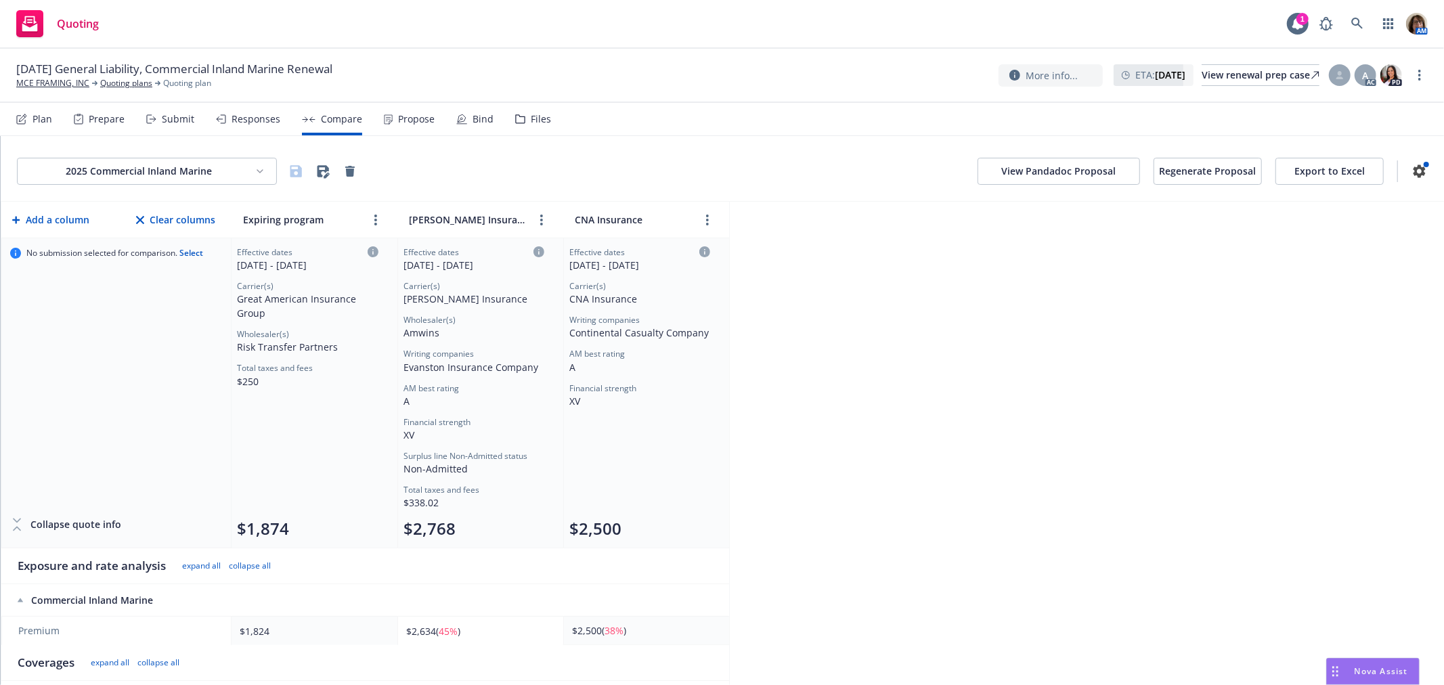
click at [1054, 175] on button "View Pandadoc Proposal" at bounding box center [1059, 171] width 162 height 27
click at [262, 171] on html "Quoting 1 AM 08/27/25 General Liability, Commercial Inland Marine Renewal MCE F…" at bounding box center [722, 342] width 1444 height 685
click at [147, 266] on div "2025 General Liability" at bounding box center [149, 266] width 189 height 22
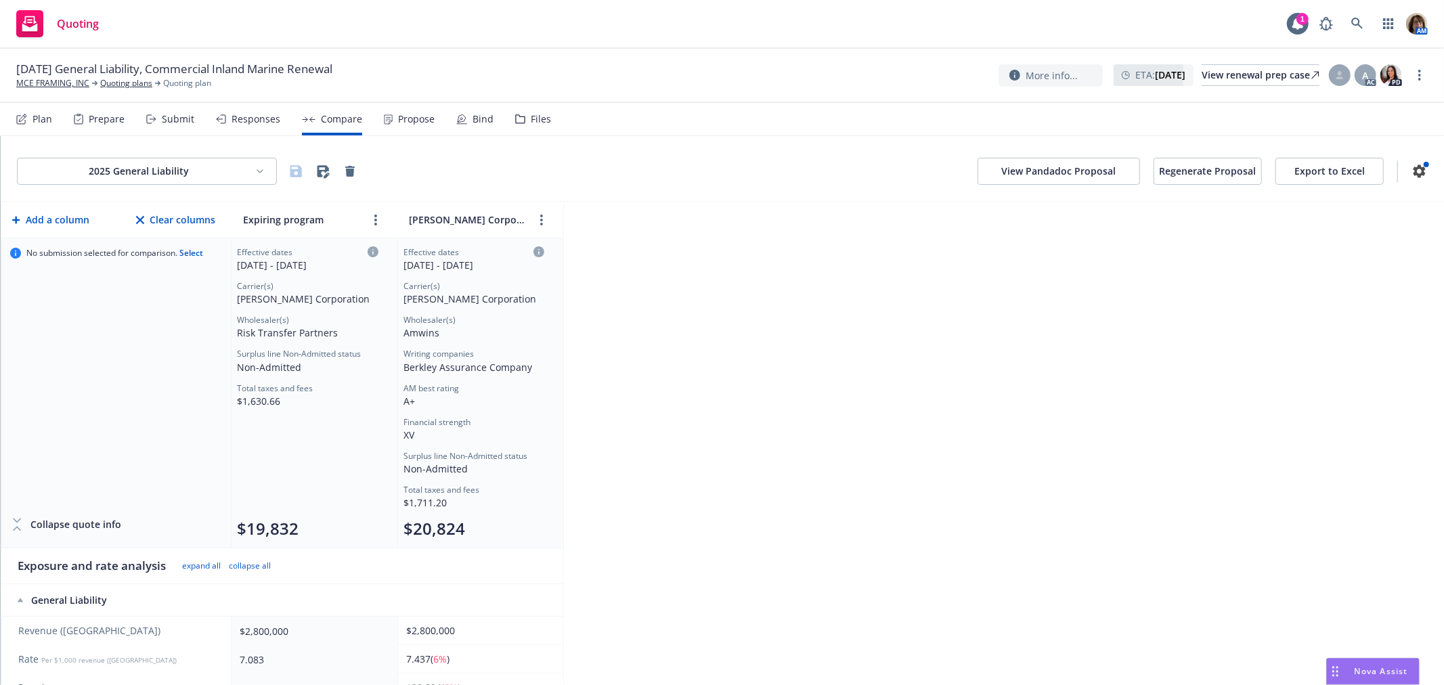
click at [1309, 171] on button "Export to Excel" at bounding box center [1329, 171] width 108 height 27
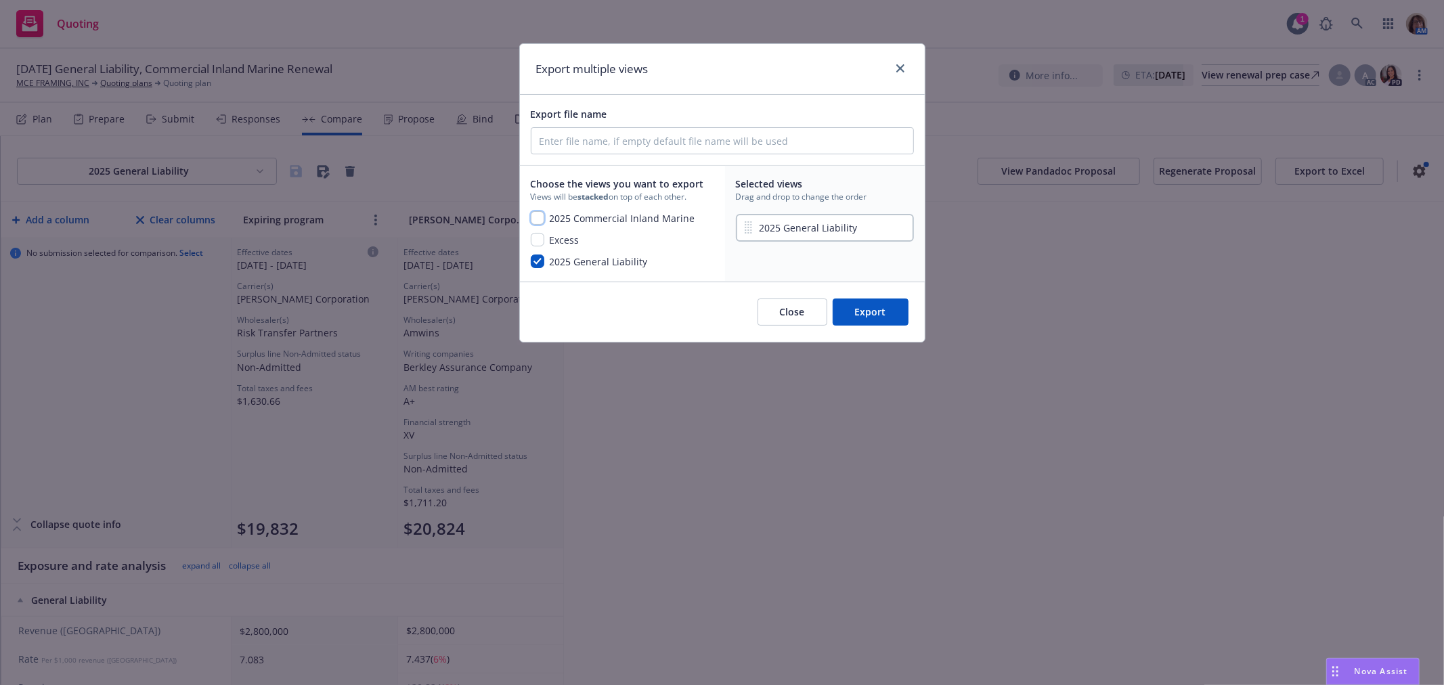
click at [535, 217] on input "checkbox" at bounding box center [538, 218] width 14 height 14
checkbox input "true"
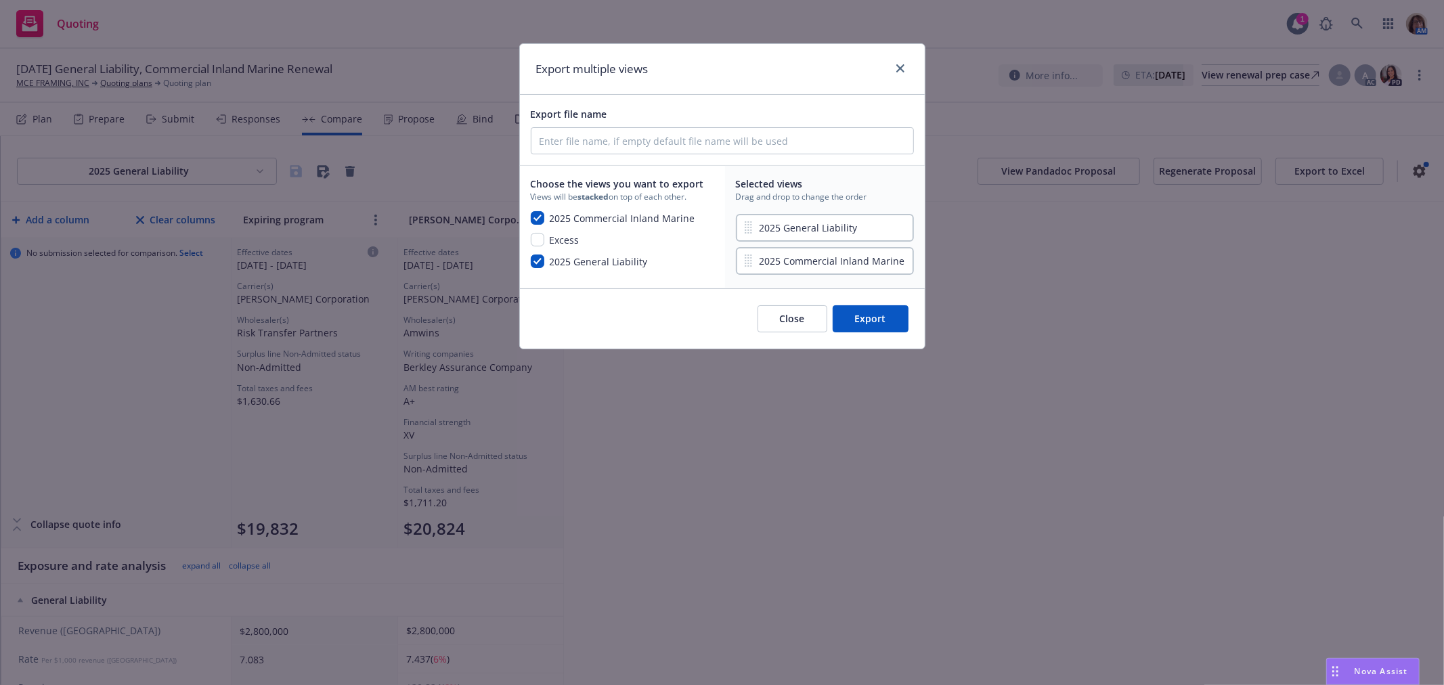
click at [875, 310] on button "Export" at bounding box center [871, 318] width 76 height 27
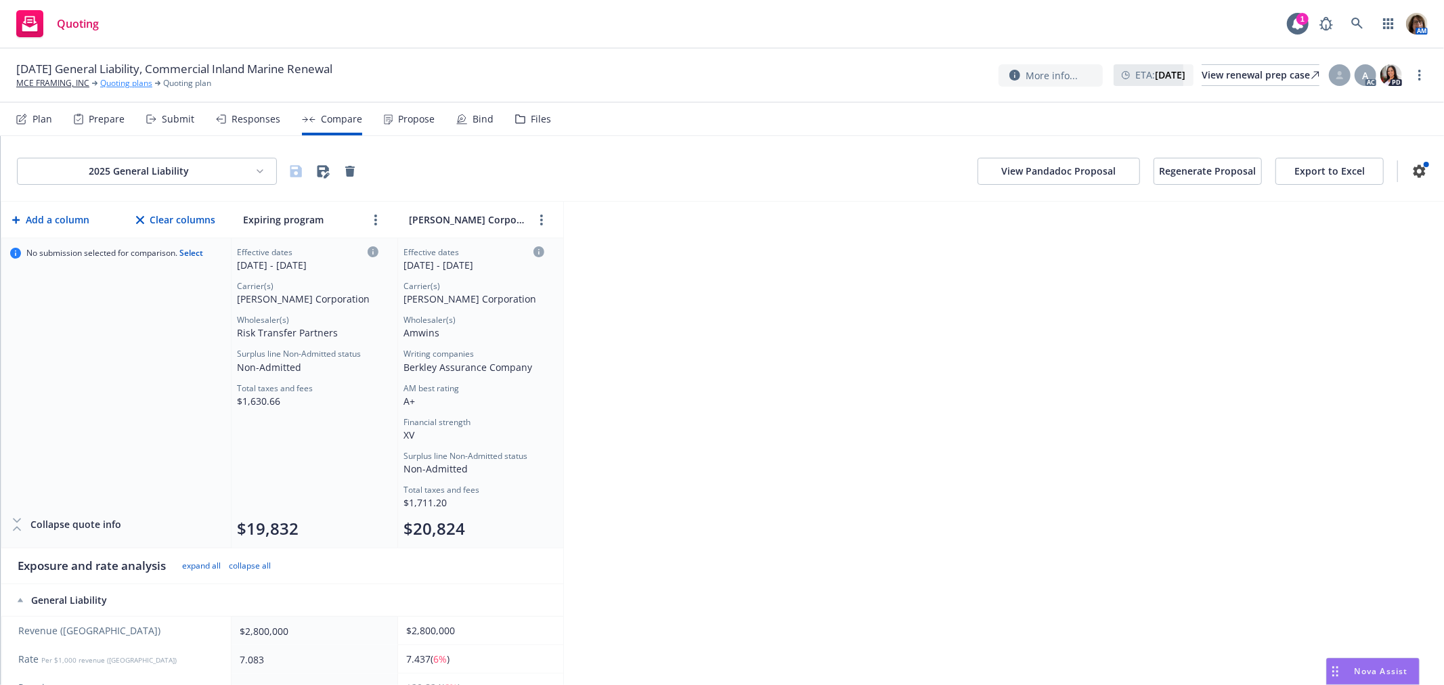
click at [124, 81] on link "Quoting plans" at bounding box center [126, 83] width 52 height 12
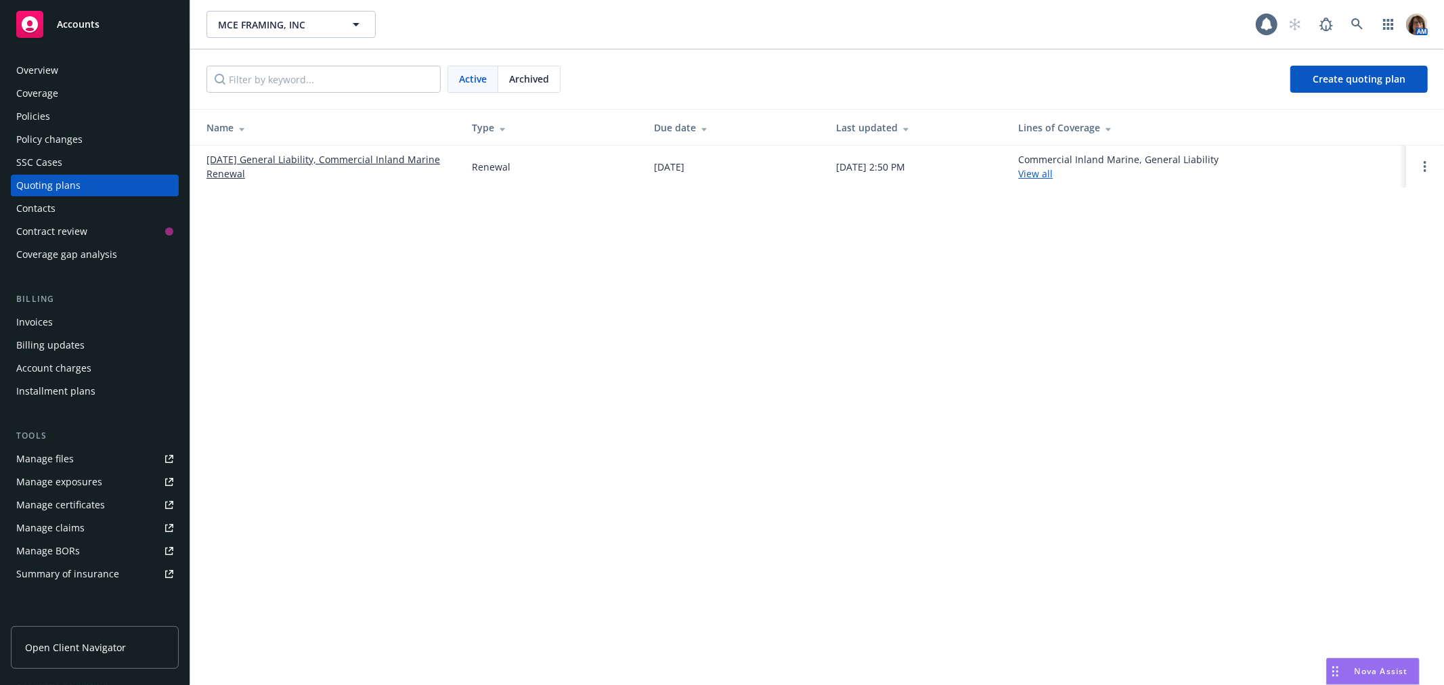
click at [529, 76] on span "Archived" at bounding box center [529, 79] width 40 height 14
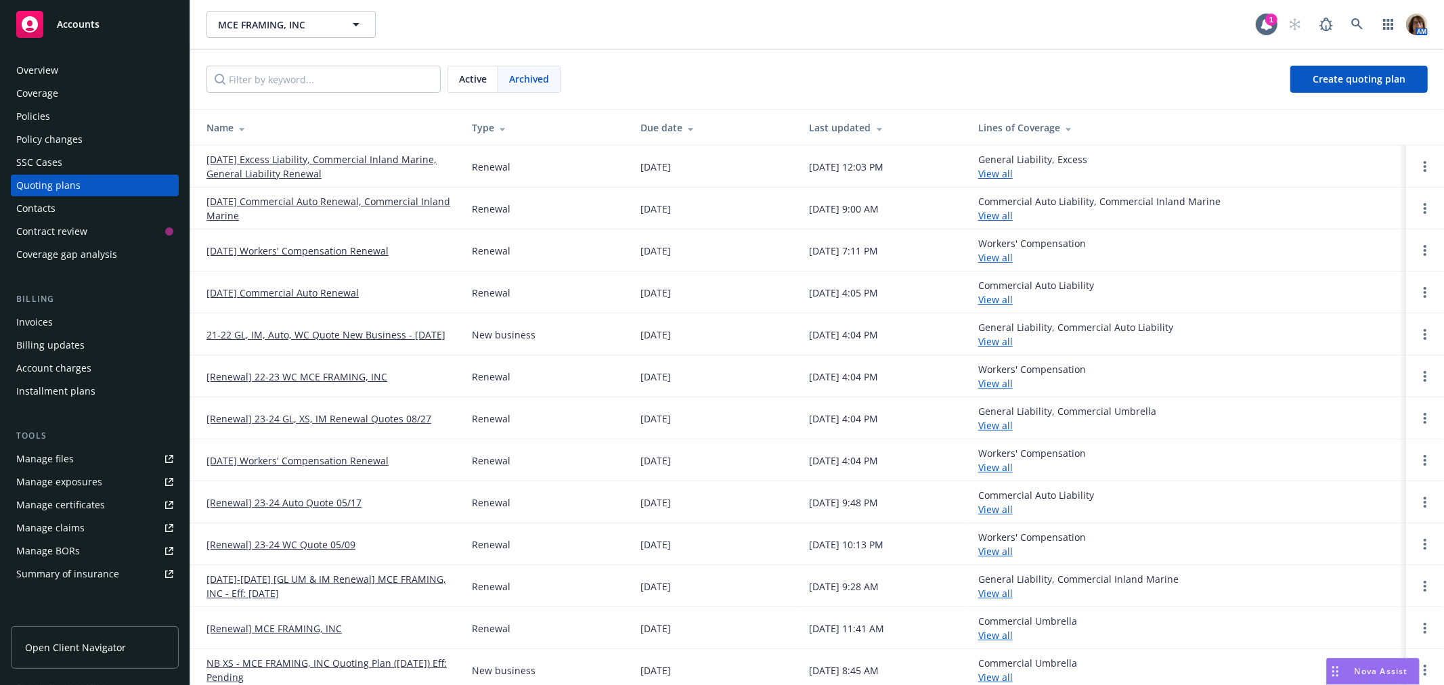
click at [280, 251] on link "[DATE] Workers' Compensation Renewal" at bounding box center [297, 251] width 182 height 14
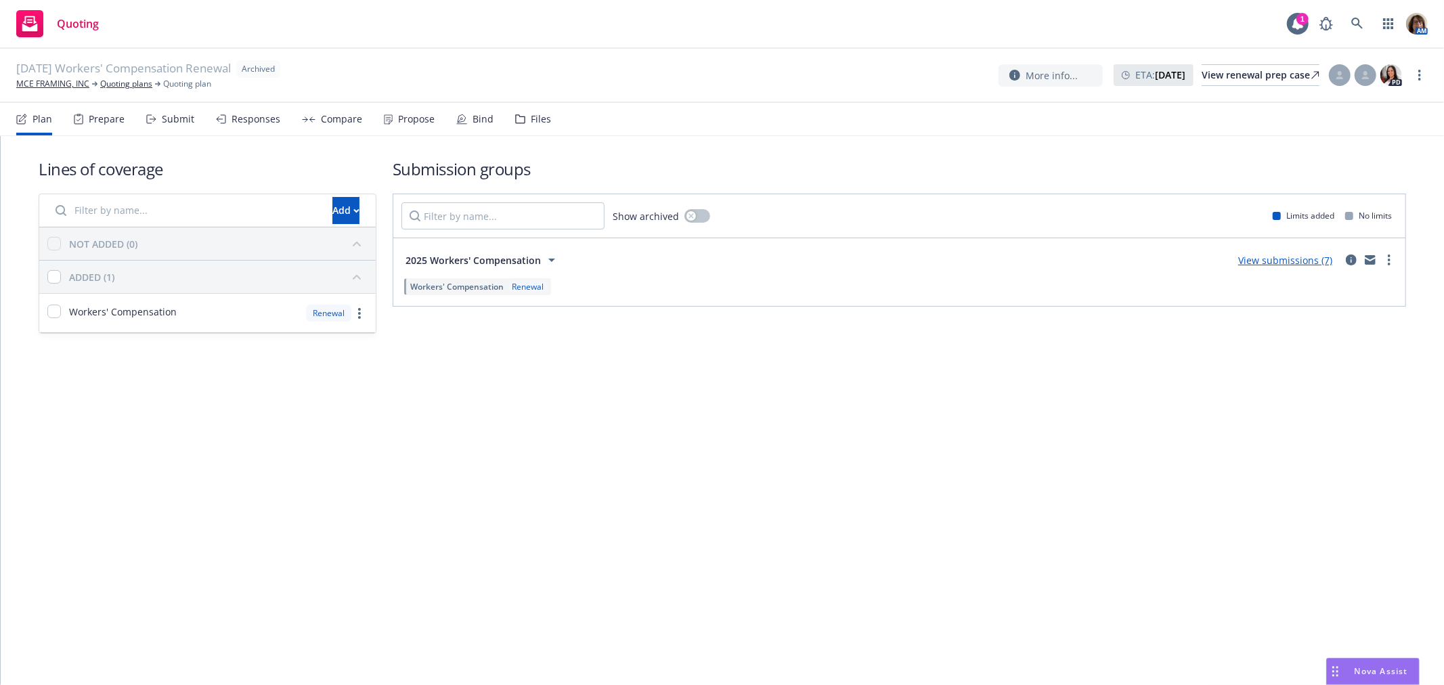
click at [414, 120] on div "Propose" at bounding box center [416, 119] width 37 height 11
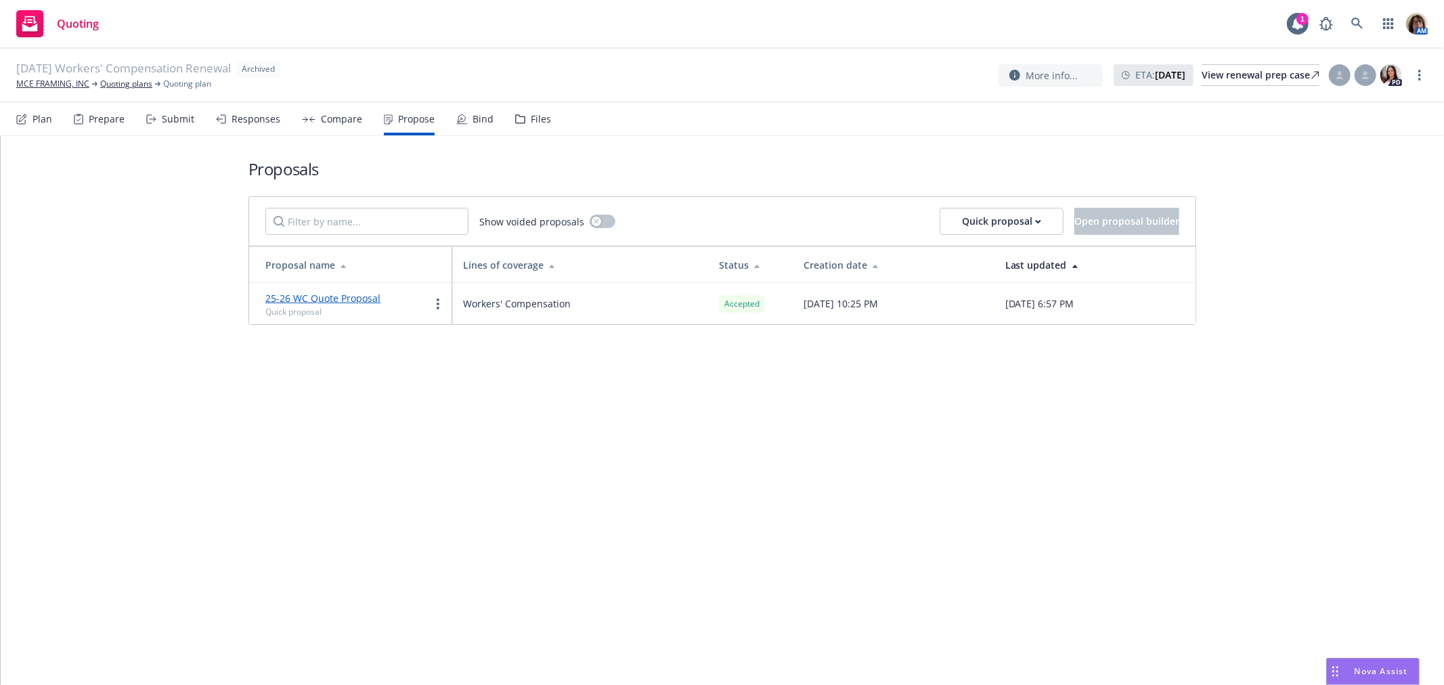
click at [361, 297] on link "25-26 WC Quote Proposal" at bounding box center [322, 298] width 115 height 13
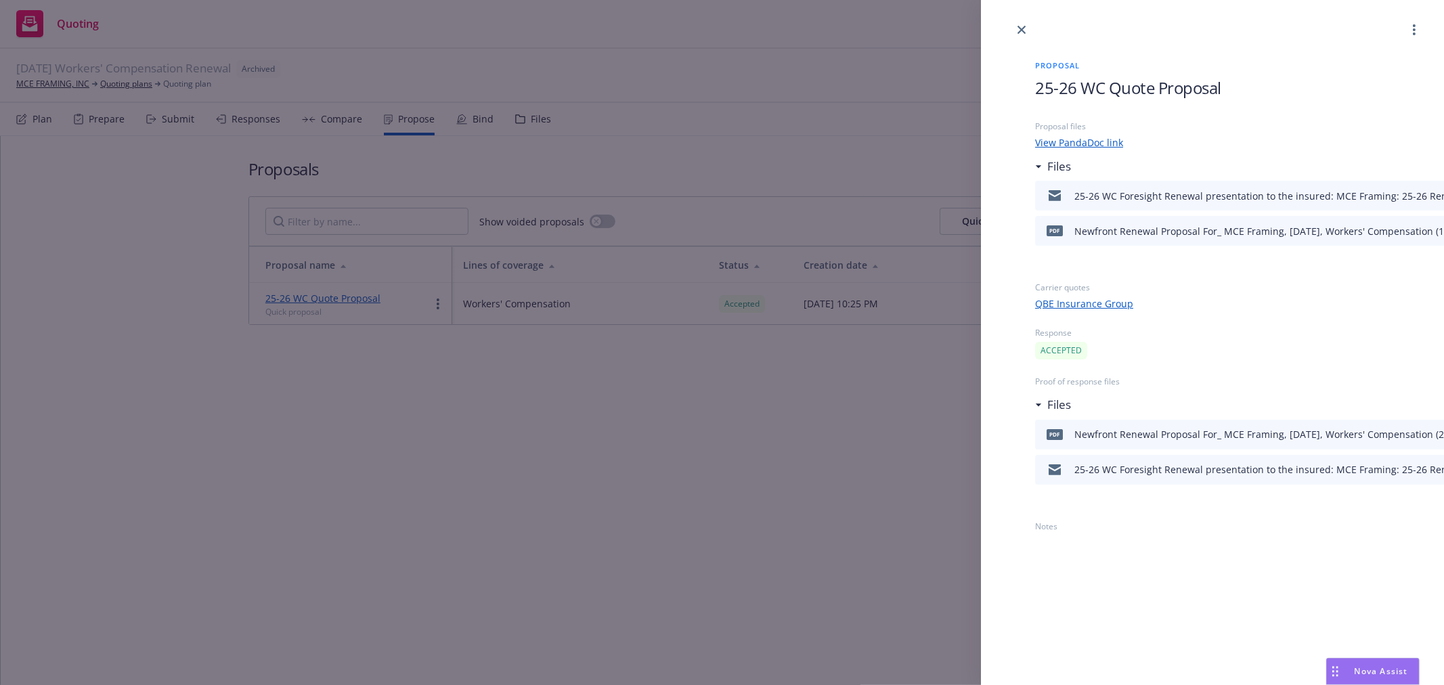
click at [1364, 228] on div "Newfront Renewal Proposal For_ MCE Framing, May 2025, Workers' Compensation (1)…" at bounding box center [1269, 231] width 391 height 14
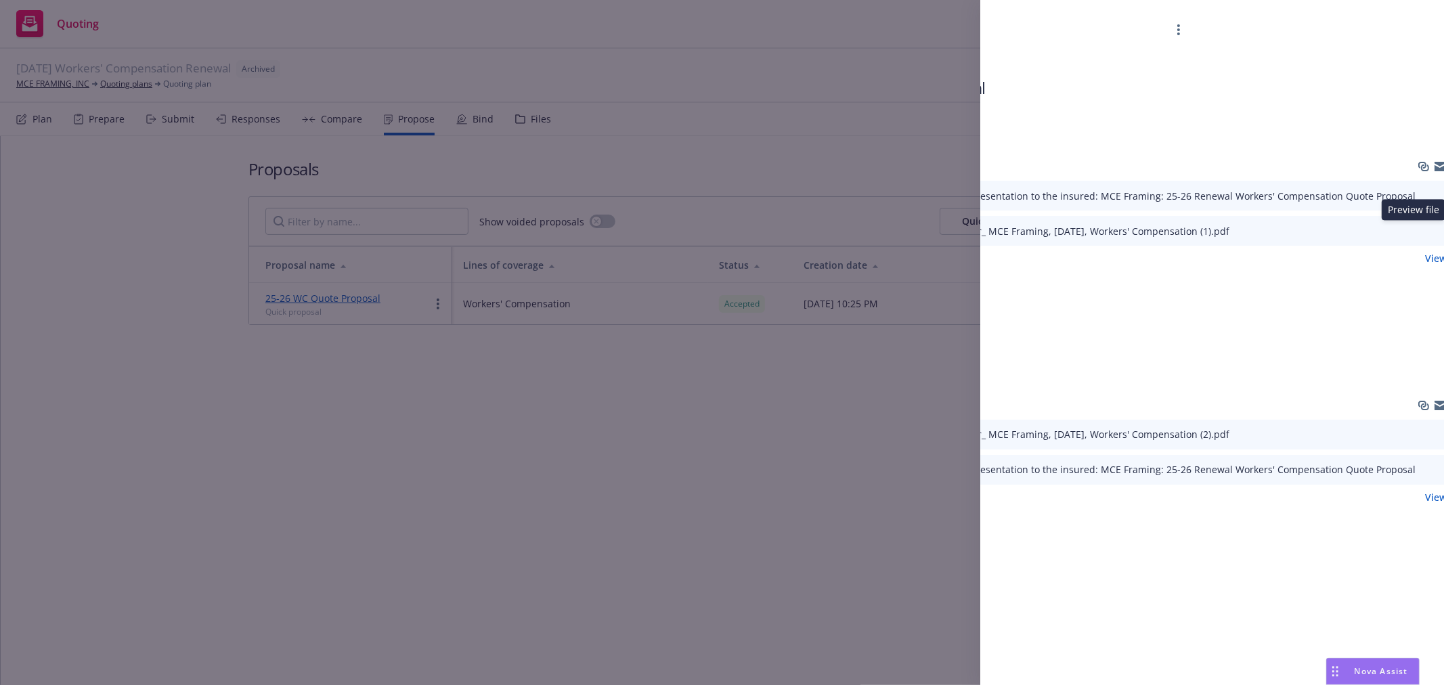
click at [1441, 230] on icon "preview file" at bounding box center [1447, 229] width 12 height 9
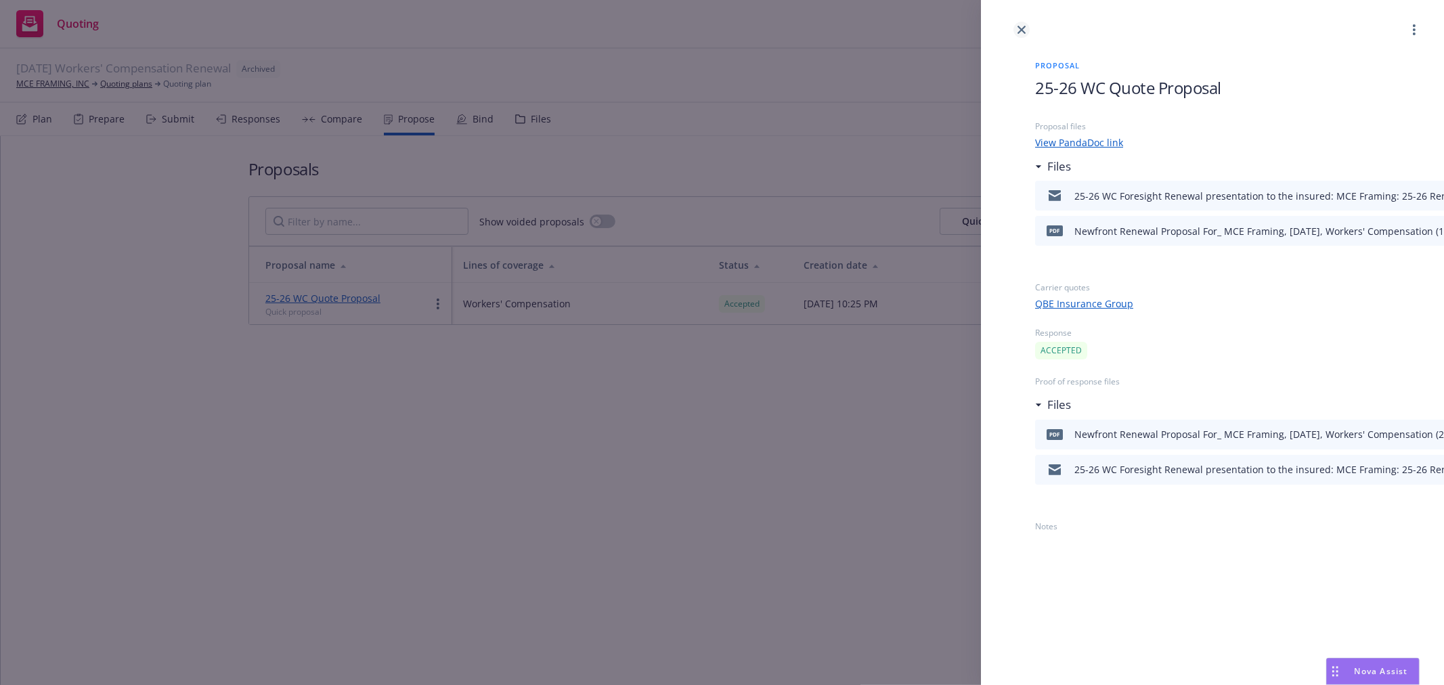
click at [1026, 30] on link "close" at bounding box center [1021, 30] width 16 height 16
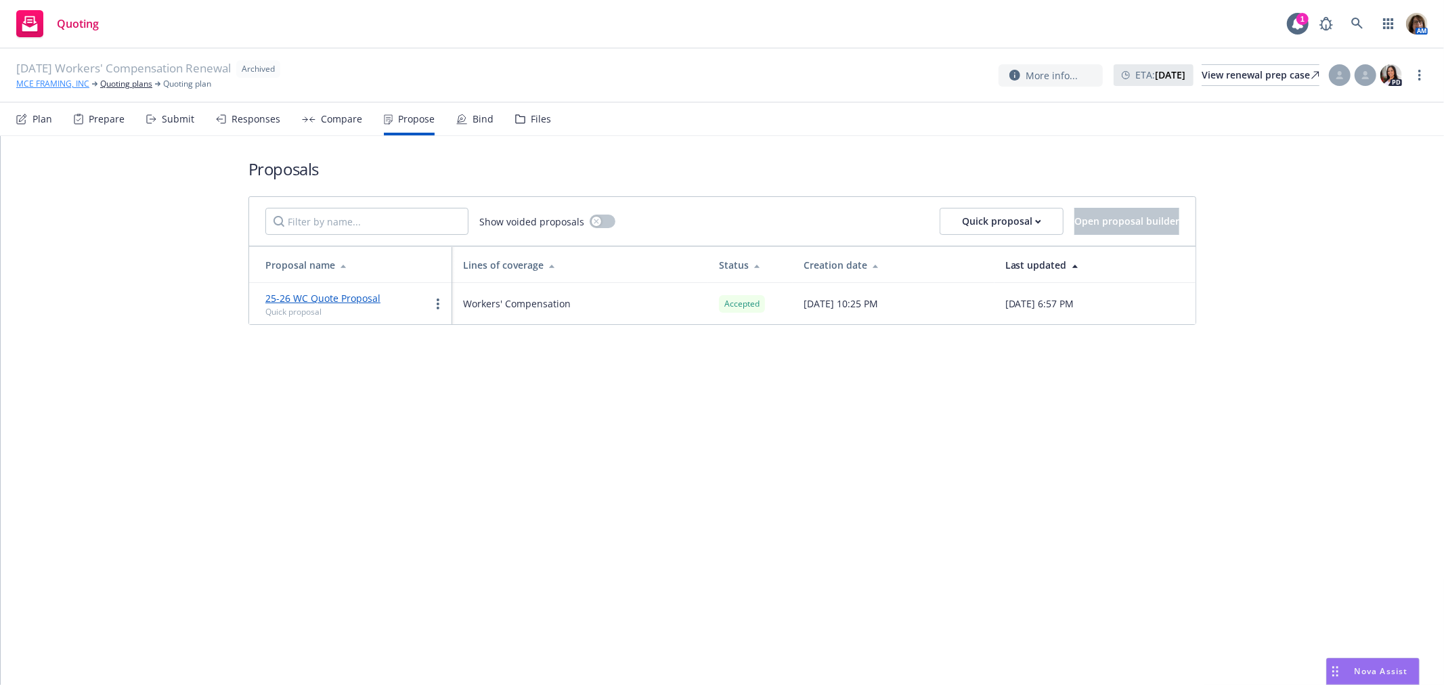
click at [62, 86] on link "MCE FRAMING, INC" at bounding box center [52, 84] width 73 height 12
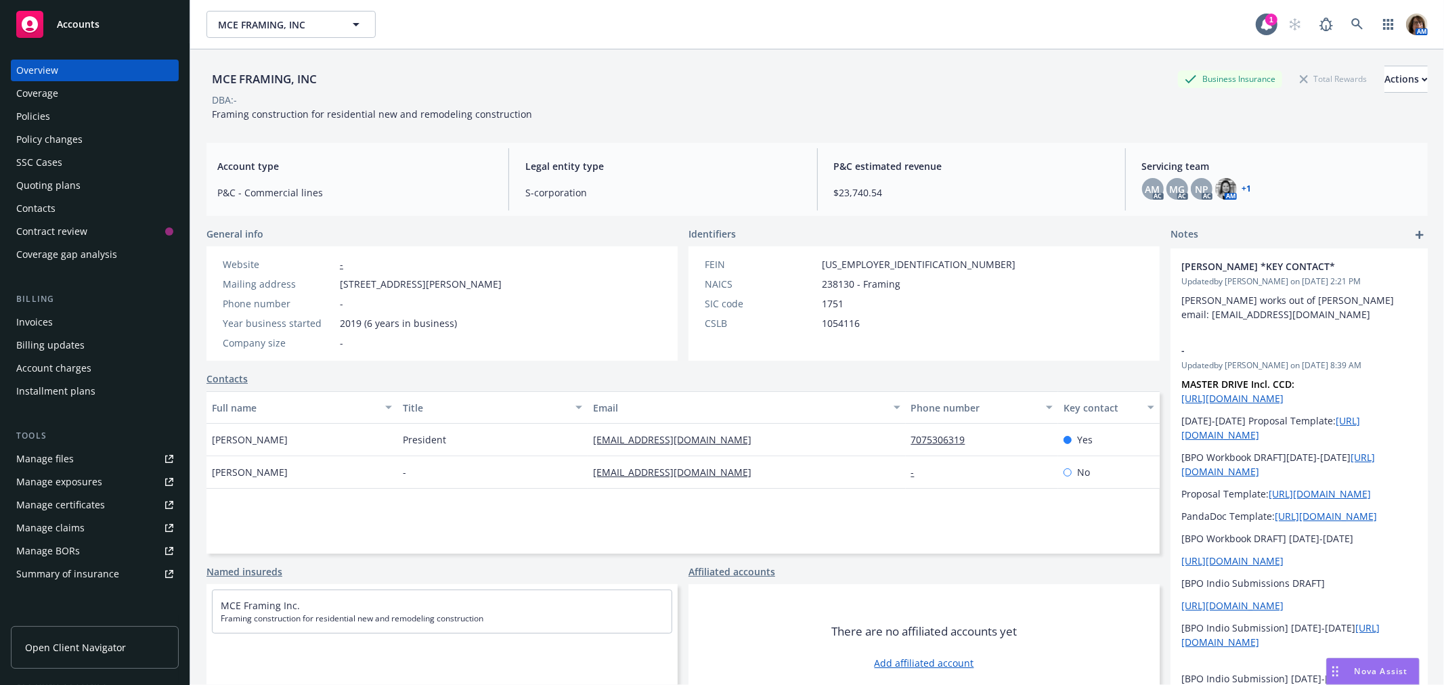
click at [45, 120] on div "Policies" at bounding box center [33, 117] width 34 height 22
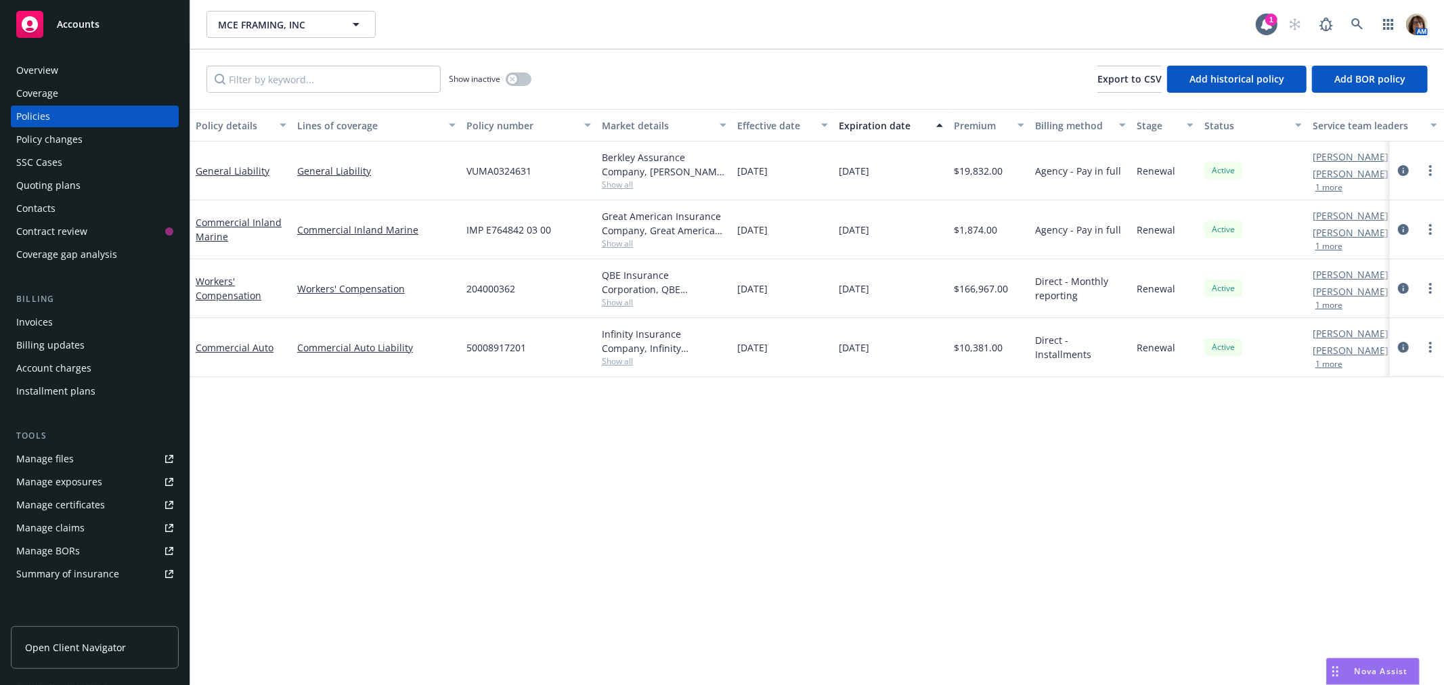
click at [613, 188] on span "Show all" at bounding box center [664, 185] width 125 height 12
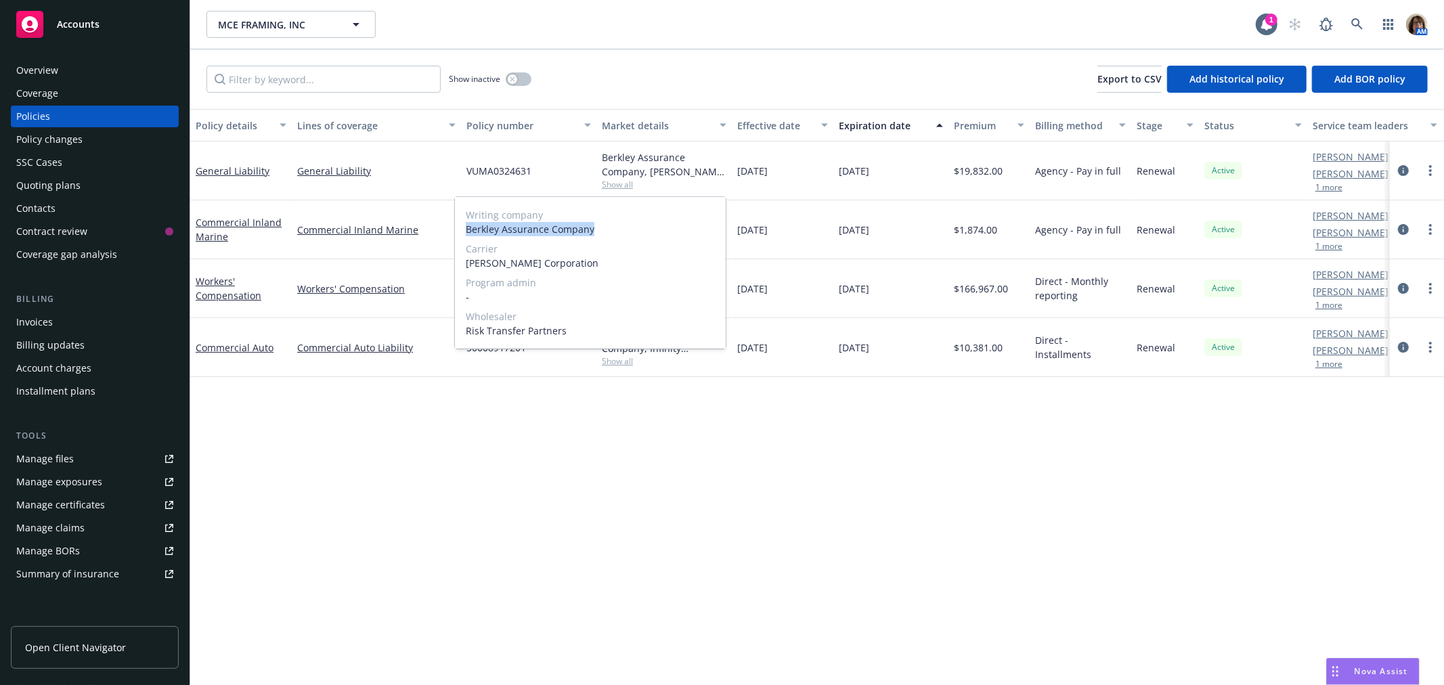
drag, startPoint x: 467, startPoint y: 227, endPoint x: 601, endPoint y: 225, distance: 134.1
click at [601, 225] on span "Berkley Assurance Company" at bounding box center [590, 229] width 249 height 14
copy span "Berkley Assurance Company"
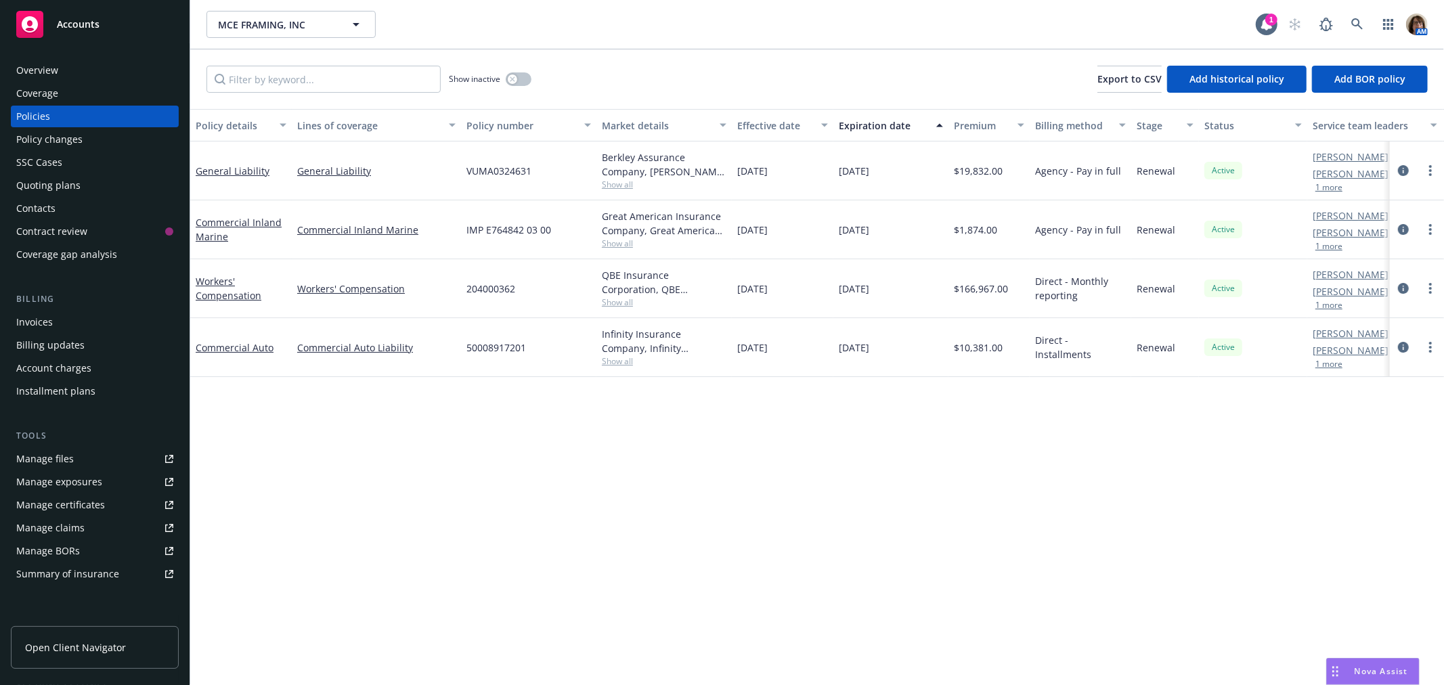
click at [290, 482] on div "Policy details Lines of coverage Policy number Market details Effective date Ex…" at bounding box center [817, 397] width 1254 height 576
click at [620, 246] on span "Show all" at bounding box center [664, 244] width 125 height 12
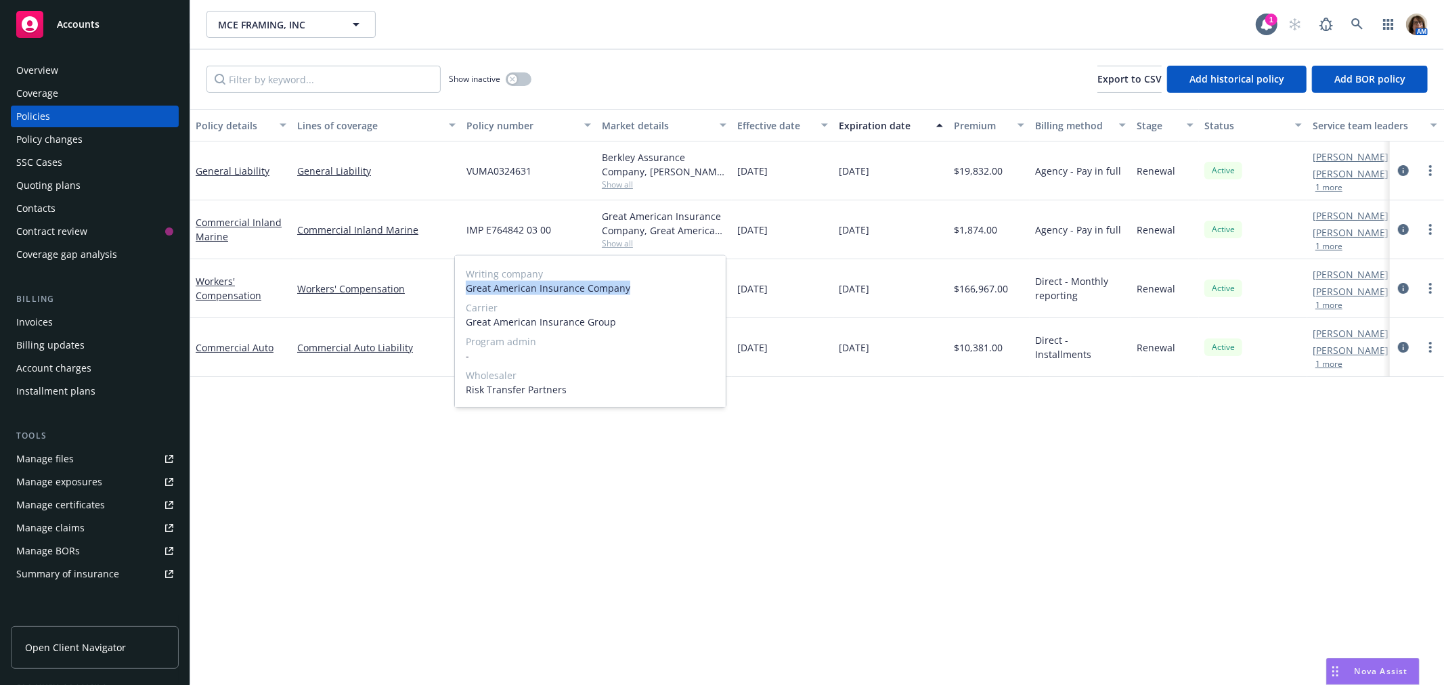
drag, startPoint x: 465, startPoint y: 286, endPoint x: 631, endPoint y: 294, distance: 166.1
click at [631, 294] on span "Great American Insurance Company" at bounding box center [590, 288] width 249 height 14
copy span "Great American Insurance Company"
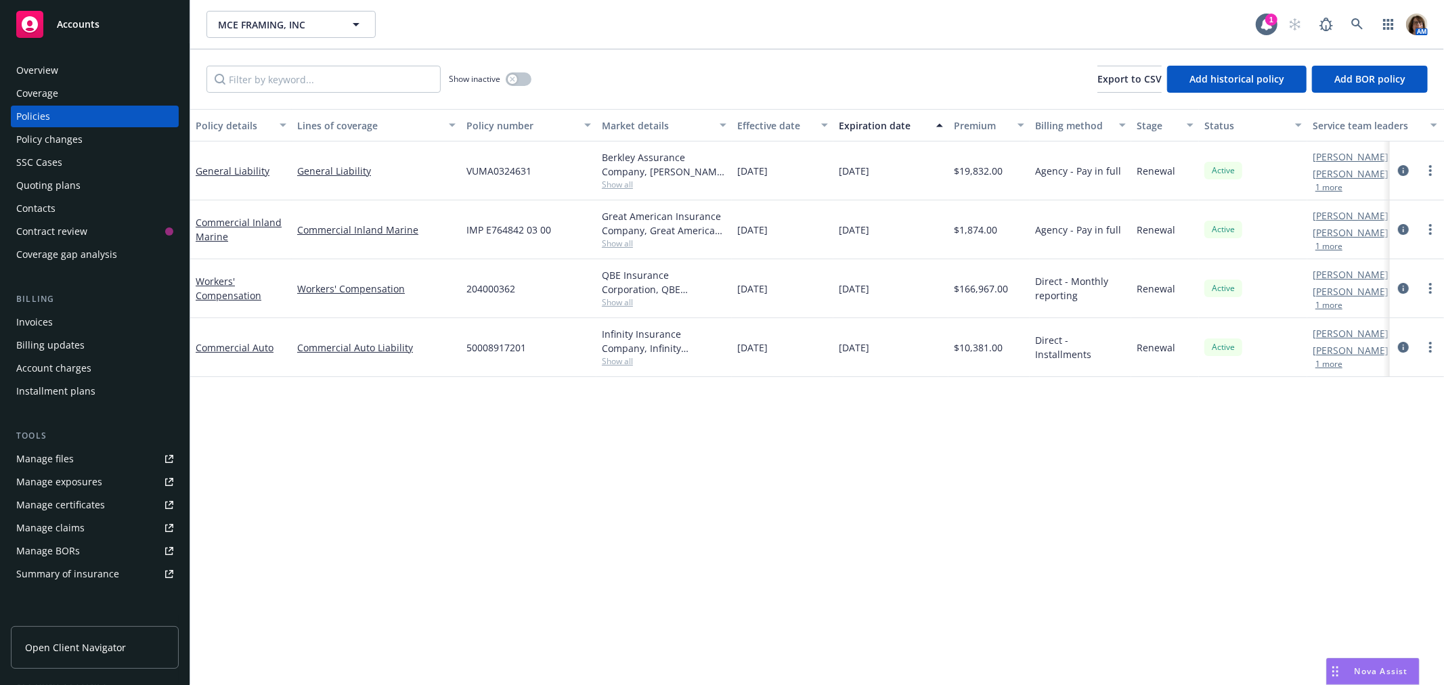
click at [44, 190] on div "Quoting plans" at bounding box center [48, 186] width 64 height 22
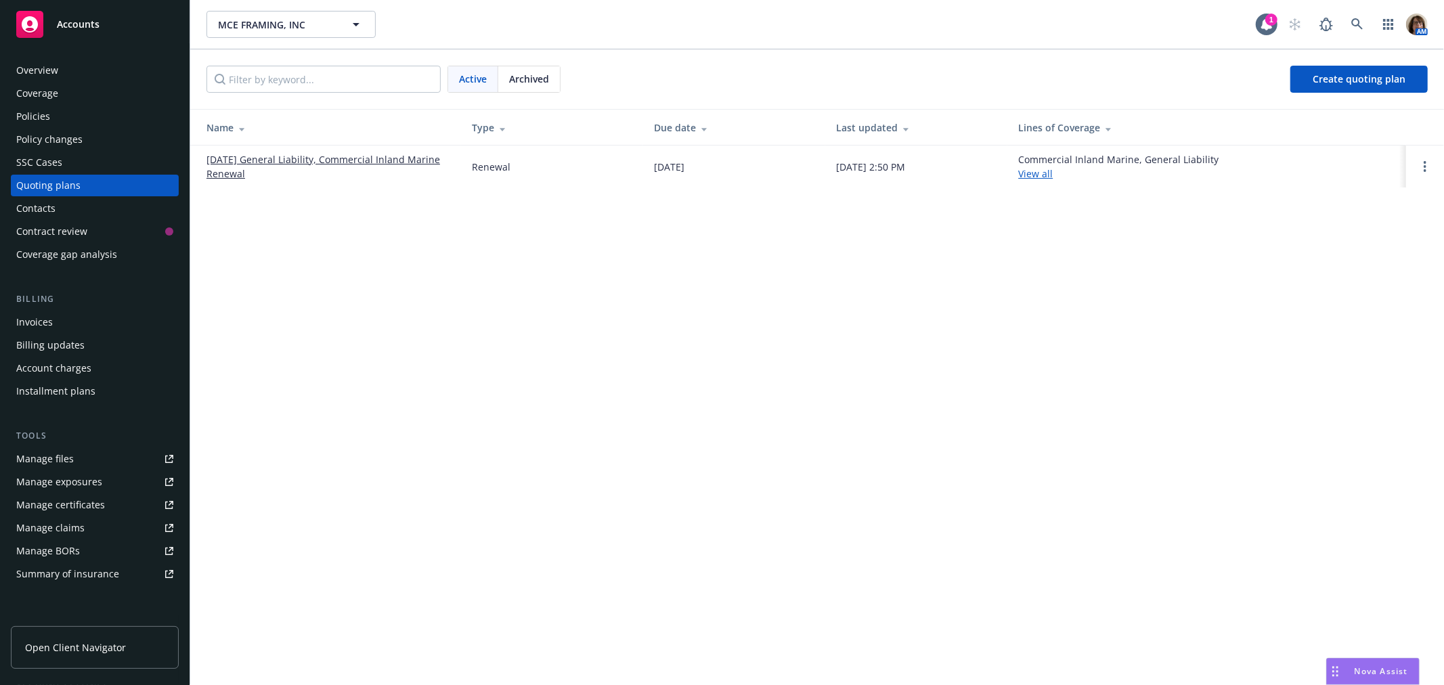
click at [535, 76] on span "Archived" at bounding box center [529, 79] width 40 height 14
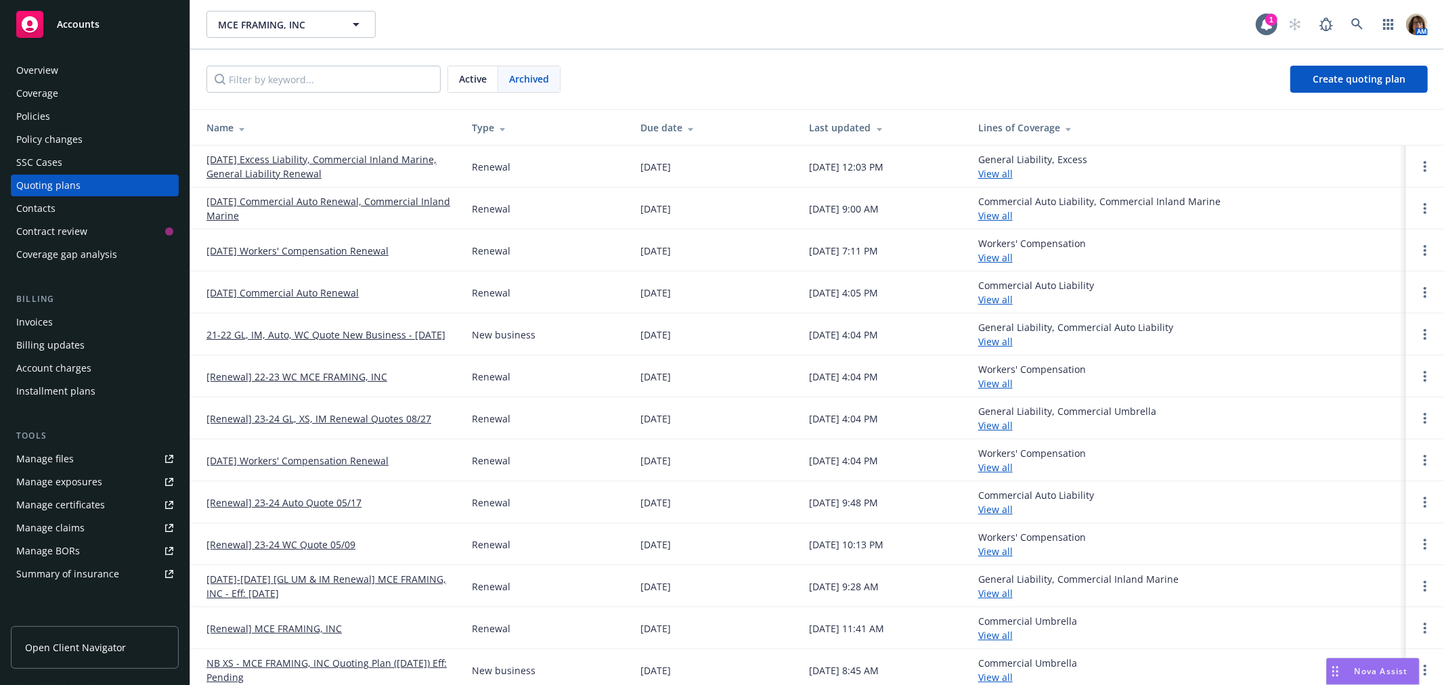
click at [286, 158] on link "08/27/24 Excess Liability, Commercial Inland Marine, General Liability Renewal" at bounding box center [328, 166] width 244 height 28
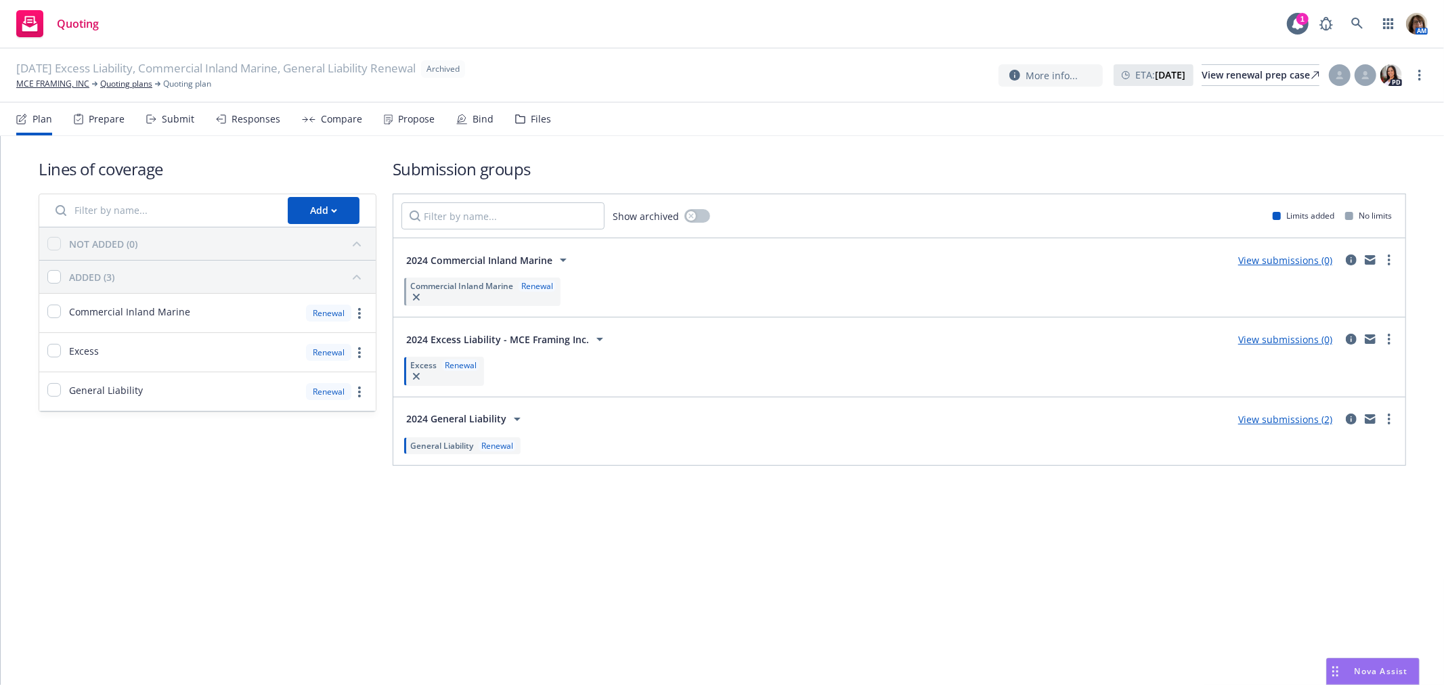
click at [418, 120] on div "Propose" at bounding box center [416, 119] width 37 height 11
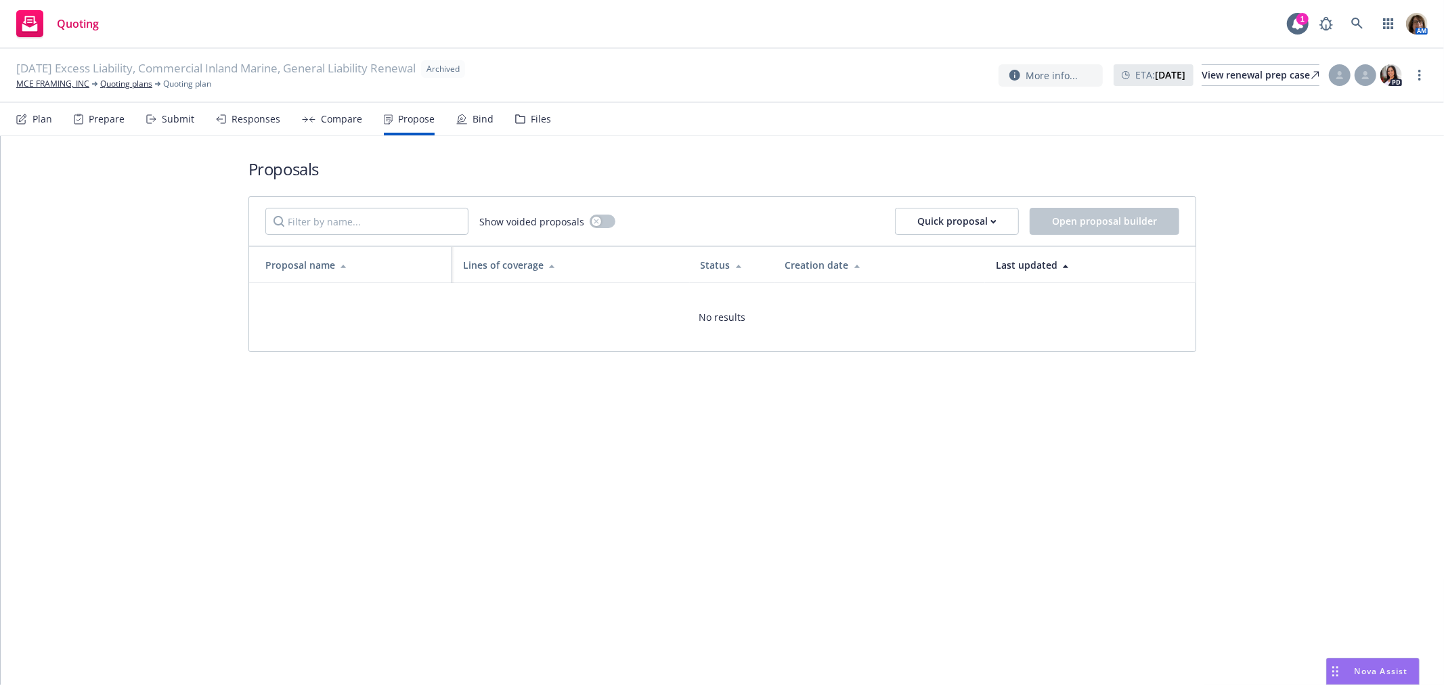
click at [477, 120] on div "Bind" at bounding box center [483, 119] width 21 height 11
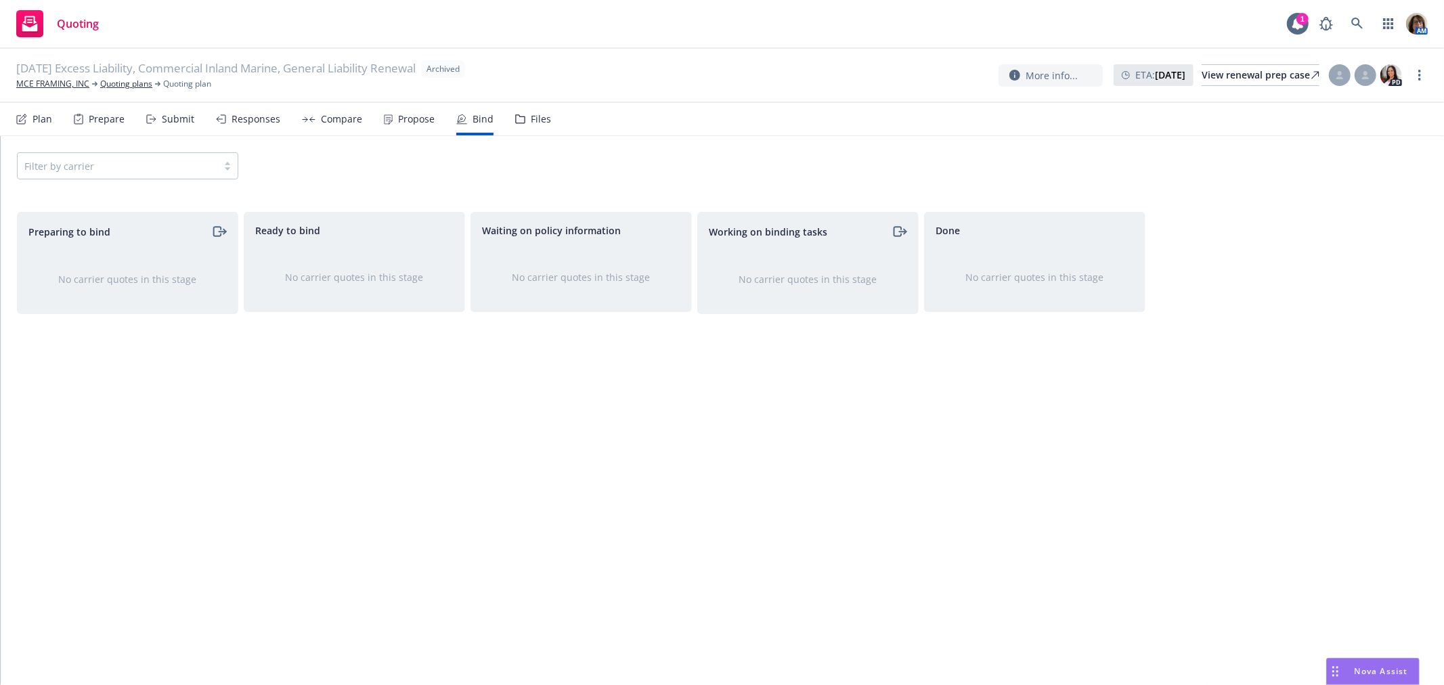
click at [165, 123] on div "Submit" at bounding box center [178, 119] width 32 height 11
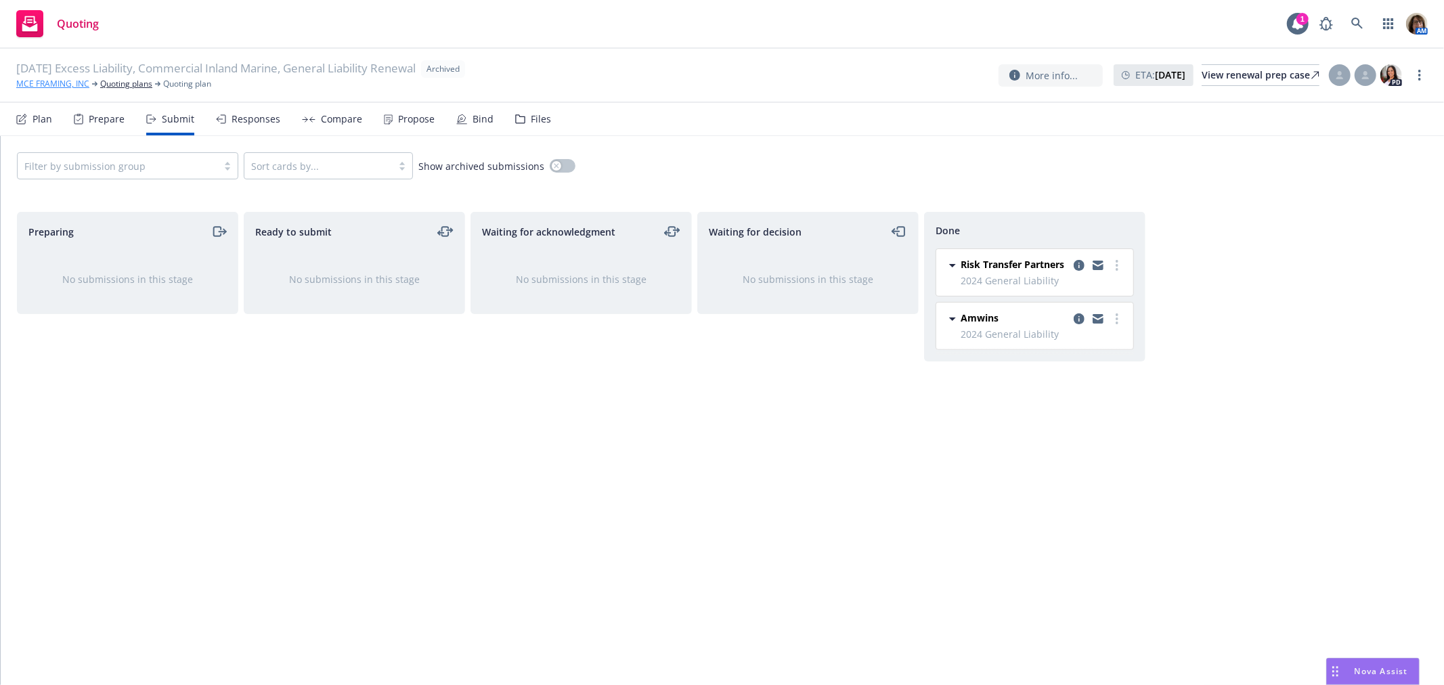
click at [60, 84] on link "MCE FRAMING, INC" at bounding box center [52, 84] width 73 height 12
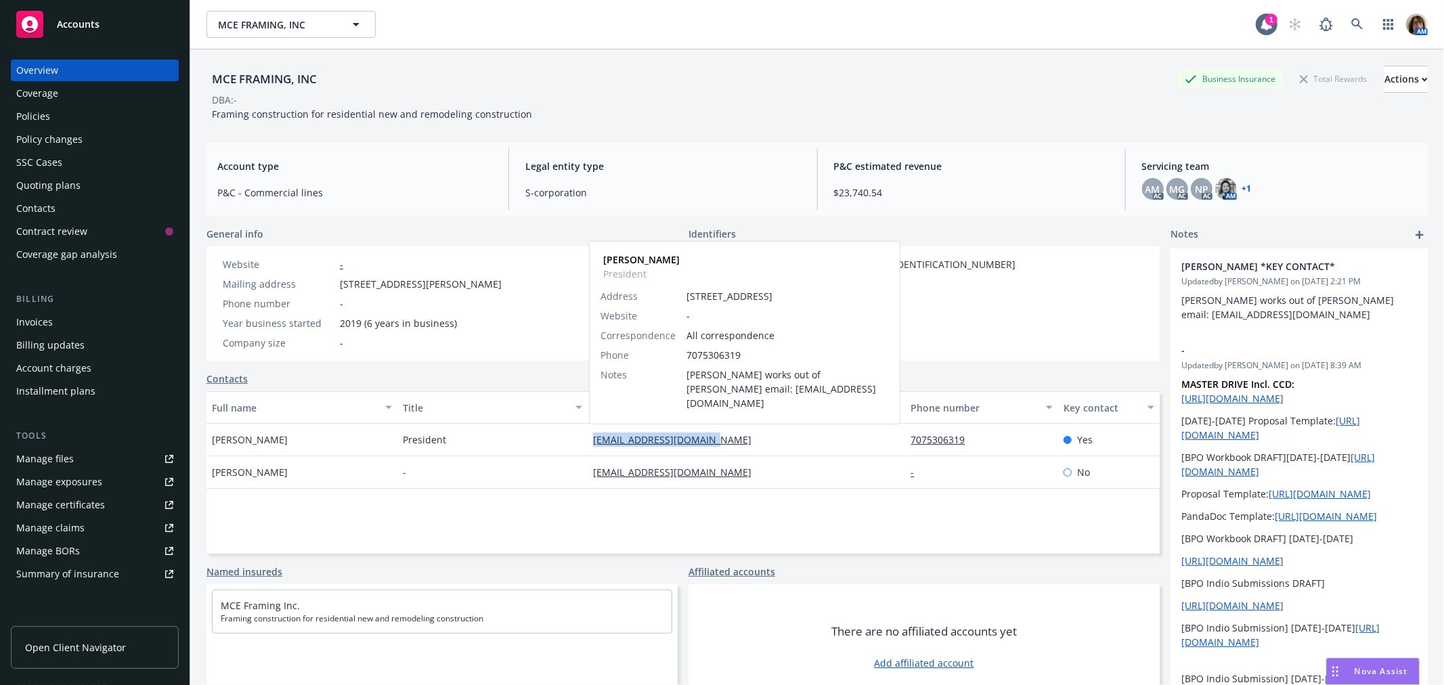
drag, startPoint x: 586, startPoint y: 447, endPoint x: 708, endPoint y: 445, distance: 121.9
click at [708, 445] on div "[EMAIL_ADDRESS][DOMAIN_NAME] [PERSON_NAME] President Address [STREET_ADDRESS][P…" at bounding box center [746, 440] width 317 height 32
copy link "[EMAIL_ADDRESS][DOMAIN_NAME]"
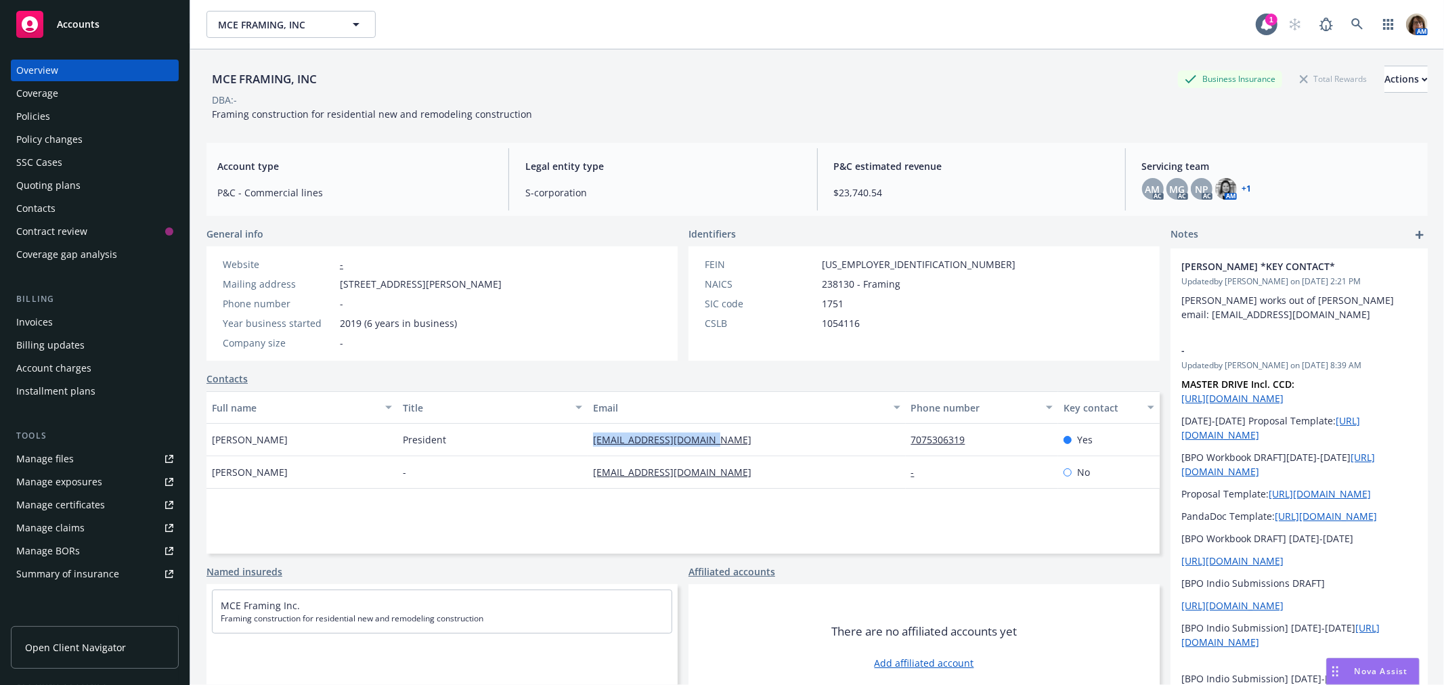
click at [41, 183] on div "Quoting plans" at bounding box center [48, 186] width 64 height 22
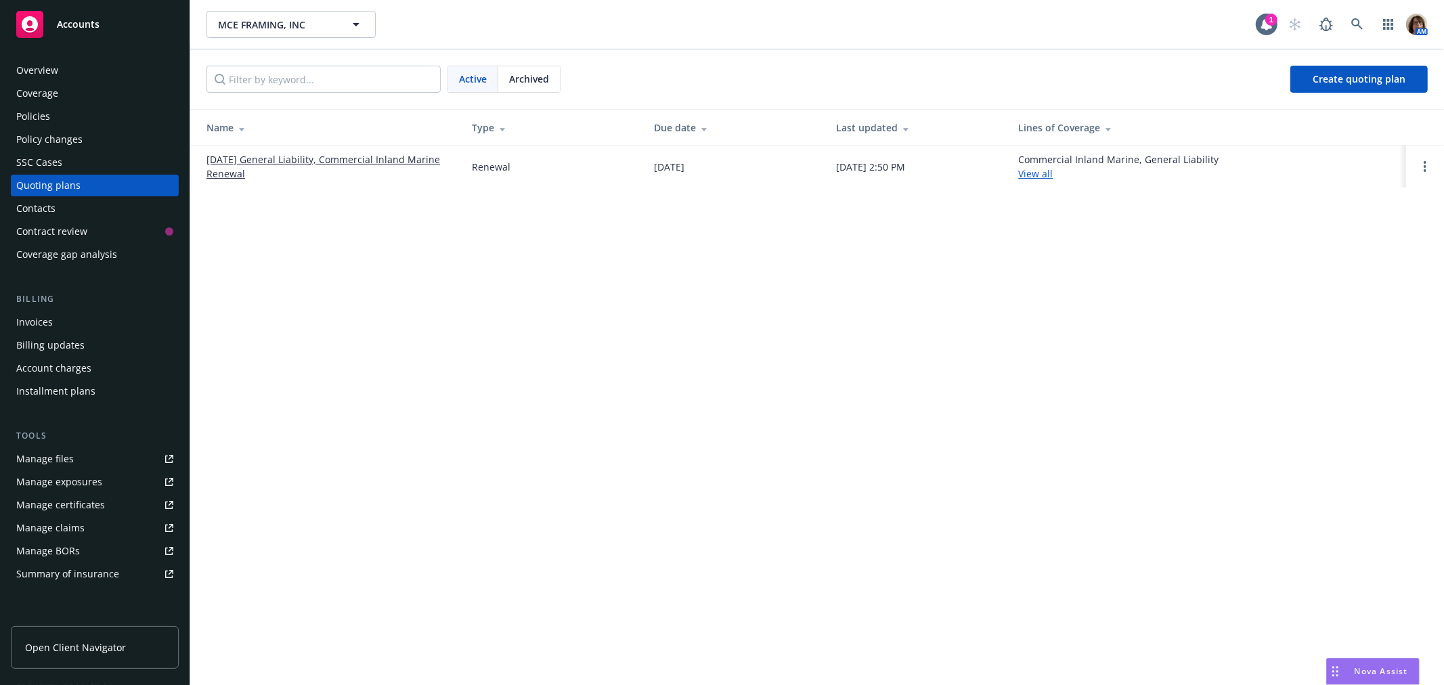
click at [537, 74] on span "Archived" at bounding box center [529, 79] width 40 height 14
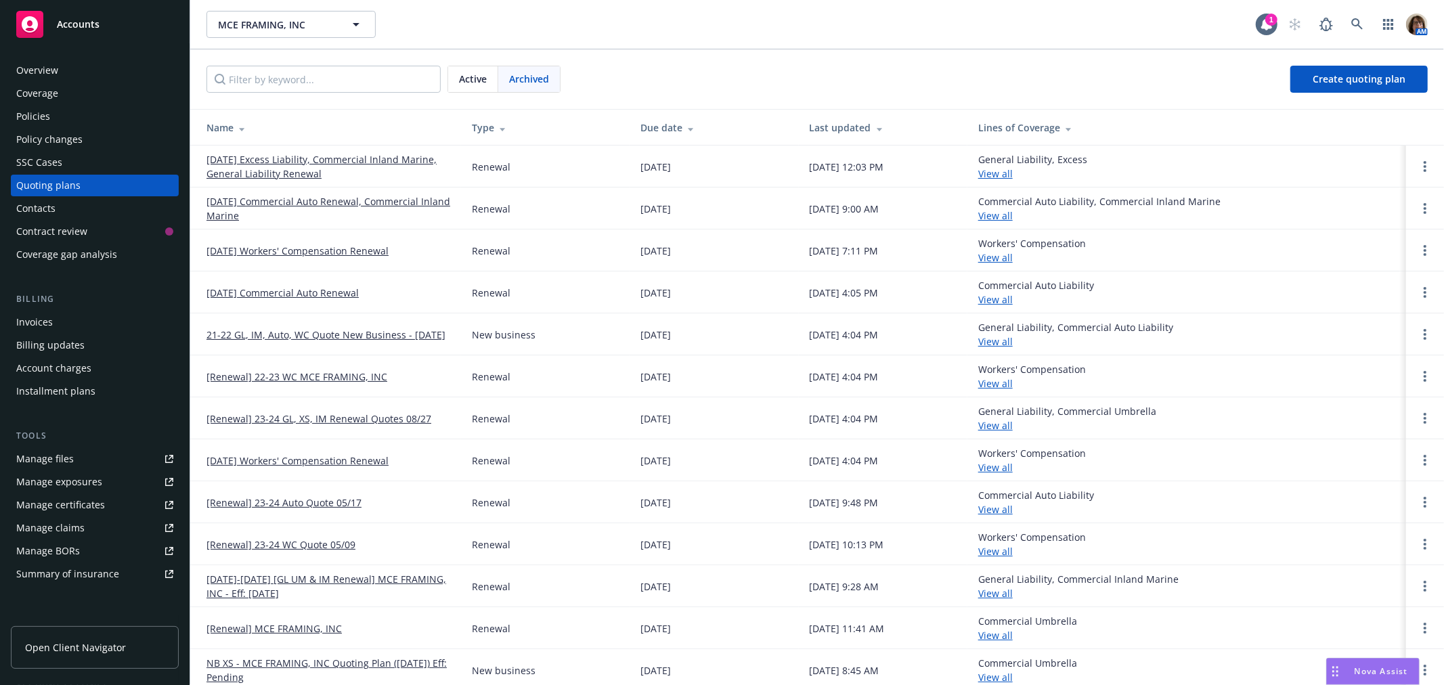
click at [294, 251] on link "[DATE] Workers' Compensation Renewal" at bounding box center [297, 251] width 182 height 14
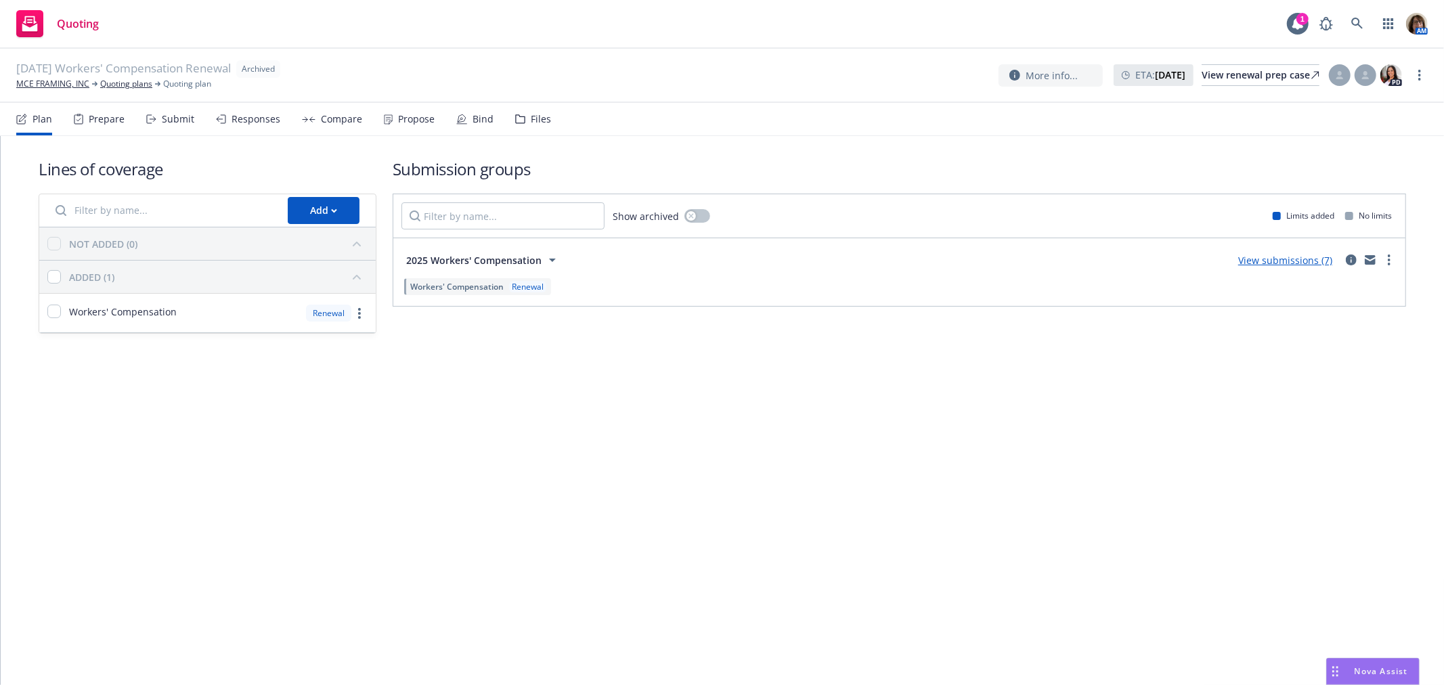
click at [410, 119] on div "Propose" at bounding box center [416, 119] width 37 height 11
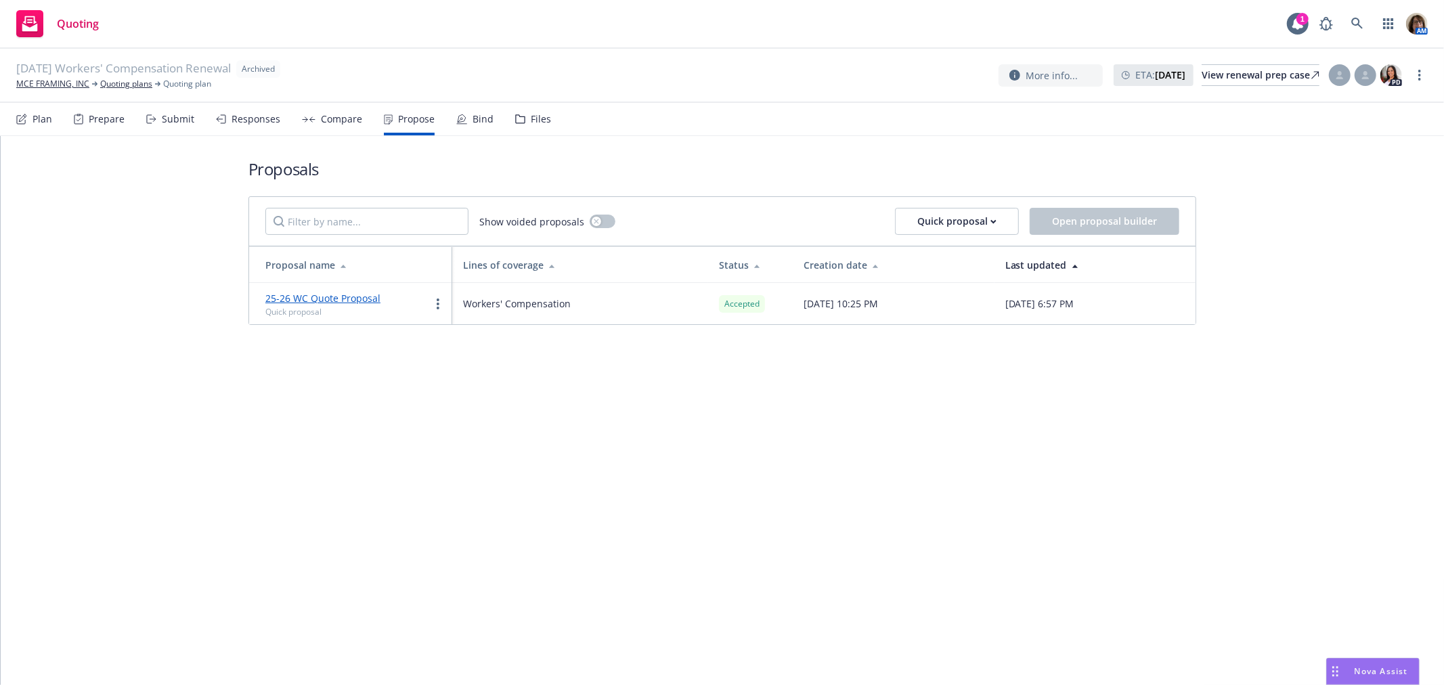
click at [548, 117] on nav "Plan Prepare Submit Responses Compare Propose Bind Files" at bounding box center [721, 119] width 1411 height 32
click at [538, 115] on div "Files" at bounding box center [541, 119] width 20 height 11
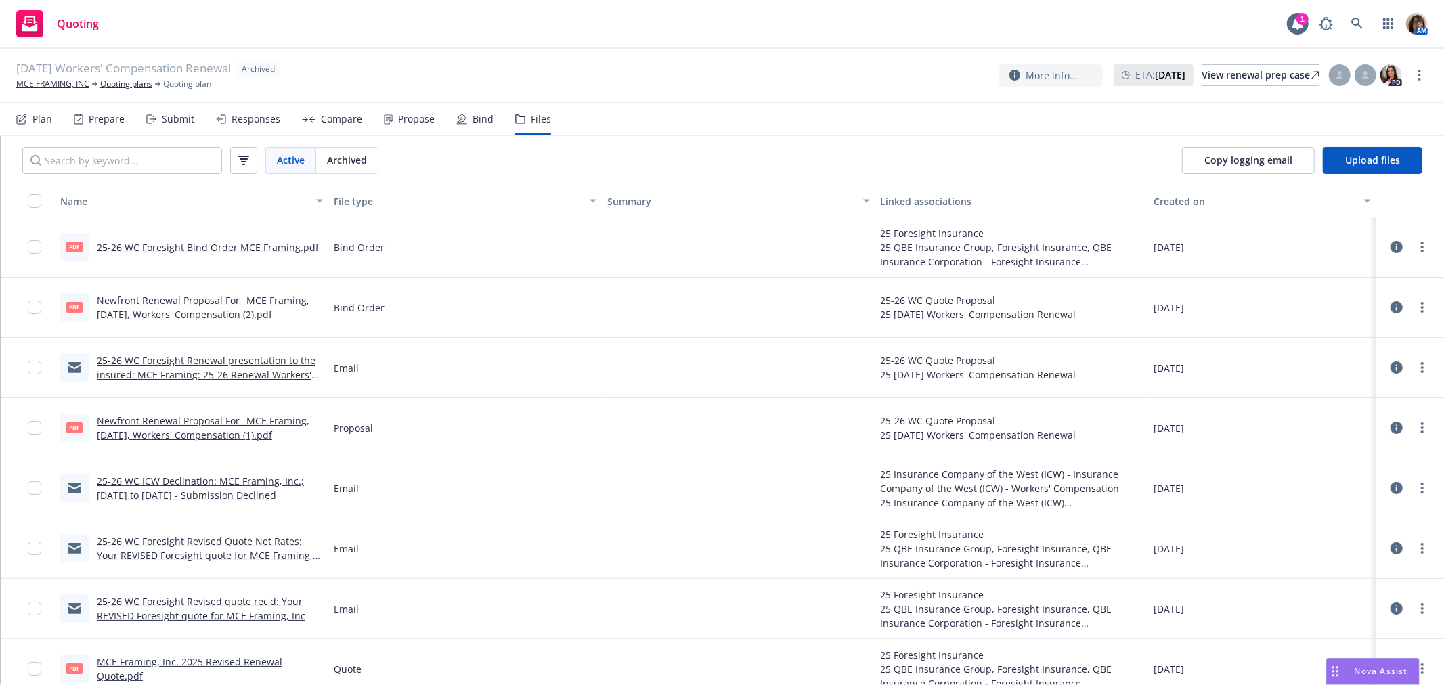
click at [173, 297] on link "Newfront Renewal Proposal For_ MCE Framing, [DATE], Workers' Compensation (2).p…" at bounding box center [203, 307] width 213 height 27
